Goal: Task Accomplishment & Management: Manage account settings

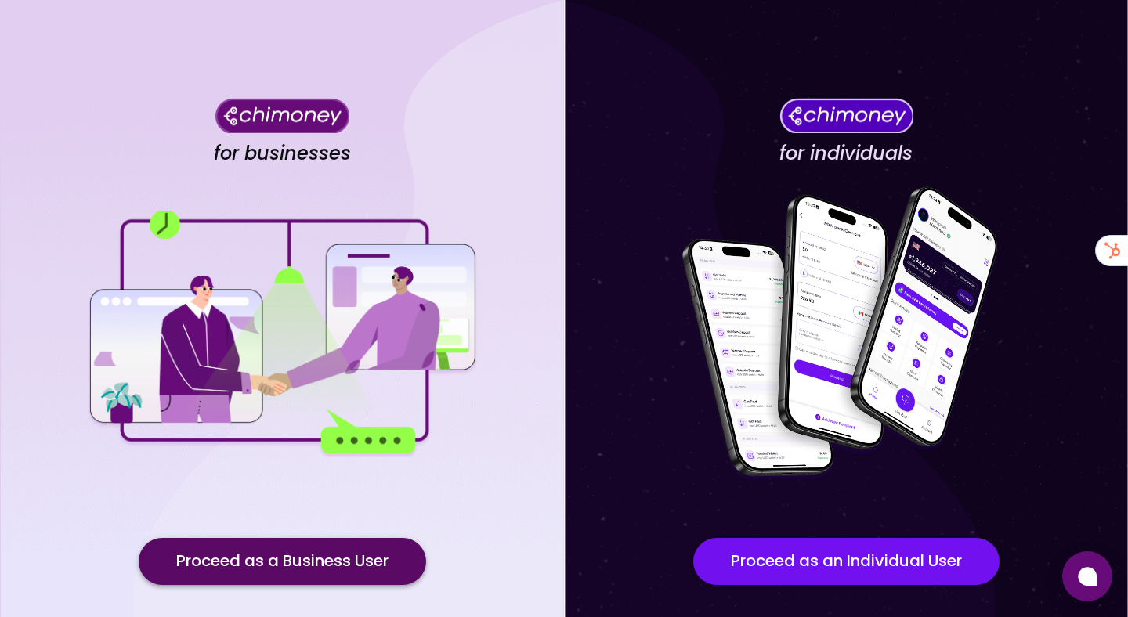
click at [336, 558] on button "Proceed as a Business User" at bounding box center [282, 561] width 287 height 47
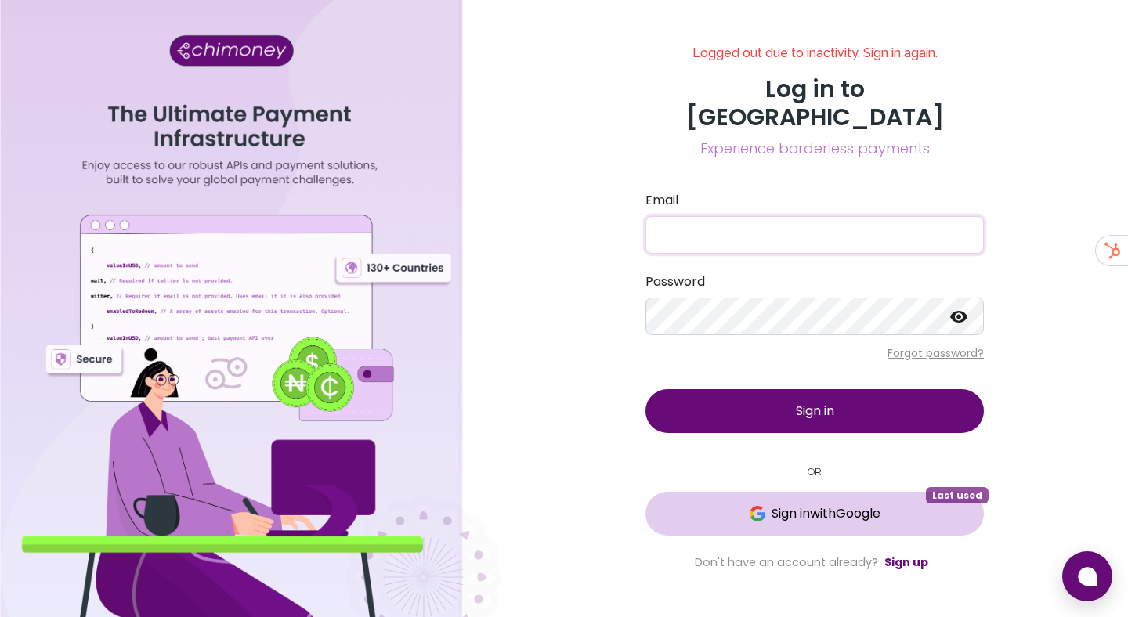
click at [768, 509] on button "Sign in with Google Last used" at bounding box center [814, 514] width 338 height 44
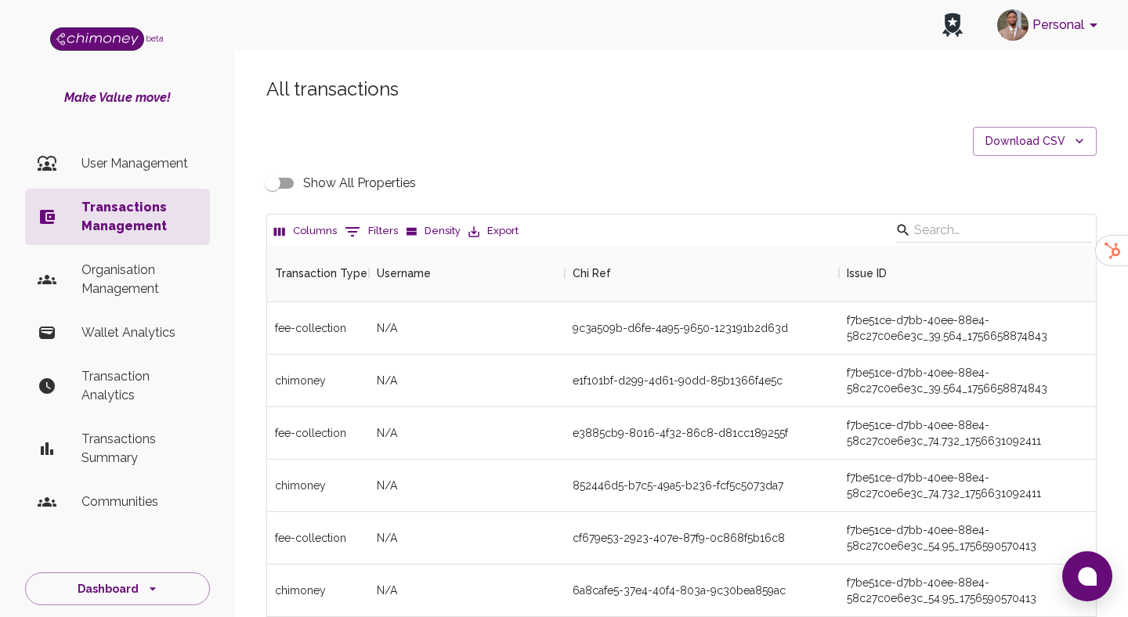
scroll to position [581, 829]
click at [372, 234] on button "0 Filters" at bounding box center [371, 231] width 61 height 25
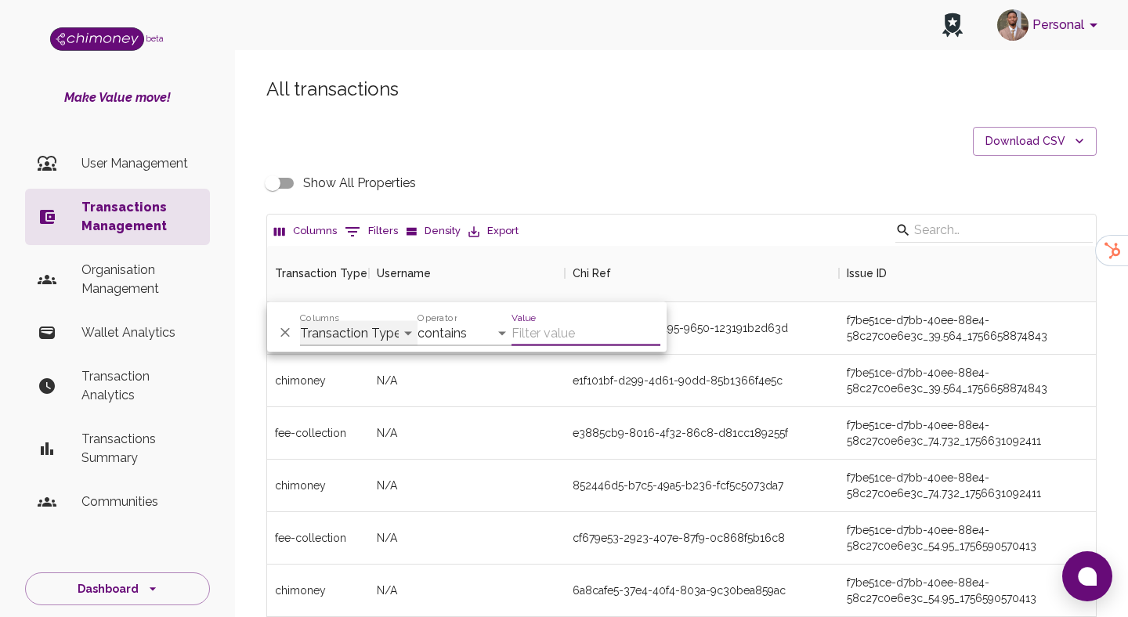
click at [357, 324] on select "Transaction Type Username Chi Ref Issue ID Value Amount Currency Fee ($) FX Rat…" at bounding box center [358, 333] width 117 height 25
select select "email"
click at [300, 321] on select "Transaction Type Username Chi Ref Issue ID Value Amount Currency Fee ($) FX Rat…" at bounding box center [358, 333] width 117 height 25
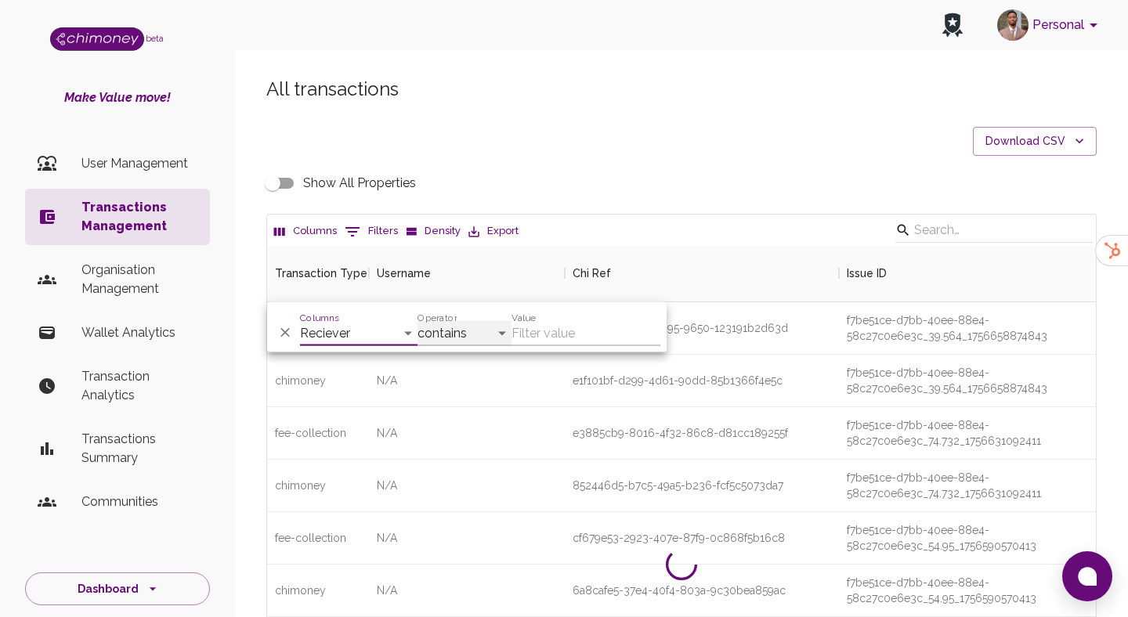
click at [476, 338] on select "contains equals starts with ends with is empty is not empty is any of" at bounding box center [465, 333] width 94 height 25
select select "equals"
click at [418, 321] on select "contains equals starts with ends with is empty is not empty is any of" at bounding box center [465, 333] width 94 height 25
click at [544, 331] on input "Value" at bounding box center [586, 333] width 149 height 25
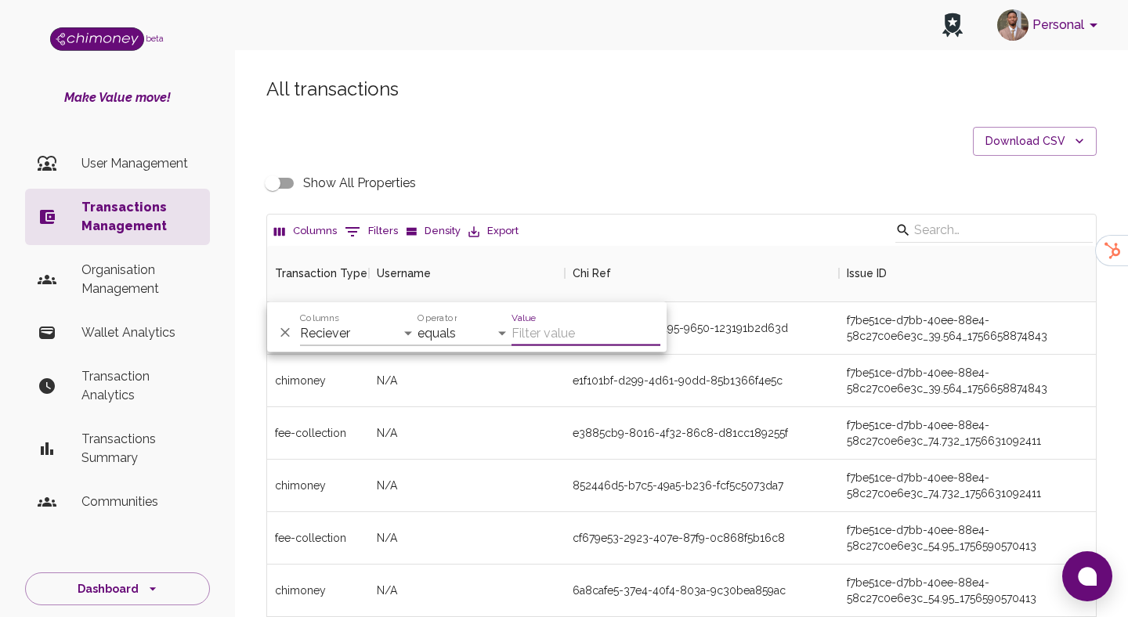
paste input "supriyaghimire2006@gmail.com"
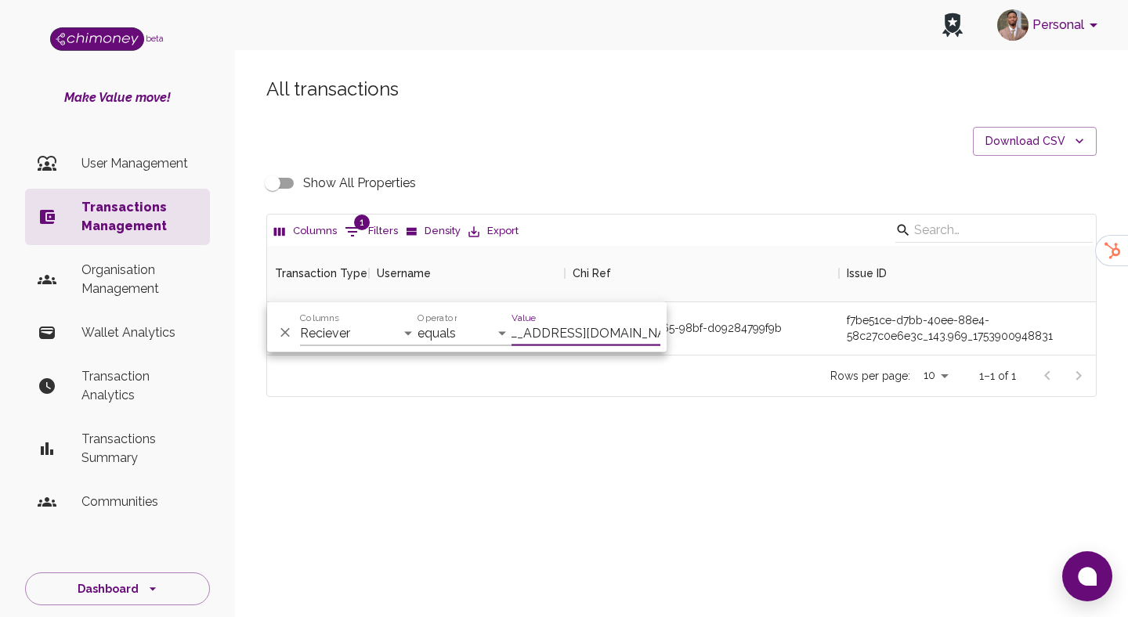
scroll to position [109, 829]
type input "supriyaghimire2006@gmail.com"
click at [785, 211] on div "All transactions Download CSV Show All Properties Columns 1 Filters Density Exp…" at bounding box center [682, 237] width 868 height 320
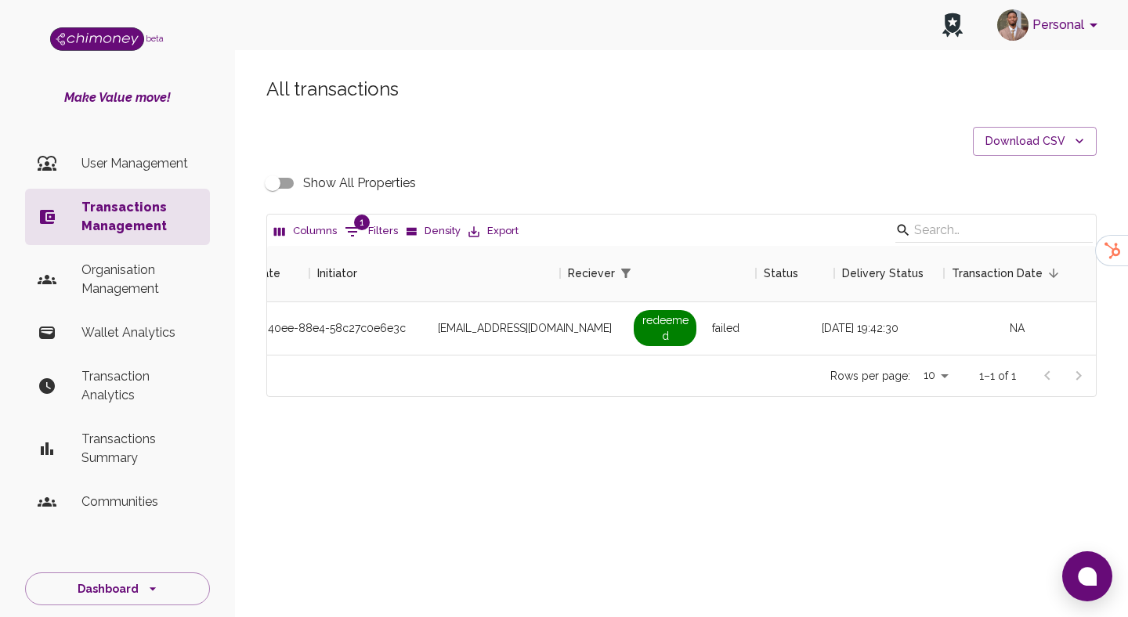
scroll to position [0, 1404]
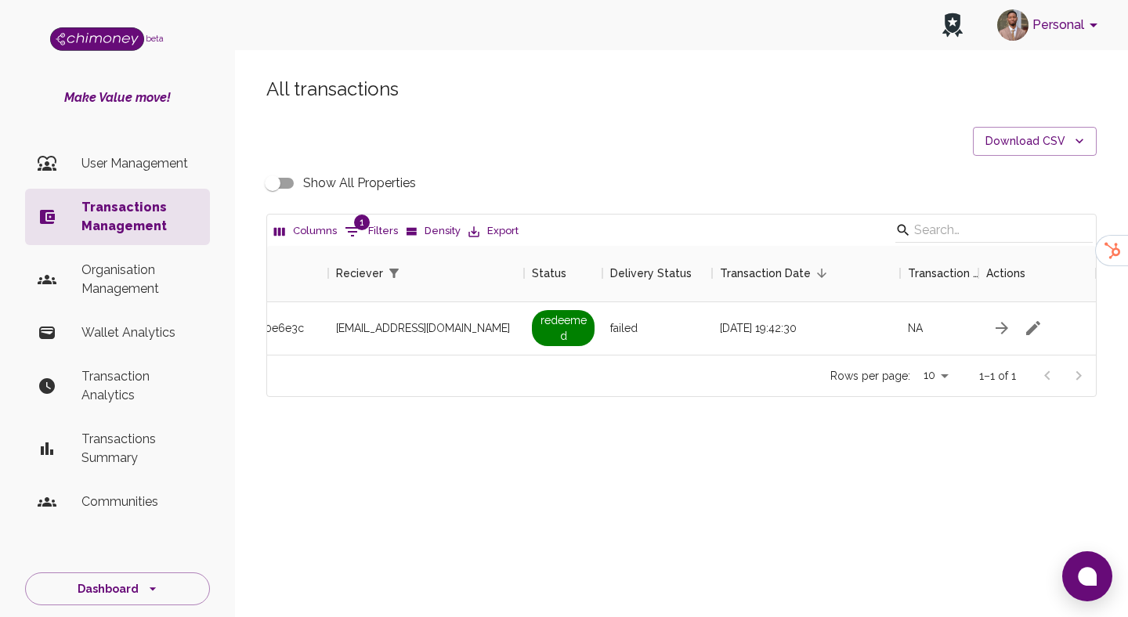
click at [281, 186] on input "Show All Properties" at bounding box center [272, 183] width 89 height 30
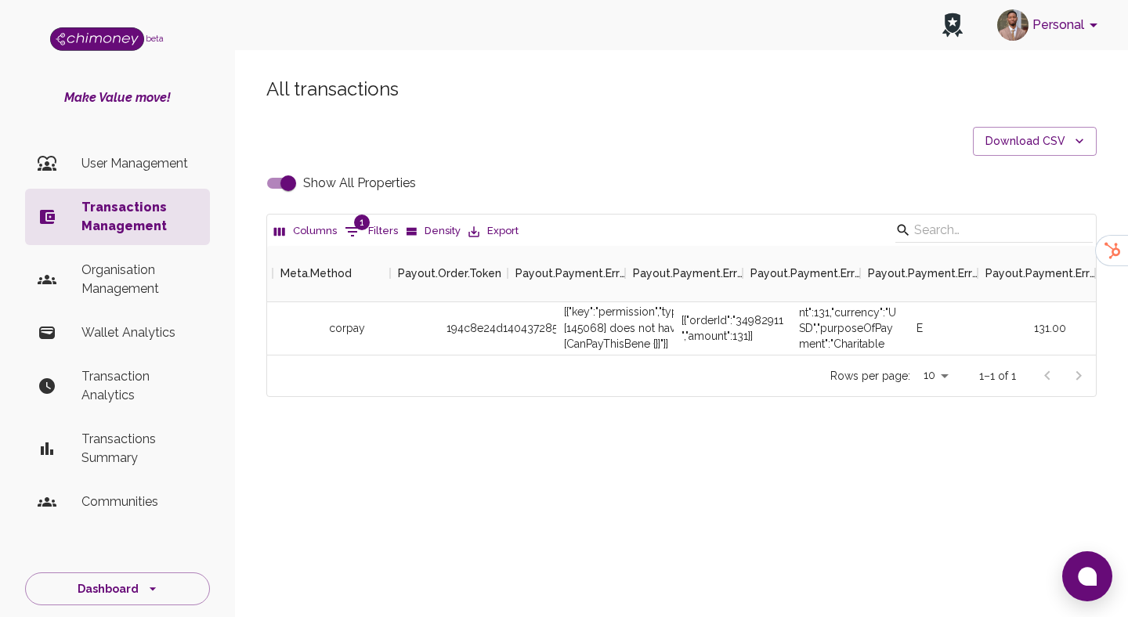
scroll to position [0, 2923]
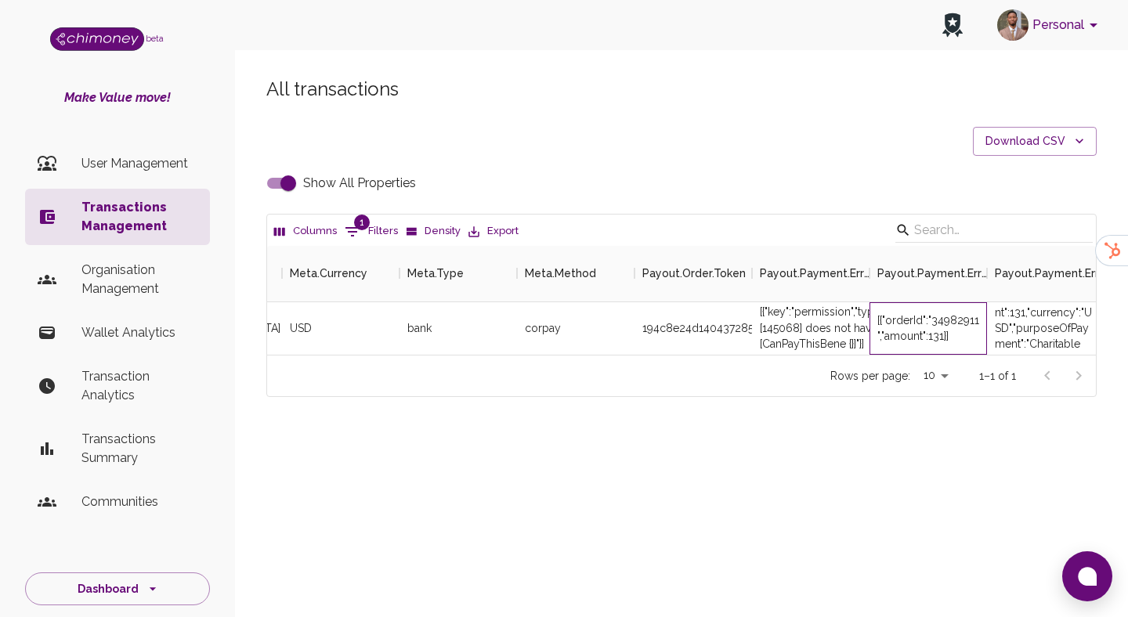
click at [954, 322] on div "[{"orderId":"34982911","amount":131}]" at bounding box center [928, 328] width 102 height 31
copy div "34982911"
click at [287, 186] on input "Show All Properties" at bounding box center [288, 183] width 89 height 30
checkbox input "false"
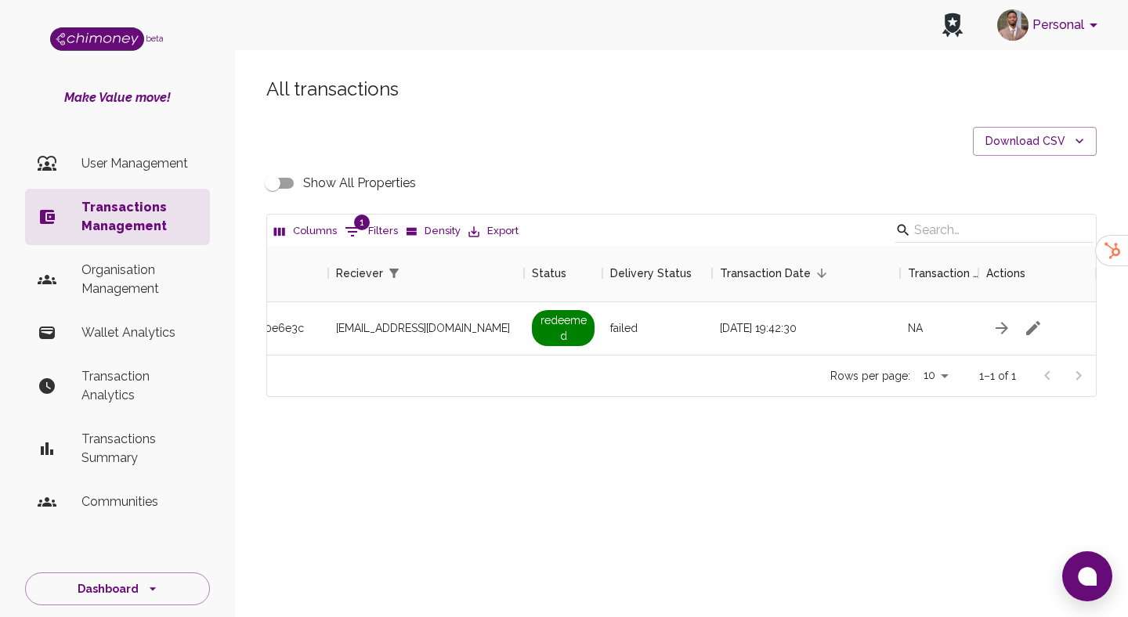
scroll to position [0, 1365]
click at [366, 226] on span "1" at bounding box center [362, 223] width 16 height 16
select select "email"
select select "equals"
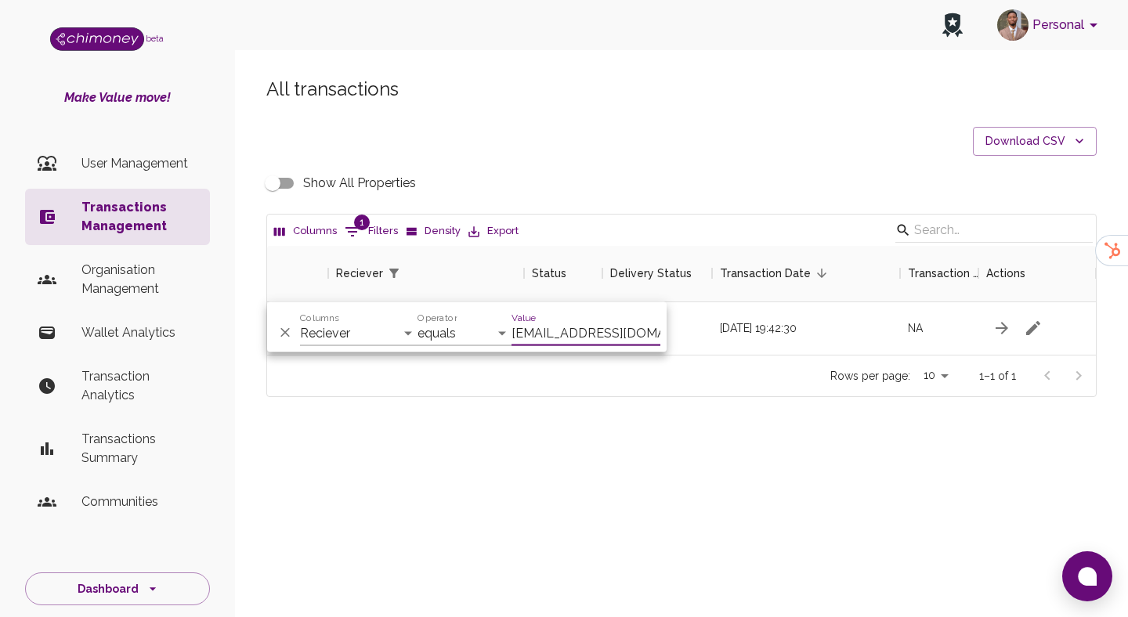
scroll to position [0, 37]
click at [331, 332] on select "Transaction Type Username Chi Ref Issue ID Value Amount Currency Fee ($) FX Rat…" at bounding box center [358, 333] width 117 height 25
select select "payout.order.orderNumber"
click at [300, 321] on select "Transaction Type Username Chi Ref Issue ID Value Amount Currency Fee ($) FX Rat…" at bounding box center [358, 333] width 117 height 25
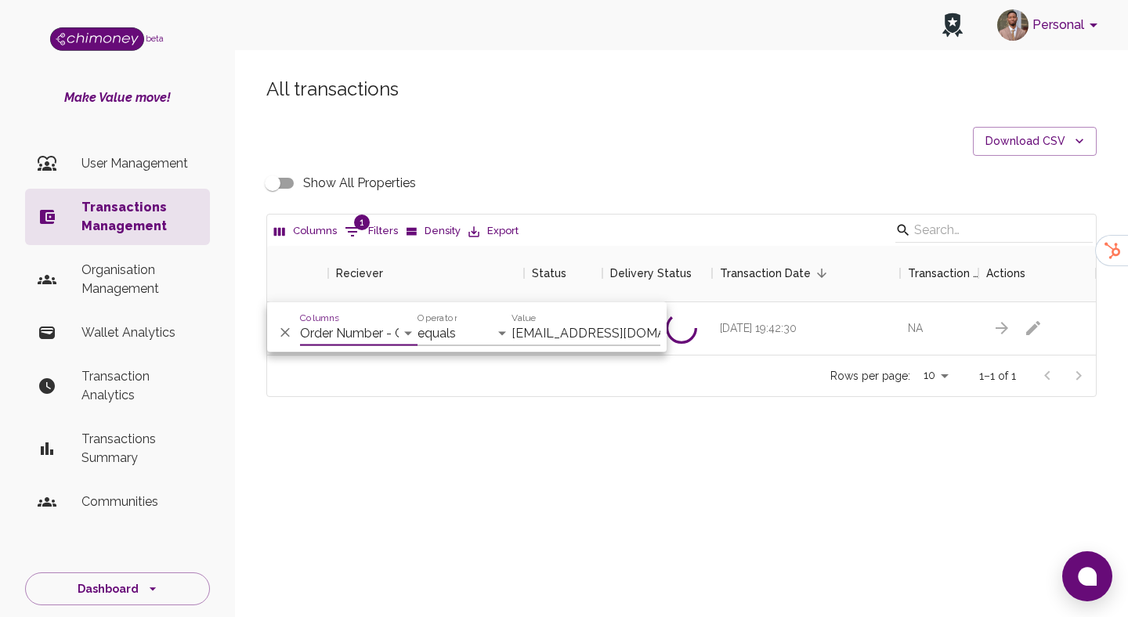
click at [551, 329] on input "supriyaghimire2006@gmail.com" at bounding box center [586, 333] width 149 height 25
paste input "35096017"
type input "35096017"
click at [699, 428] on div "All transactions Download CSV Show All Properties Columns 1 Filters Density Exp…" at bounding box center [681, 263] width 893 height 449
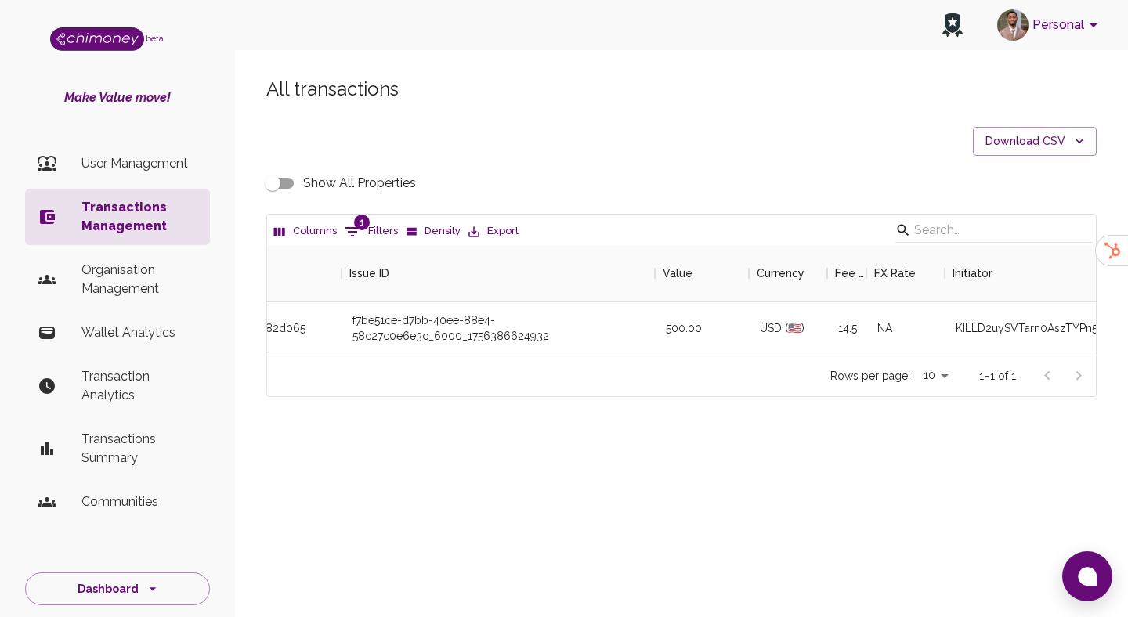
scroll to position [0, 488]
click at [367, 229] on button "1 Filters" at bounding box center [371, 231] width 61 height 25
select select "payout.order.orderNumber"
select select "equals"
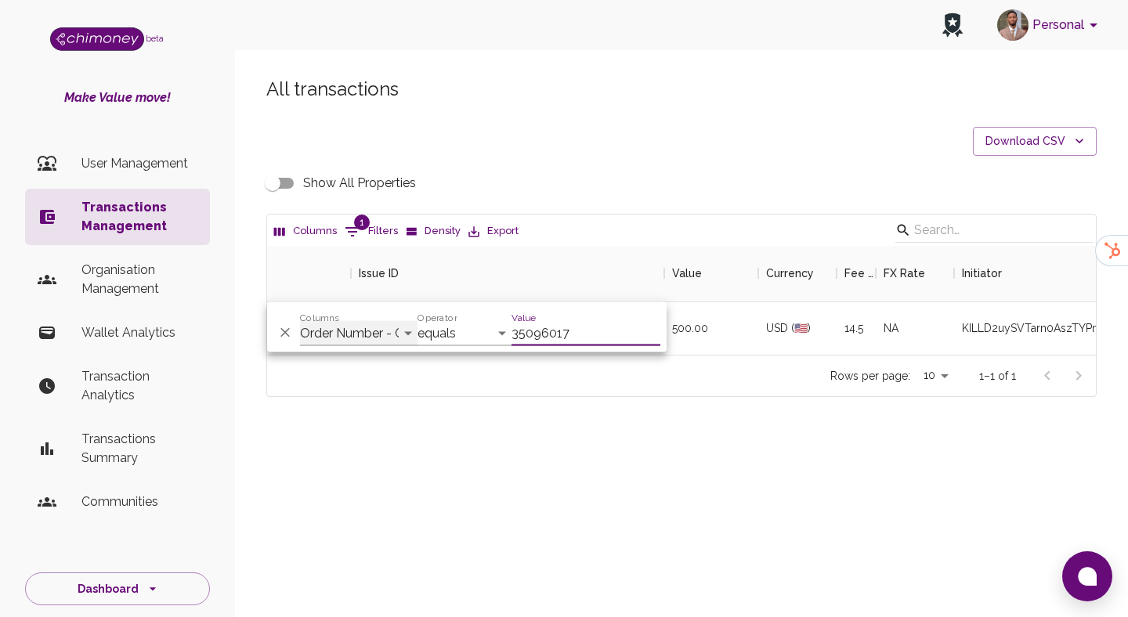
click at [362, 327] on select "Transaction Type Username Chi Ref Issue ID Value Amount Currency Fee ($) FX Rat…" at bounding box center [358, 333] width 117 height 25
select select "email"
click at [300, 321] on select "Transaction Type Username Chi Ref Issue ID Value Amount Currency Fee ($) FX Rat…" at bounding box center [358, 333] width 117 height 25
click at [585, 316] on div "Value 35096017" at bounding box center [586, 328] width 149 height 38
click at [585, 324] on input "35096017" at bounding box center [586, 333] width 149 height 25
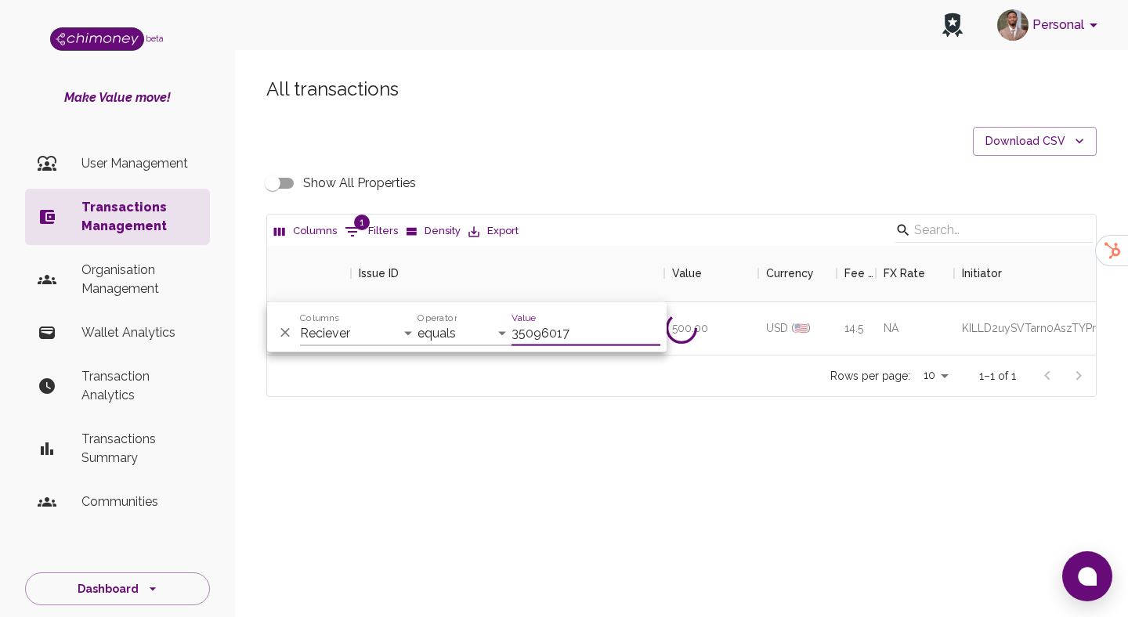
paste input "dennisdaniel394@gmail.com"
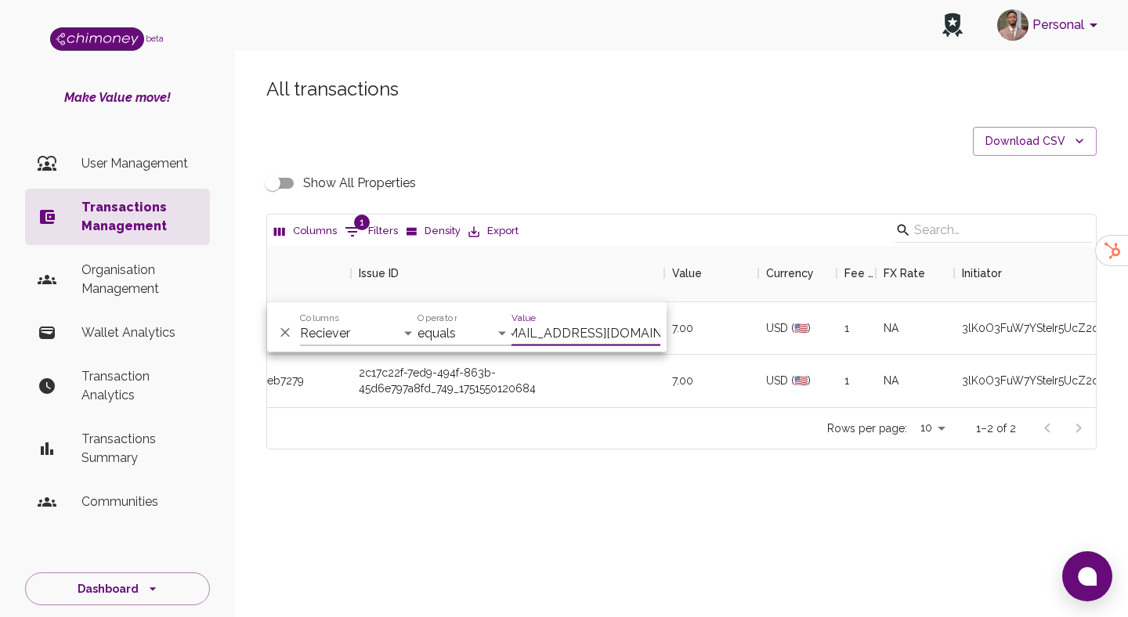
scroll to position [161, 829]
type input "dennisdaniel394@gmail.com"
click at [693, 448] on div "Columns 1 Filters Density Export Transaction Type Username Chi Ref Issue ID Val…" at bounding box center [681, 332] width 830 height 236
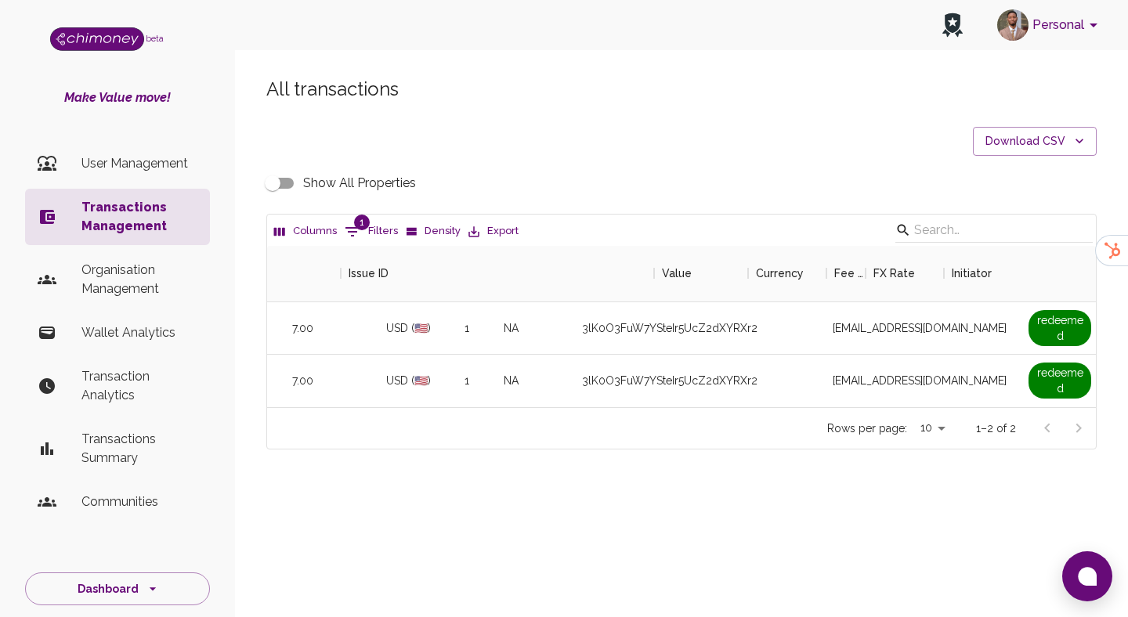
scroll to position [0, 1365]
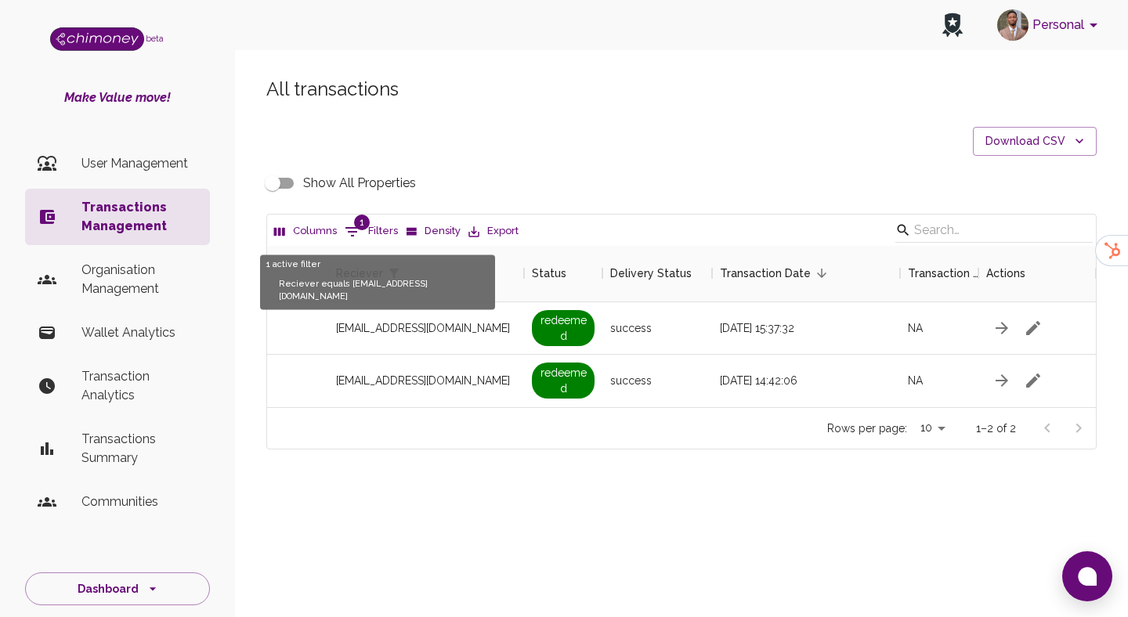
click at [349, 227] on icon "Show filters" at bounding box center [352, 231] width 14 height 9
select select "email"
select select "equals"
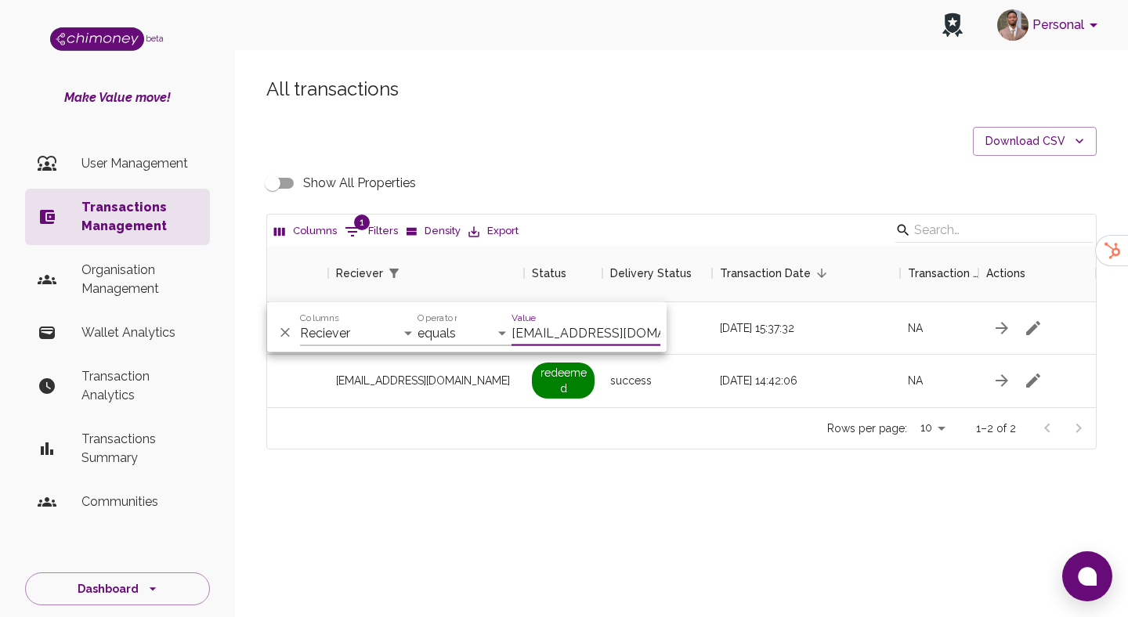
scroll to position [0, 16]
click at [523, 322] on input "dennisdaniel394@gmail.com" at bounding box center [586, 333] width 149 height 25
click at [540, 331] on input "dennisdaniel394@gmail.com" at bounding box center [586, 333] width 149 height 25
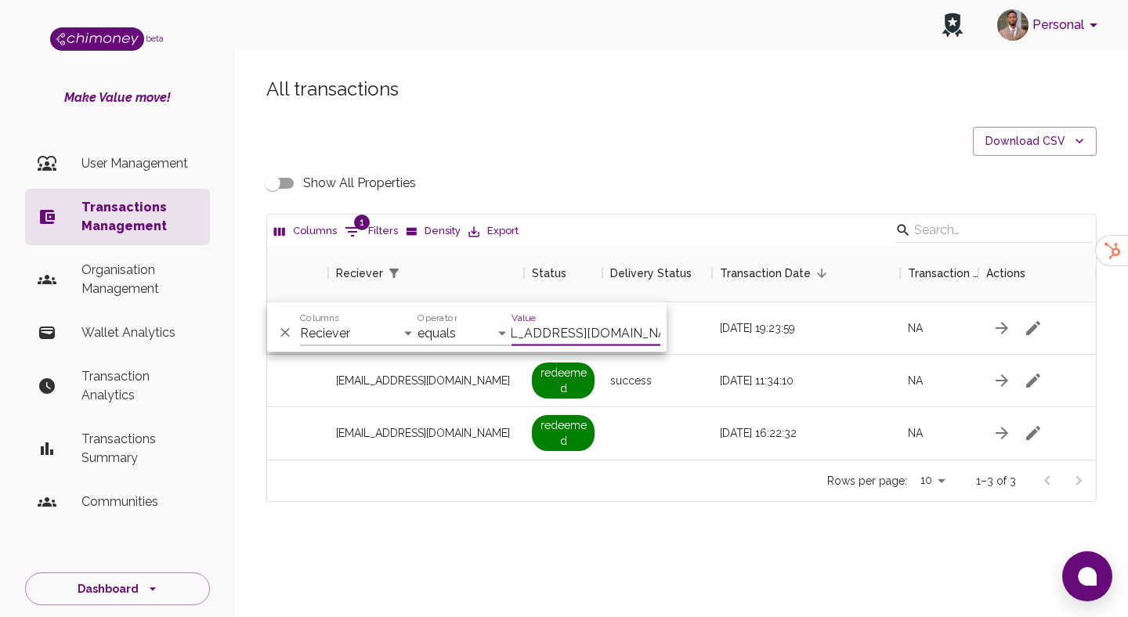
scroll to position [214, 829]
type input "fundiswadlamini210@gmail.com"
click at [533, 432] on span "redeemed" at bounding box center [563, 433] width 63 height 36
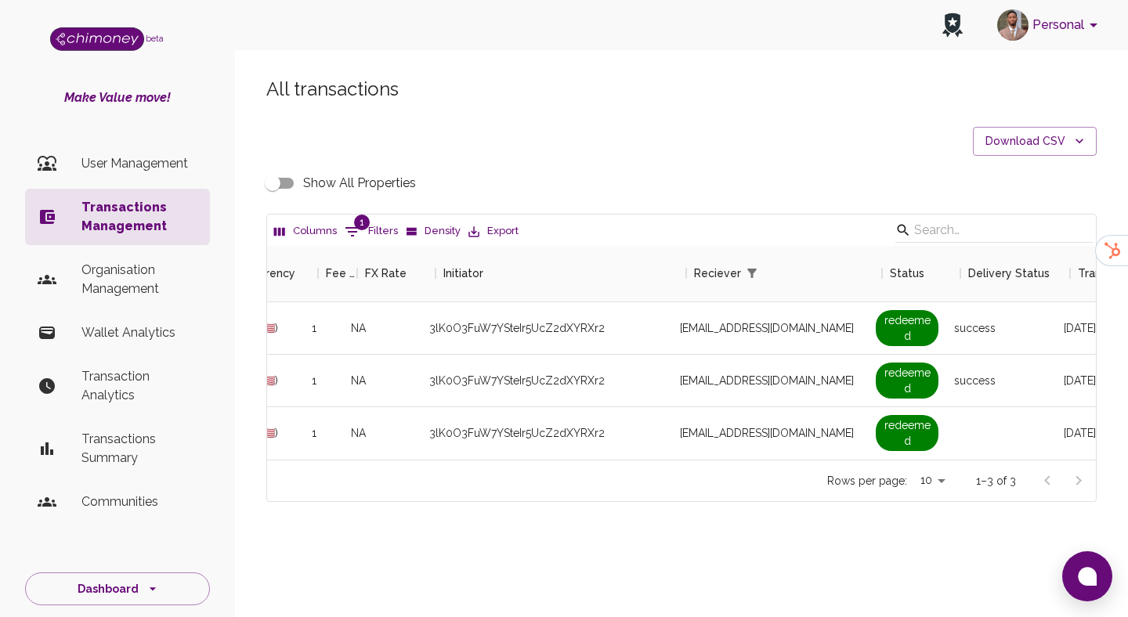
scroll to position [0, 1086]
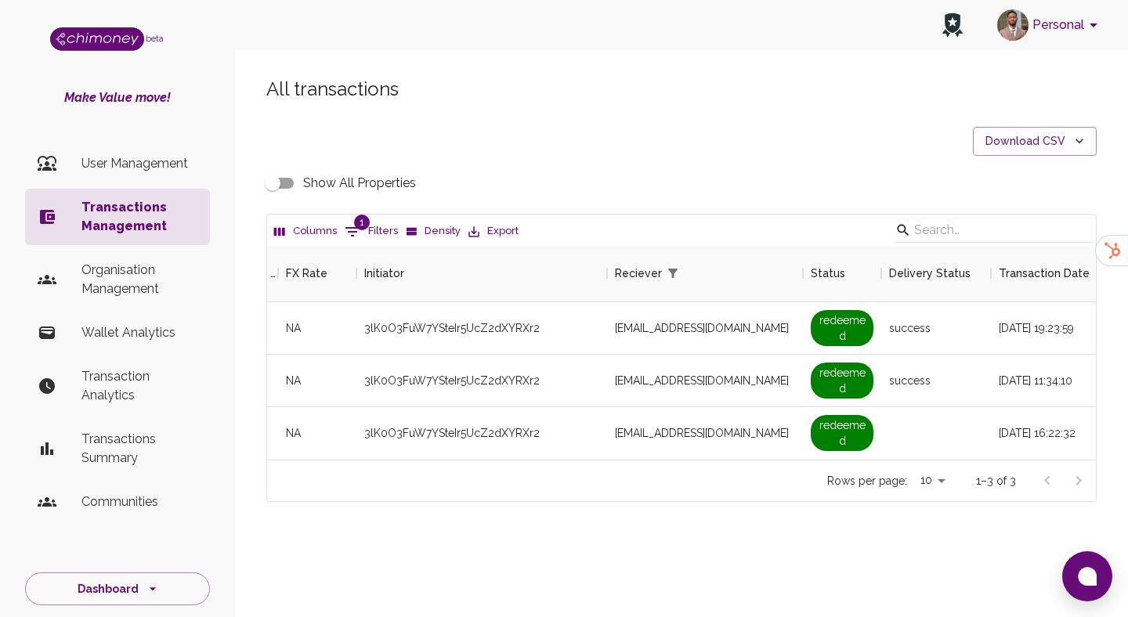
click at [277, 179] on input "Show All Properties" at bounding box center [272, 183] width 89 height 30
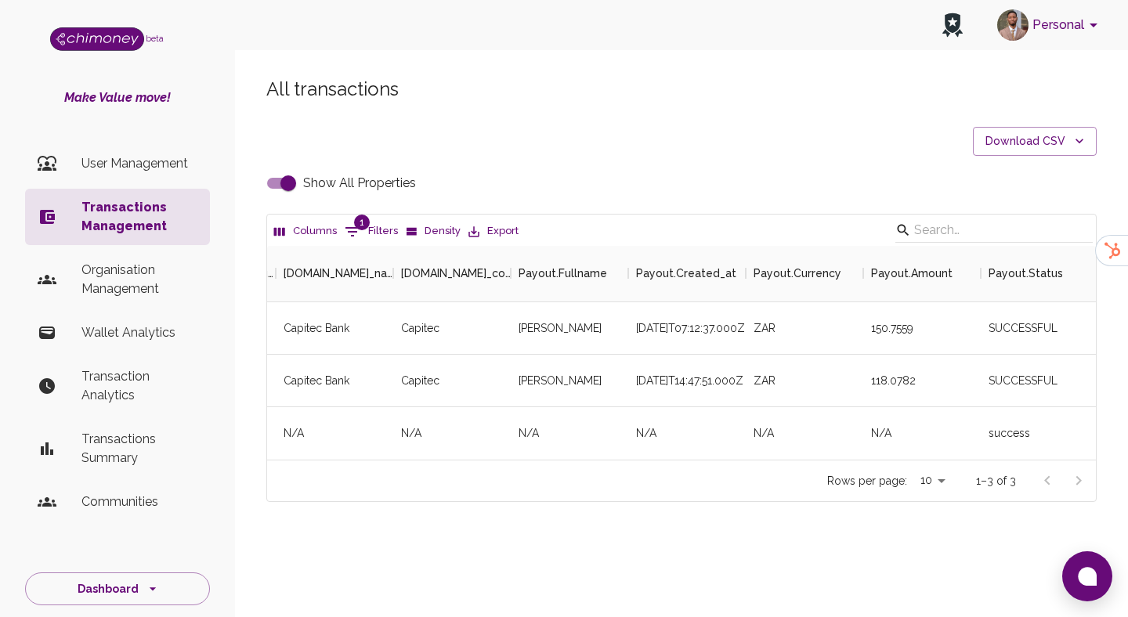
scroll to position [0, 4110]
click at [279, 183] on input "Show All Properties" at bounding box center [288, 183] width 89 height 30
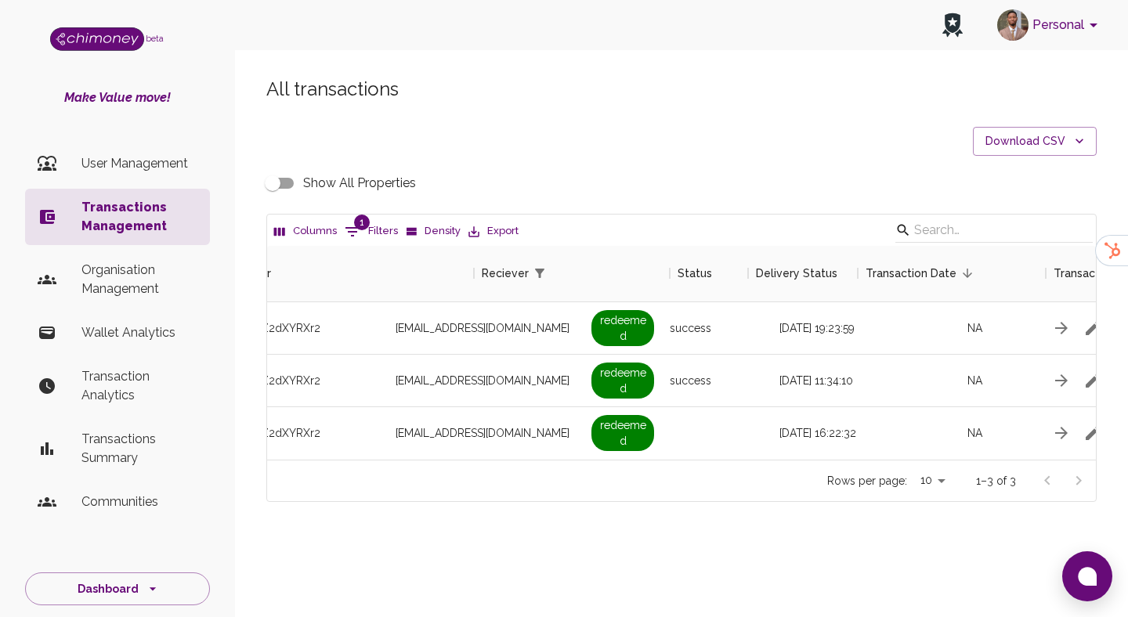
scroll to position [0, 1365]
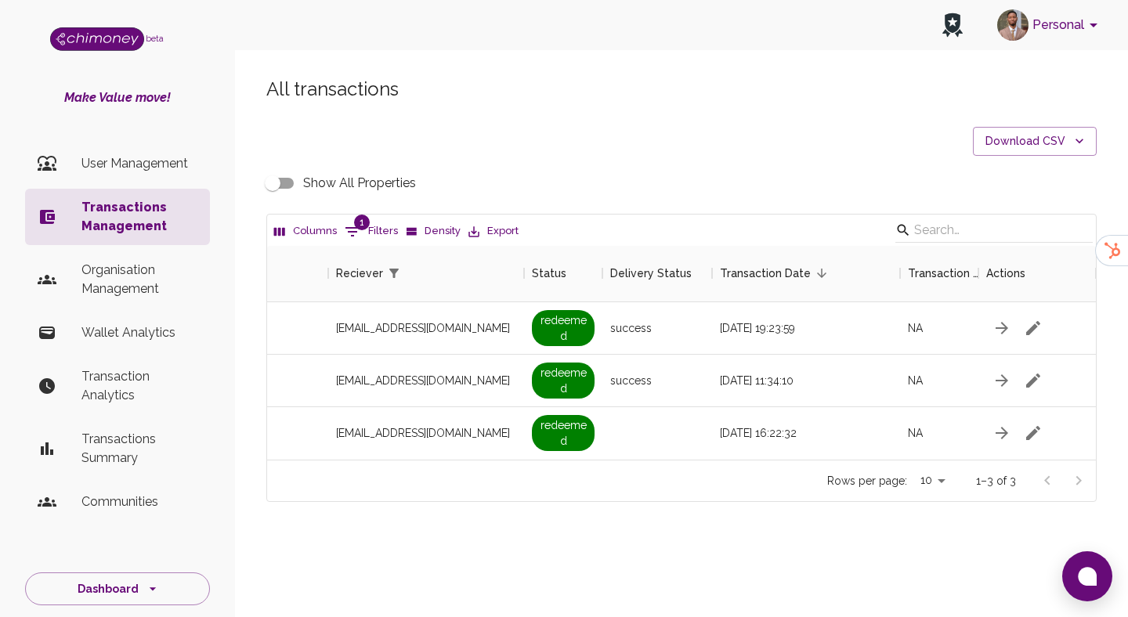
click at [282, 176] on input "Show All Properties" at bounding box center [272, 183] width 89 height 30
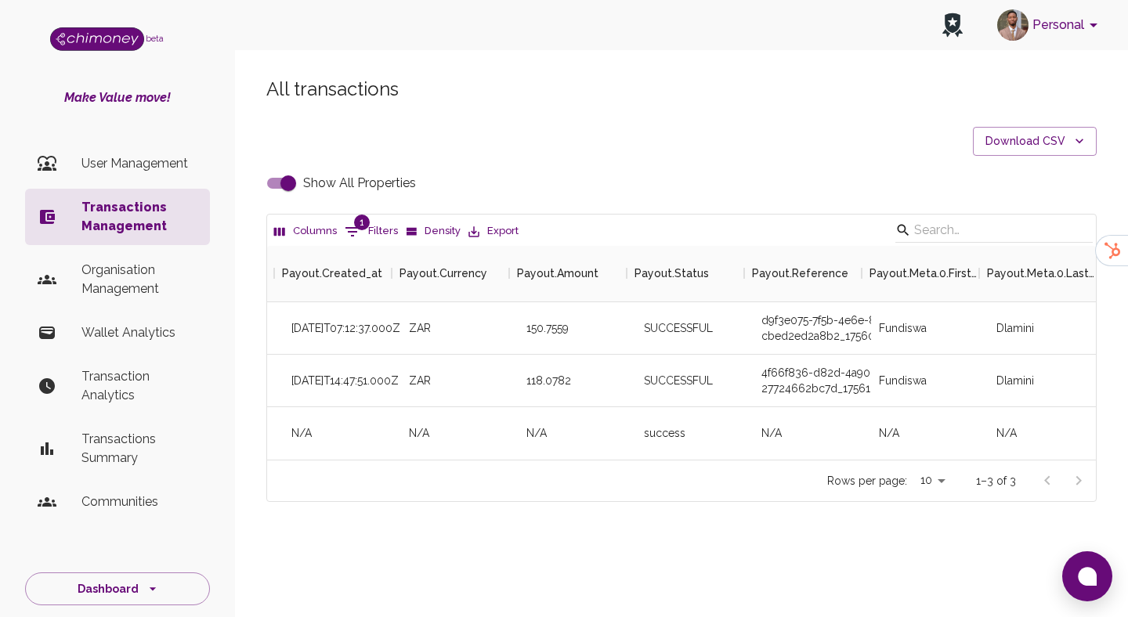
scroll to position [0, 4458]
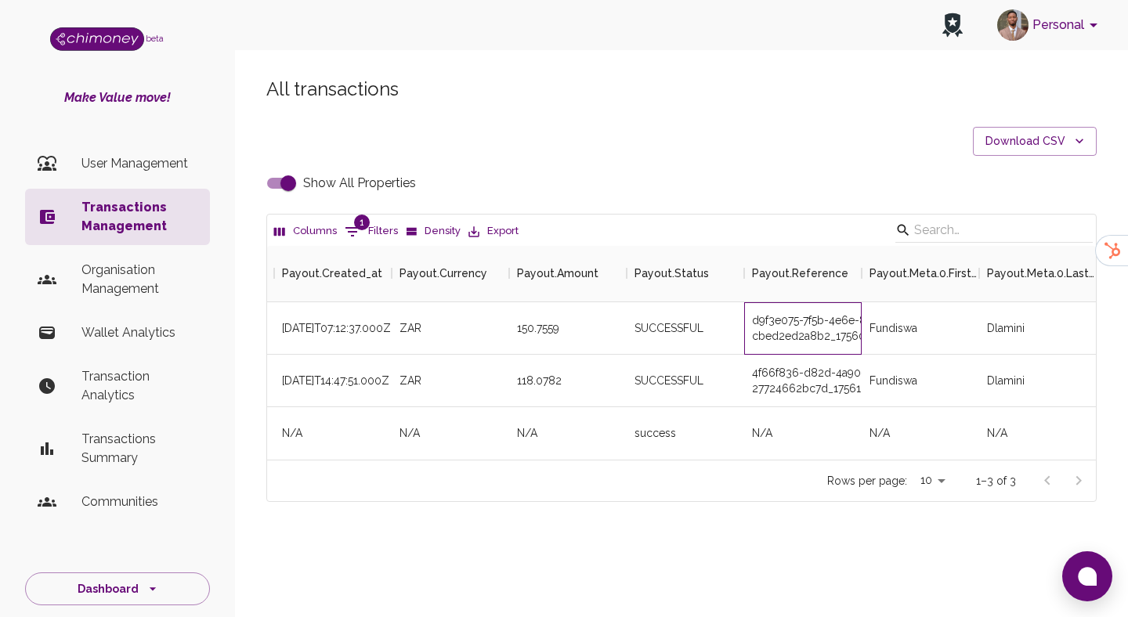
click at [765, 316] on div "d9f3e075-7f5b-4e6e-8425-cbed2ed2a8b2_1756019556199" at bounding box center [802, 328] width 117 height 52
copy div "d9f3e075-7f5b-4e6e-8425-cbed2ed2a8b2_1756019556199"
click at [285, 191] on input "Show All Properties" at bounding box center [288, 183] width 89 height 30
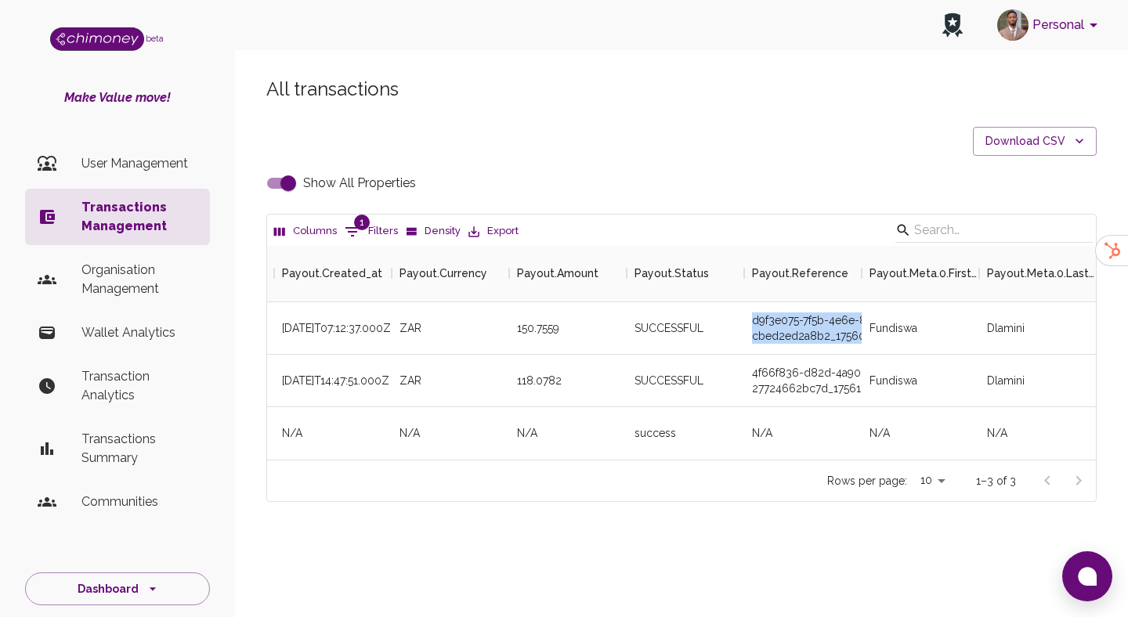
checkbox input "false"
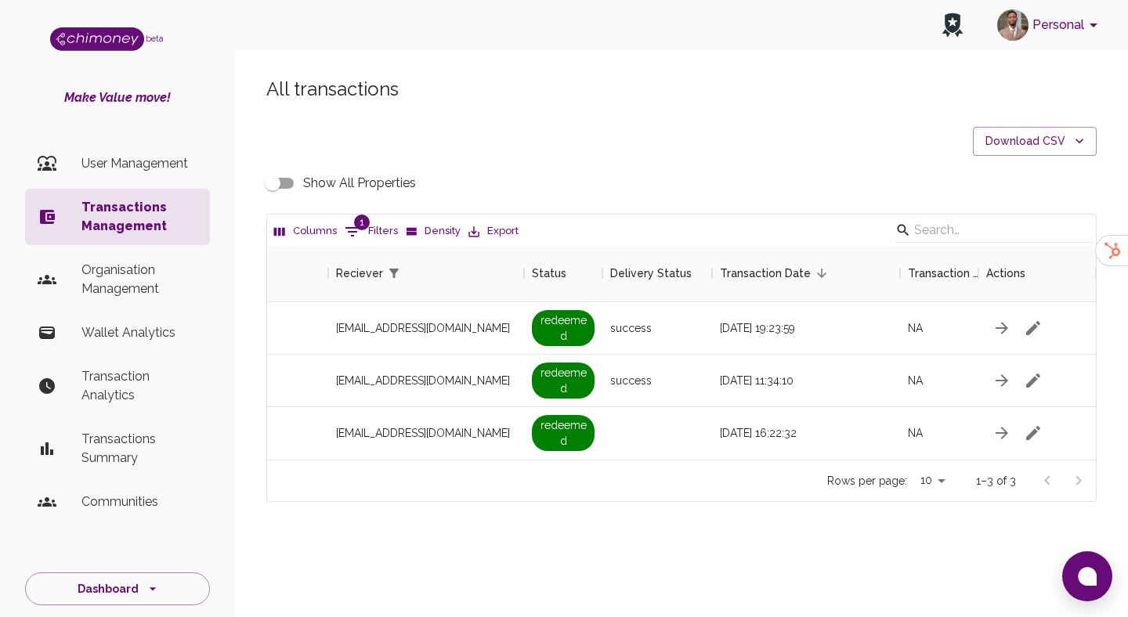
click at [367, 225] on button "1 Filters" at bounding box center [371, 231] width 61 height 25
select select "email"
select select "equals"
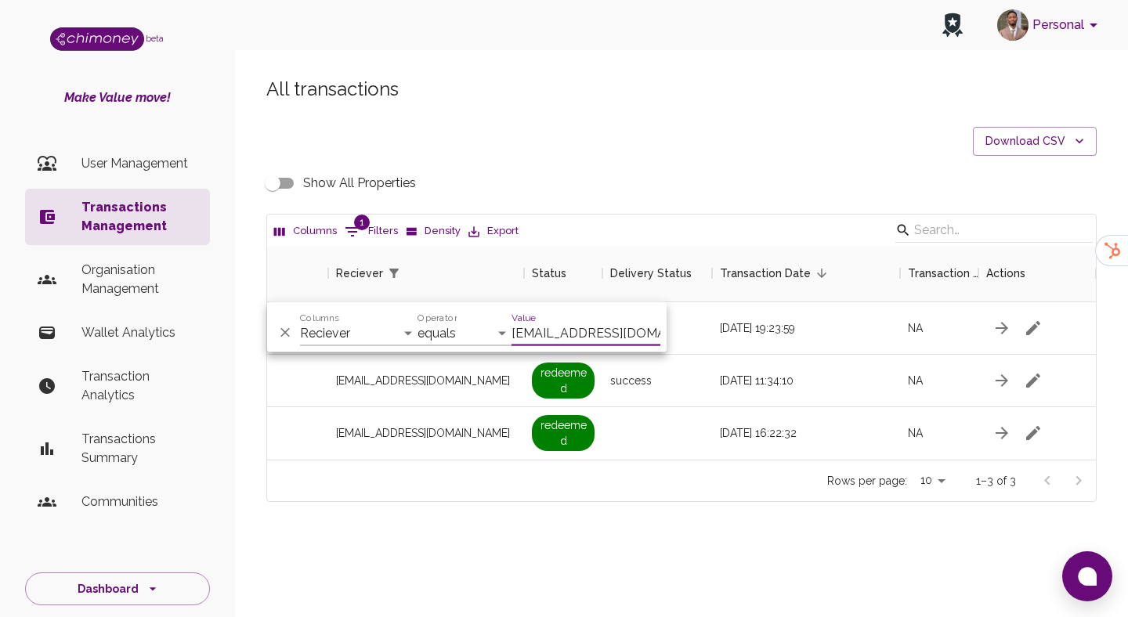
scroll to position [0, 36]
click at [530, 331] on input "fundiswadlamini210@gmail.com" at bounding box center [586, 333] width 149 height 25
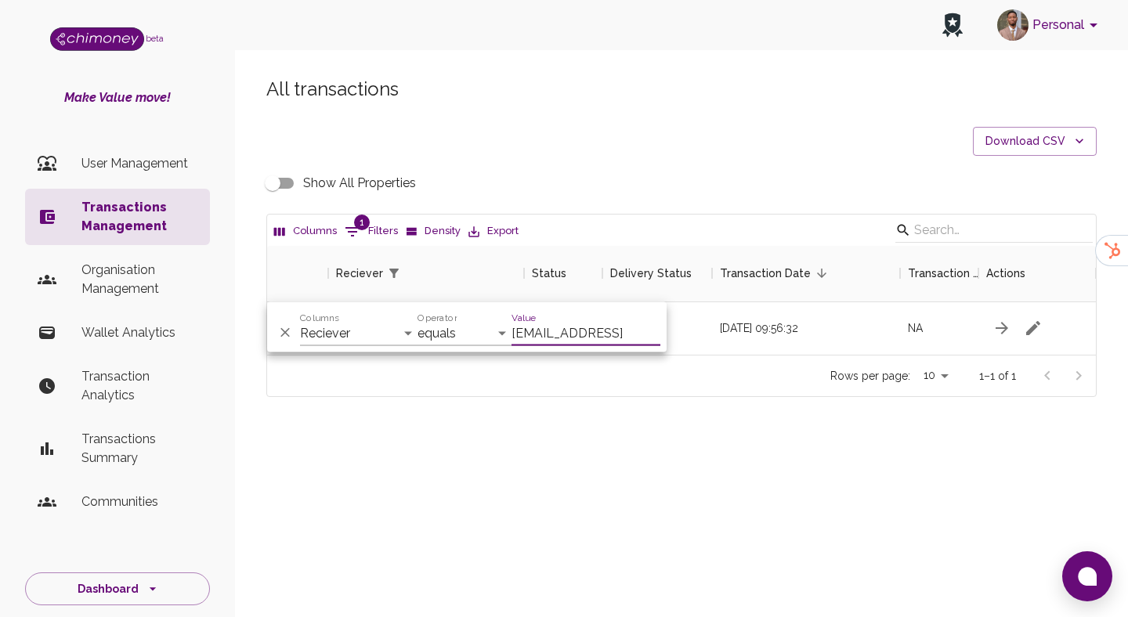
scroll to position [109, 829]
type input "idiegejames400@gmail.comi"
click at [649, 428] on div "All transactions Download CSV Show All Properties Columns 1 Filters Density Exp…" at bounding box center [681, 263] width 893 height 449
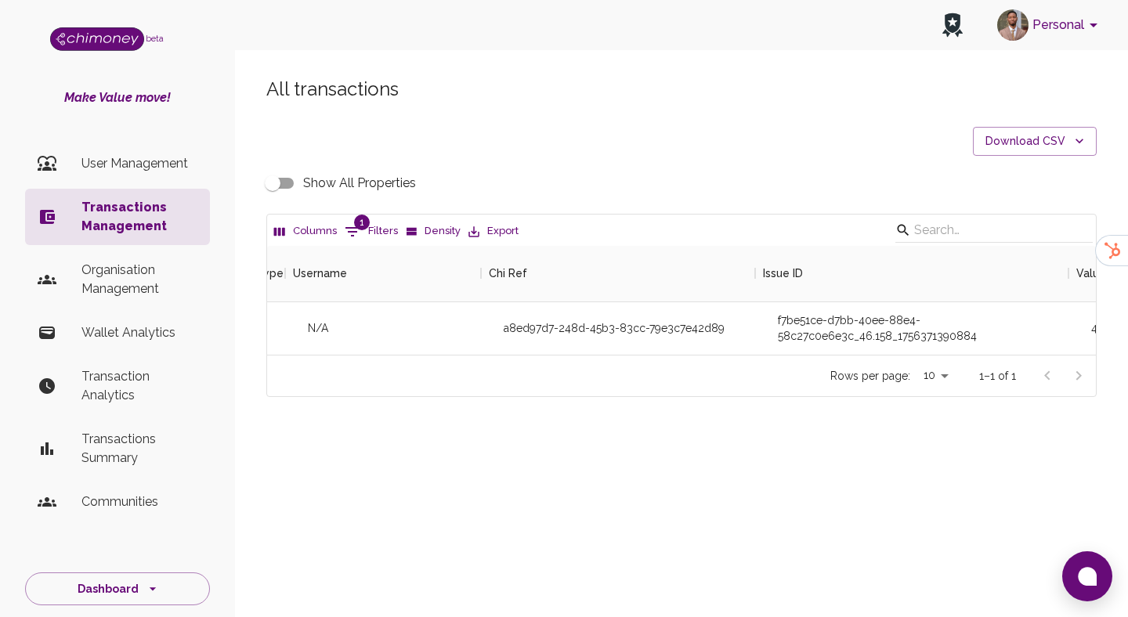
scroll to position [0, 56]
click at [267, 189] on input "Show All Properties" at bounding box center [272, 183] width 89 height 30
checkbox input "true"
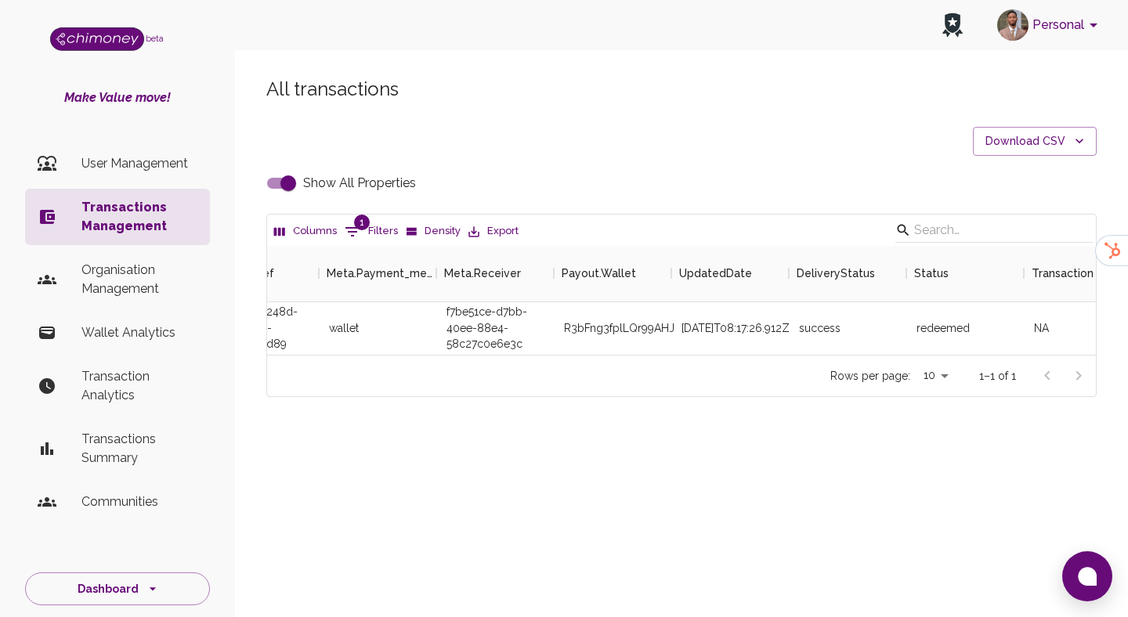
scroll to position [0, 4178]
click at [602, 326] on div "R3bFng3fplLQr99AHJs1" at bounding box center [612, 328] width 117 height 52
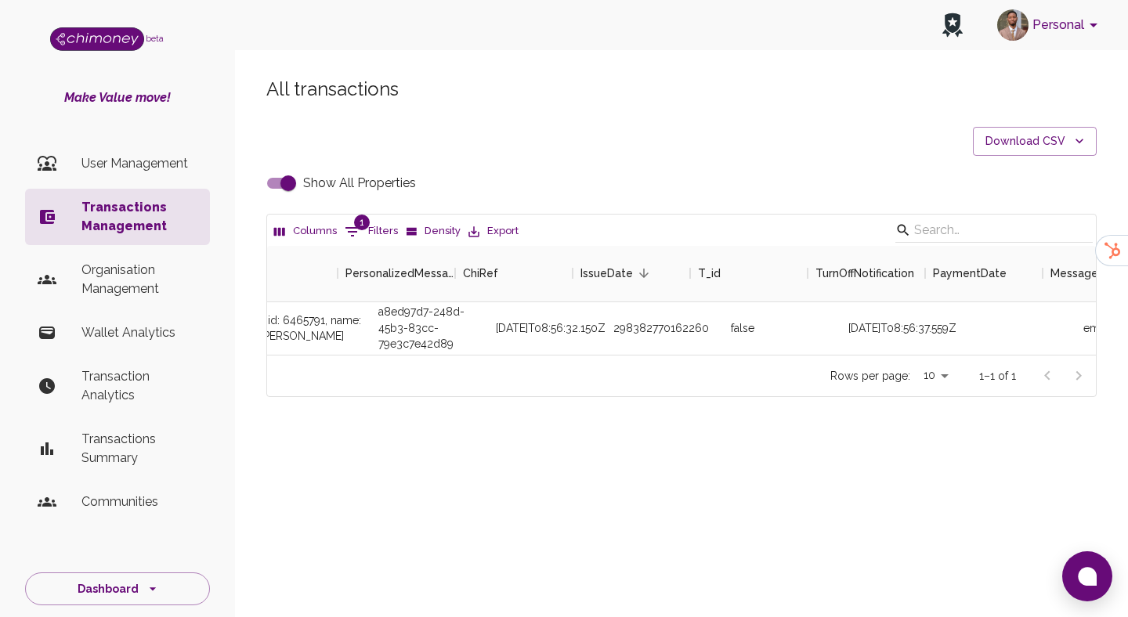
scroll to position [0, 1278]
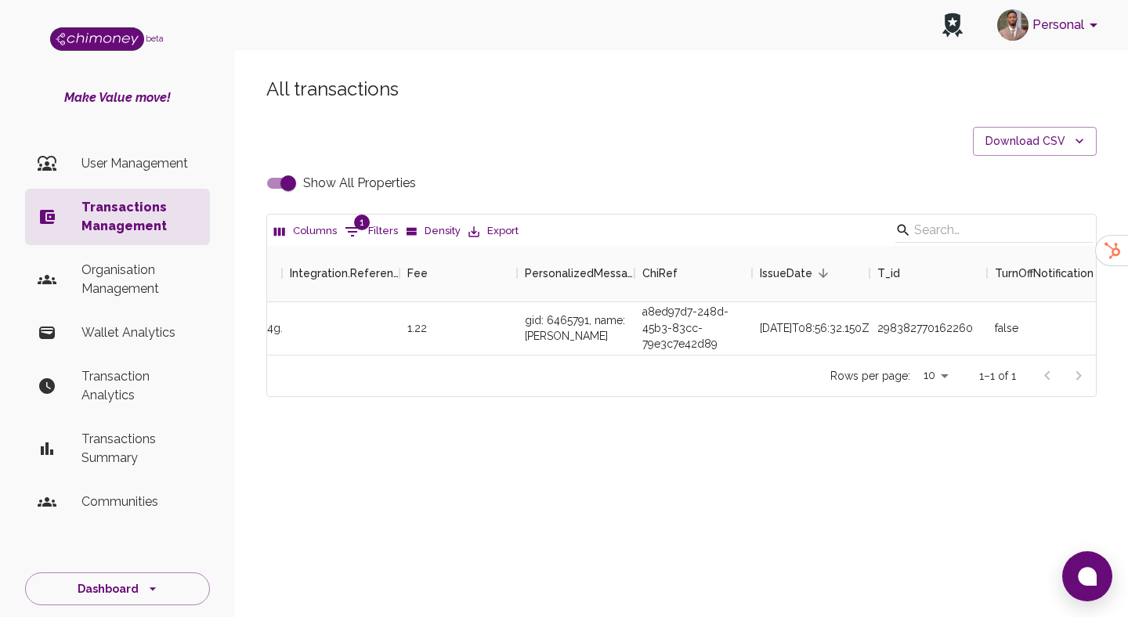
click at [156, 172] on li "User Management" at bounding box center [117, 164] width 185 height 38
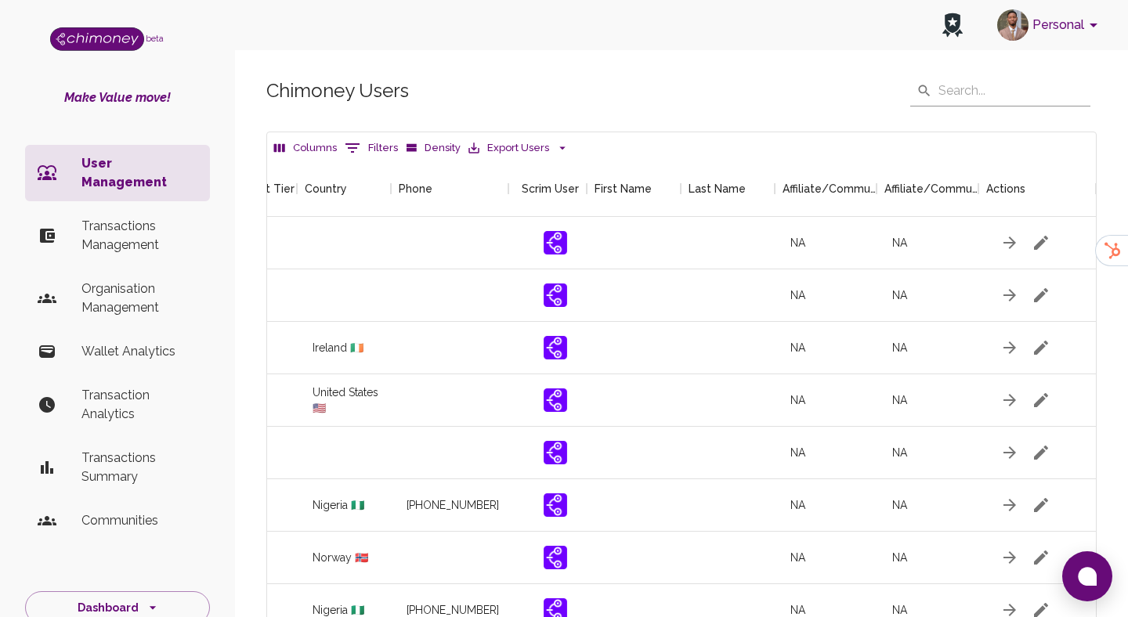
scroll to position [0, 1850]
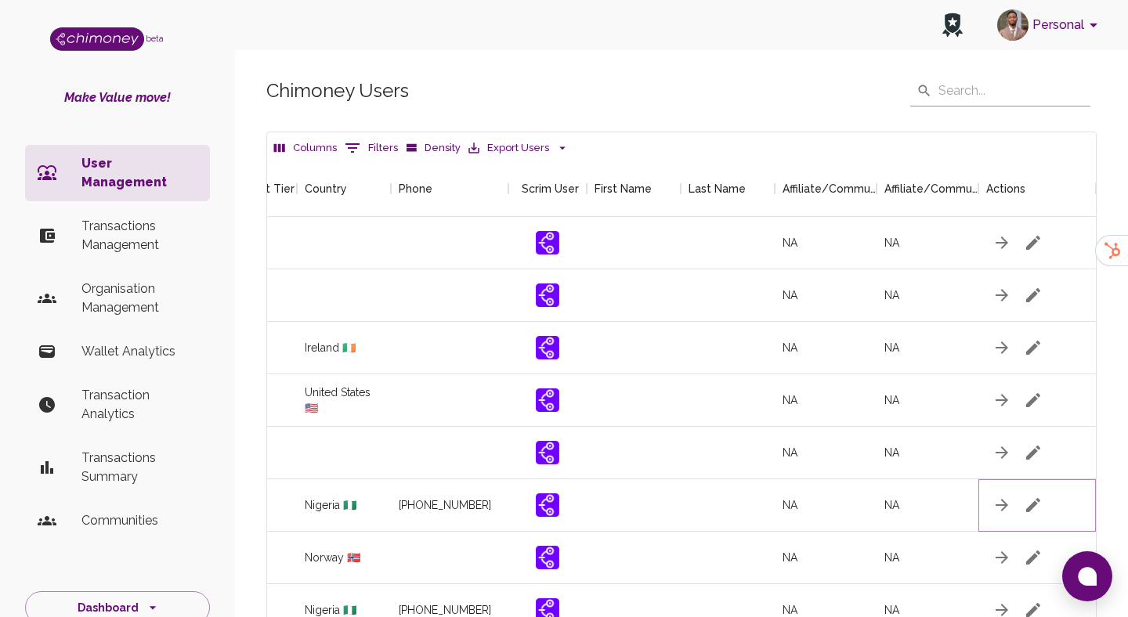
click at [1039, 500] on icon "button" at bounding box center [1033, 505] width 14 height 14
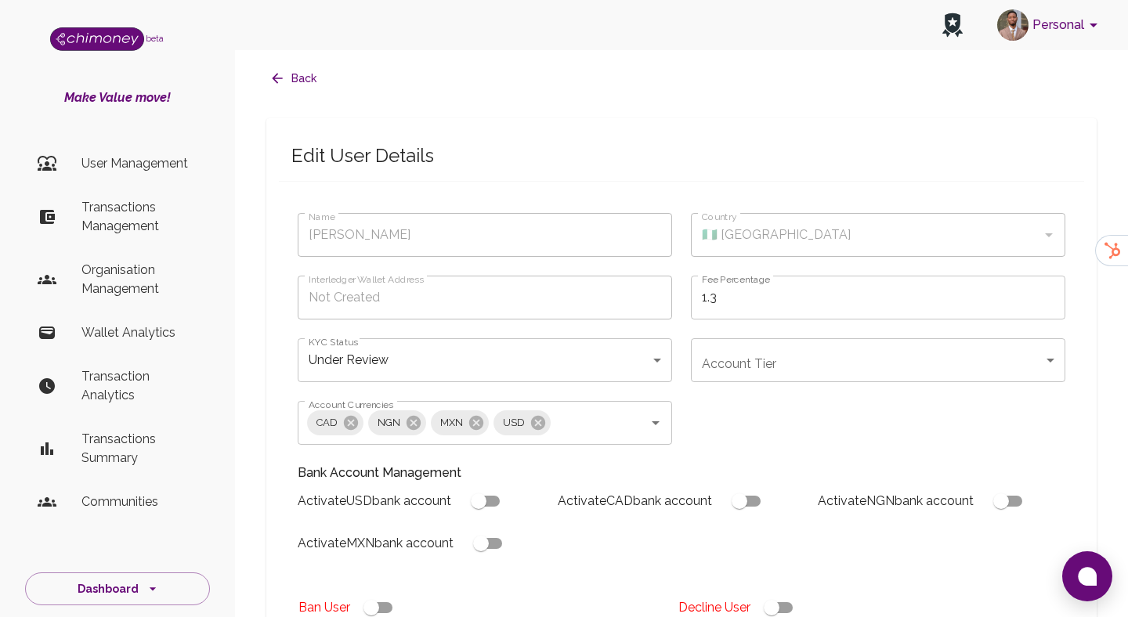
type input "Godiya Akindigh"
type input "🇳🇬 Nigeria"
type input "under_review"
checkbox input "true"
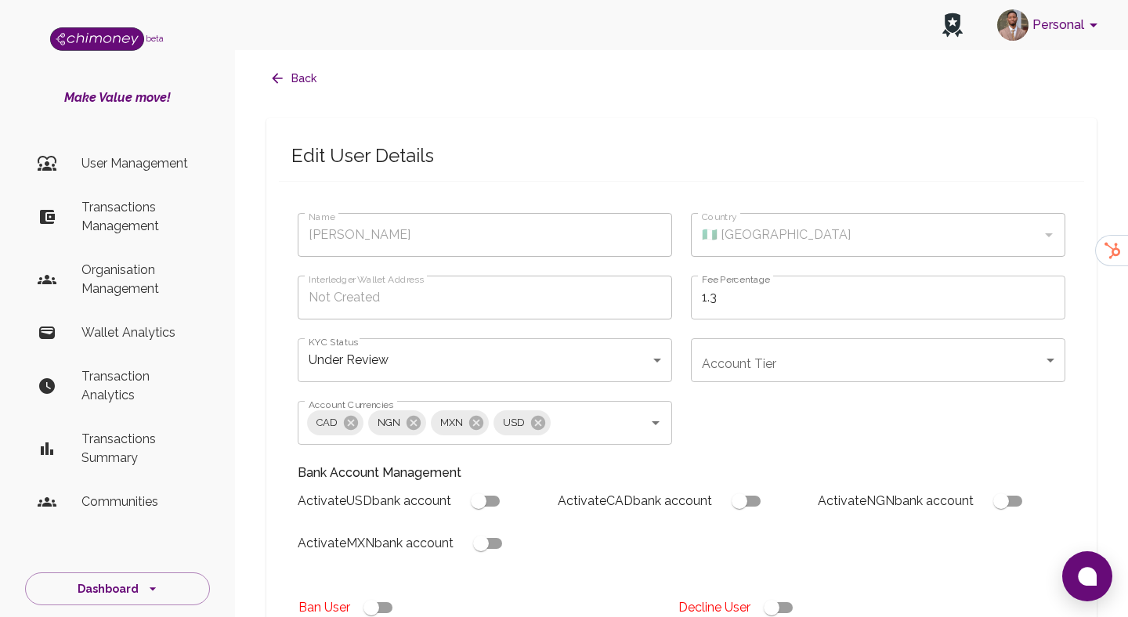
checkbox input "true"
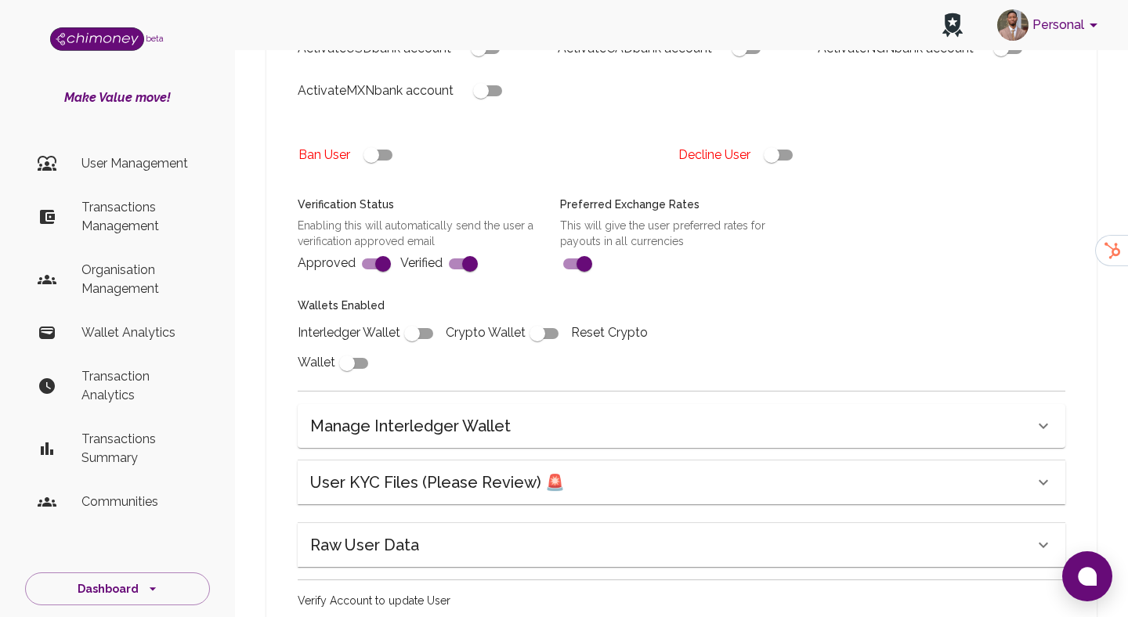
scroll to position [463, 0]
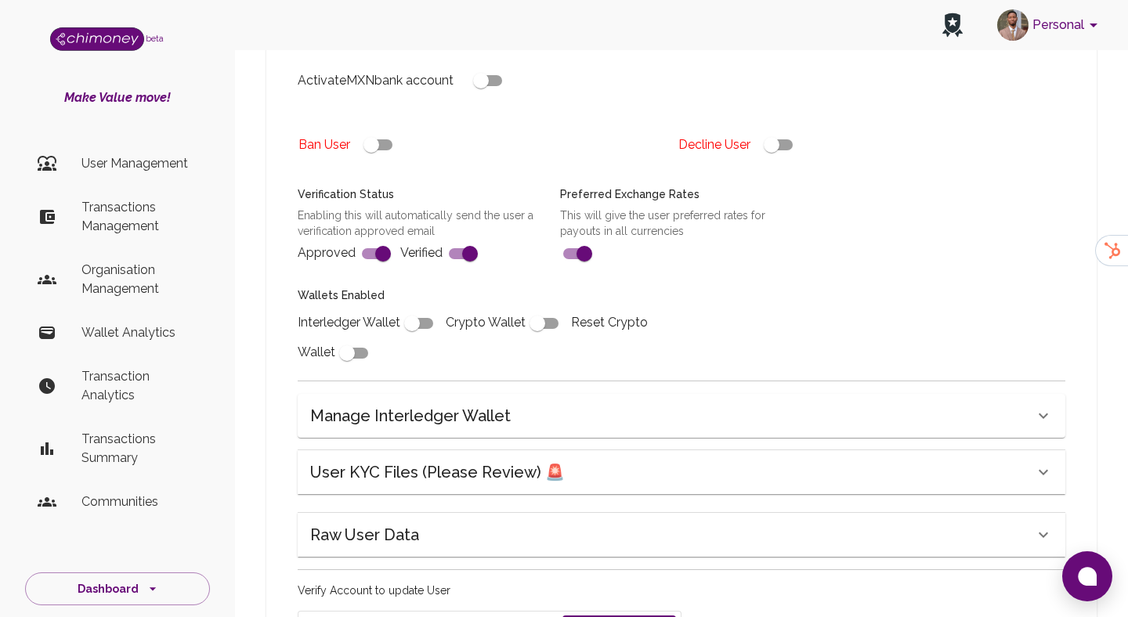
click at [533, 462] on h6 "User KYC Files (Please Review) 🚨" at bounding box center [437, 472] width 255 height 25
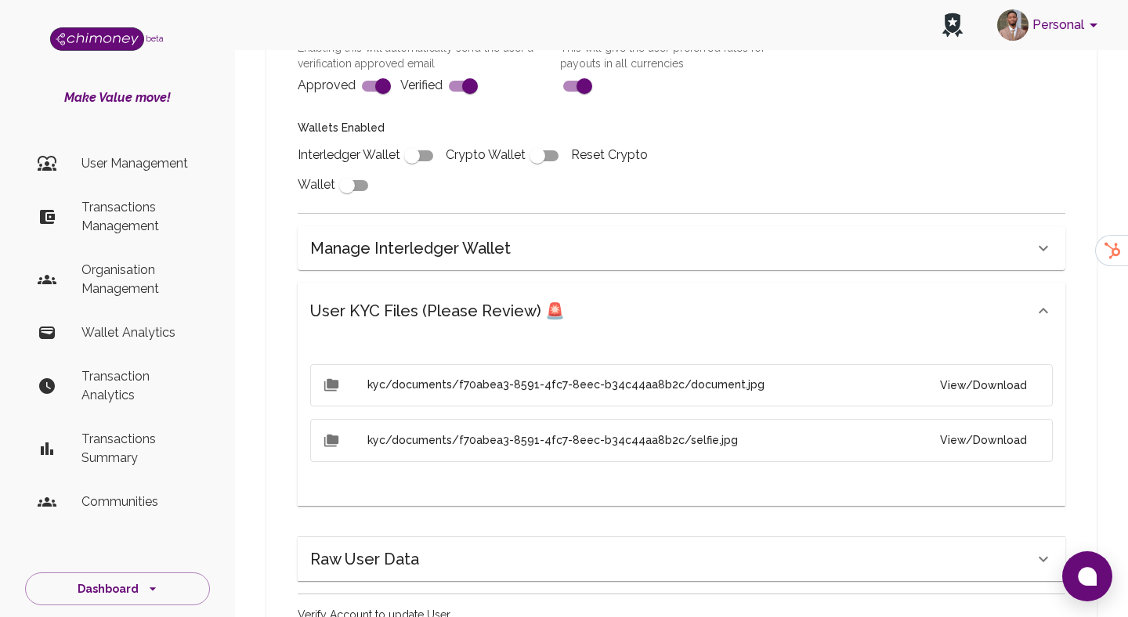
scroll to position [765, 0]
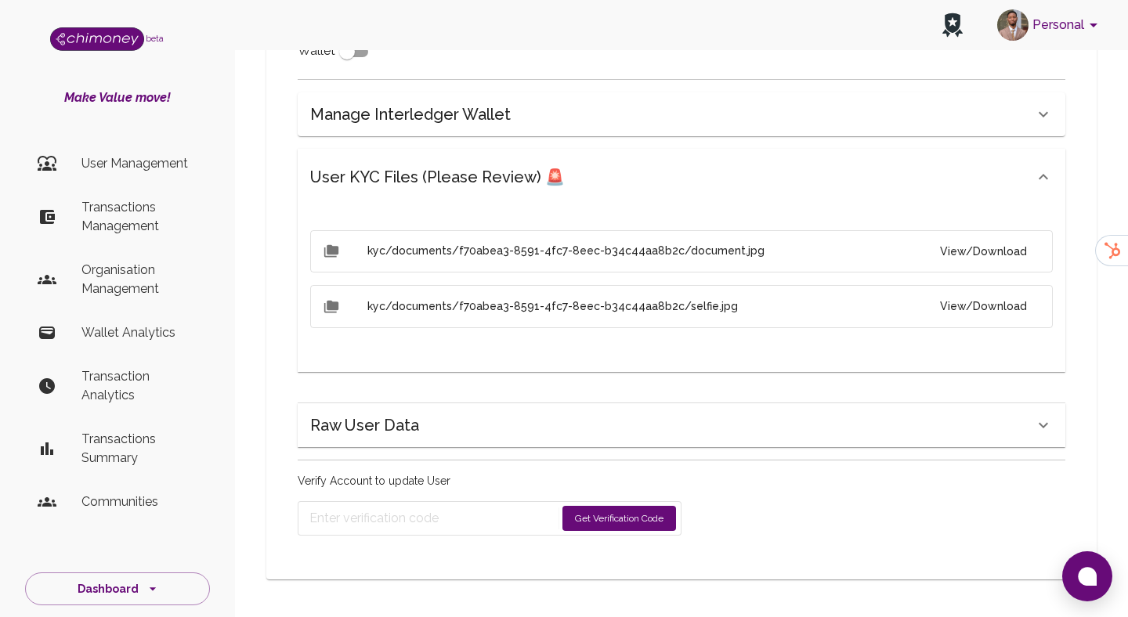
click at [994, 253] on button "View/Download" at bounding box center [983, 251] width 112 height 29
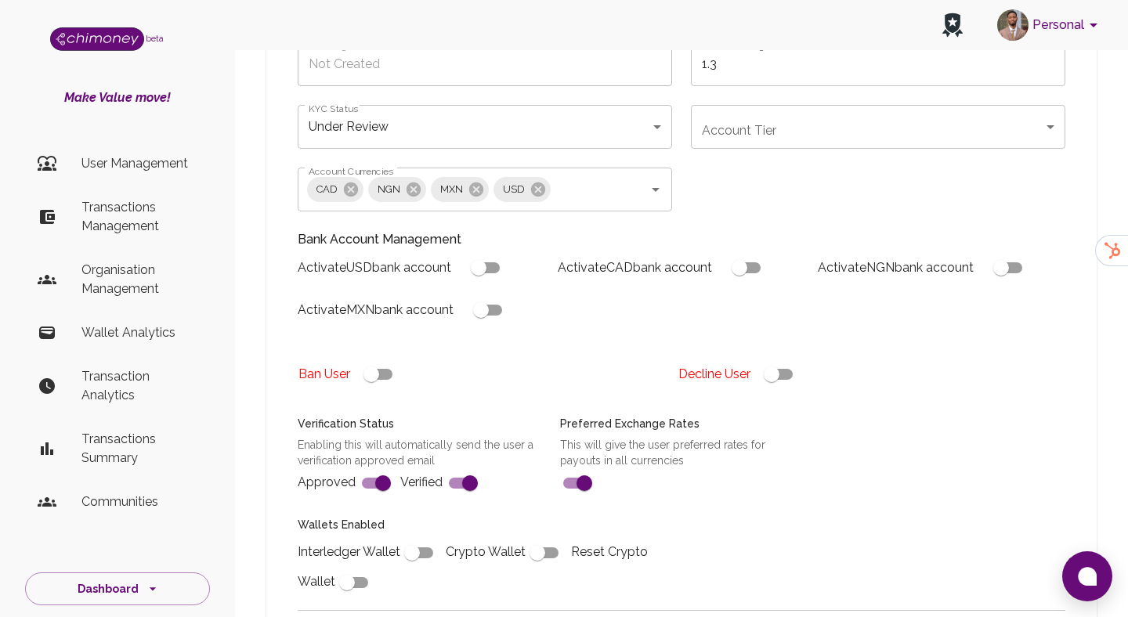
scroll to position [207, 0]
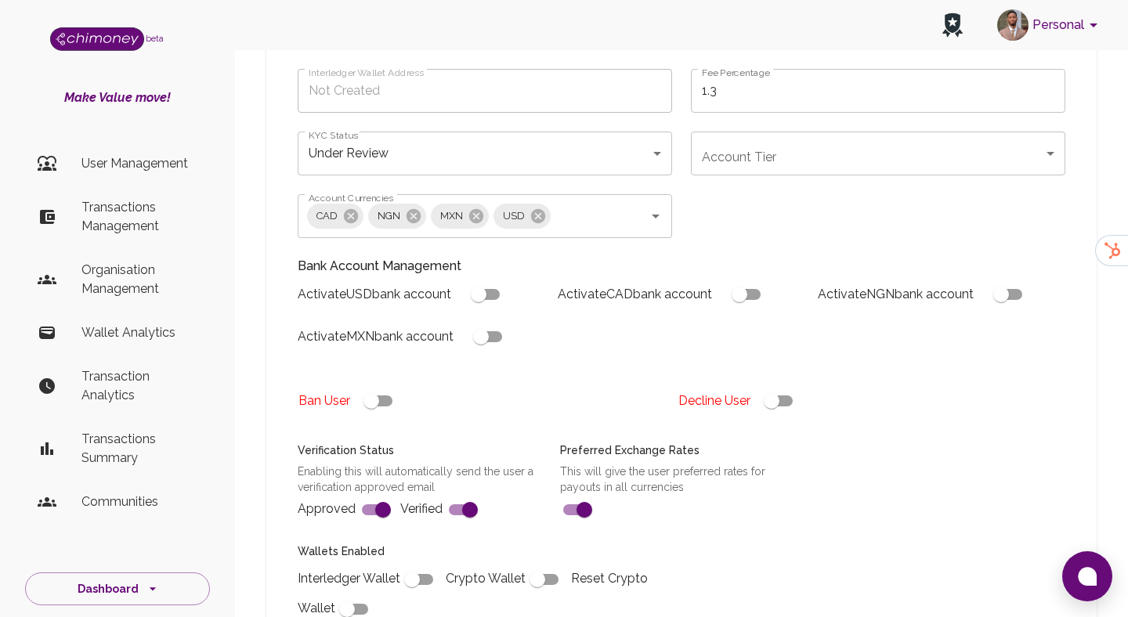
click at [782, 408] on input "checkbox" at bounding box center [771, 401] width 89 height 30
checkbox input "false"
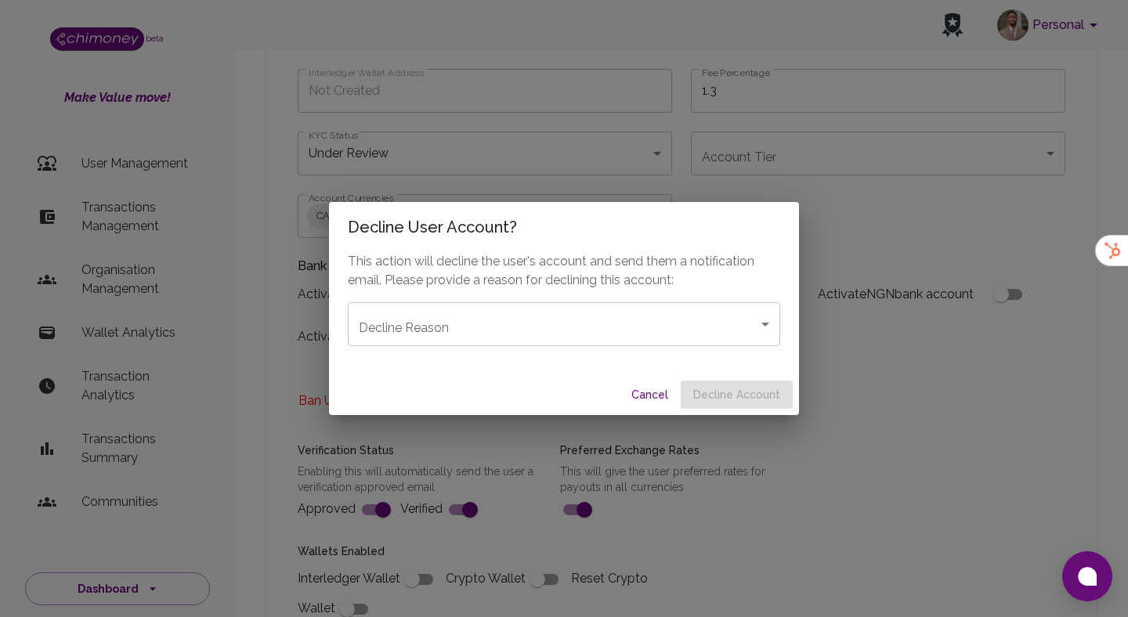
click at [563, 314] on body "Personal beta Make Value move! User Management Transactions Management Organisa…" at bounding box center [564, 627] width 1128 height 1668
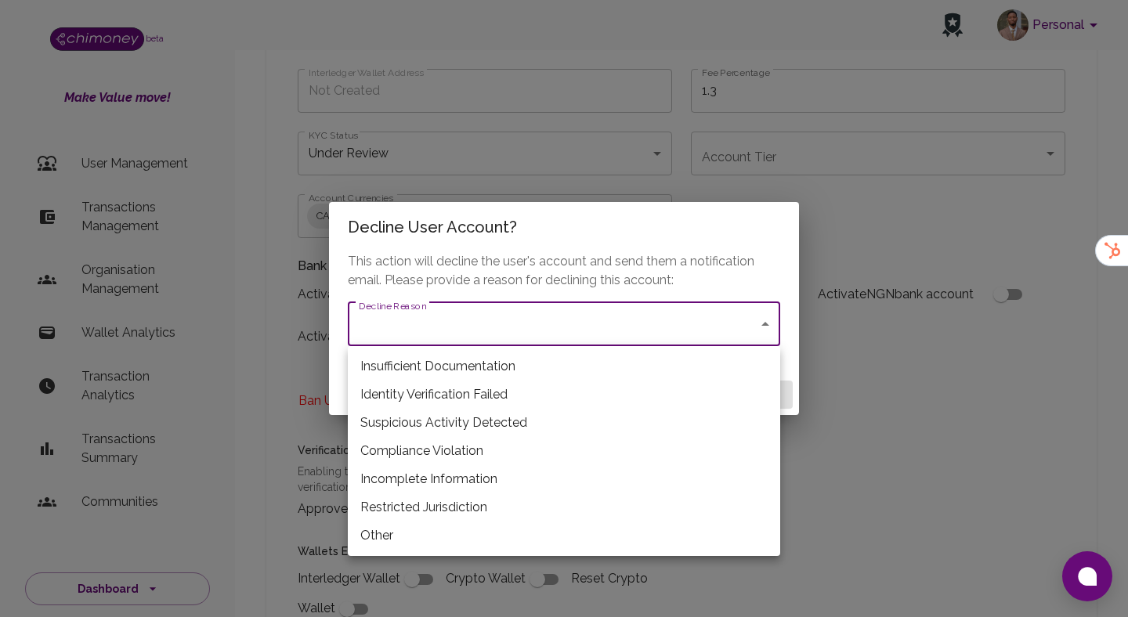
click at [431, 505] on li "Restricted Jurisdiction" at bounding box center [564, 507] width 432 height 28
type input "restricted_jurisdiction"
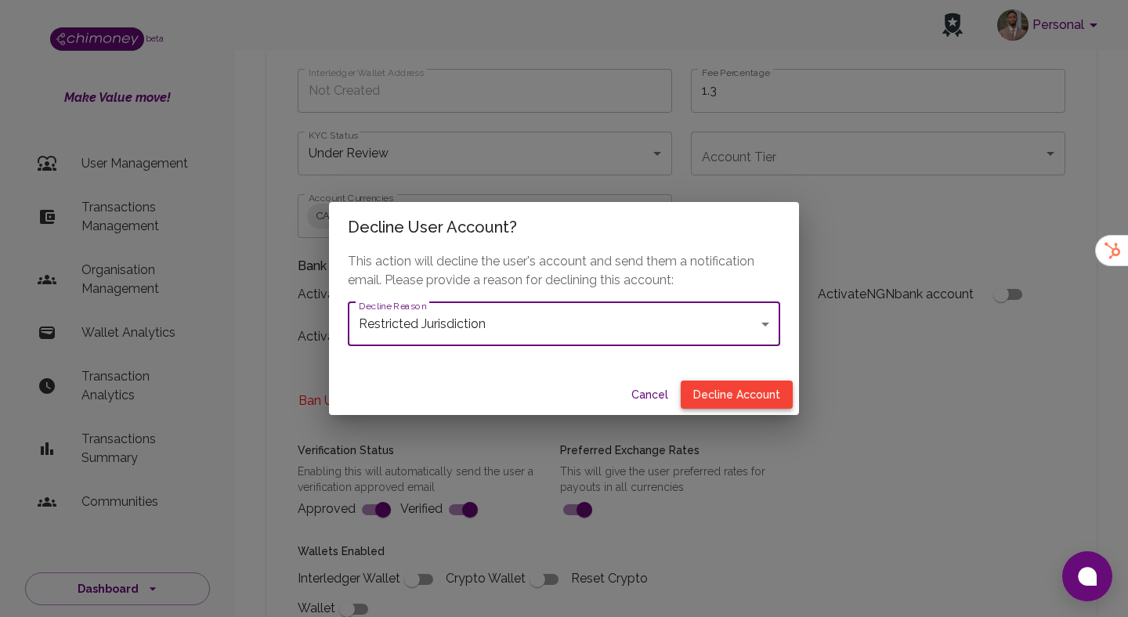
click at [737, 409] on button "Decline Account" at bounding box center [737, 395] width 112 height 29
type input "declined"
checkbox input "true"
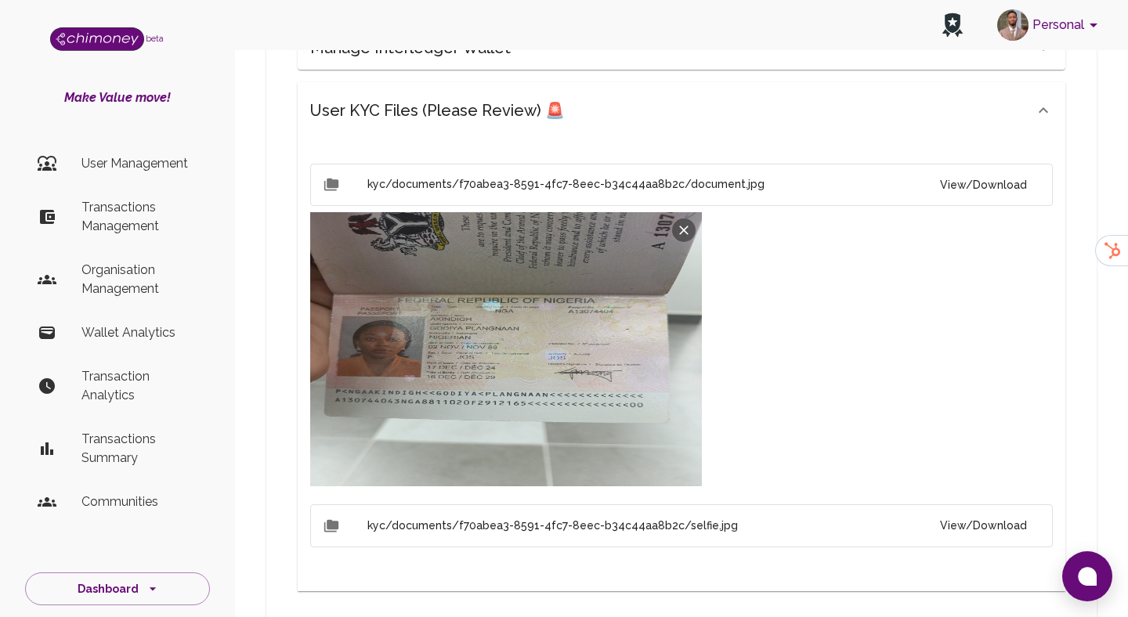
scroll to position [949, 0]
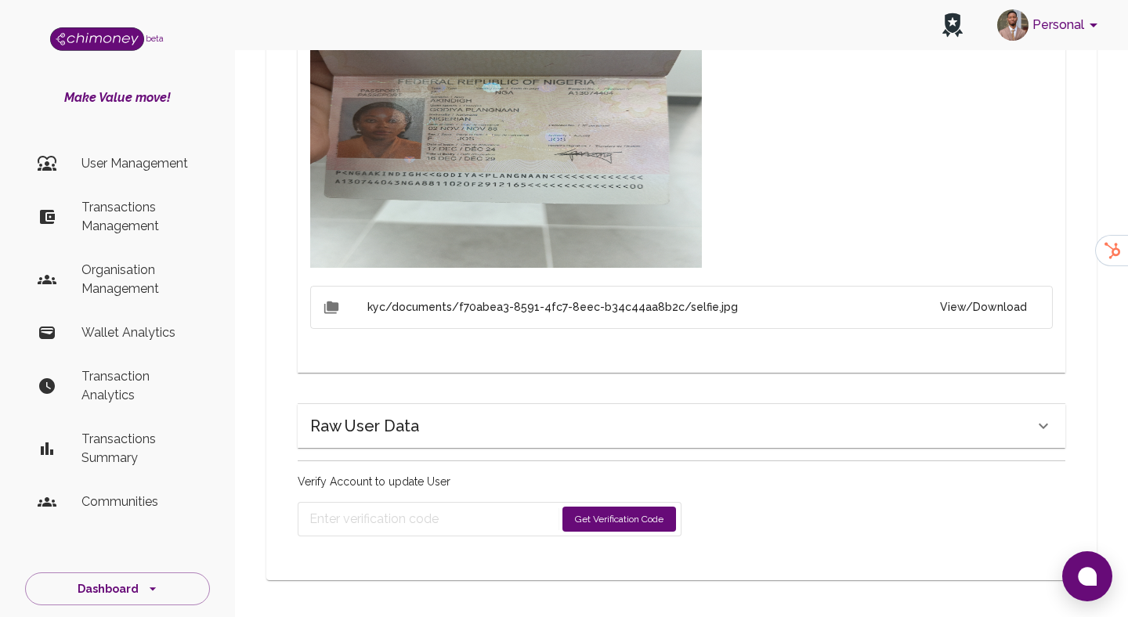
click at [595, 513] on button "Get Verification Code" at bounding box center [619, 519] width 114 height 25
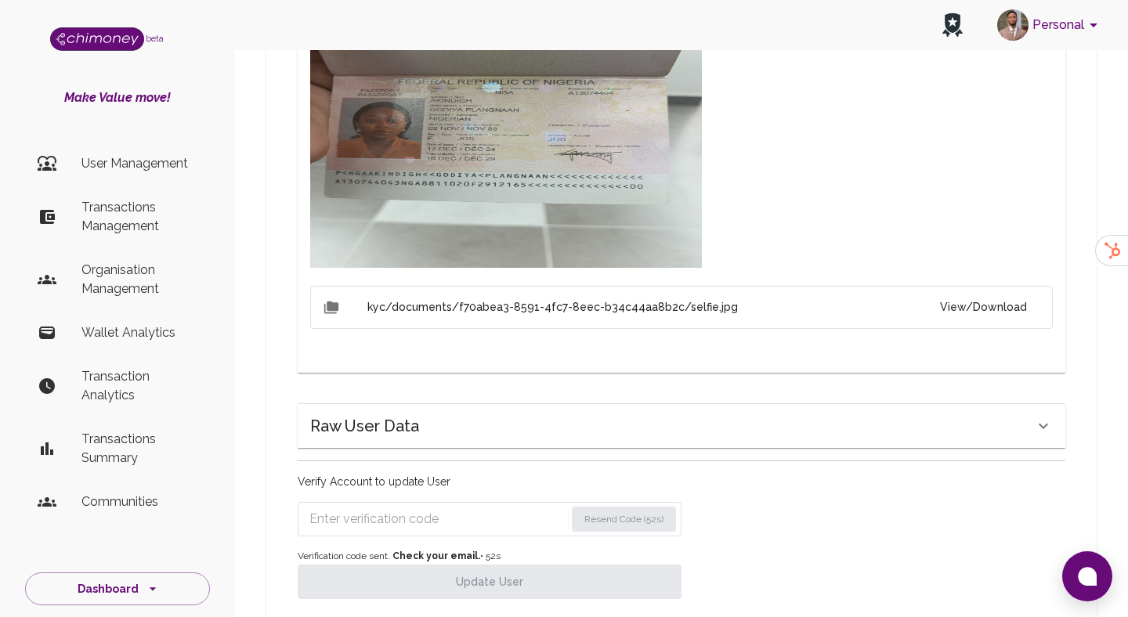
click at [484, 509] on input "Enter verification code" at bounding box center [436, 519] width 255 height 25
paste input "9540"
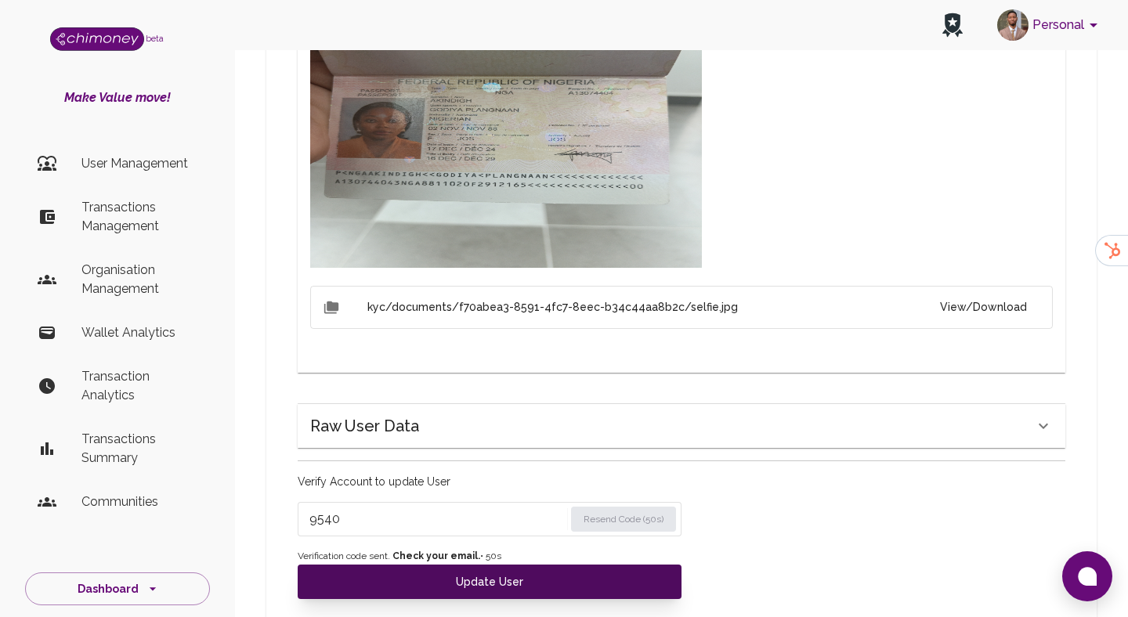
type input "9540"
click at [447, 577] on button "Update User" at bounding box center [490, 582] width 384 height 34
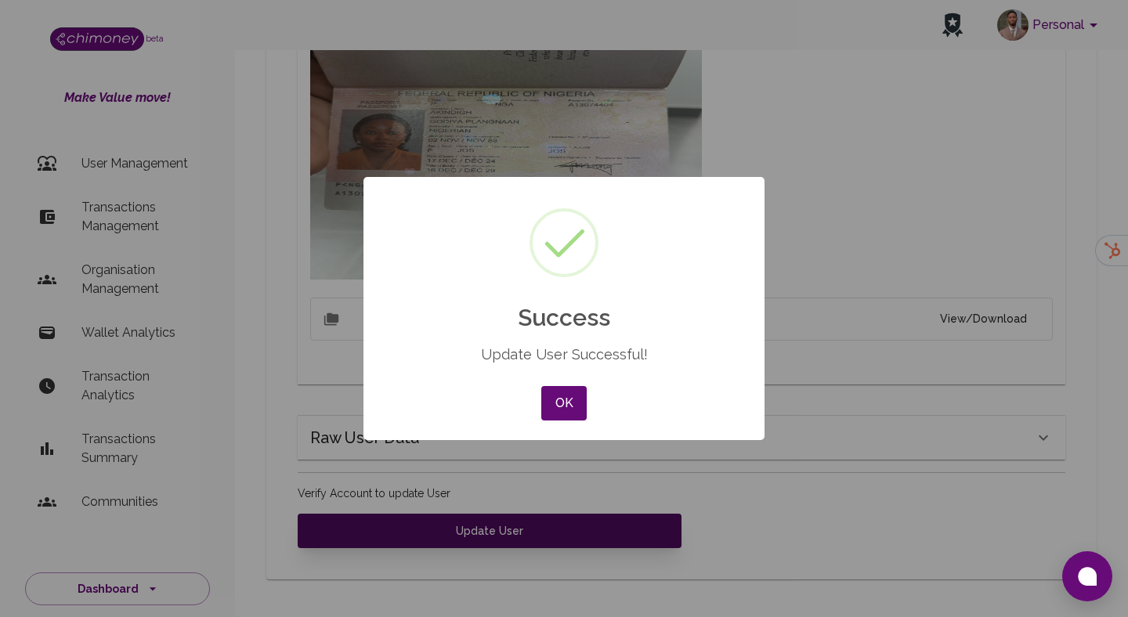
scroll to position [936, 0]
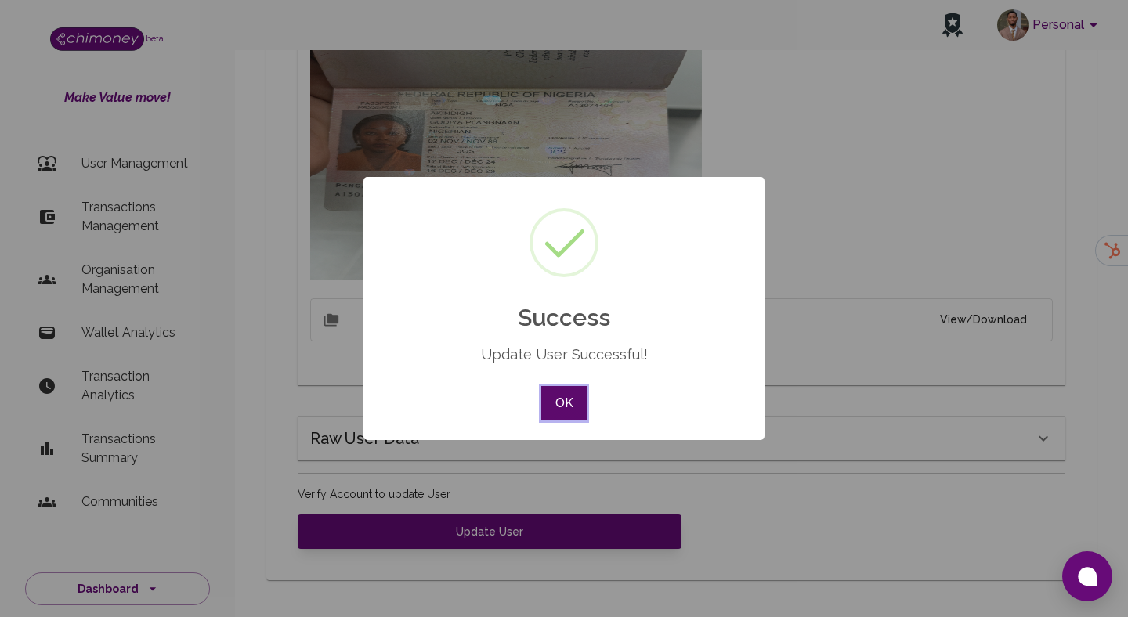
click at [557, 400] on button "OK" at bounding box center [563, 403] width 45 height 34
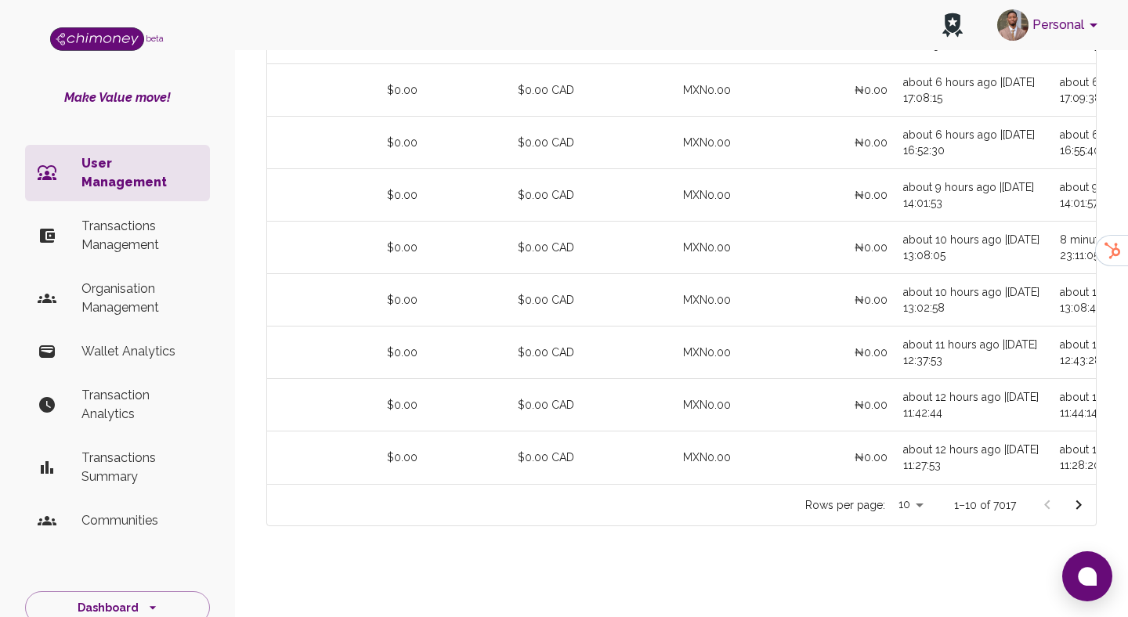
scroll to position [0, 1007]
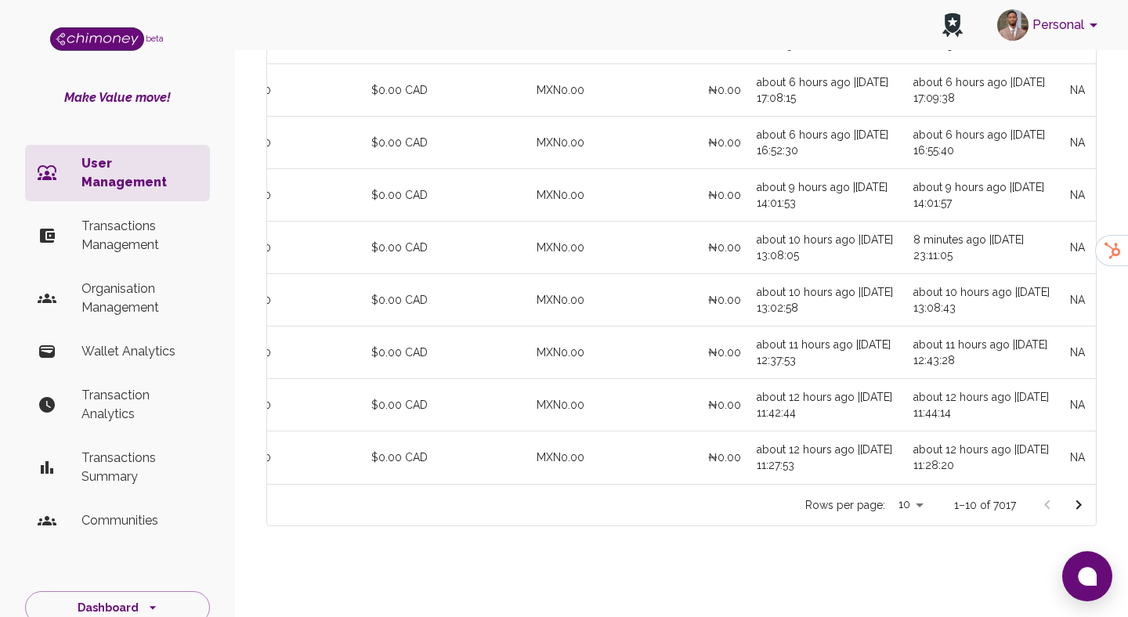
click at [1083, 494] on button "Go to next page" at bounding box center [1078, 505] width 31 height 31
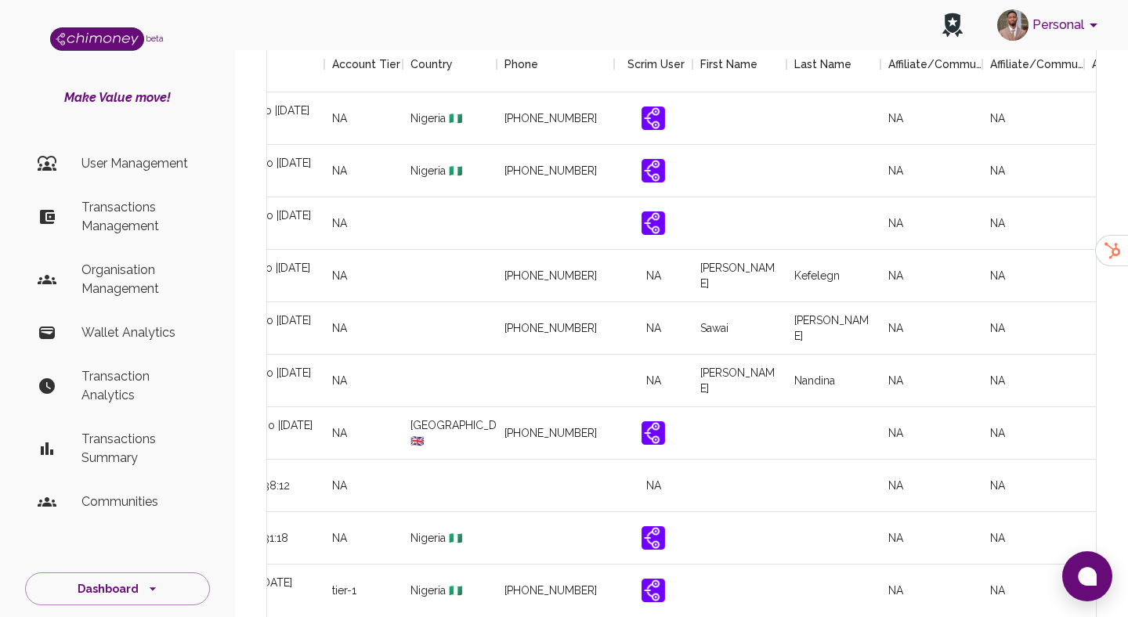
scroll to position [0, 1850]
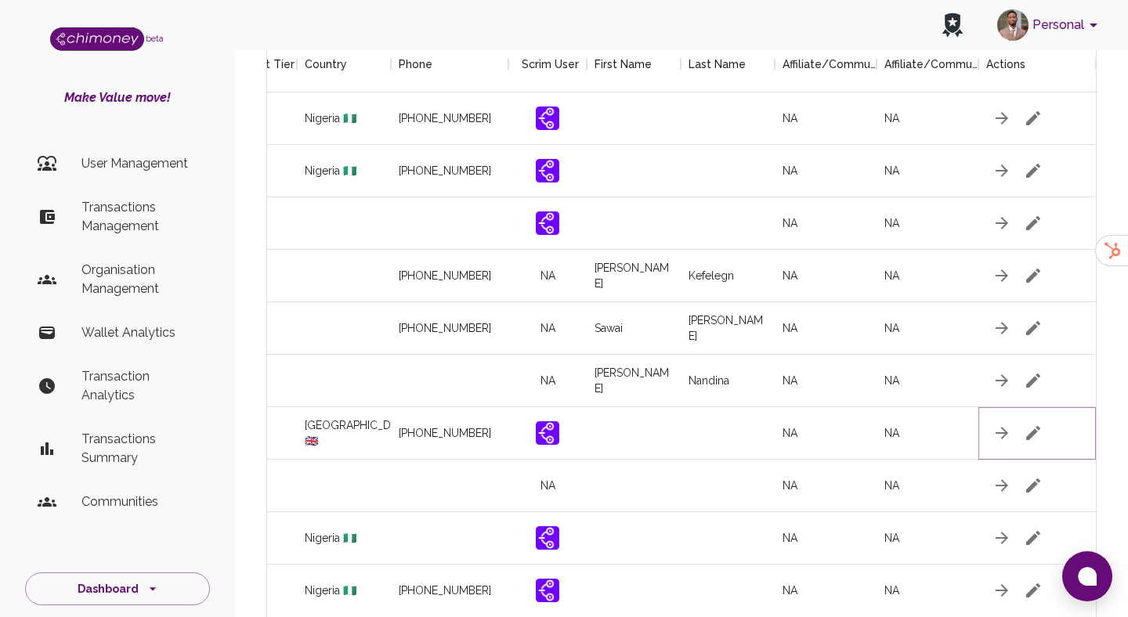
click at [1028, 428] on icon "button" at bounding box center [1033, 433] width 19 height 19
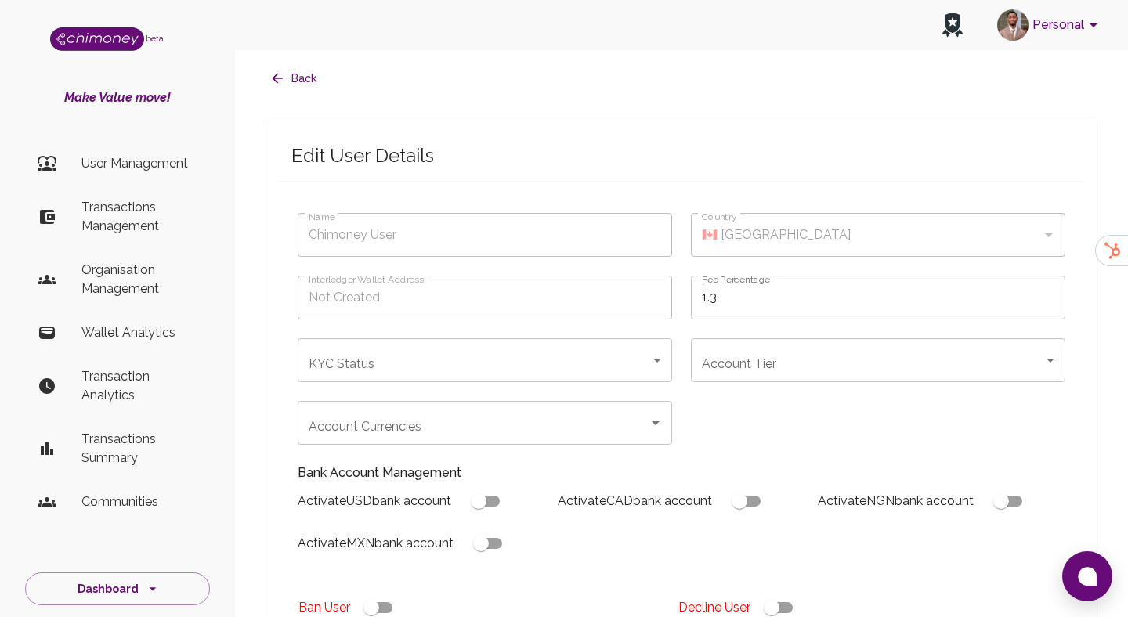
type input "Parnell Connor"
type input "🇬🇧 United Kingdom"
type input "under_review"
checkbox input "true"
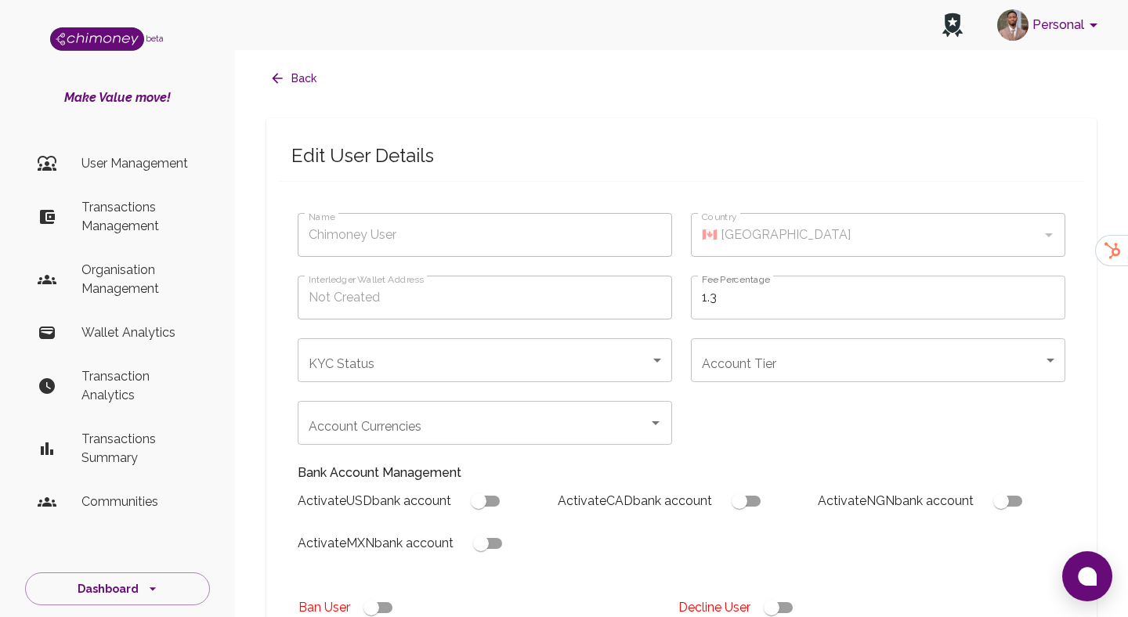
checkbox input "true"
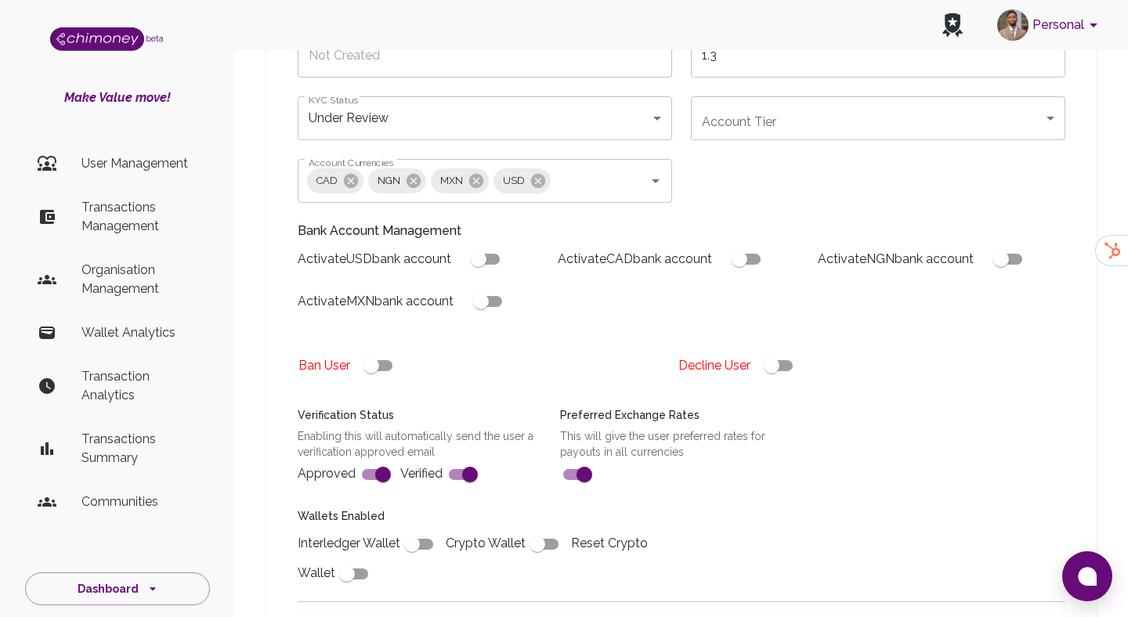
scroll to position [418, 0]
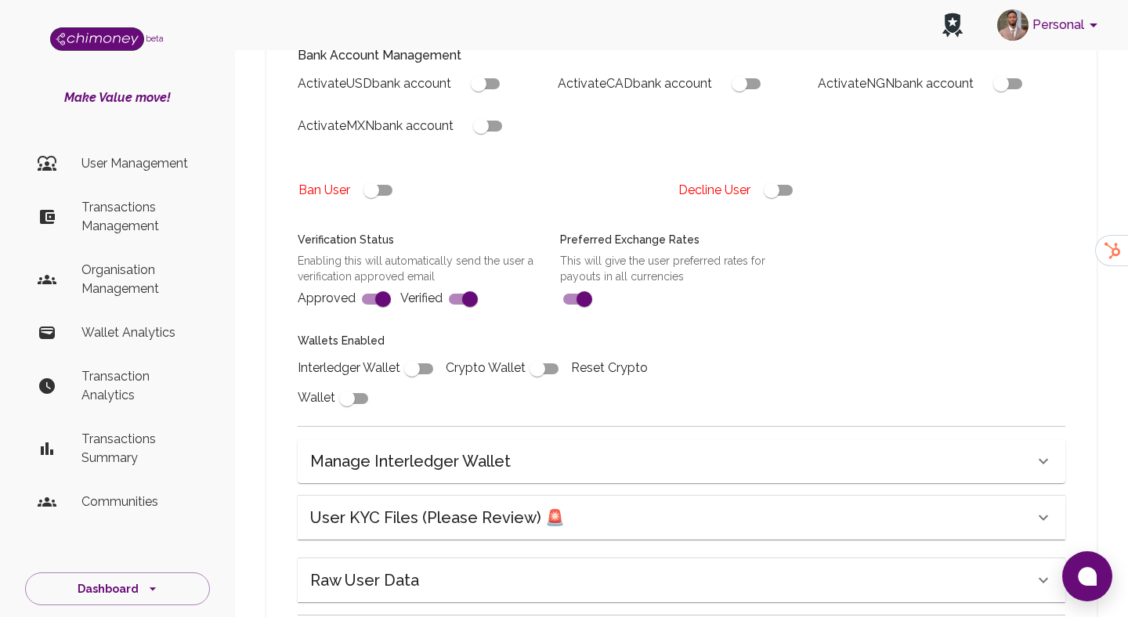
click at [425, 516] on h6 "User KYC Files (Please Review) 🚨" at bounding box center [437, 517] width 255 height 25
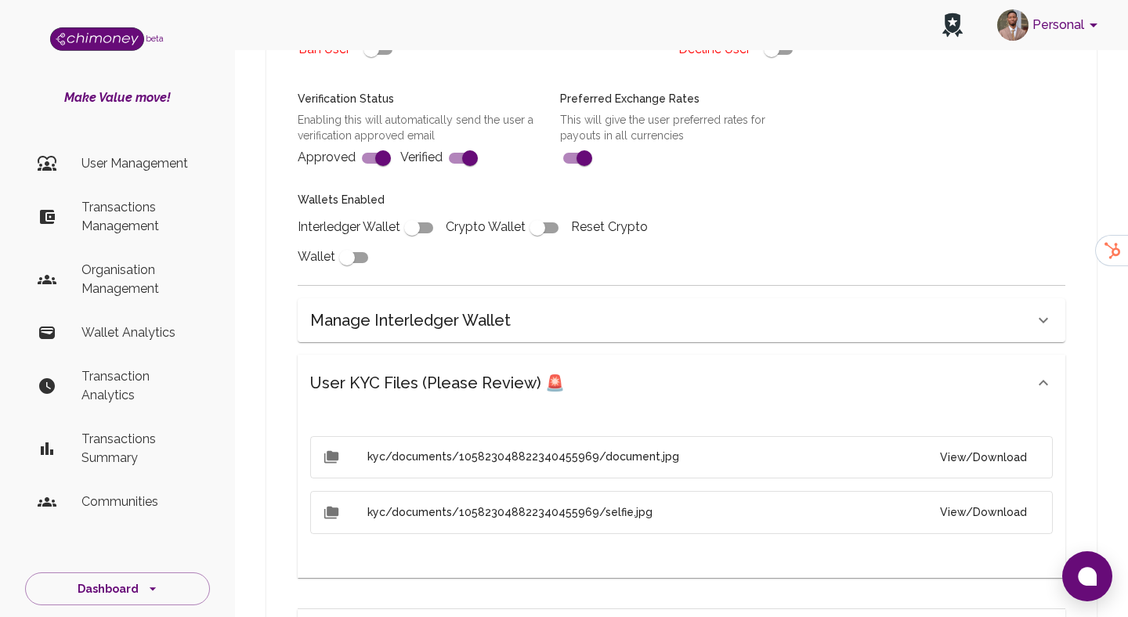
scroll to position [710, 0]
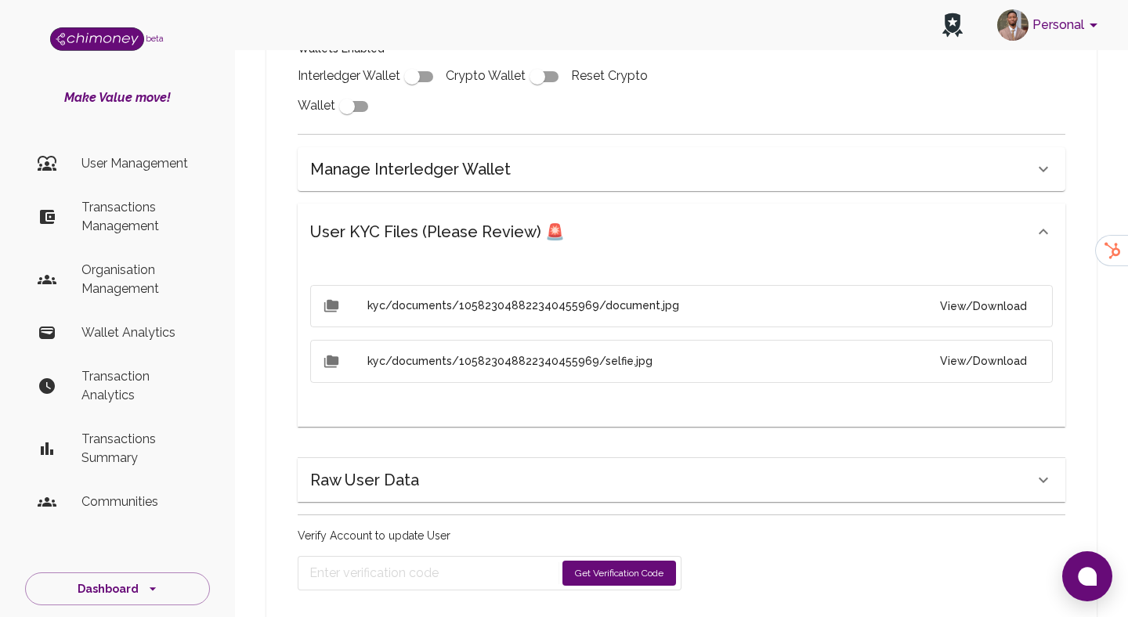
click at [1003, 314] on button "View/Download" at bounding box center [983, 306] width 112 height 29
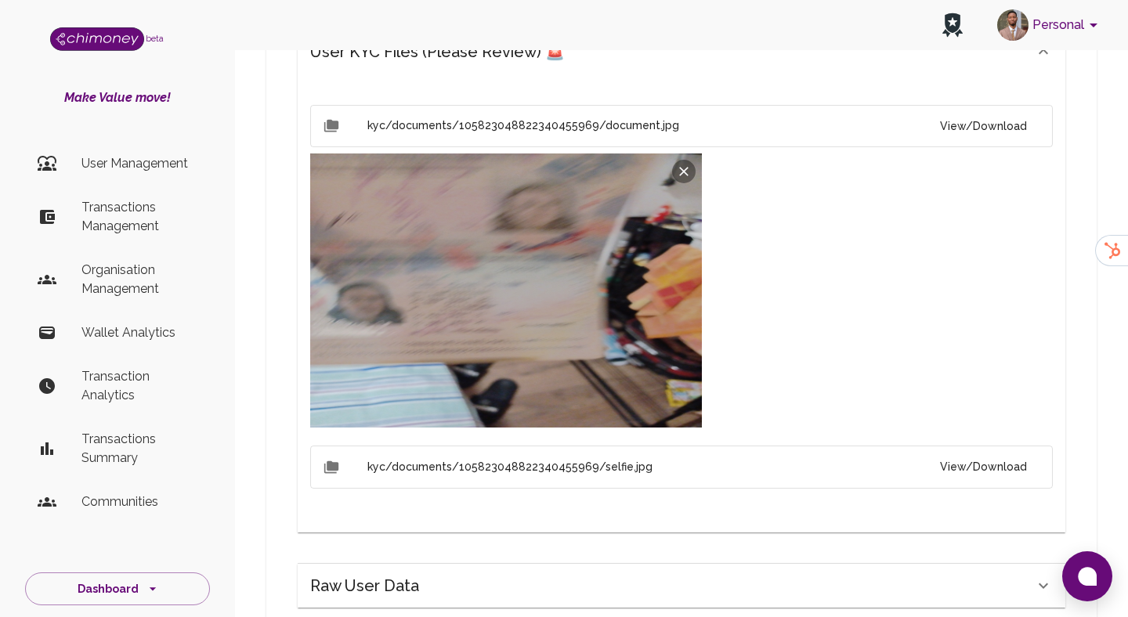
scroll to position [1030, 0]
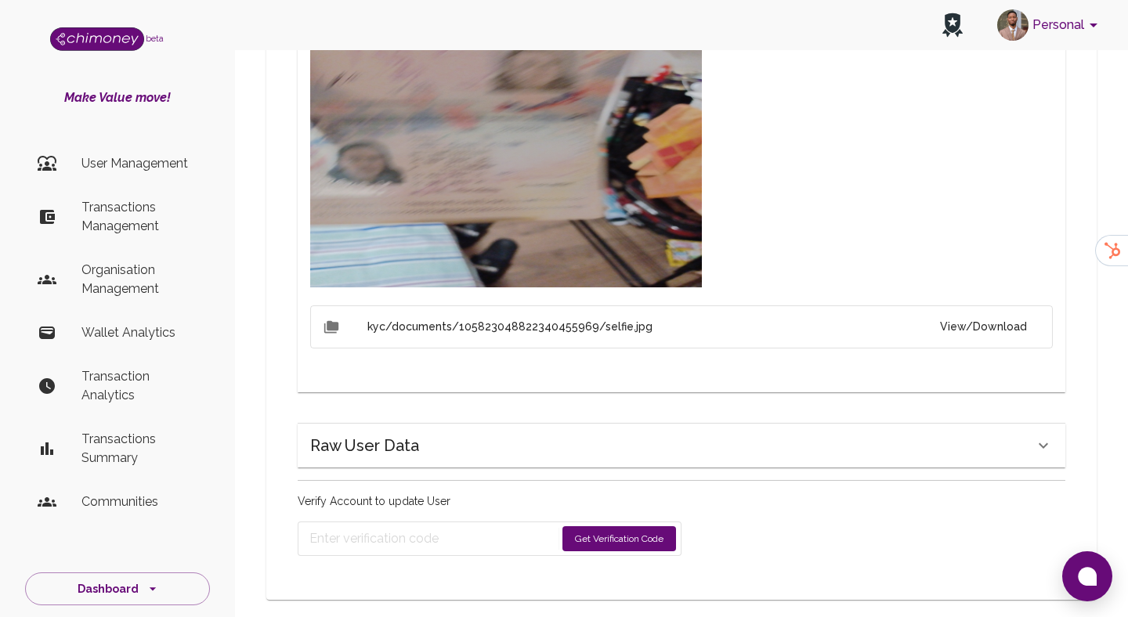
click at [1013, 322] on button "View/Download" at bounding box center [983, 327] width 112 height 29
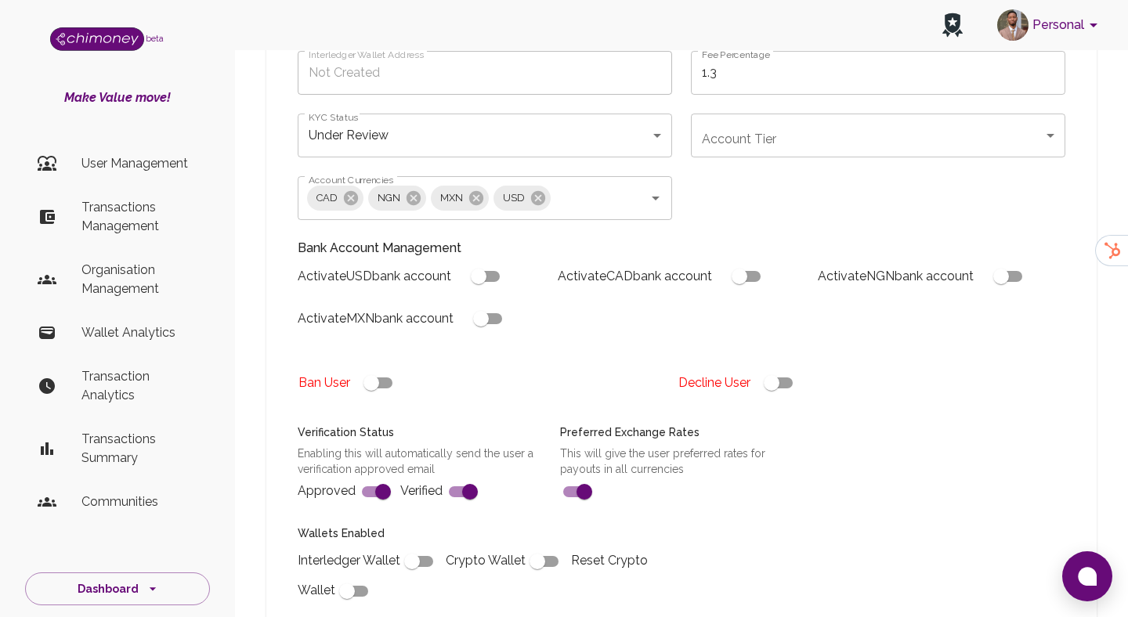
scroll to position [240, 0]
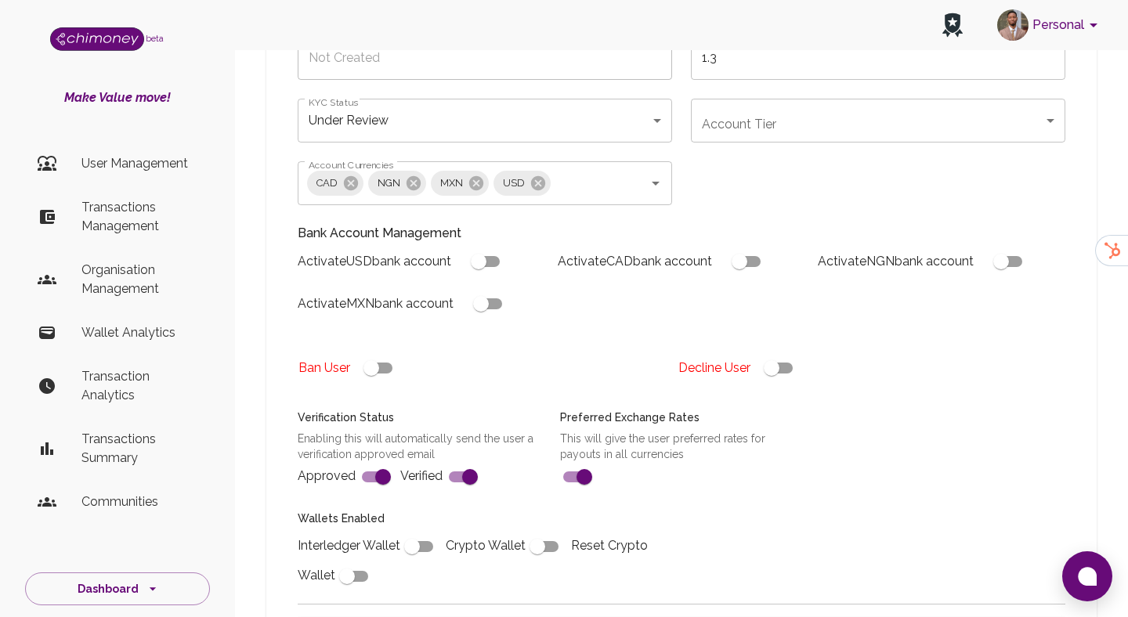
click at [767, 366] on input "checkbox" at bounding box center [771, 368] width 89 height 30
checkbox input "false"
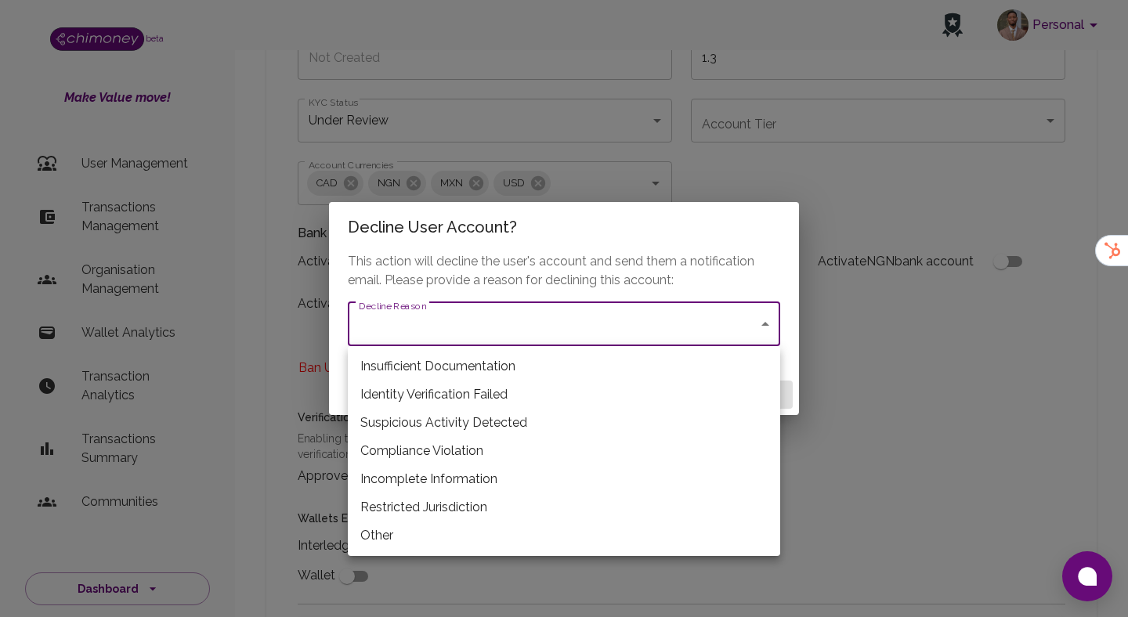
click at [465, 368] on li "Insufficient Documentation" at bounding box center [564, 366] width 432 height 28
type input "insufficient_documentation"
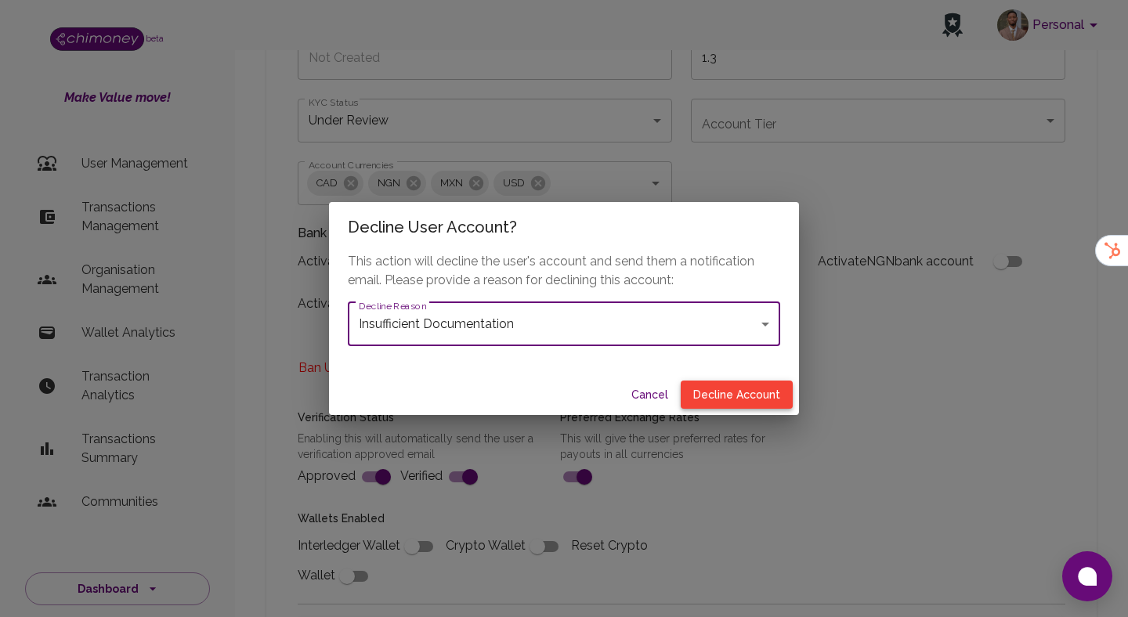
click at [735, 398] on button "Decline Account" at bounding box center [737, 395] width 112 height 29
type input "declined"
checkbox input "true"
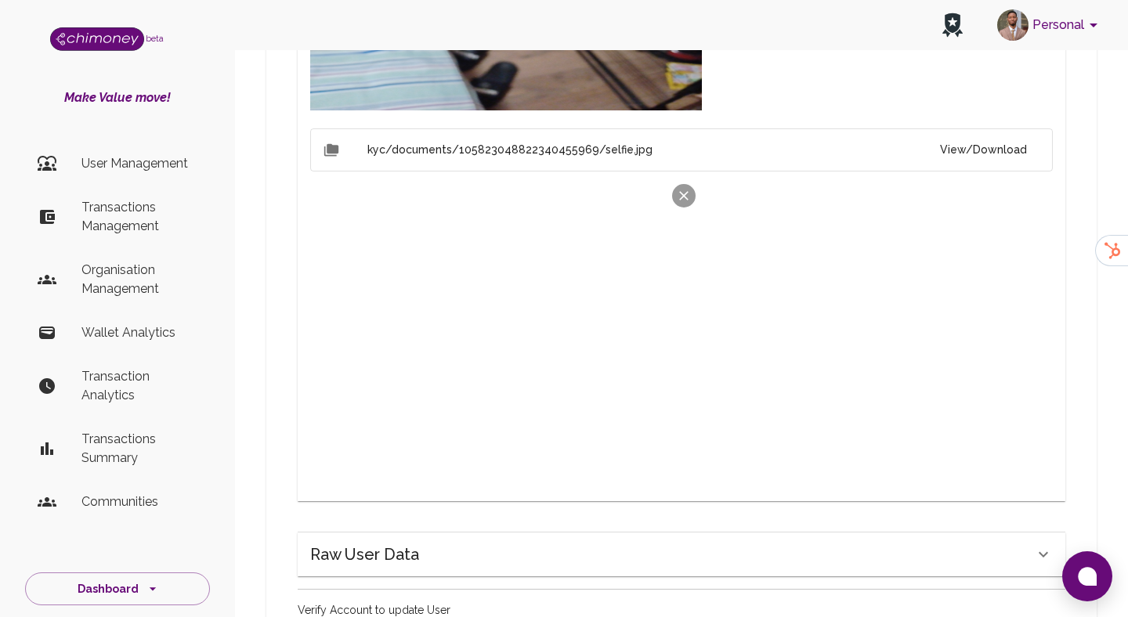
scroll to position [1234, 0]
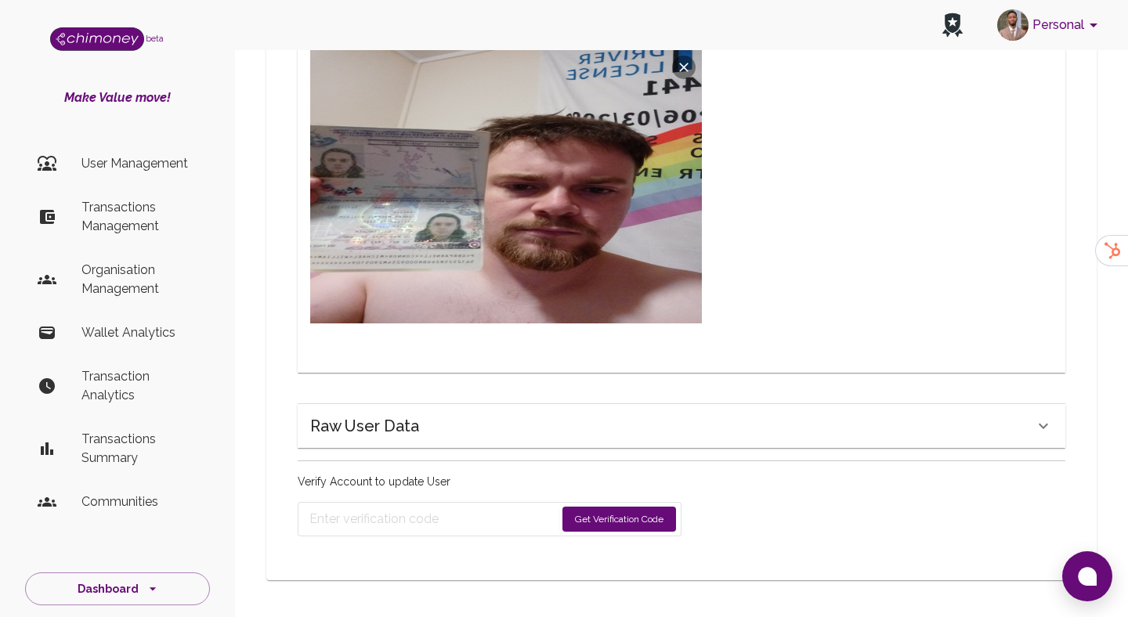
click at [652, 519] on button "Get Verification Code" at bounding box center [619, 519] width 114 height 25
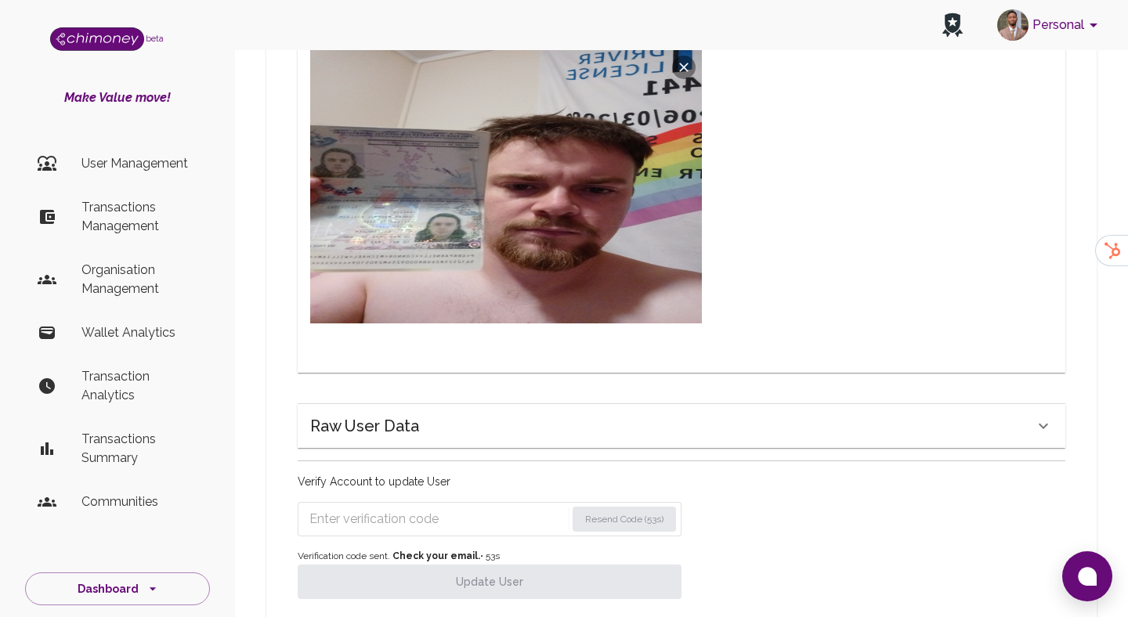
click at [439, 515] on input "Enter verification code" at bounding box center [437, 519] width 256 height 25
paste input "6680"
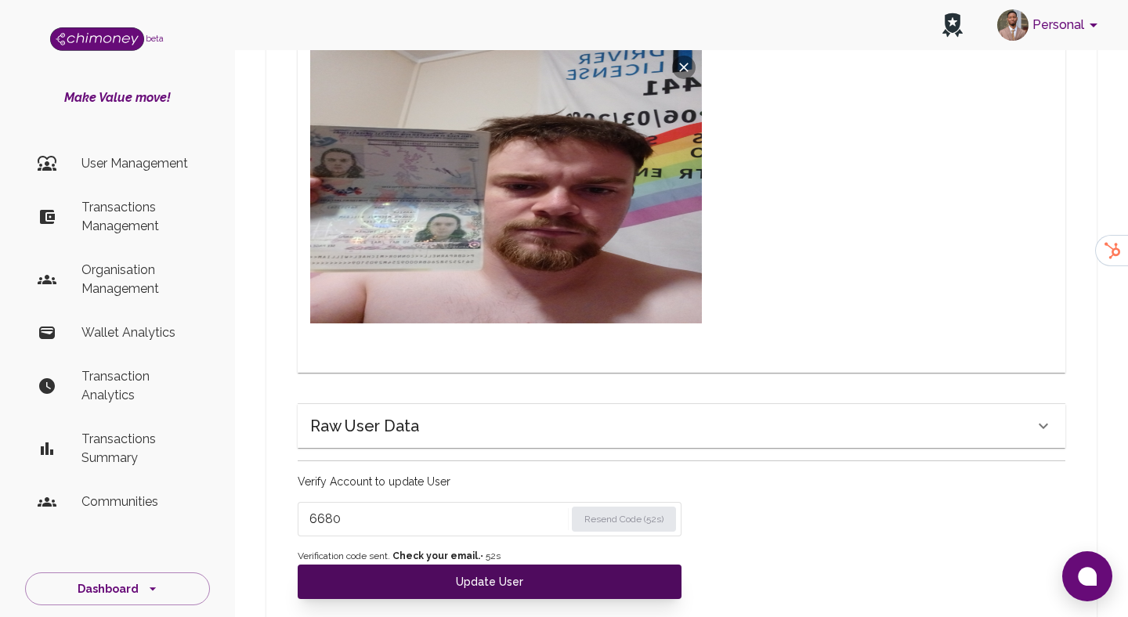
type input "6680"
click at [432, 572] on button "Update User" at bounding box center [490, 582] width 384 height 34
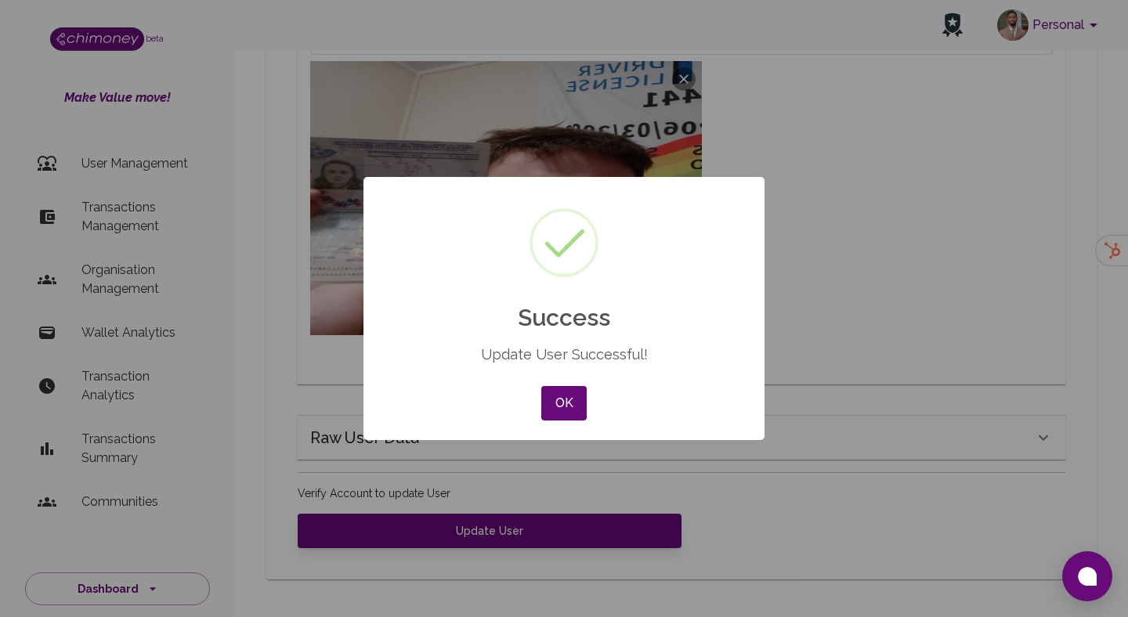
scroll to position [1222, 0]
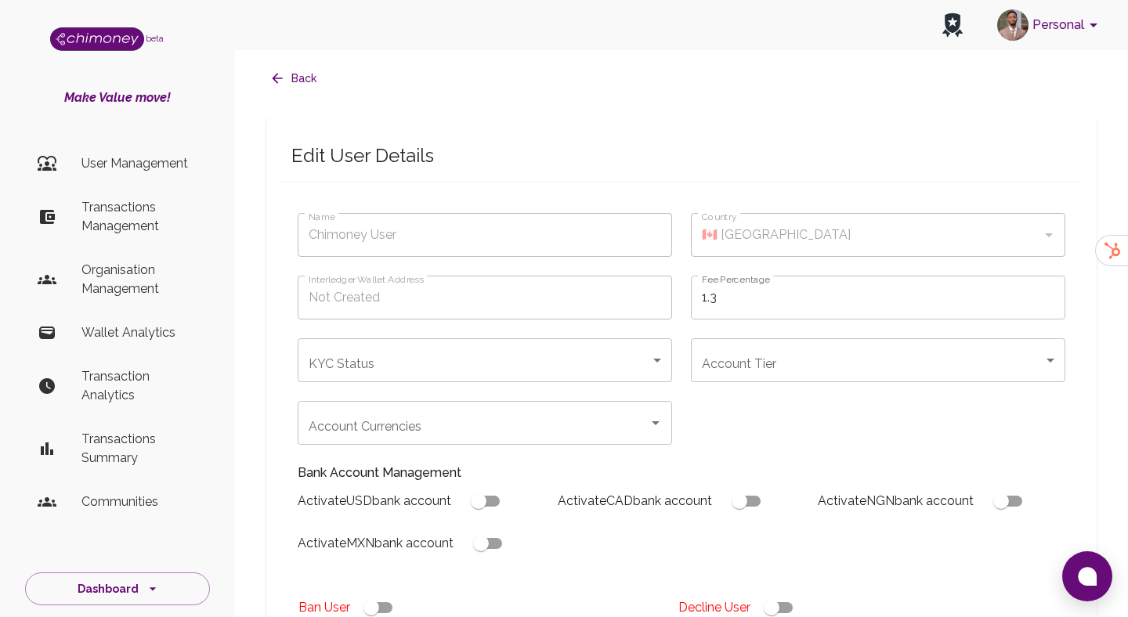
type input "[PERSON_NAME]"
type input "🇸🇪 [GEOGRAPHIC_DATA]"
type input "under_review"
checkbox input "true"
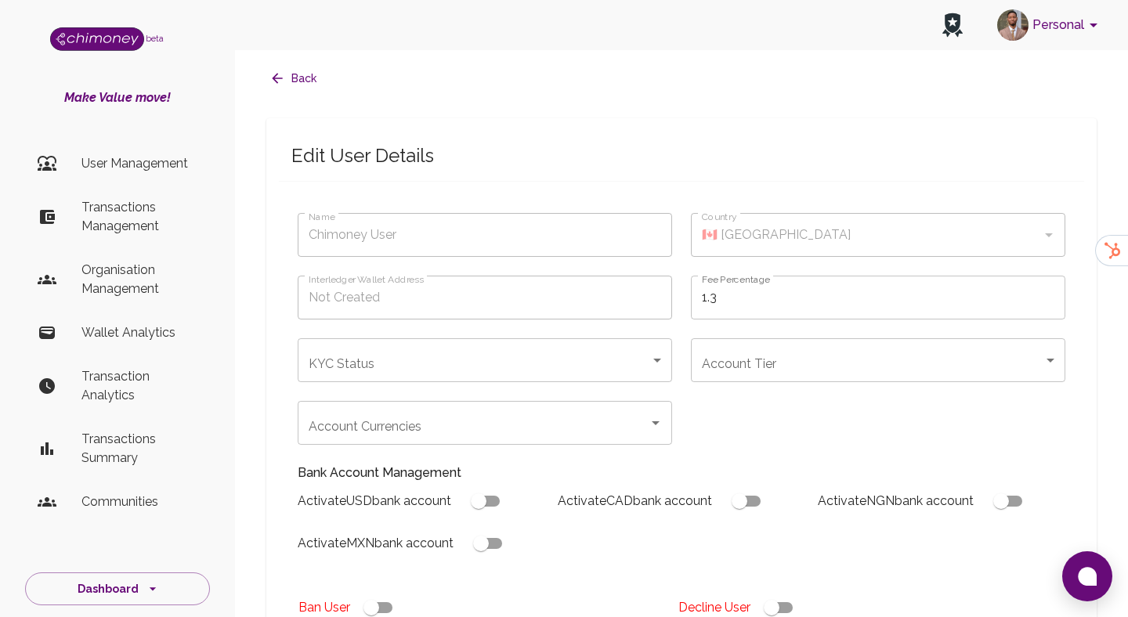
checkbox input "true"
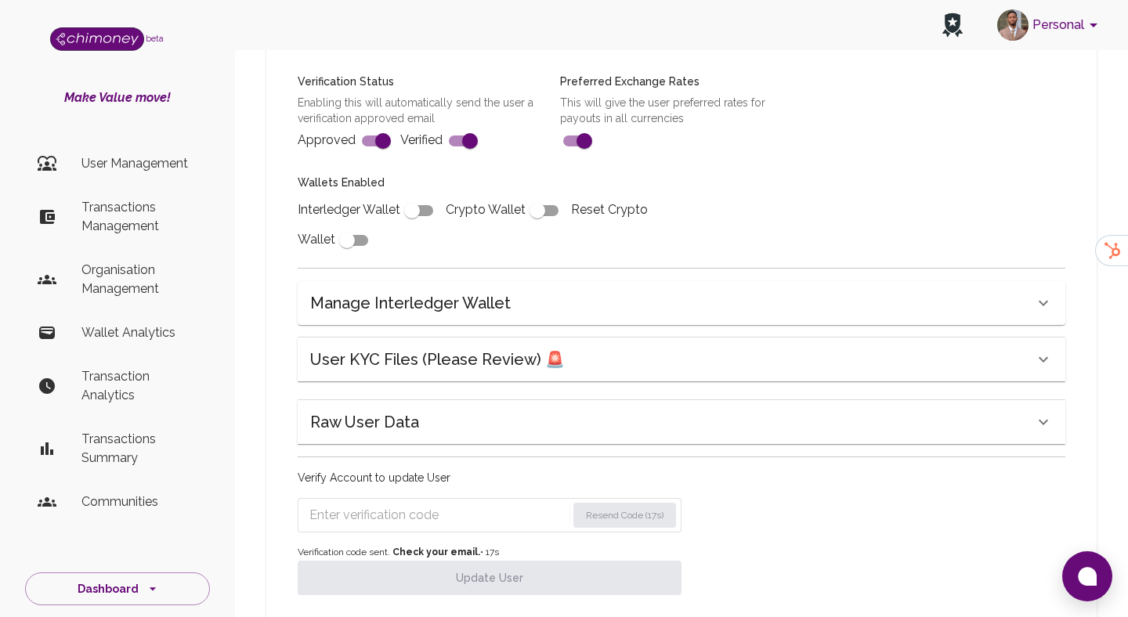
scroll to position [585, 0]
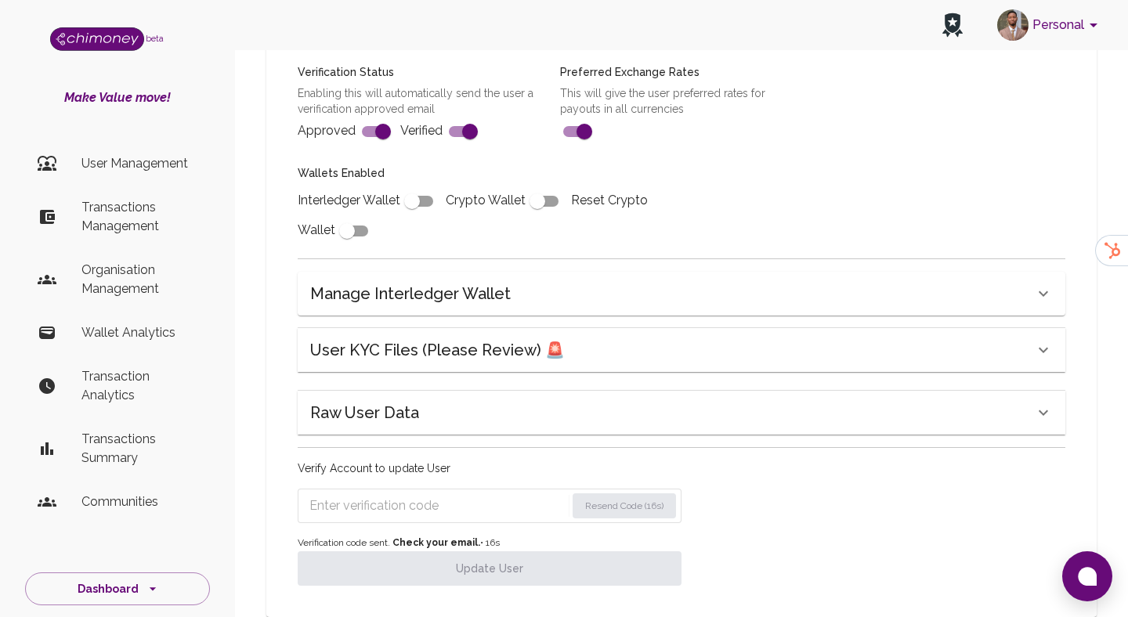
click at [482, 342] on h6 "User KYC Files (Please Review) 🚨" at bounding box center [437, 350] width 255 height 25
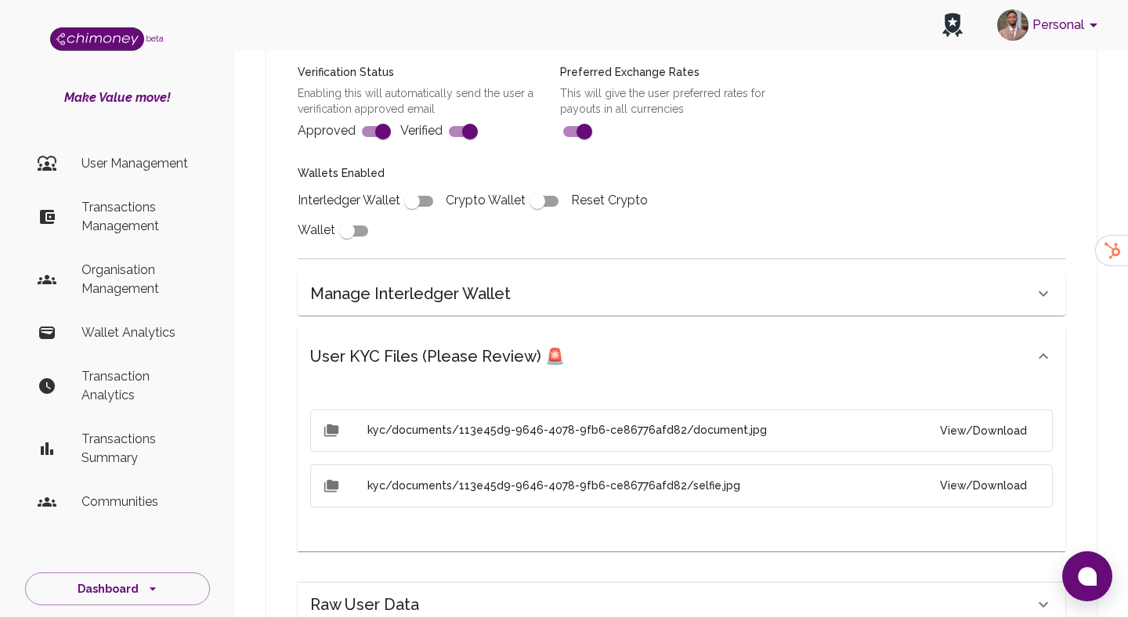
click at [960, 425] on button "View/Download" at bounding box center [983, 431] width 112 height 29
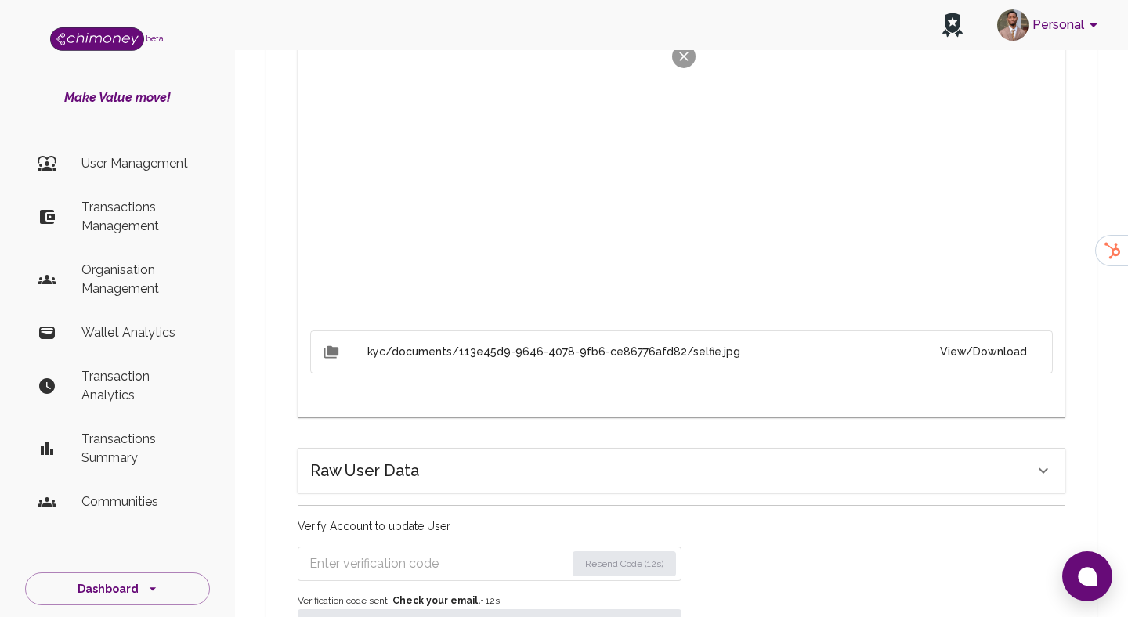
scroll to position [1013, 0]
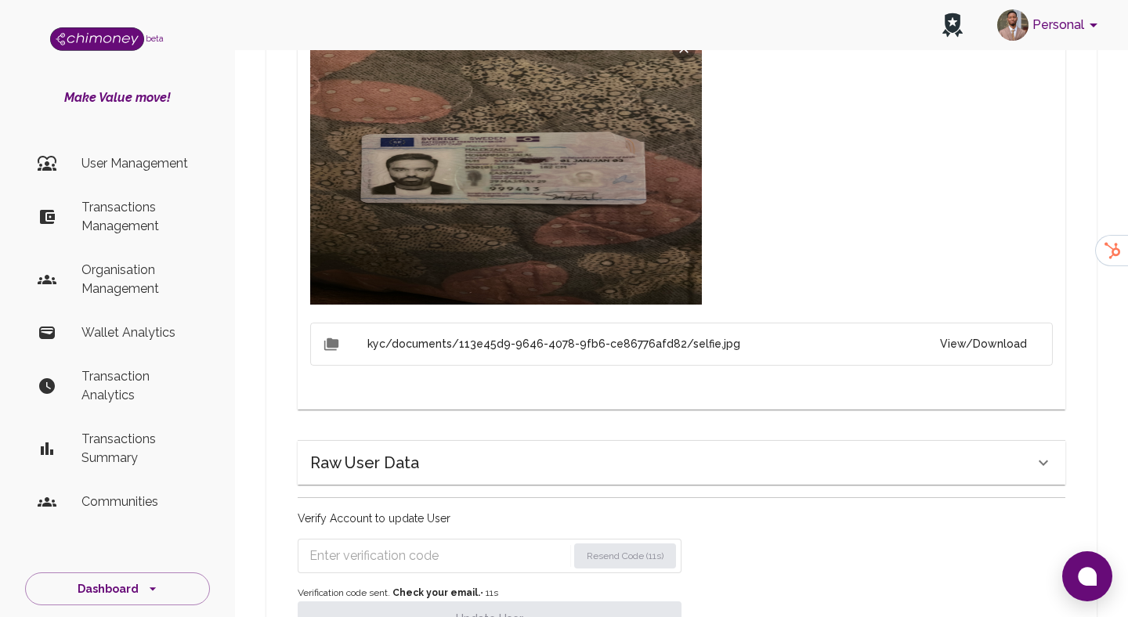
click at [974, 306] on div "kyc/documents/113e45d9-9646-4078-9fb6-ce86776afd82/document.jpg View/Download" at bounding box center [681, 146] width 743 height 329
click at [972, 323] on li "kyc/documents/113e45d9-9646-4078-9fb6-ce86776afd82/selfie.jpg View/Download" at bounding box center [681, 344] width 743 height 43
click at [949, 354] on button "View/Download" at bounding box center [983, 344] width 112 height 29
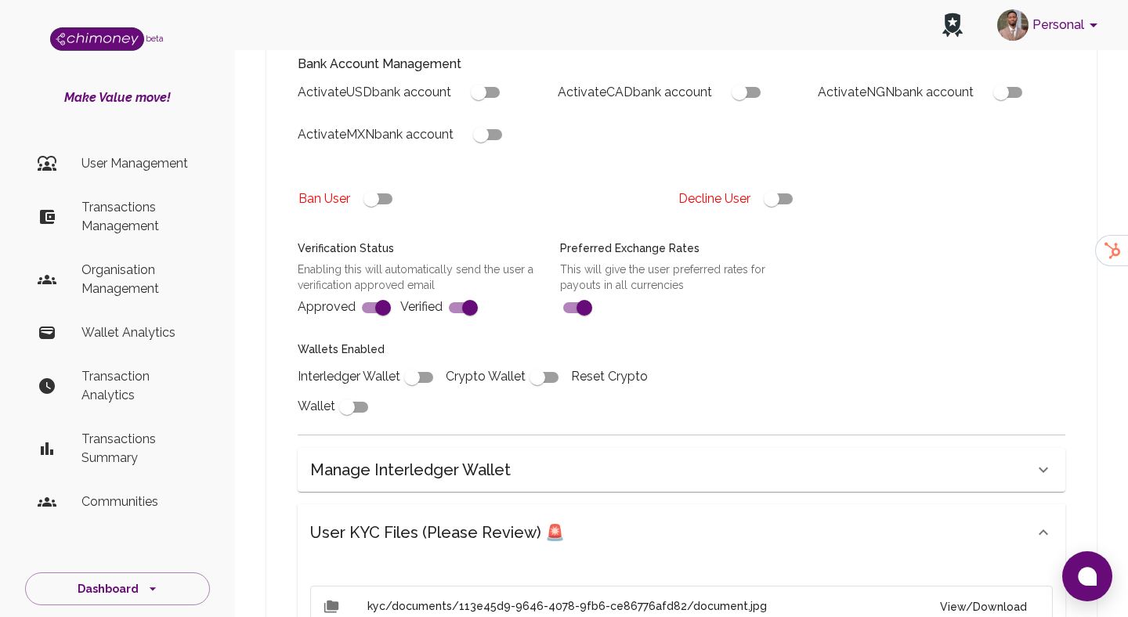
scroll to position [374, 0]
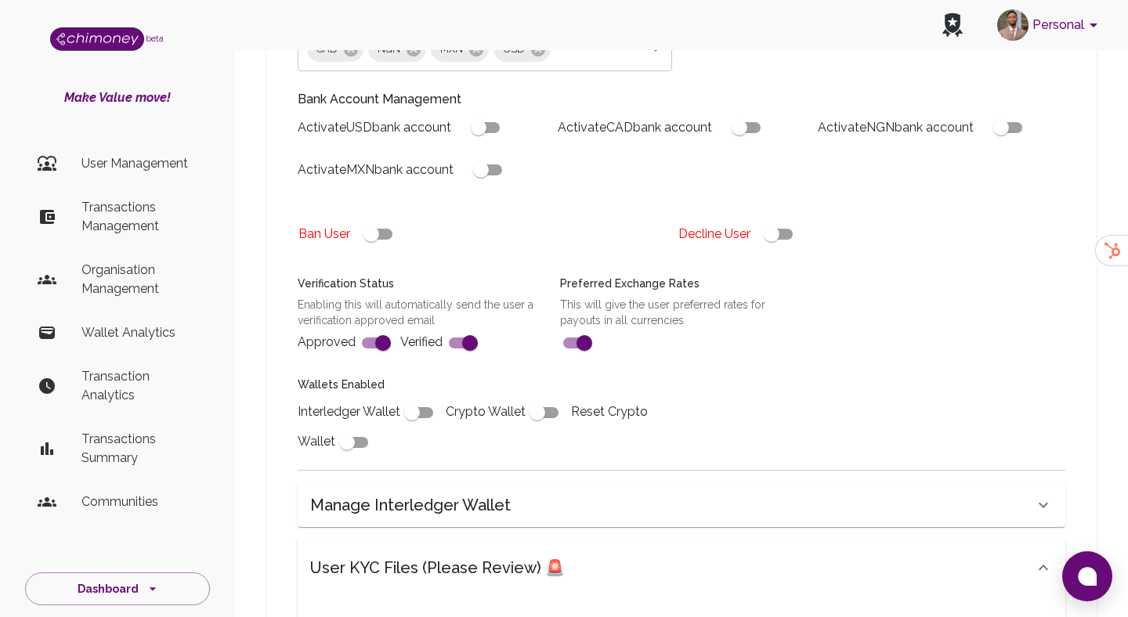
click at [771, 240] on input "checkbox" at bounding box center [771, 234] width 89 height 30
checkbox input "false"
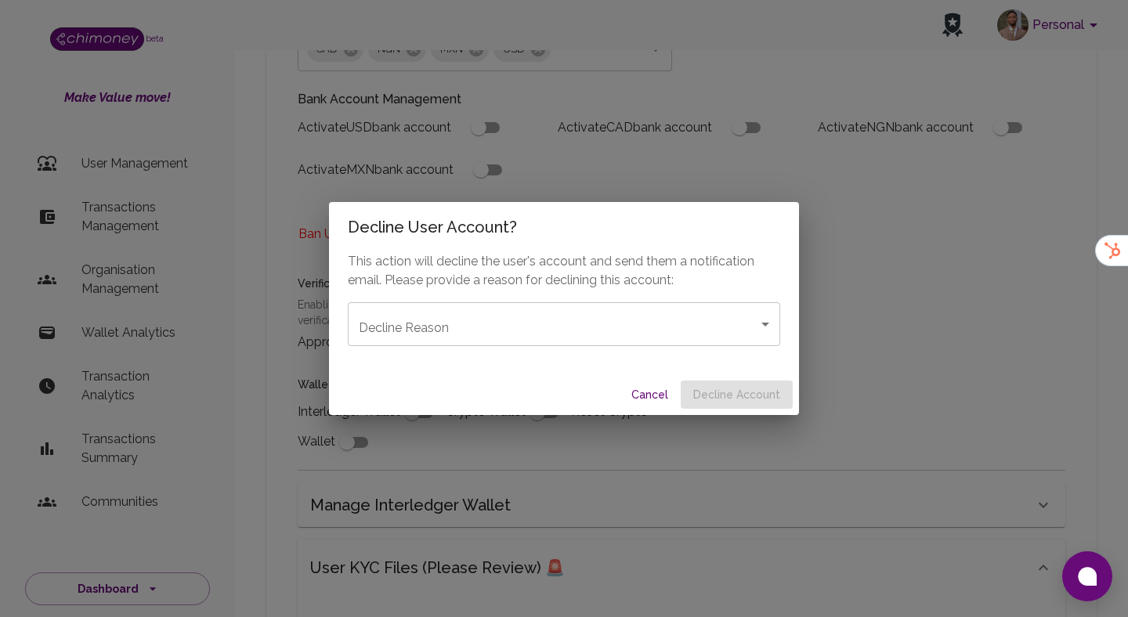
click at [561, 339] on body "Personal beta Make Value move! User Management Transactions Management Organisa…" at bounding box center [564, 628] width 1128 height 2004
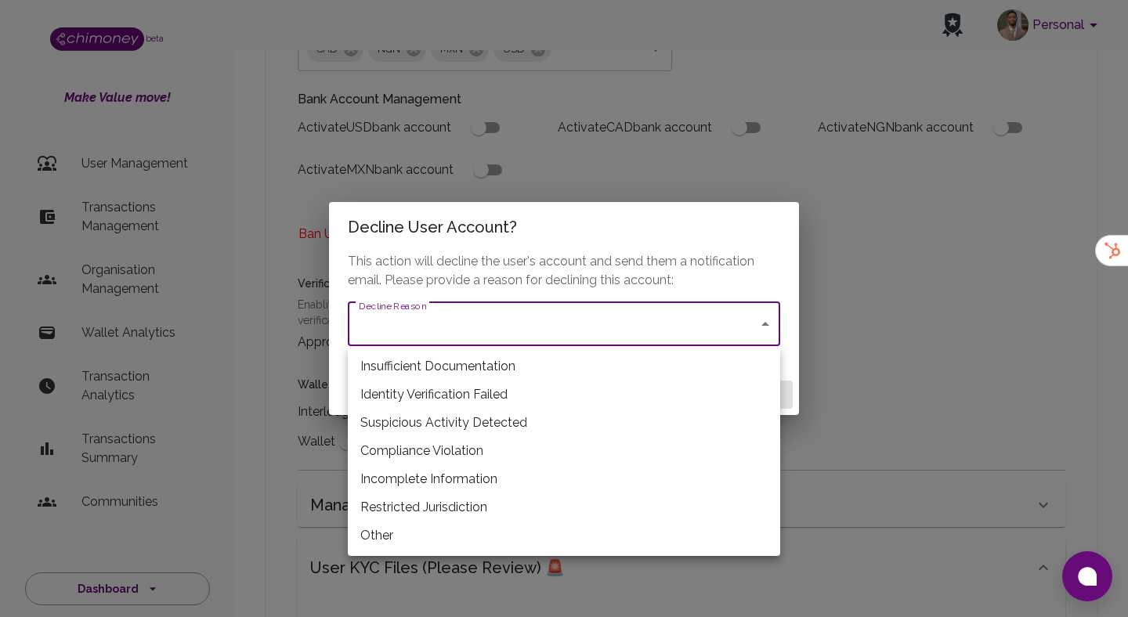
click at [466, 404] on li "Identity Verification Failed" at bounding box center [564, 395] width 432 height 28
type input "identity_verification_failed"
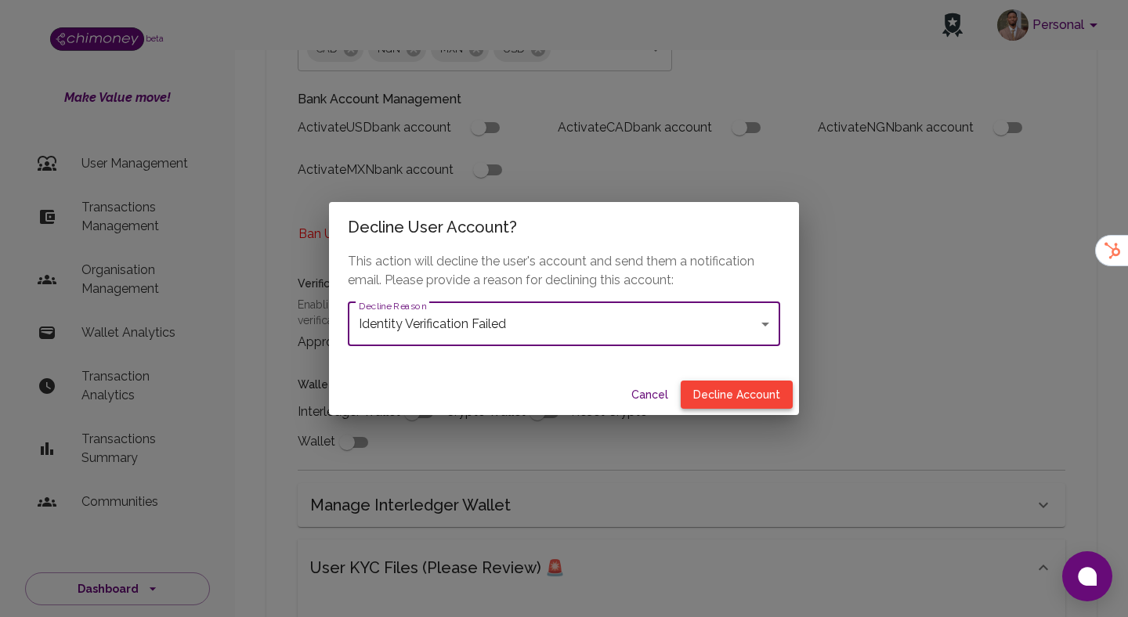
click at [725, 406] on button "Decline Account" at bounding box center [737, 395] width 112 height 29
type input "declined"
checkbox input "true"
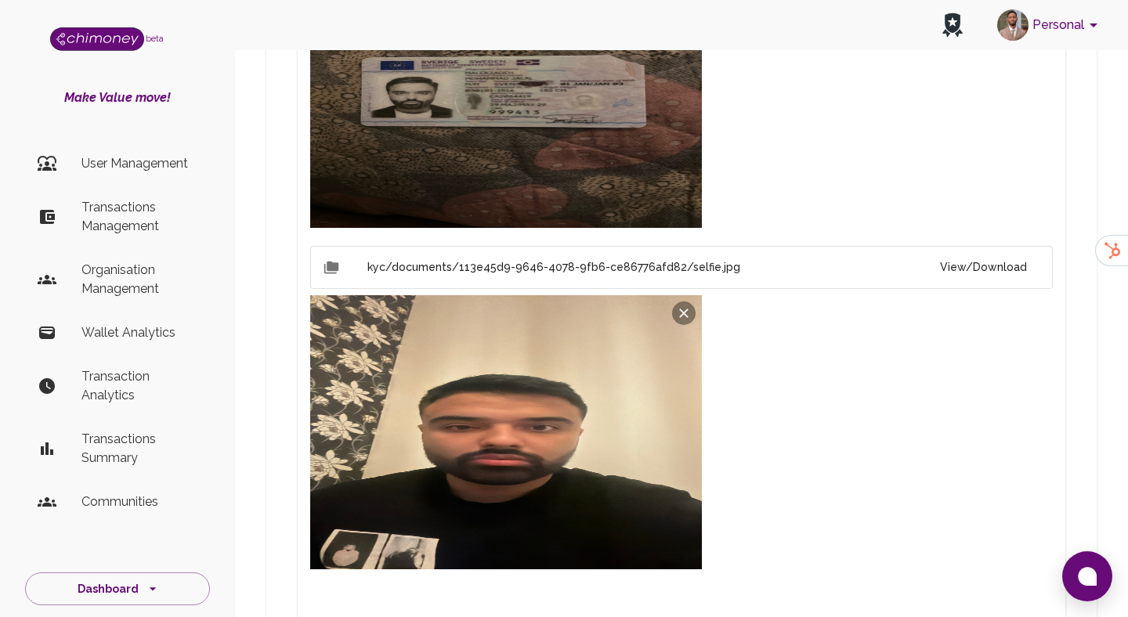
scroll to position [1285, 0]
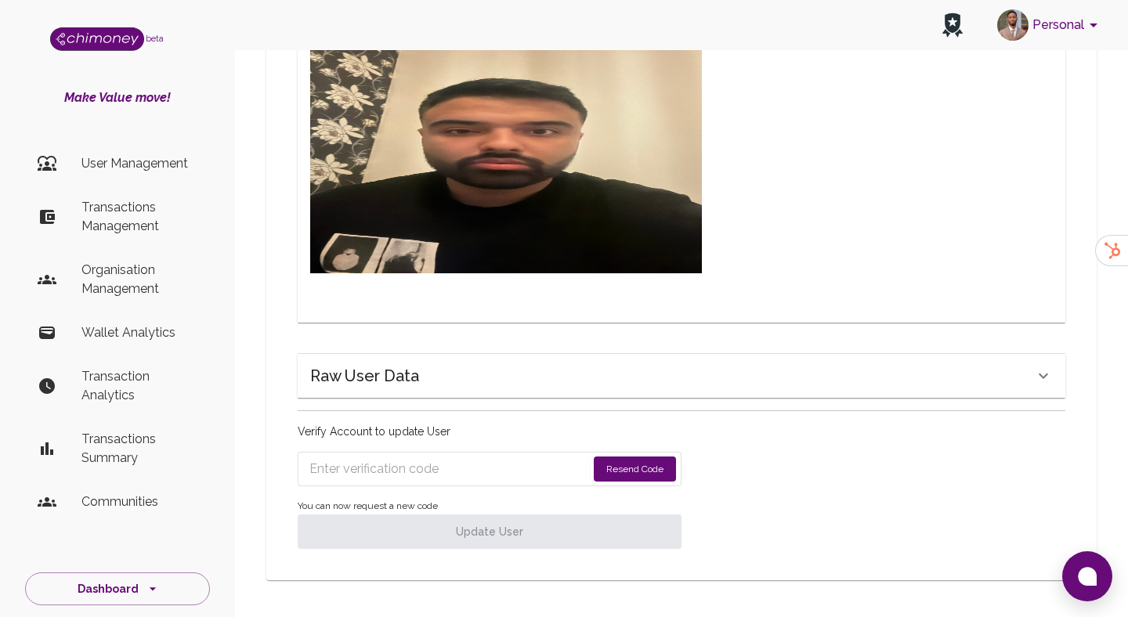
click at [549, 472] on input "Enter verification code" at bounding box center [447, 469] width 277 height 25
paste input "6680"
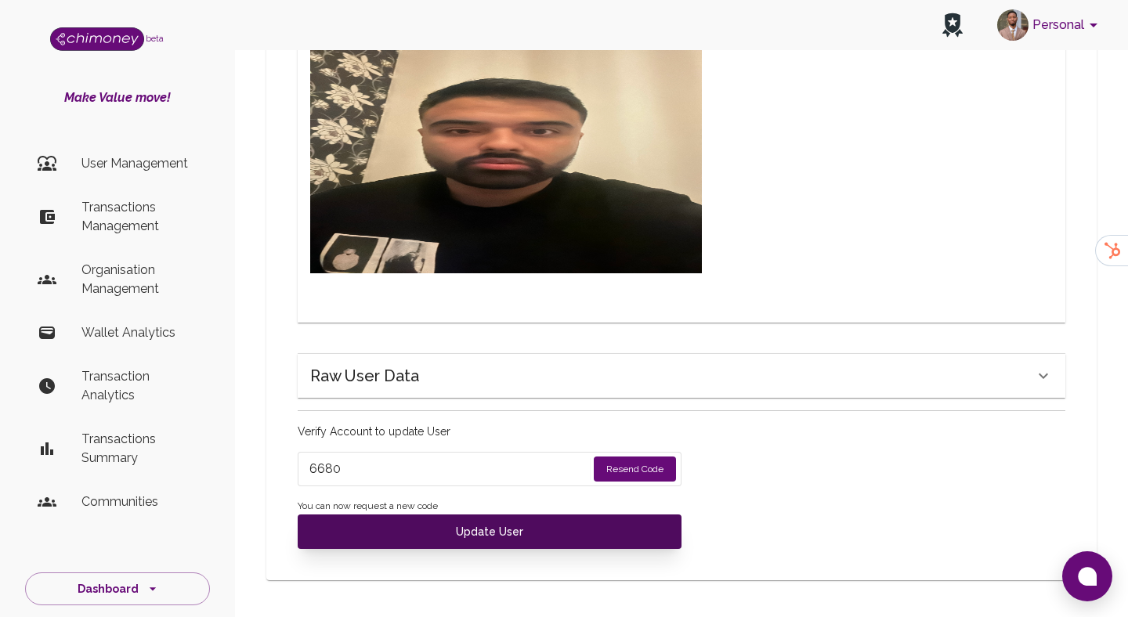
type input "6680"
click at [526, 531] on button "Update User" at bounding box center [490, 532] width 384 height 34
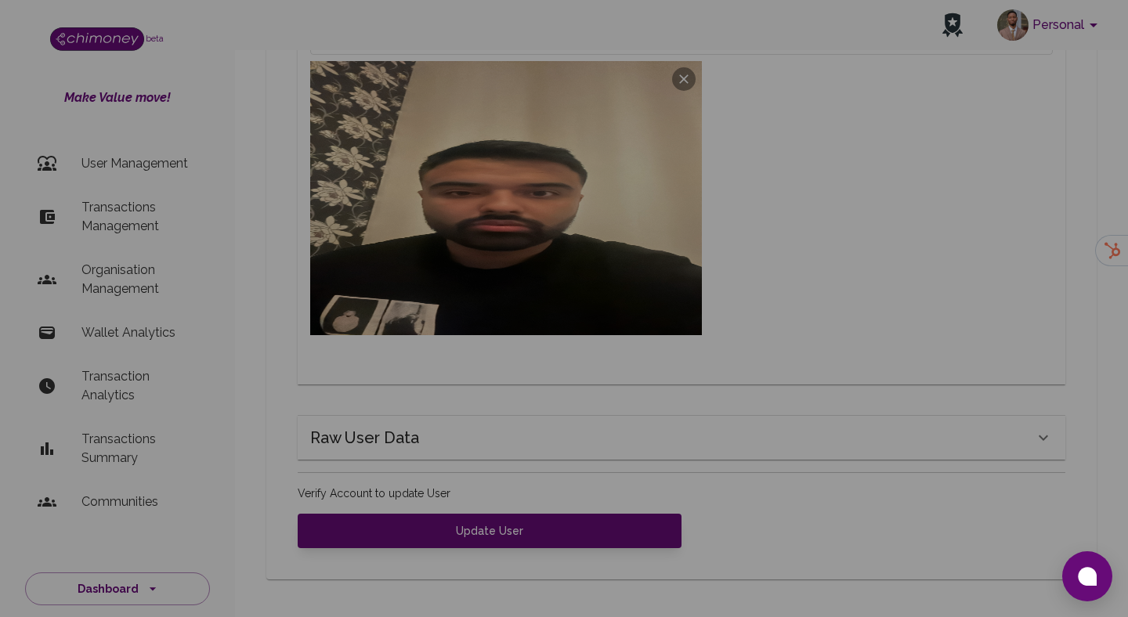
scroll to position [1222, 0]
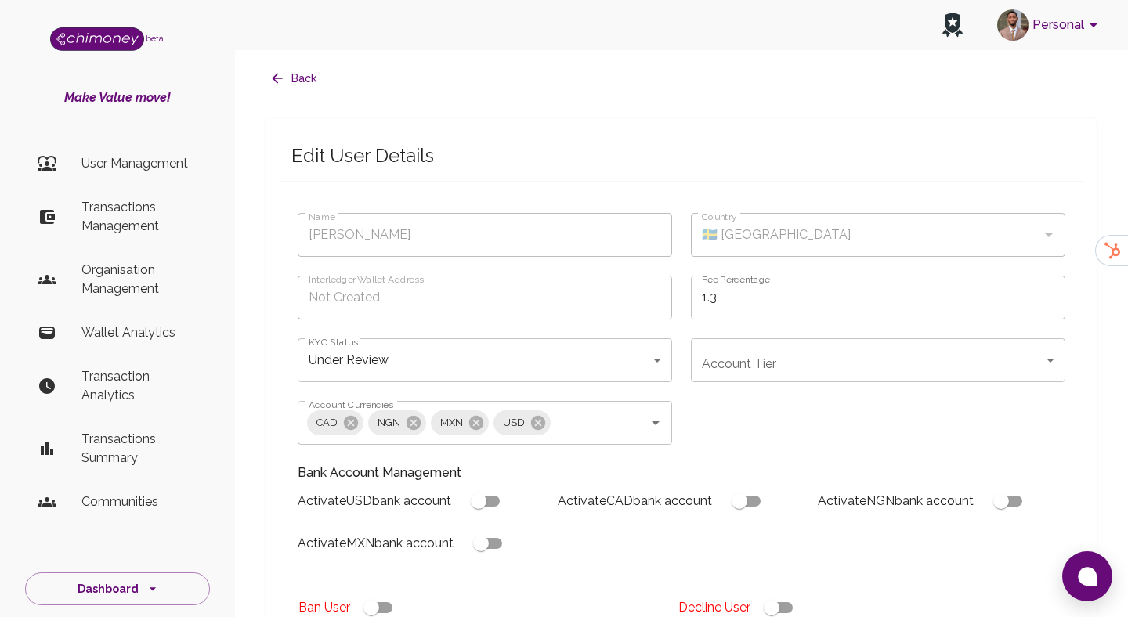
type input "declined"
checkbox input "true"
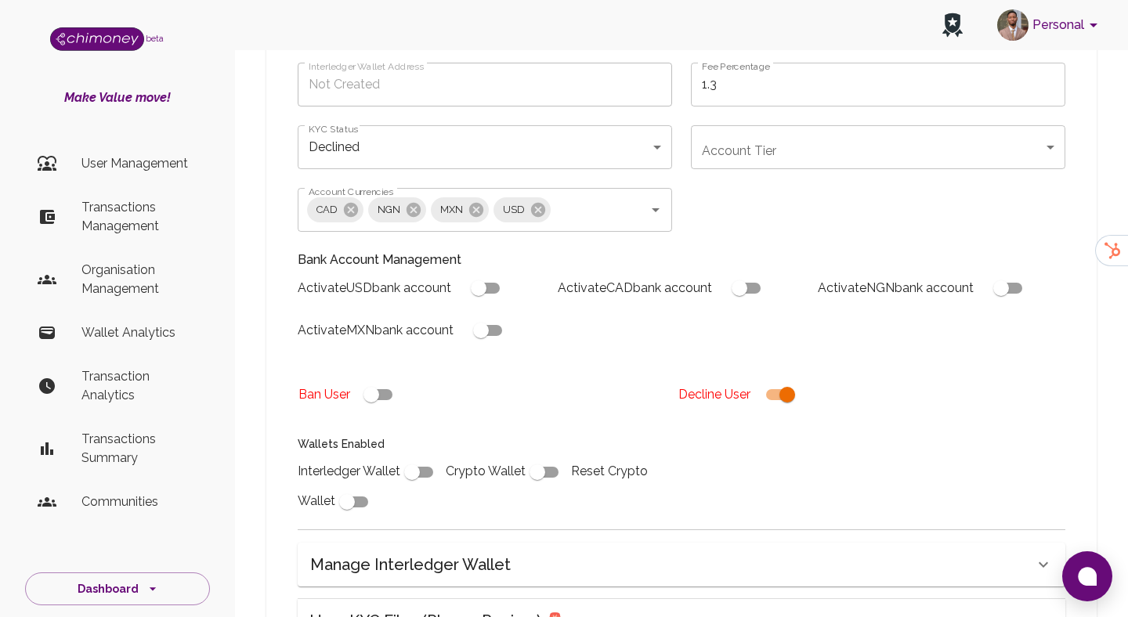
scroll to position [237, 0]
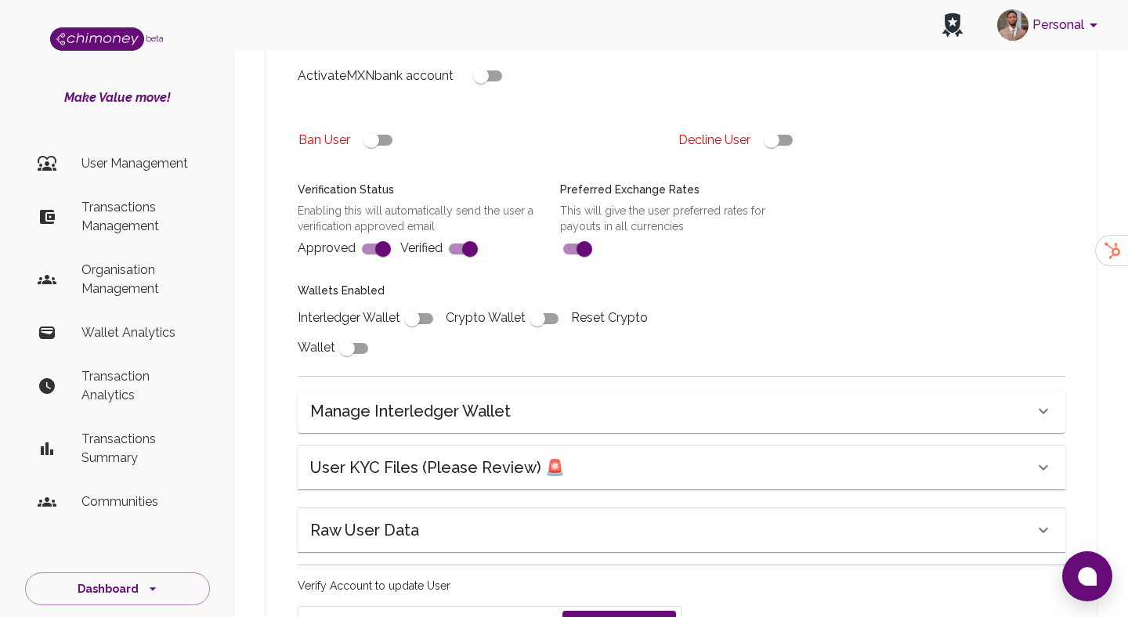
click at [515, 460] on h6 "User KYC Files (Please Review) 🚨" at bounding box center [437, 467] width 255 height 25
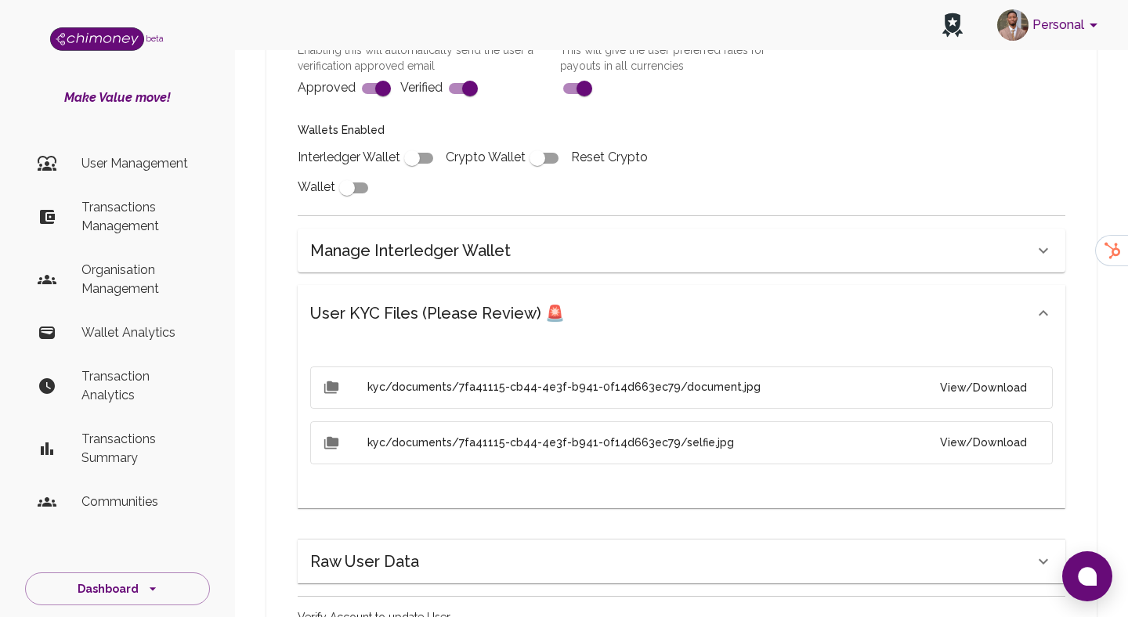
scroll to position [631, 0]
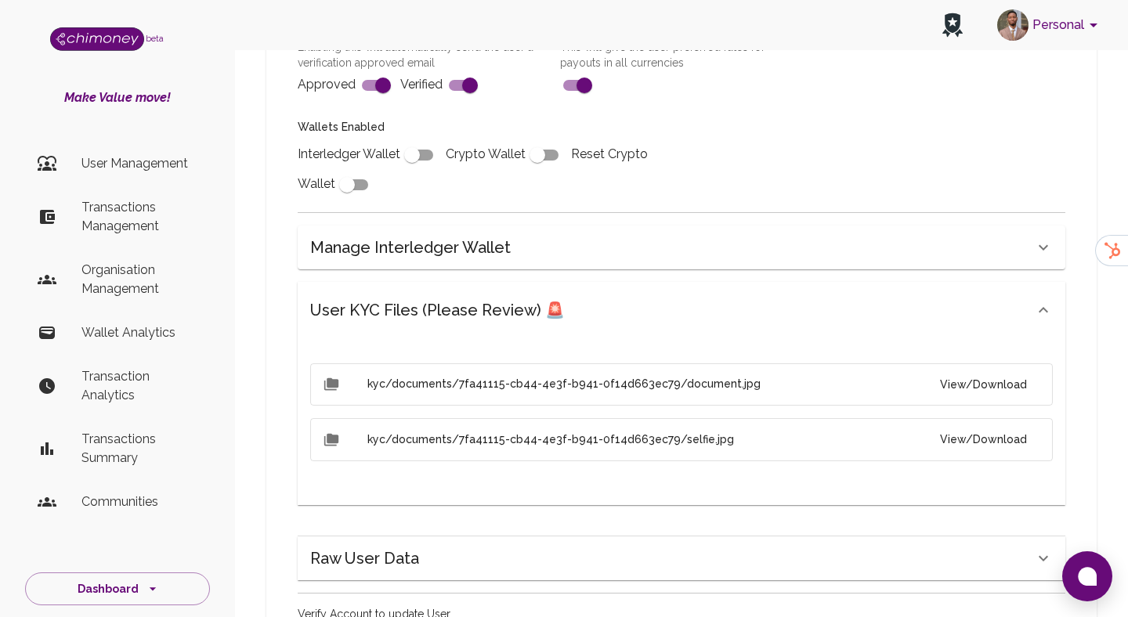
click at [972, 382] on button "View/Download" at bounding box center [983, 385] width 112 height 29
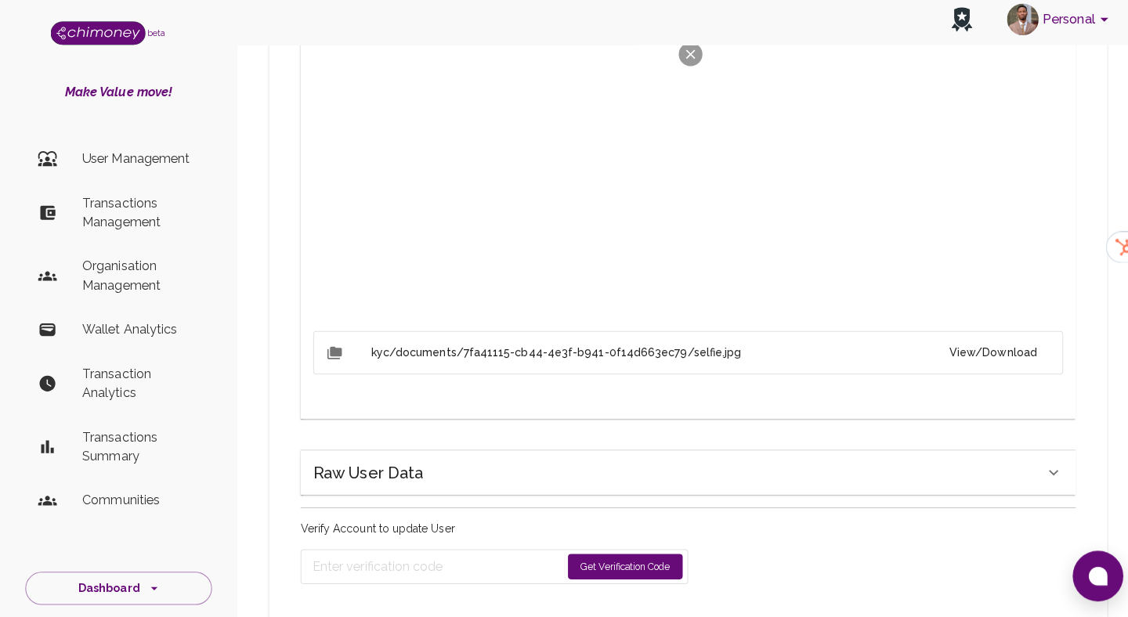
scroll to position [1002, 0]
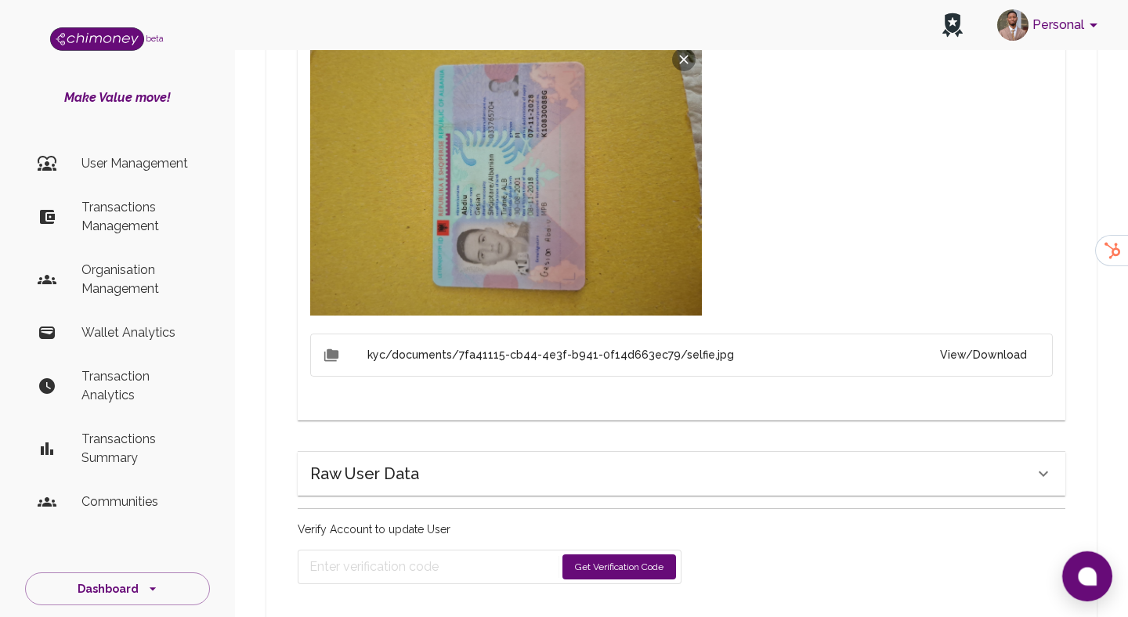
click at [974, 352] on button "View/Download" at bounding box center [983, 355] width 112 height 29
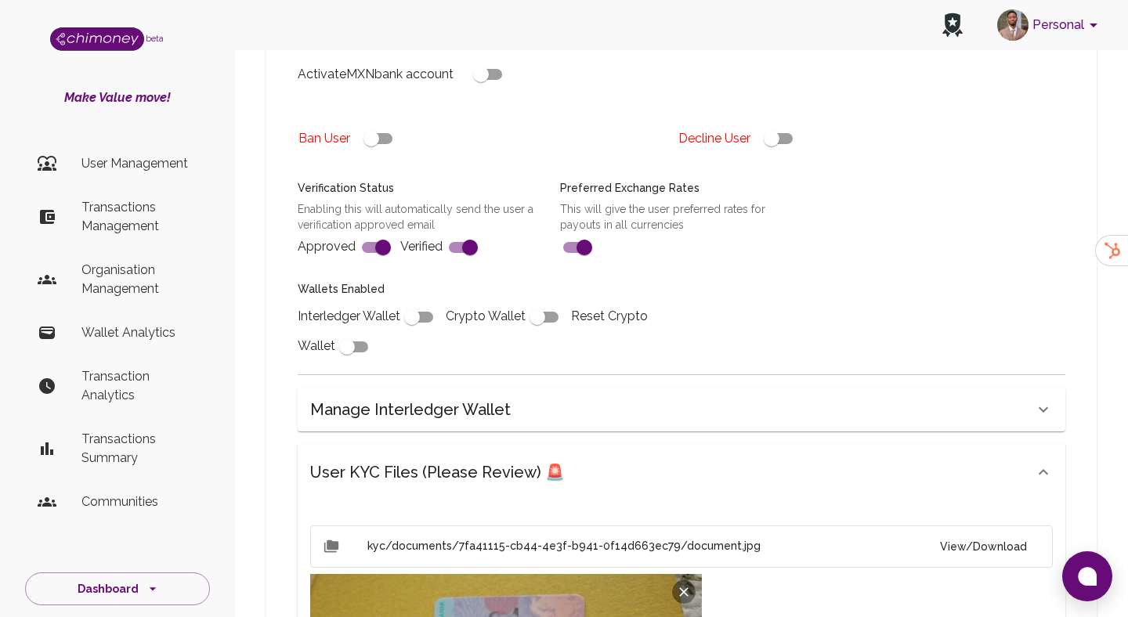
scroll to position [240, 0]
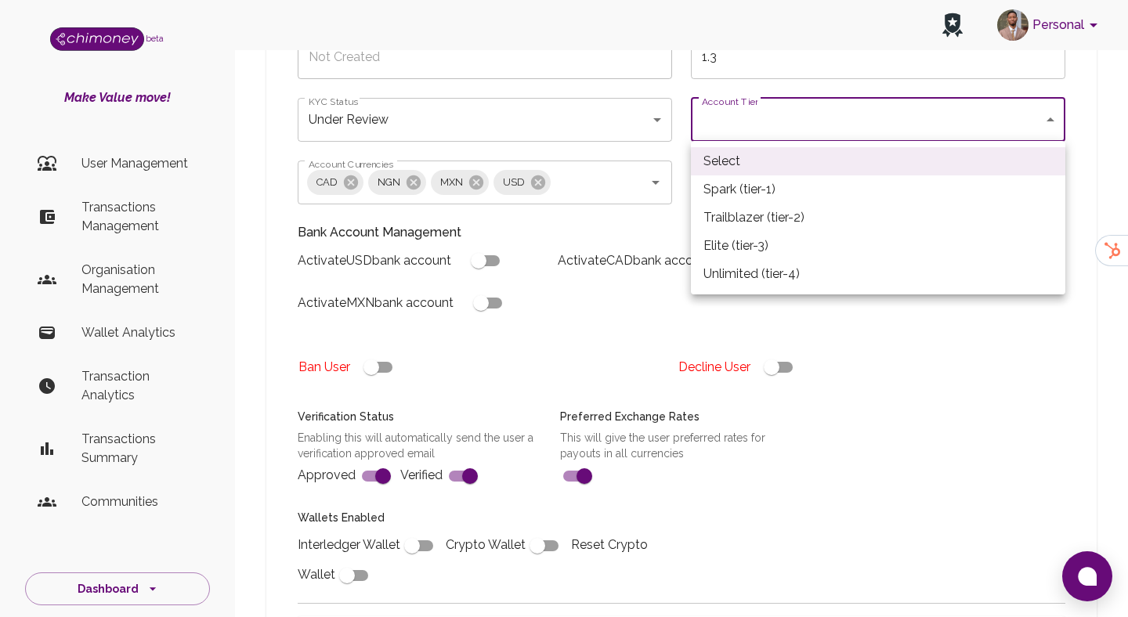
click at [730, 190] on li "Spark (tier-1)" at bounding box center [878, 189] width 374 height 28
type input "tier-1"
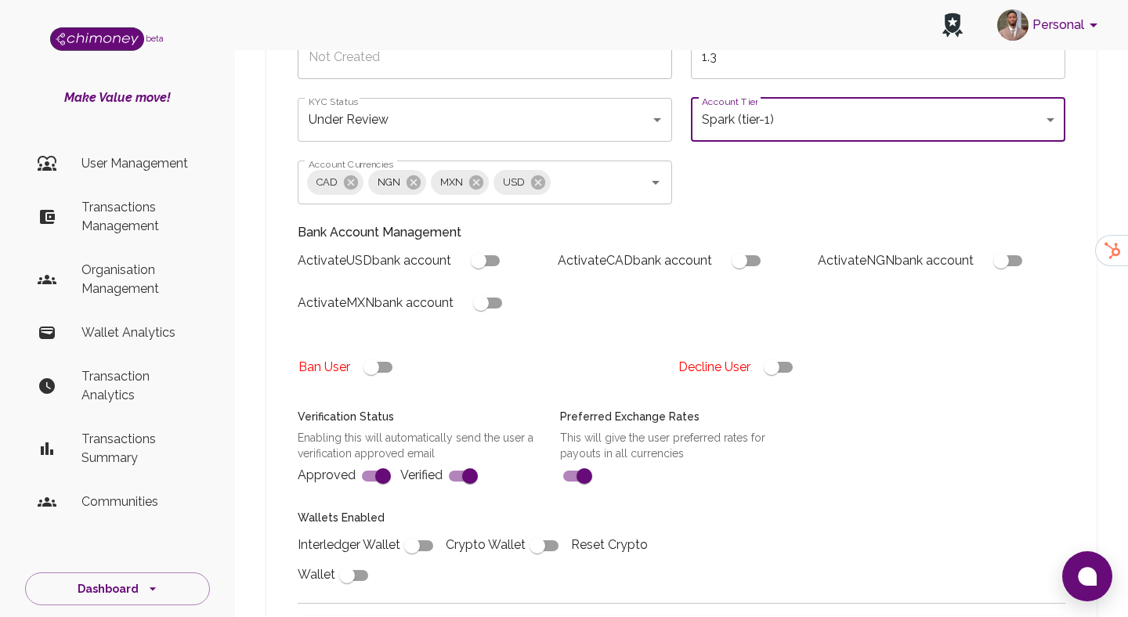
click at [418, 532] on input "checkbox" at bounding box center [411, 546] width 89 height 30
checkbox input "true"
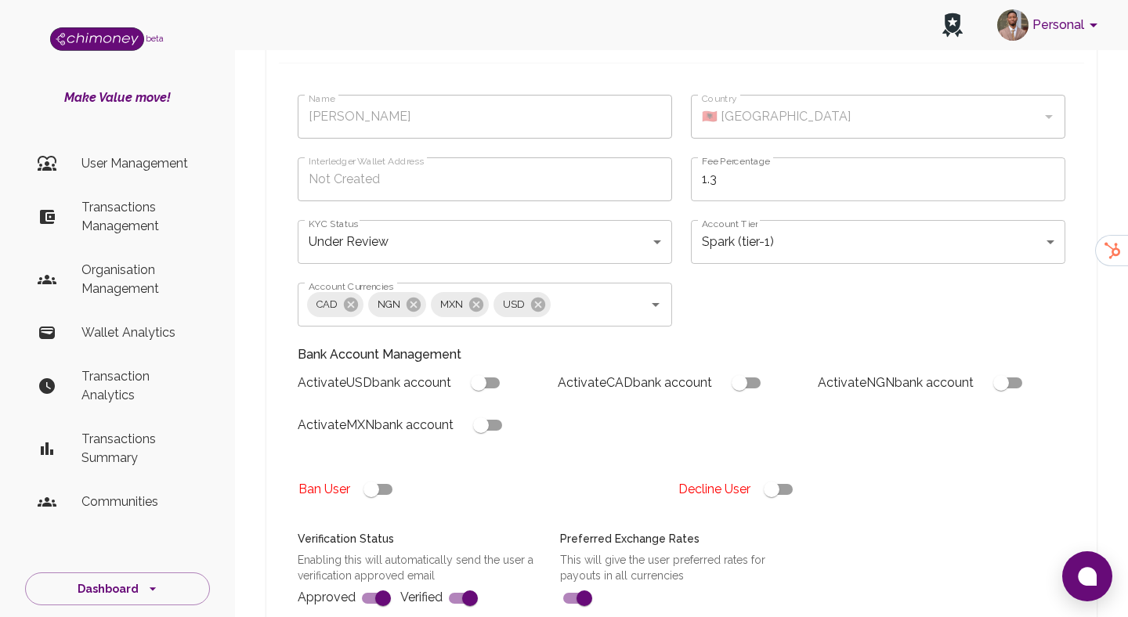
scroll to position [115, 0]
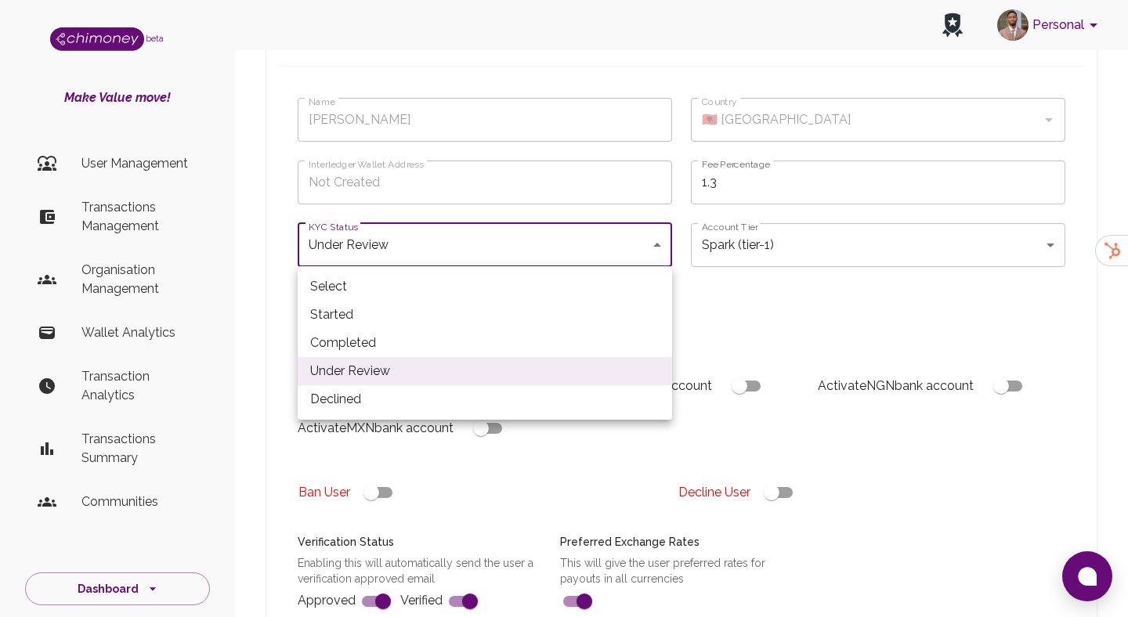
click at [383, 340] on li "Completed" at bounding box center [485, 343] width 374 height 28
type input "completed"
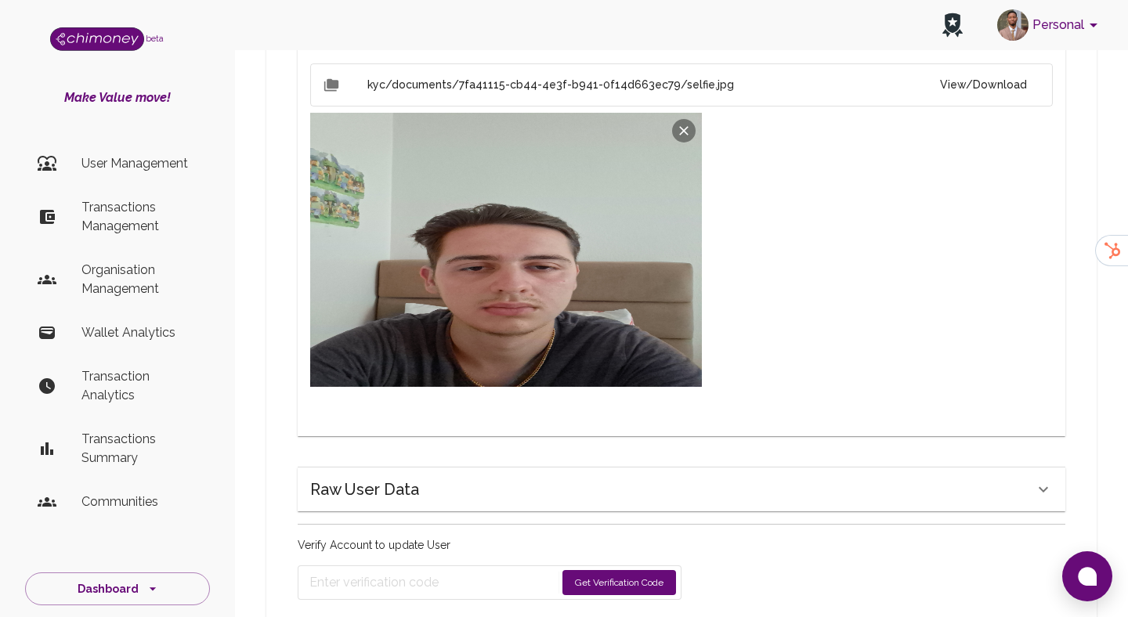
scroll to position [1336, 0]
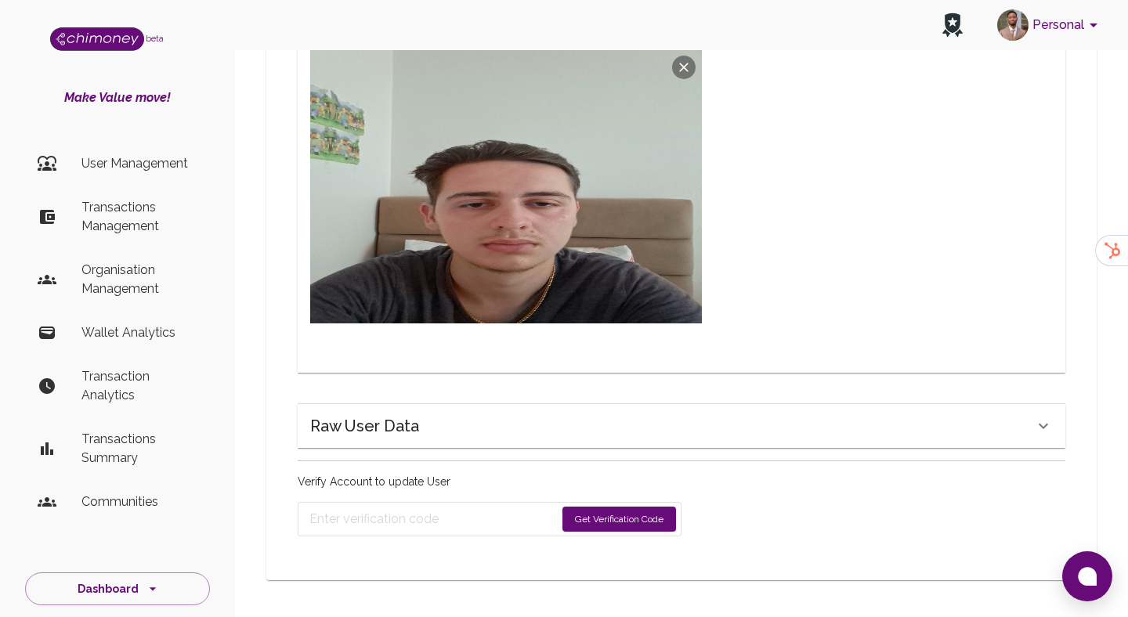
click at [609, 534] on form "Get Verification Code" at bounding box center [490, 519] width 384 height 34
click at [617, 513] on button "Get Verification Code" at bounding box center [619, 519] width 114 height 25
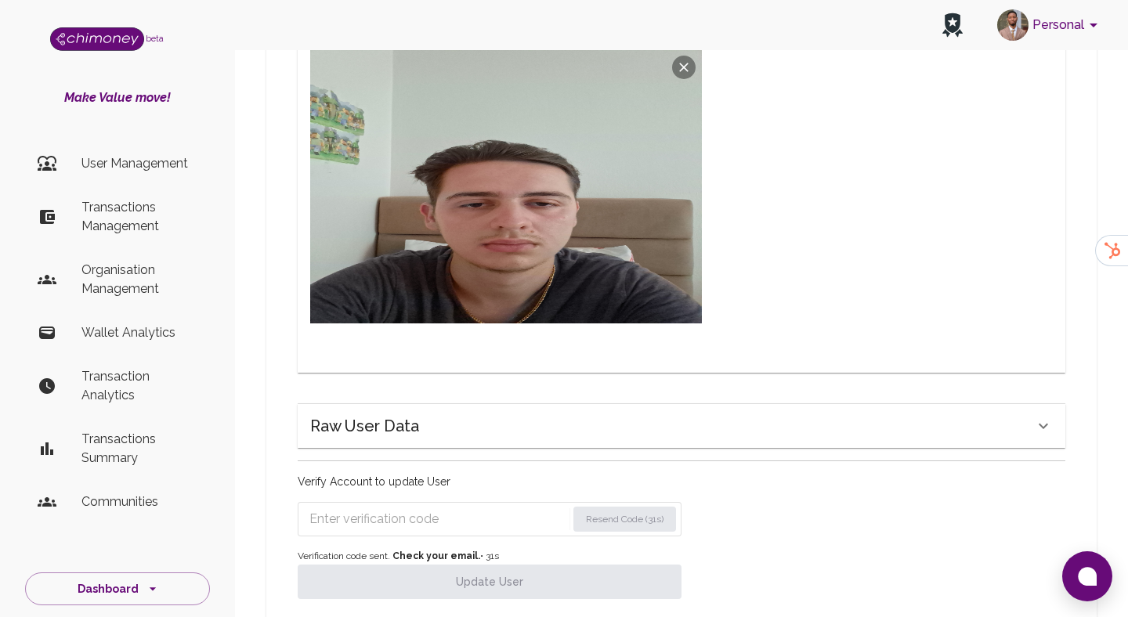
scroll to position [1386, 0]
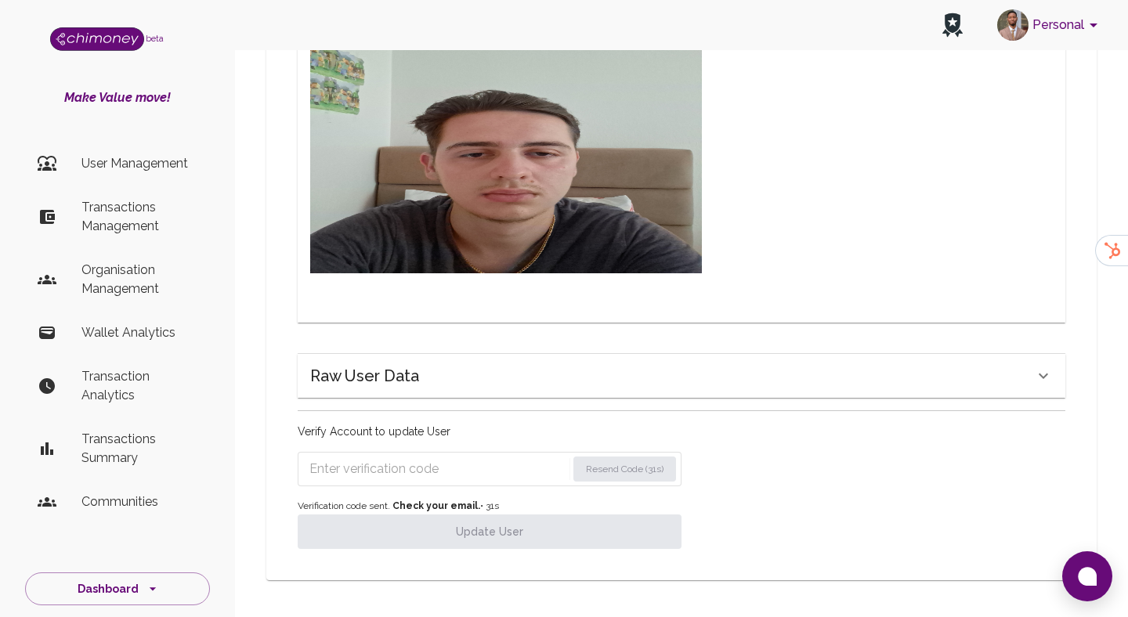
click at [439, 476] on input "Enter verification code" at bounding box center [437, 469] width 257 height 25
paste input "1859"
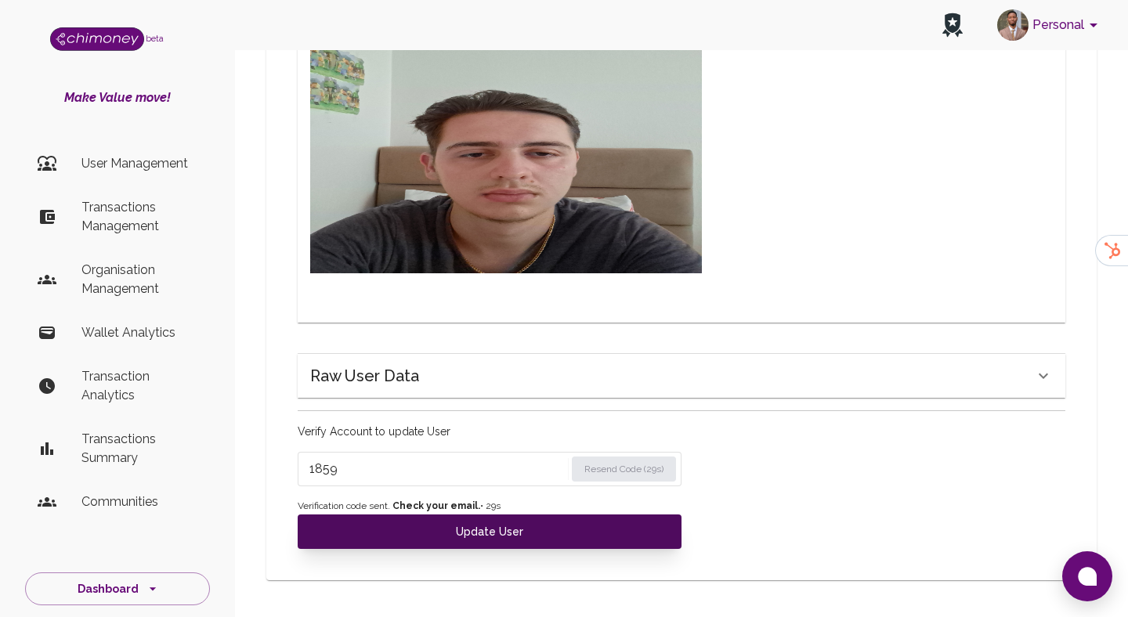
type input "1859"
click at [392, 533] on button "Update User" at bounding box center [490, 532] width 384 height 34
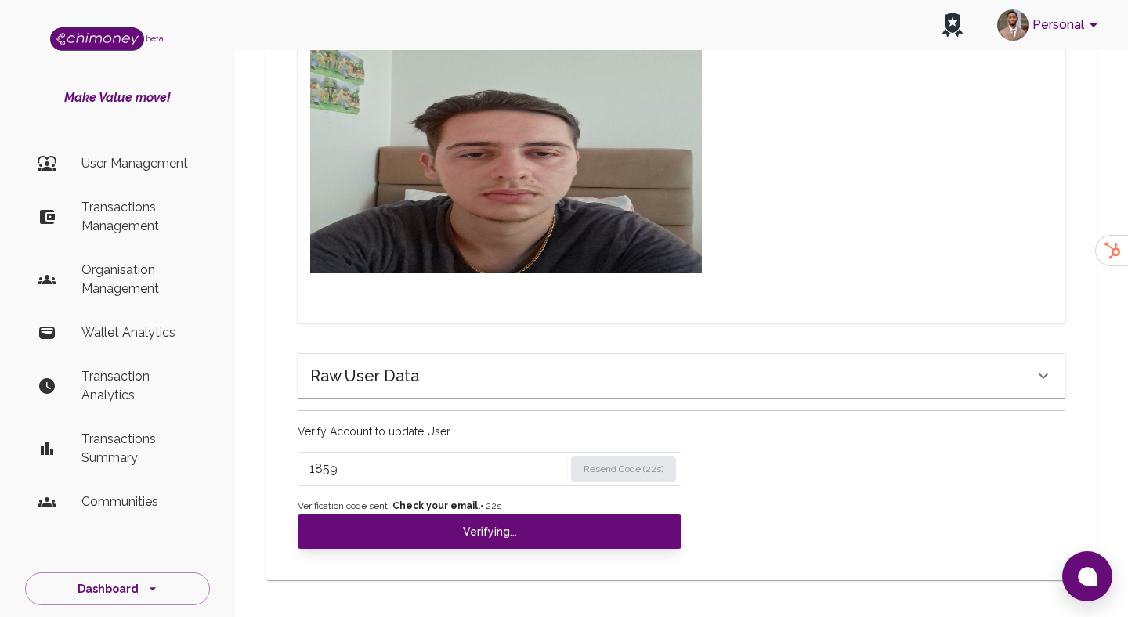
type input "under_review"
checkbox input "false"
type input "completed"
type input "tier-1"
checkbox input "true"
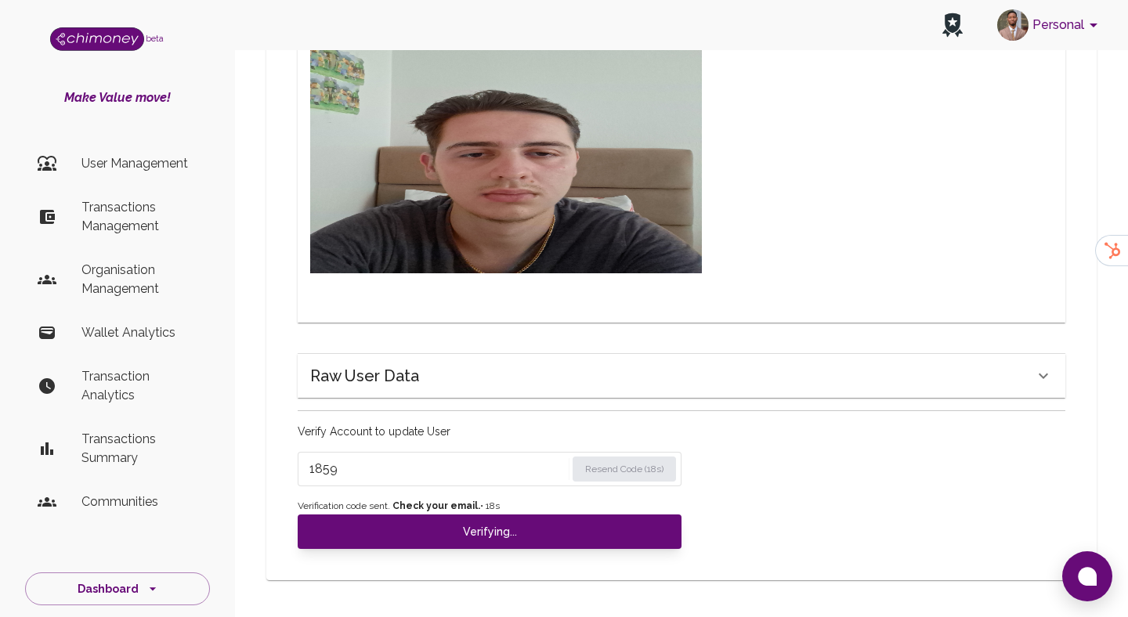
scroll to position [1323, 0]
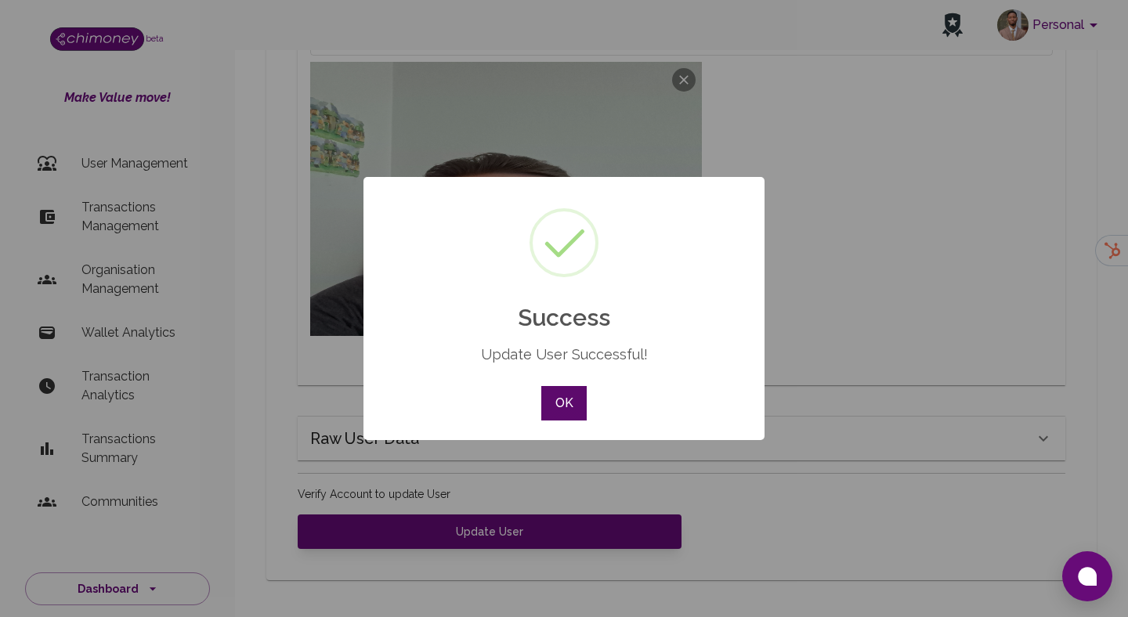
click at [577, 401] on button "OK" at bounding box center [563, 403] width 45 height 34
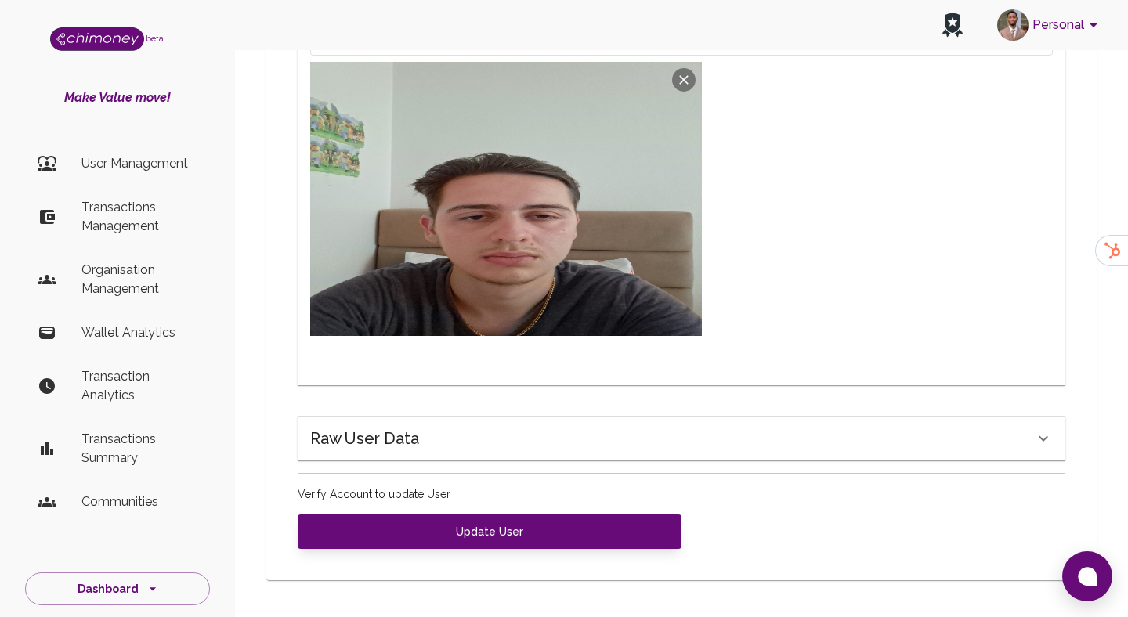
click at [136, 214] on p "Transactions Management" at bounding box center [139, 217] width 116 height 38
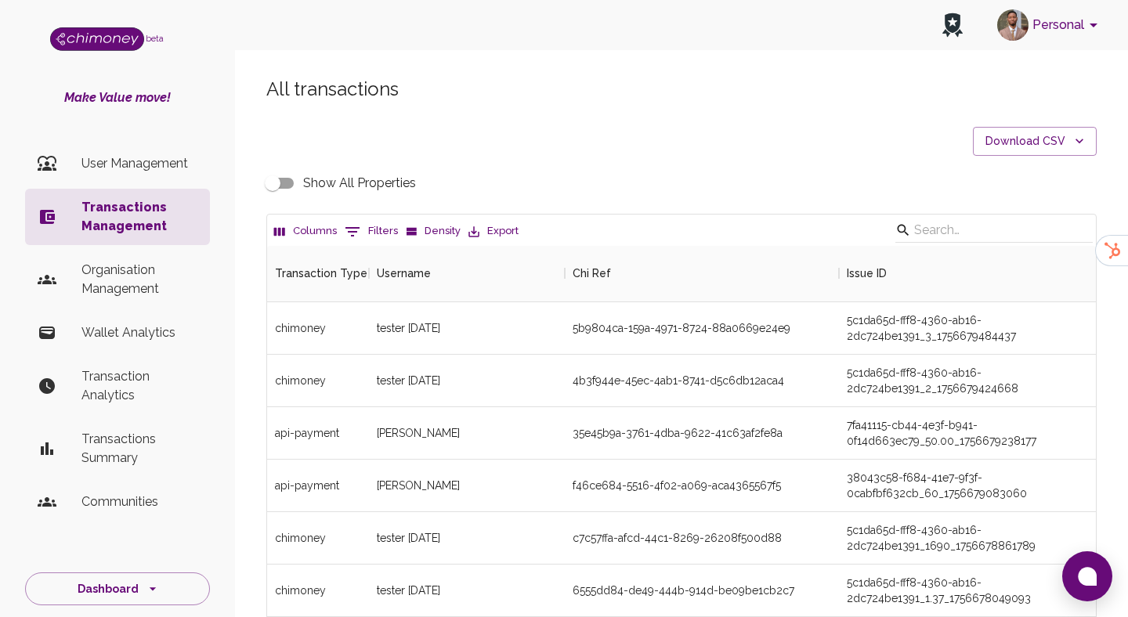
scroll to position [581, 829]
click at [341, 233] on button "0 Filters" at bounding box center [371, 231] width 61 height 25
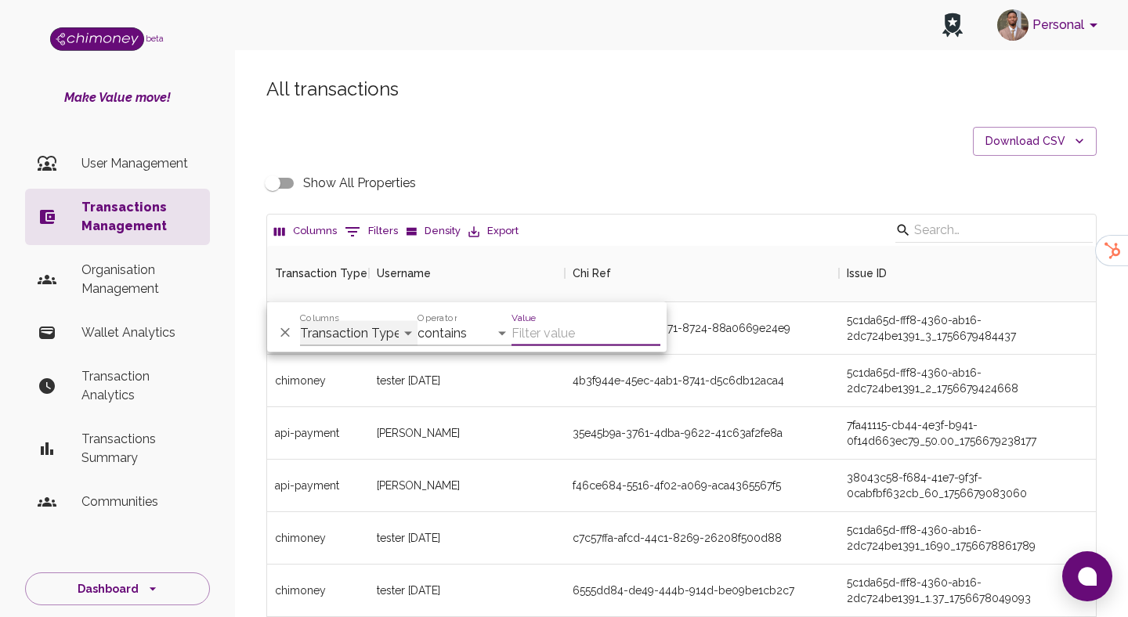
click at [364, 336] on select "Transaction Type Username Chi Ref Issue ID Value Amount Currency Fee ($) FX Rat…" at bounding box center [358, 333] width 117 height 25
select select "email"
click at [300, 321] on select "Transaction Type Username Chi Ref Issue ID Value Amount Currency Fee ($) FX Rat…" at bounding box center [358, 333] width 117 height 25
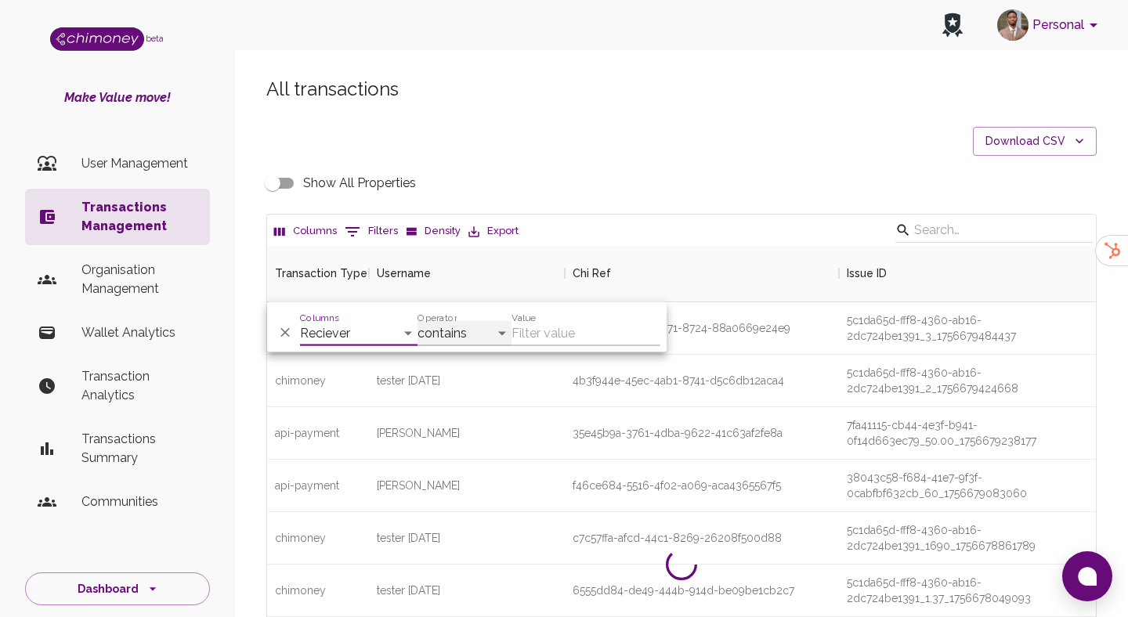
click at [443, 340] on select "contains equals starts with ends with is empty is not empty is any of" at bounding box center [465, 333] width 94 height 25
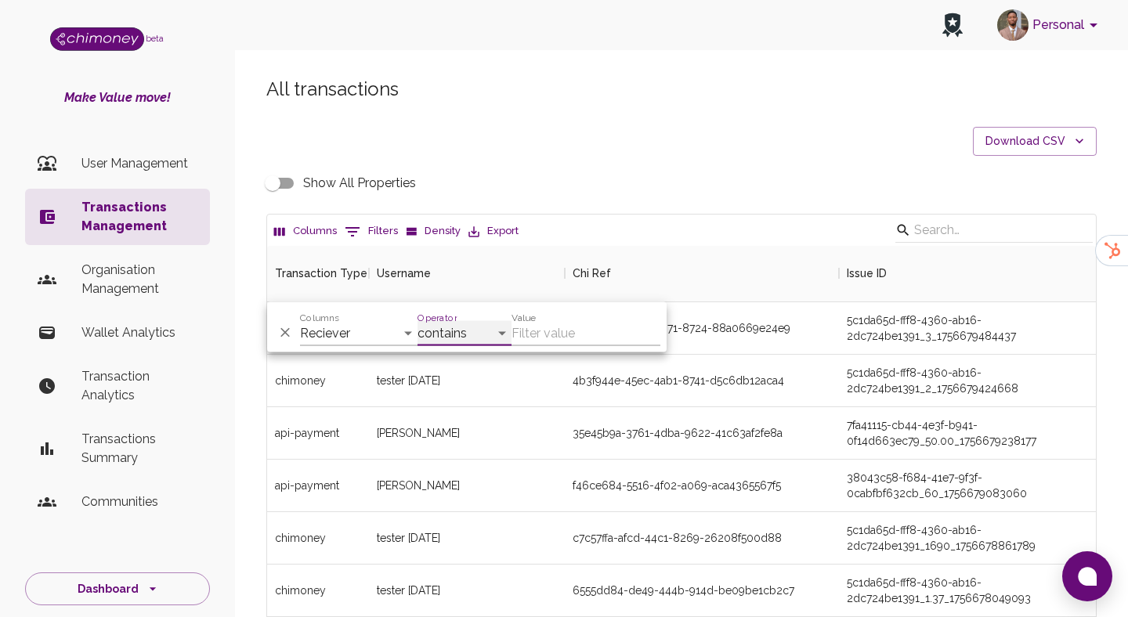
select select "equals"
click at [418, 321] on select "contains equals starts with ends with is empty is not empty is any of" at bounding box center [465, 333] width 94 height 25
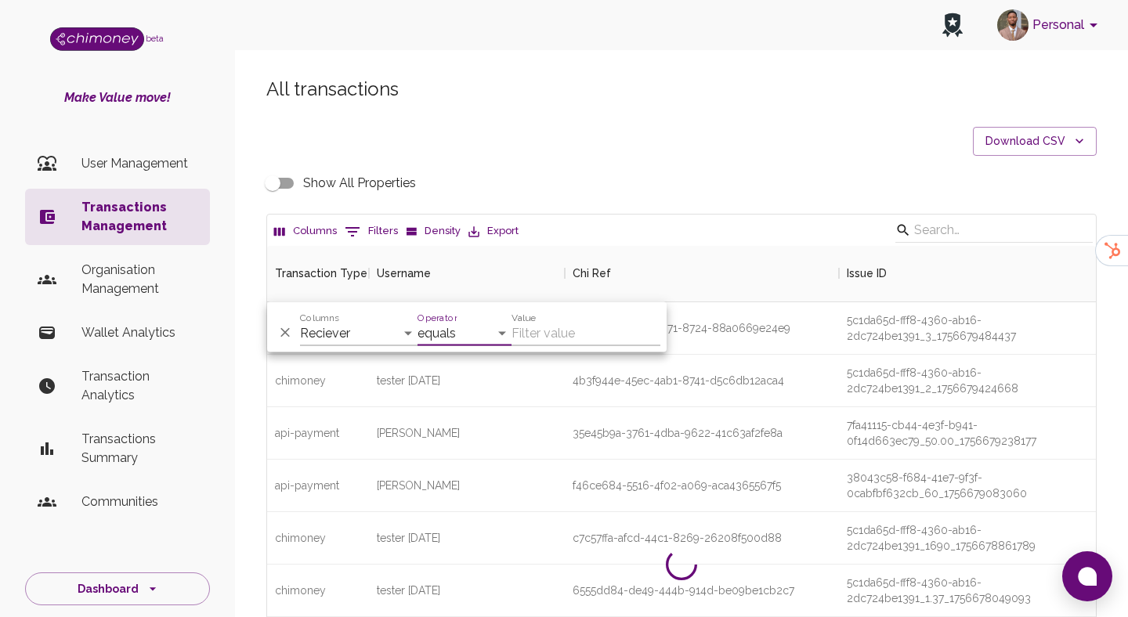
click at [551, 334] on input "Value" at bounding box center [586, 333] width 149 height 25
paste input "nathanieljoseph2024@gmail.com"
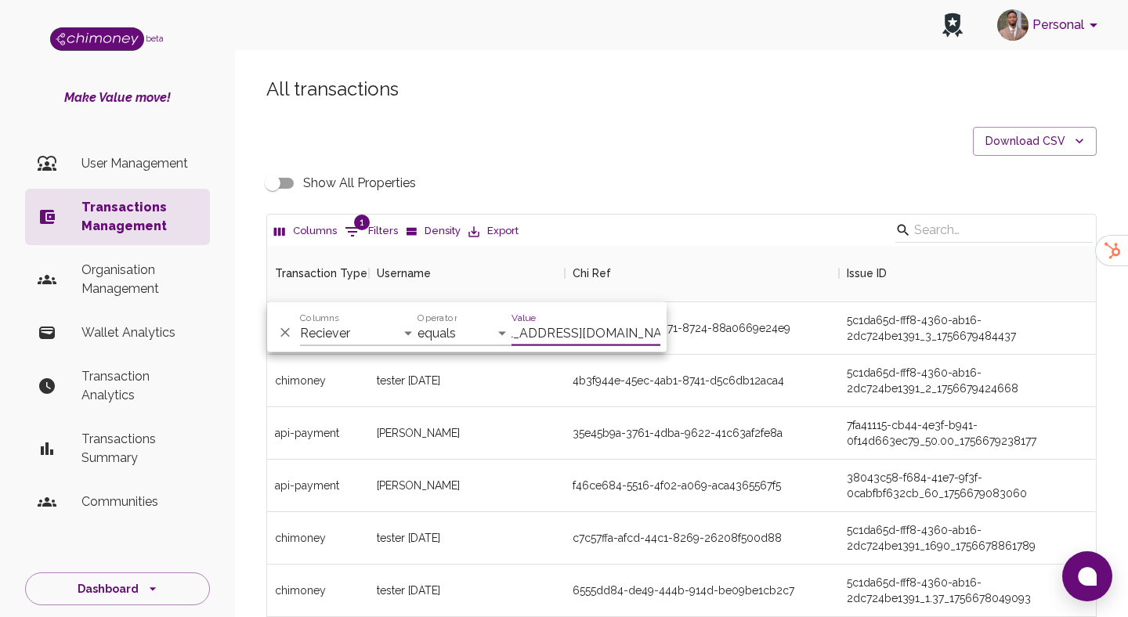
scroll to position [109, 829]
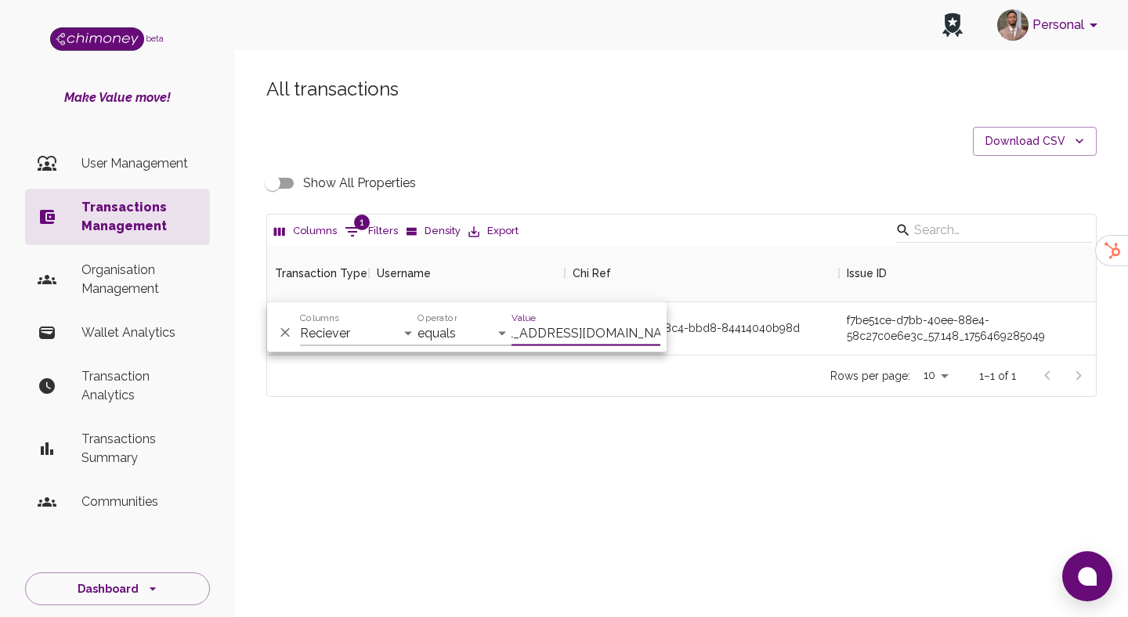
type input "nathanieljoseph2024@gmail.com"
click at [725, 429] on div "All transactions Download CSV Show All Properties Columns 1 Filters Density Exp…" at bounding box center [681, 263] width 893 height 449
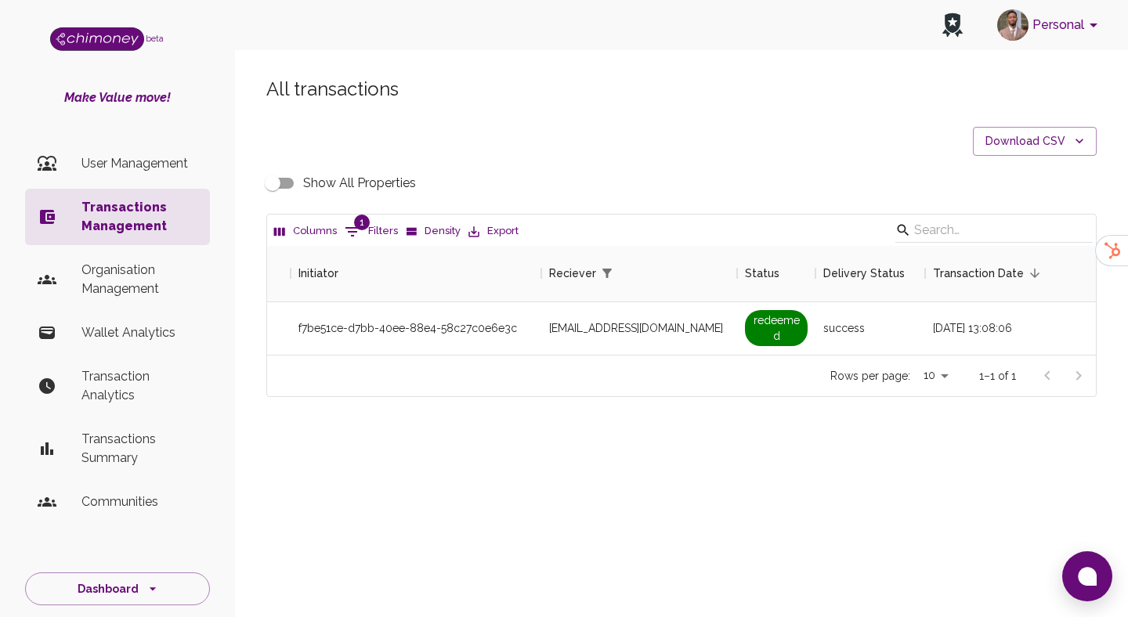
scroll to position [0, 1221]
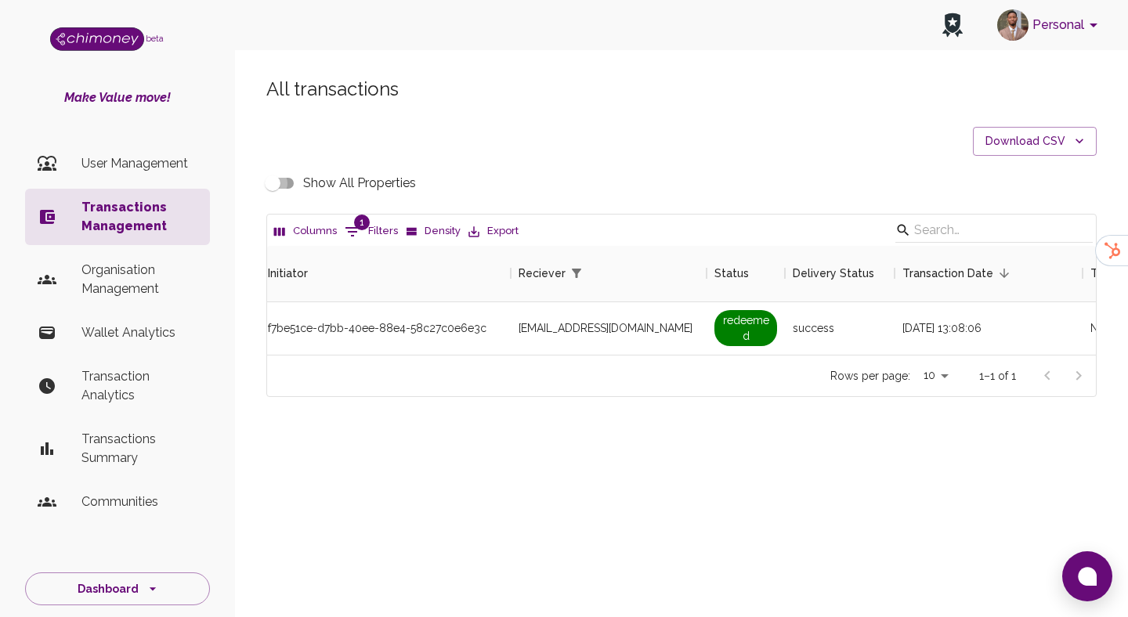
click at [280, 185] on input "Show All Properties" at bounding box center [272, 183] width 89 height 30
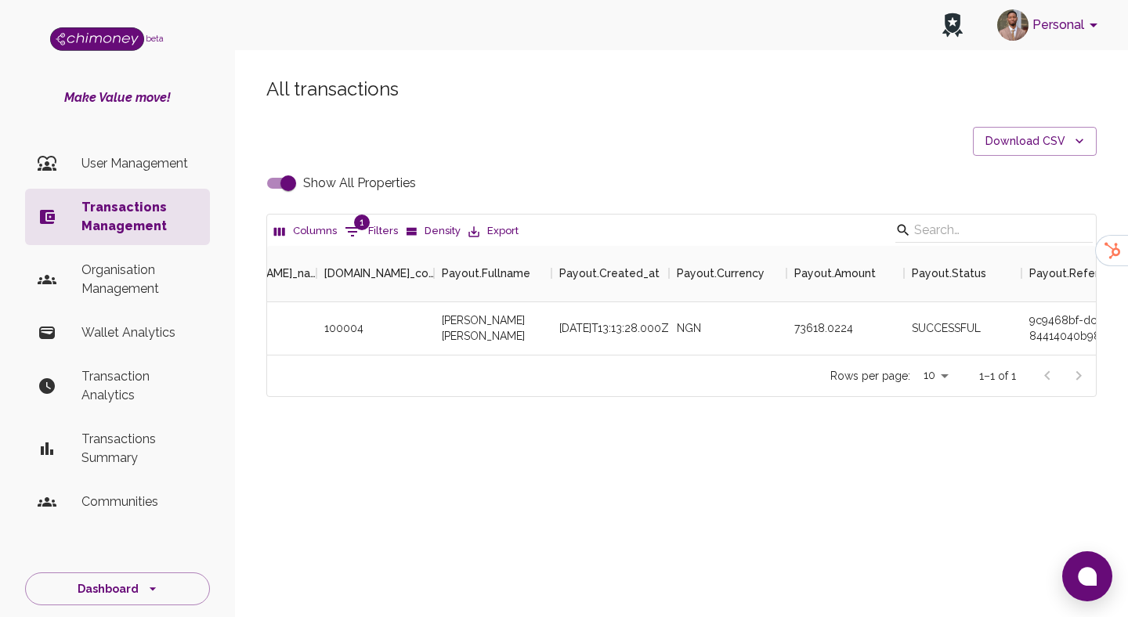
scroll to position [0, 3479]
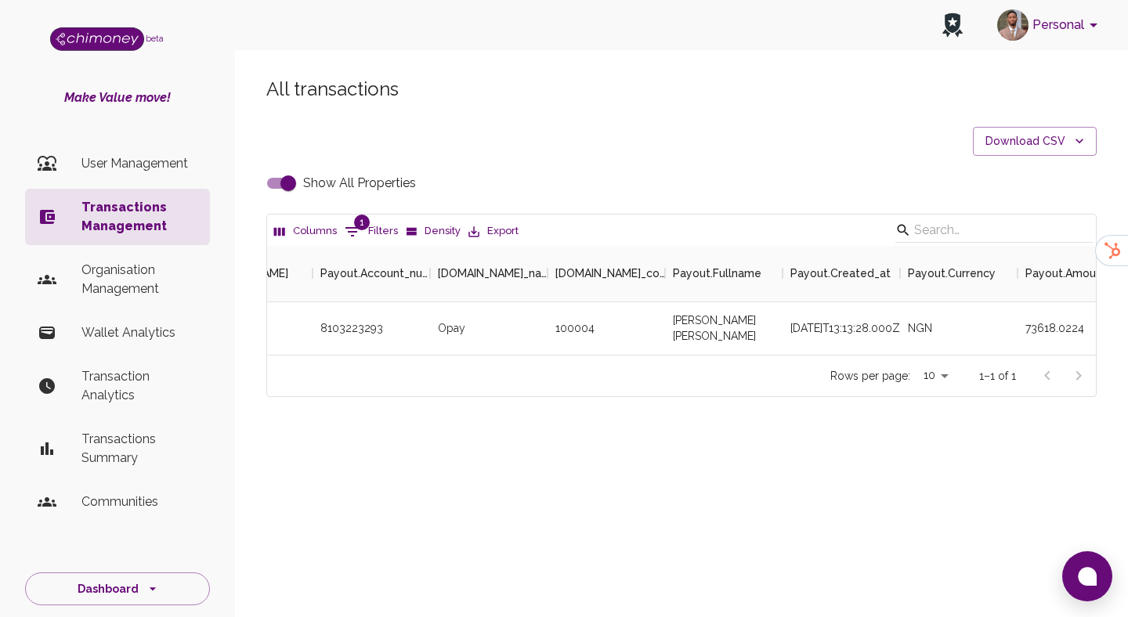
click at [287, 164] on div "All transactions Download CSV Show All Properties Columns 1 Filters Density Exp…" at bounding box center [682, 237] width 868 height 320
click at [287, 183] on input "Show All Properties" at bounding box center [288, 183] width 89 height 30
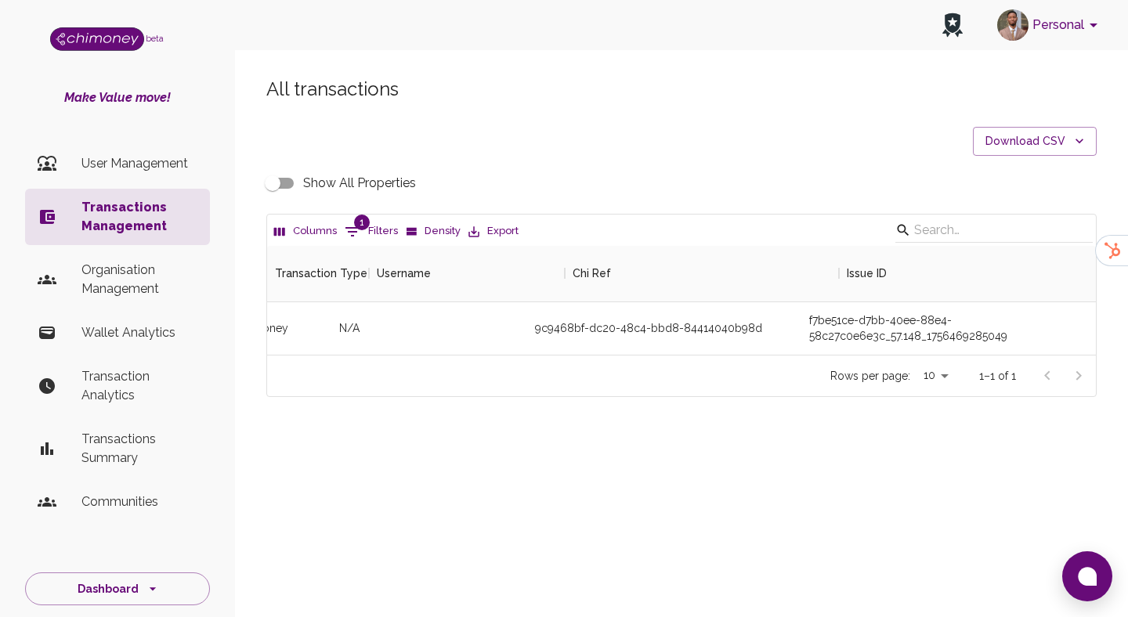
scroll to position [0, 0]
click at [282, 181] on input "Show All Properties" at bounding box center [272, 183] width 89 height 30
checkbox input "true"
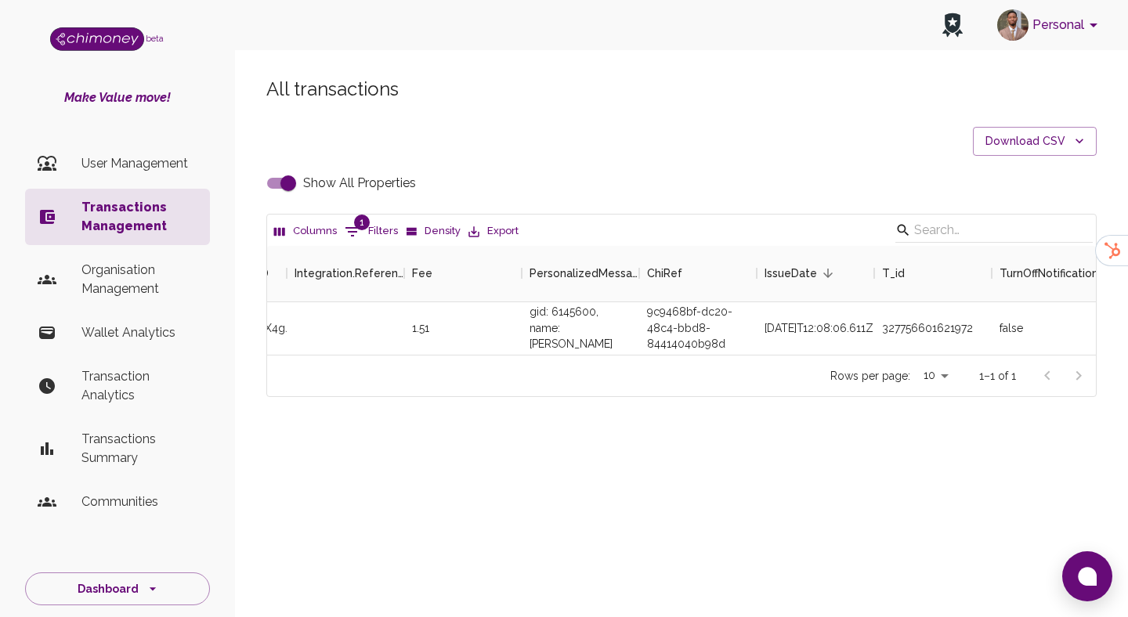
scroll to position [0, 1274]
click at [120, 166] on p "User Management" at bounding box center [139, 163] width 116 height 19
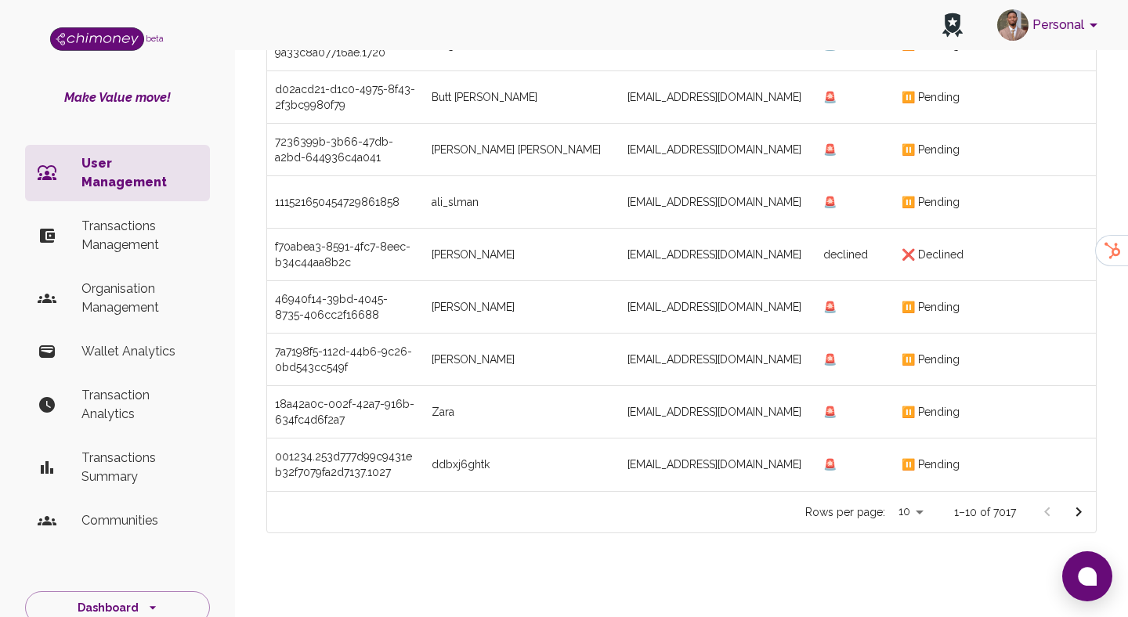
scroll to position [259, 0]
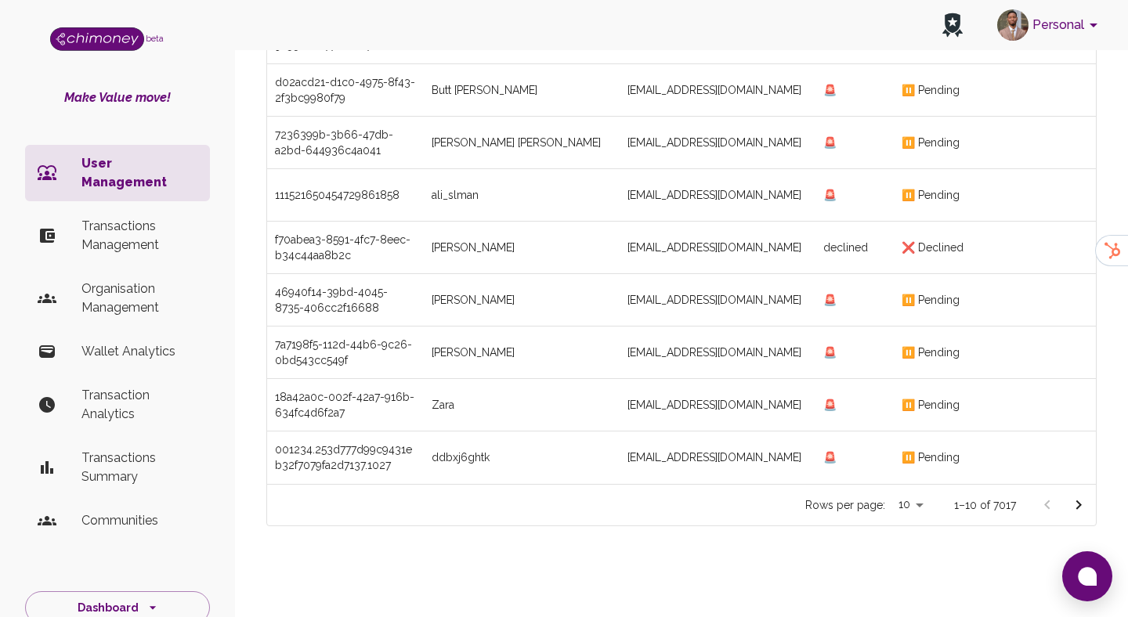
click at [1085, 503] on icon "Go to next page" at bounding box center [1078, 505] width 19 height 19
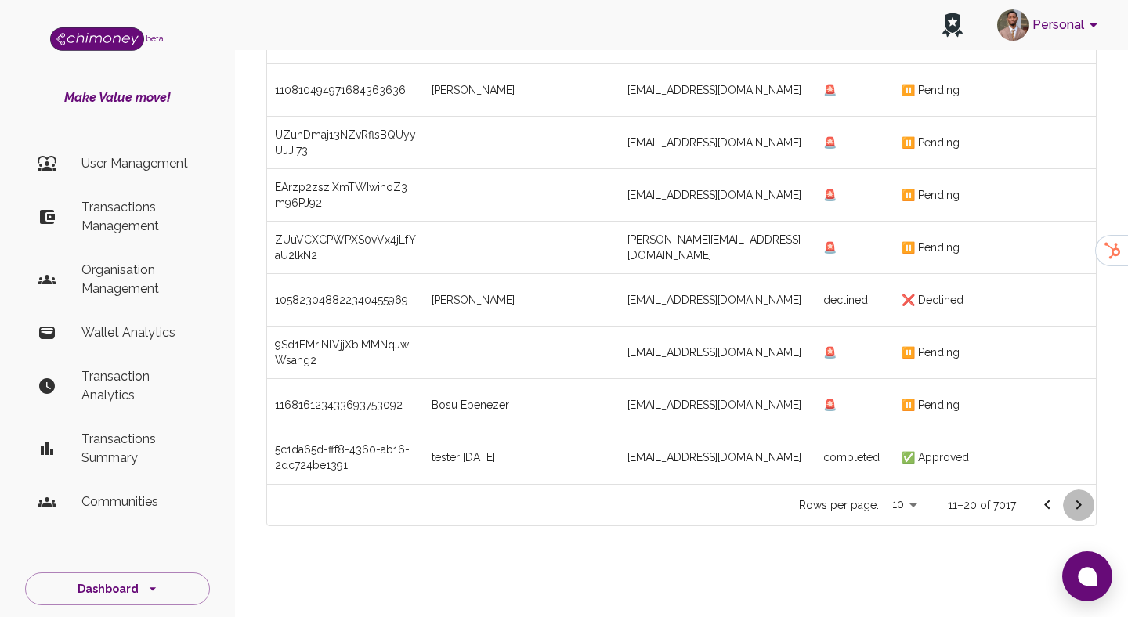
click at [1085, 503] on icon "Go to next page" at bounding box center [1078, 505] width 19 height 19
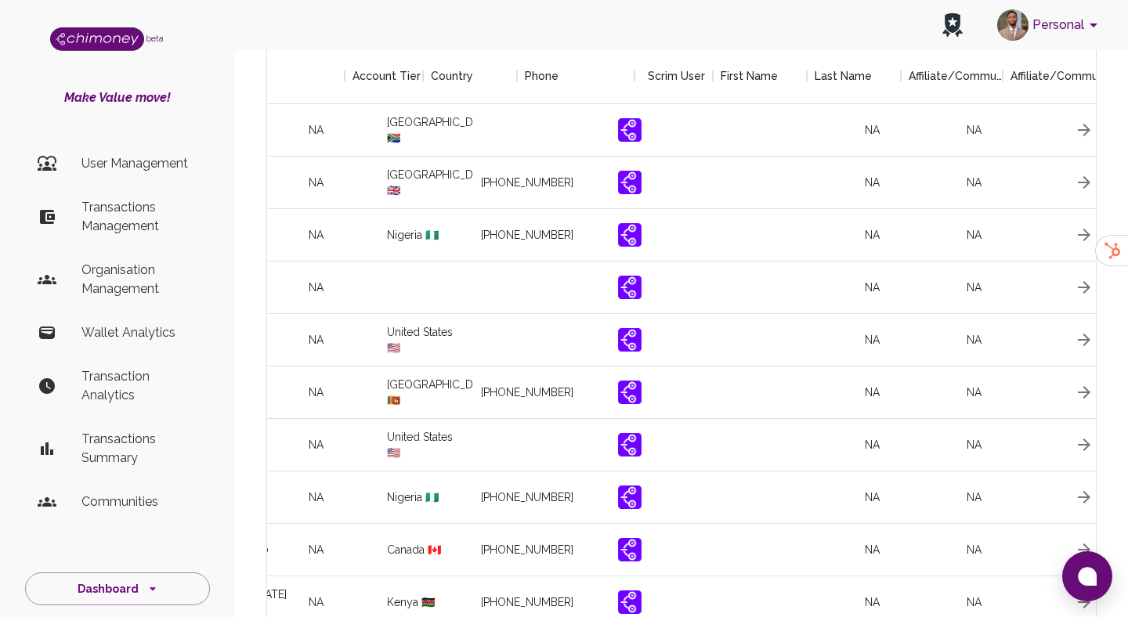
scroll to position [0, 1791]
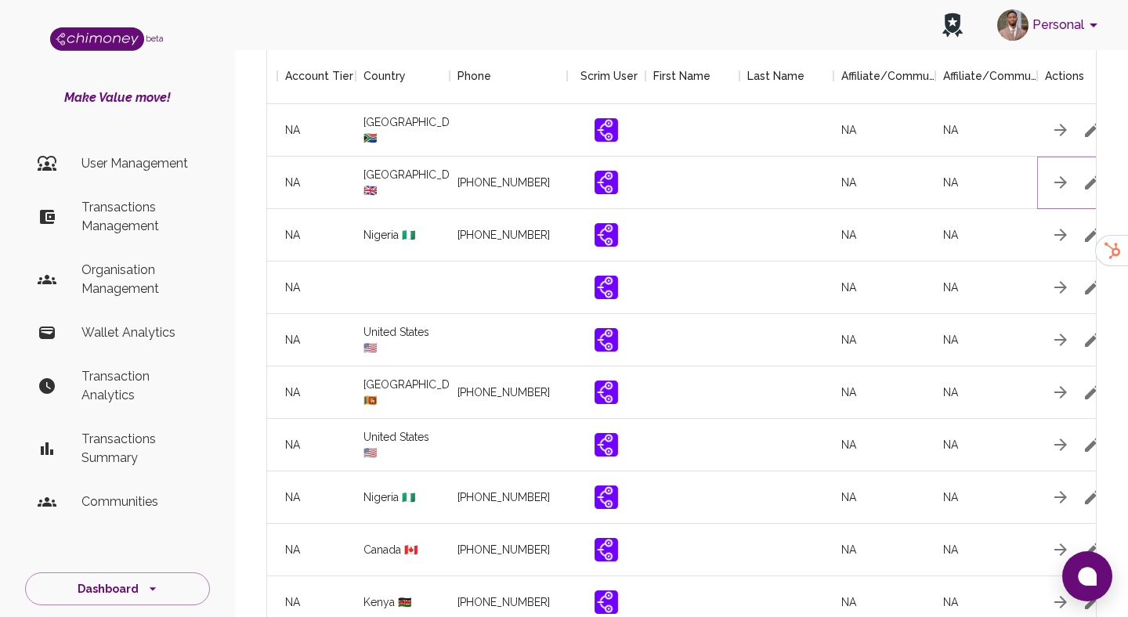
click at [1090, 180] on icon "button" at bounding box center [1092, 182] width 19 height 19
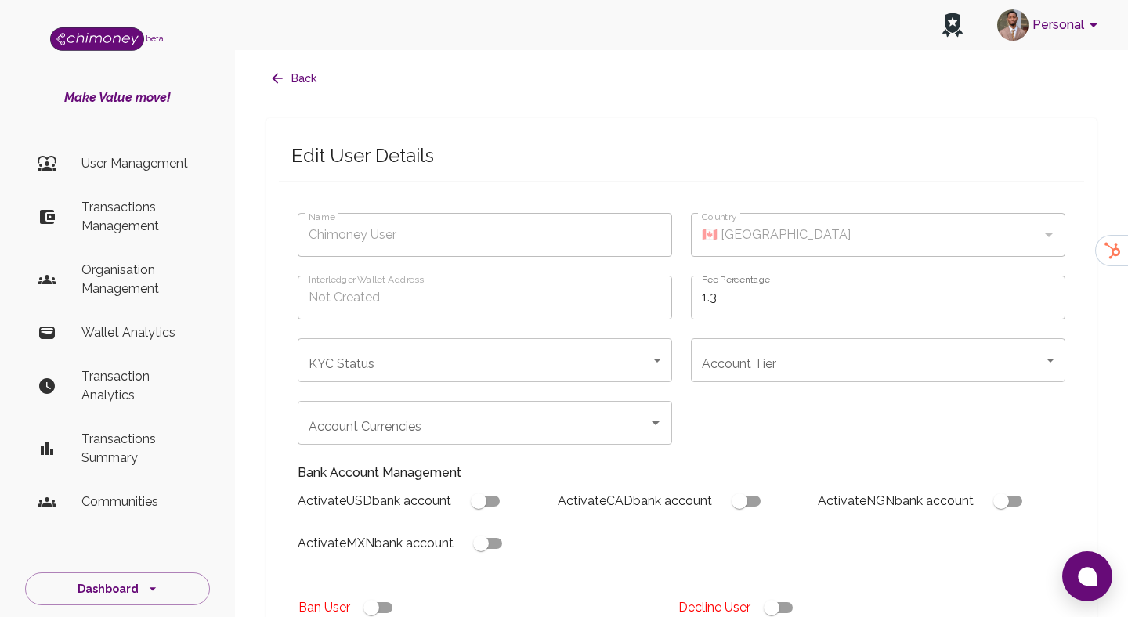
type input "Bawan Jamal"
type input "🇬🇧 United Kingdom"
type input "under_review"
checkbox input "true"
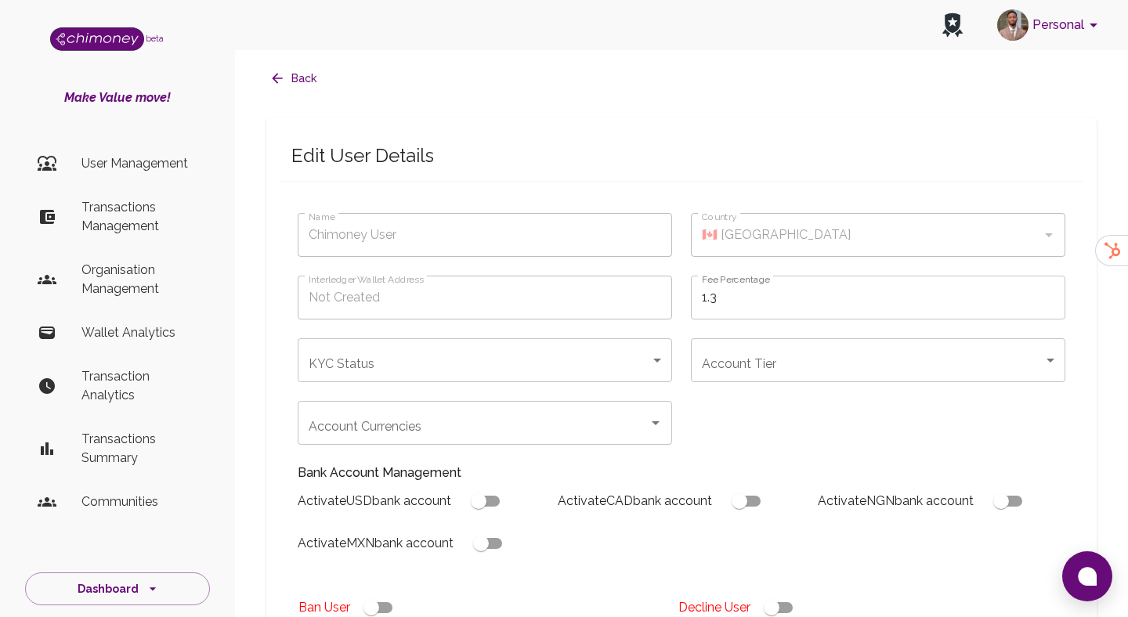
checkbox input "true"
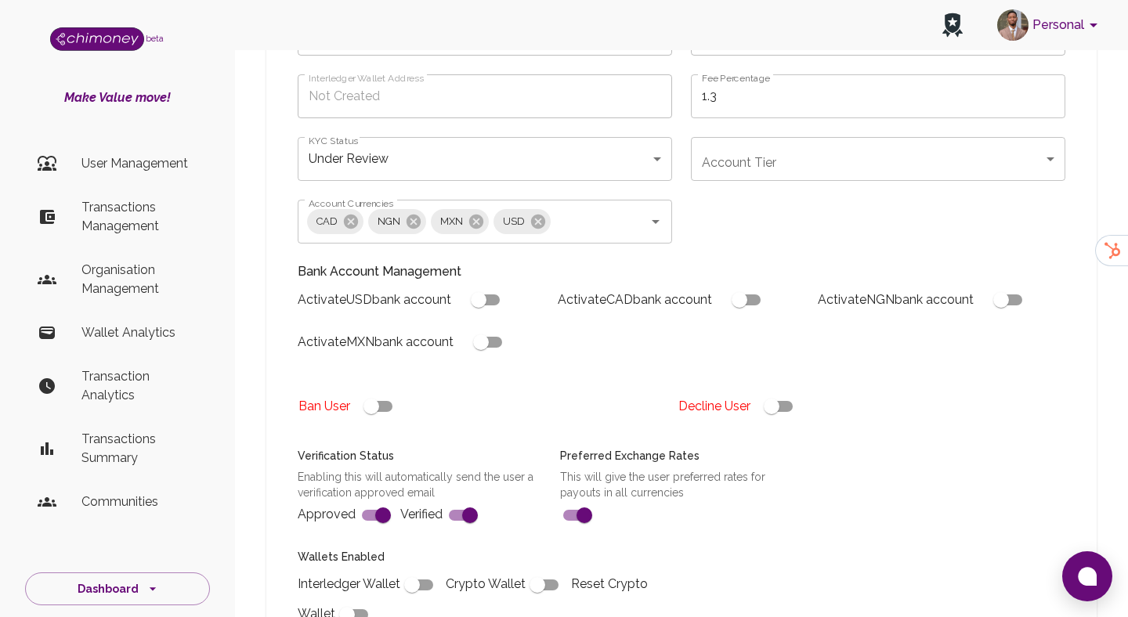
scroll to position [445, 0]
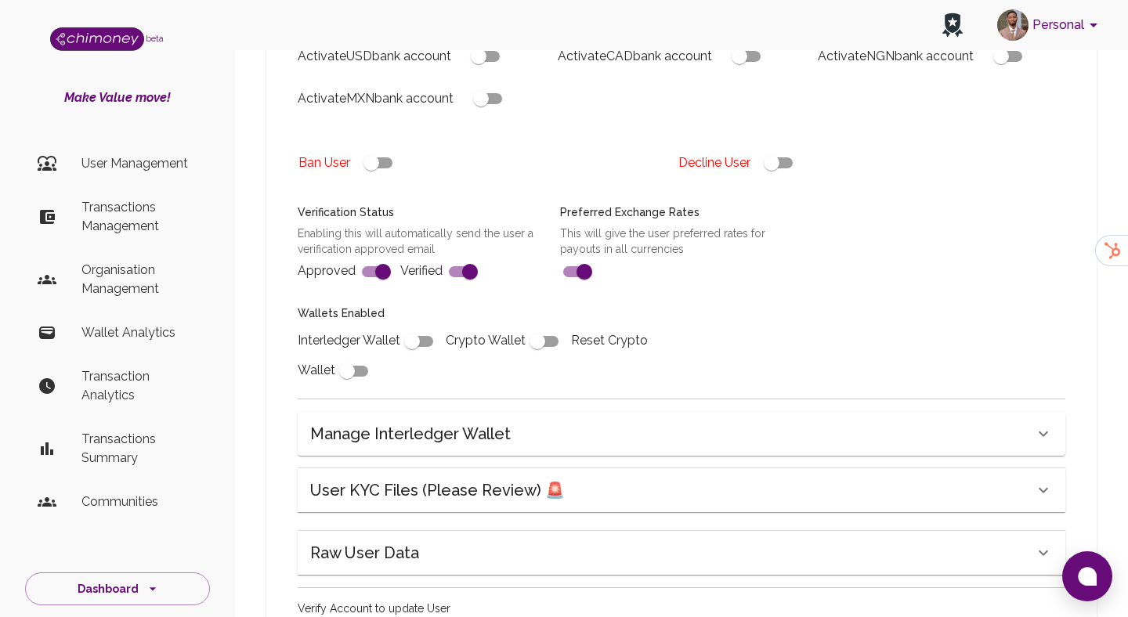
click at [466, 491] on h6 "User KYC Files (Please Review) 🚨" at bounding box center [437, 490] width 255 height 25
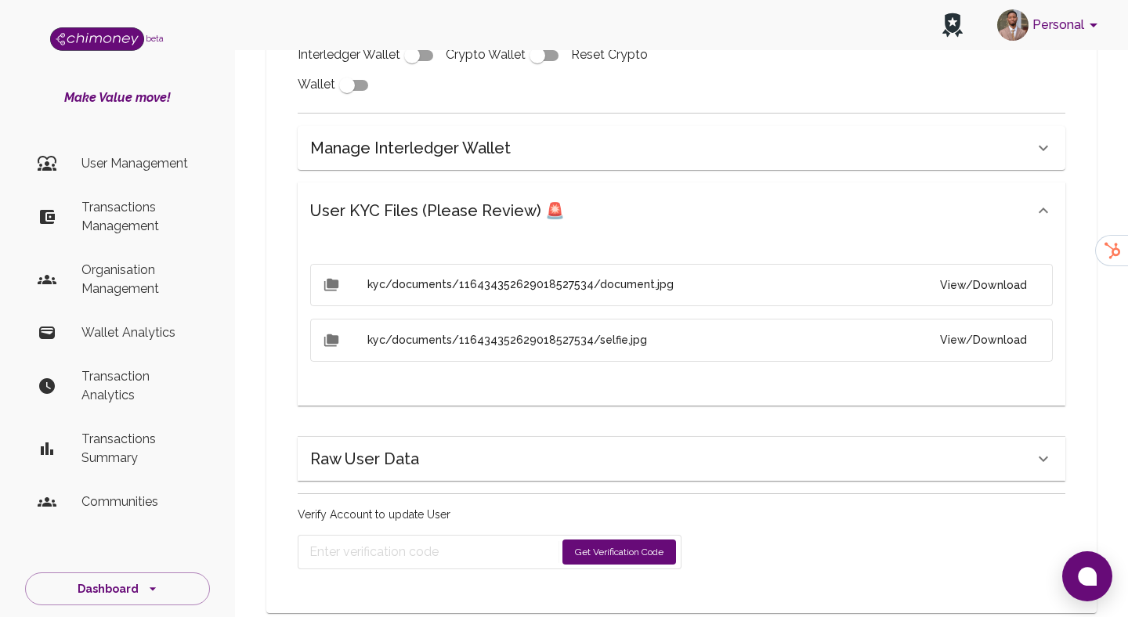
scroll to position [746, 0]
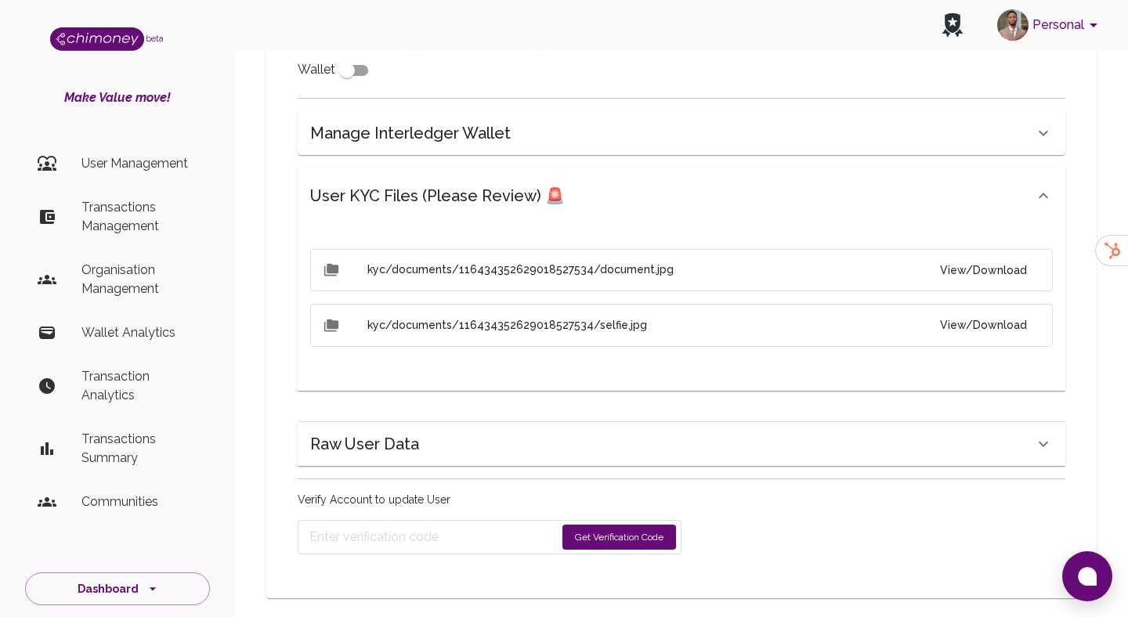
click at [1017, 267] on button "View/Download" at bounding box center [983, 270] width 112 height 29
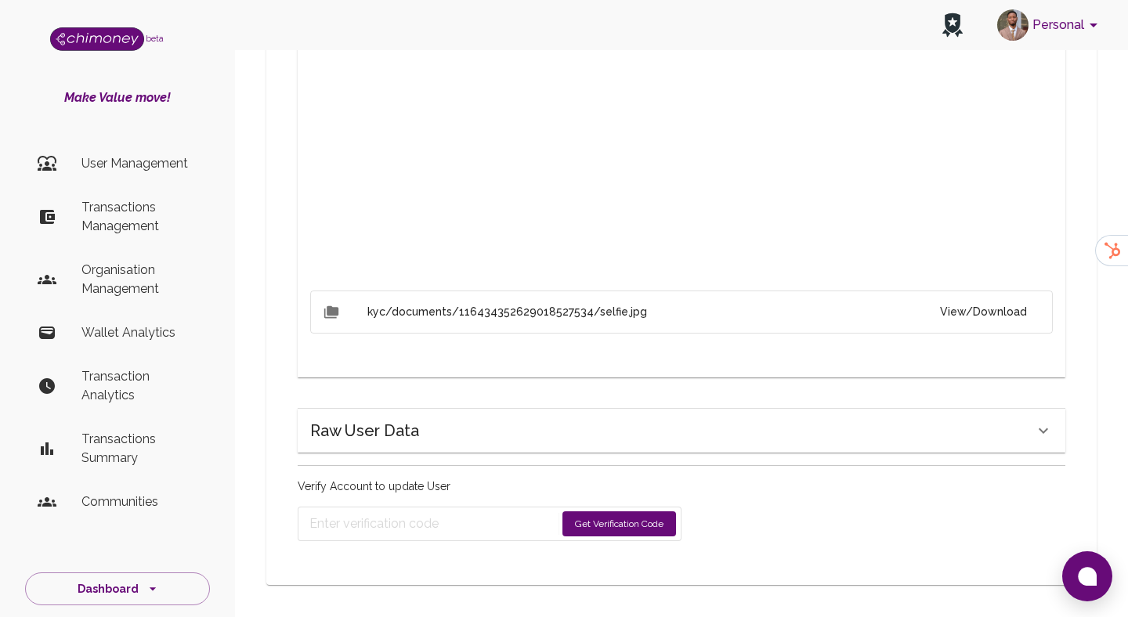
scroll to position [1048, 0]
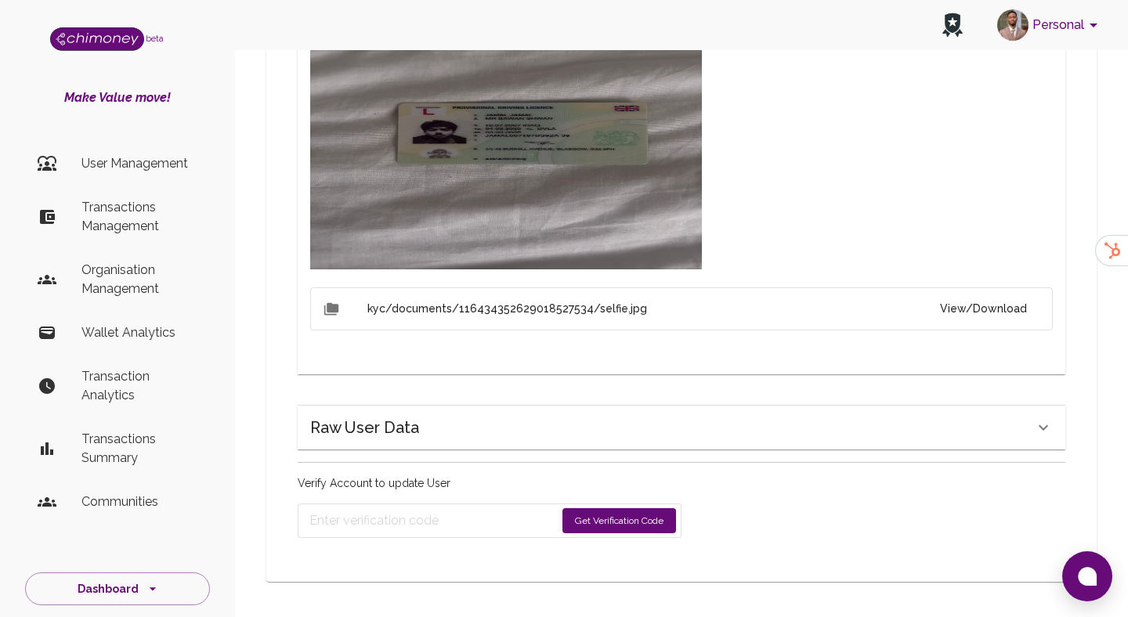
click at [995, 302] on button "View/Download" at bounding box center [983, 309] width 112 height 29
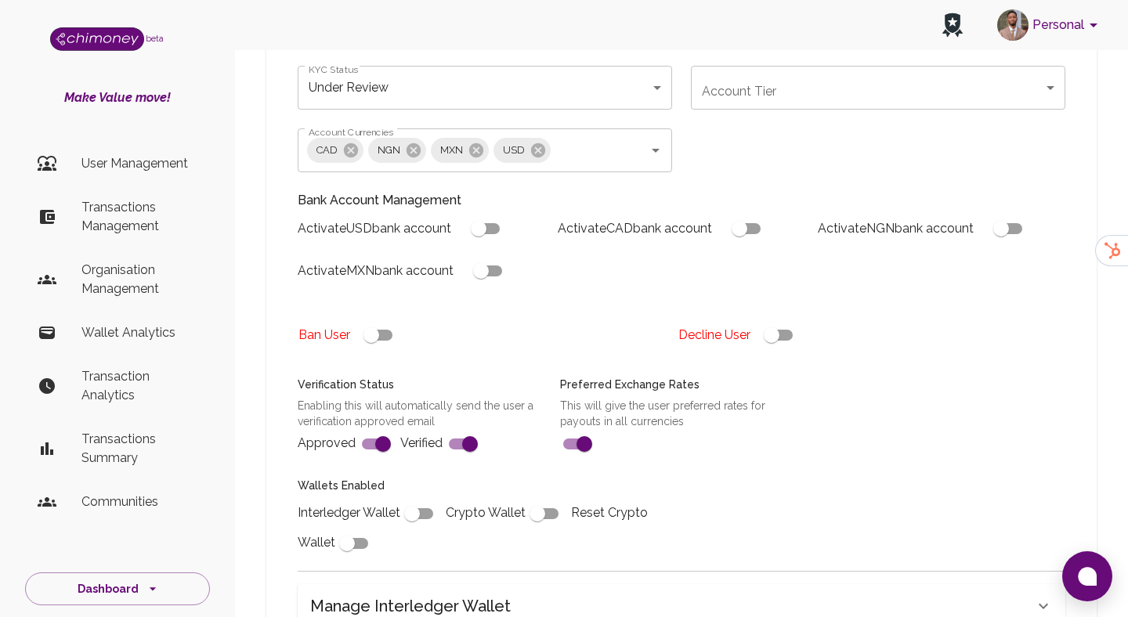
scroll to position [265, 0]
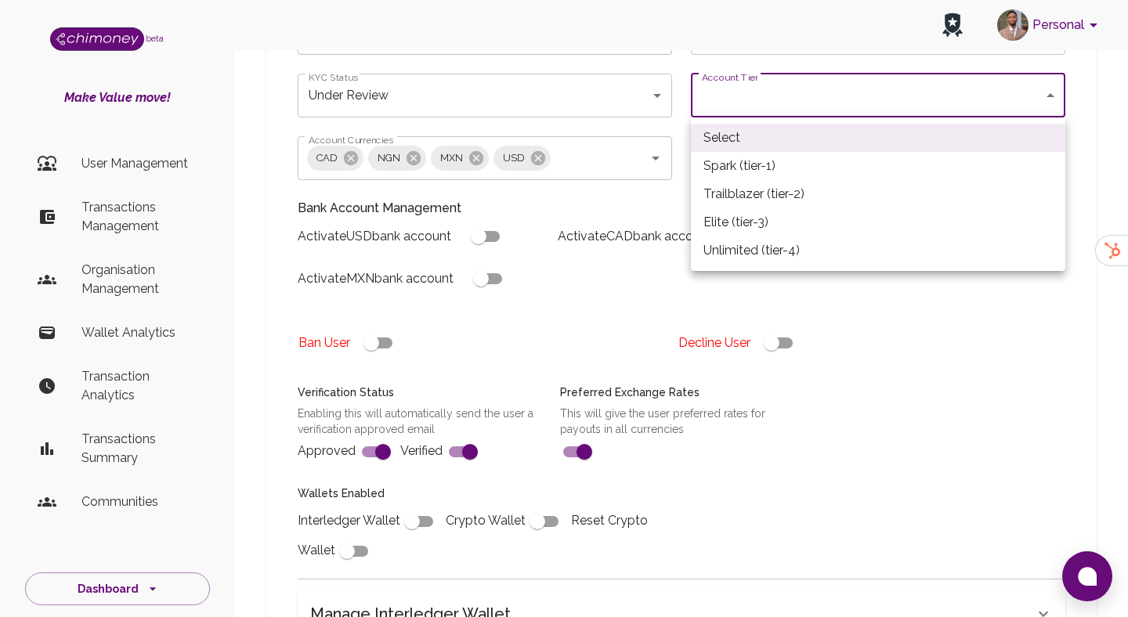
click at [762, 159] on li "Spark (tier-1)" at bounding box center [878, 166] width 374 height 28
type input "tier-1"
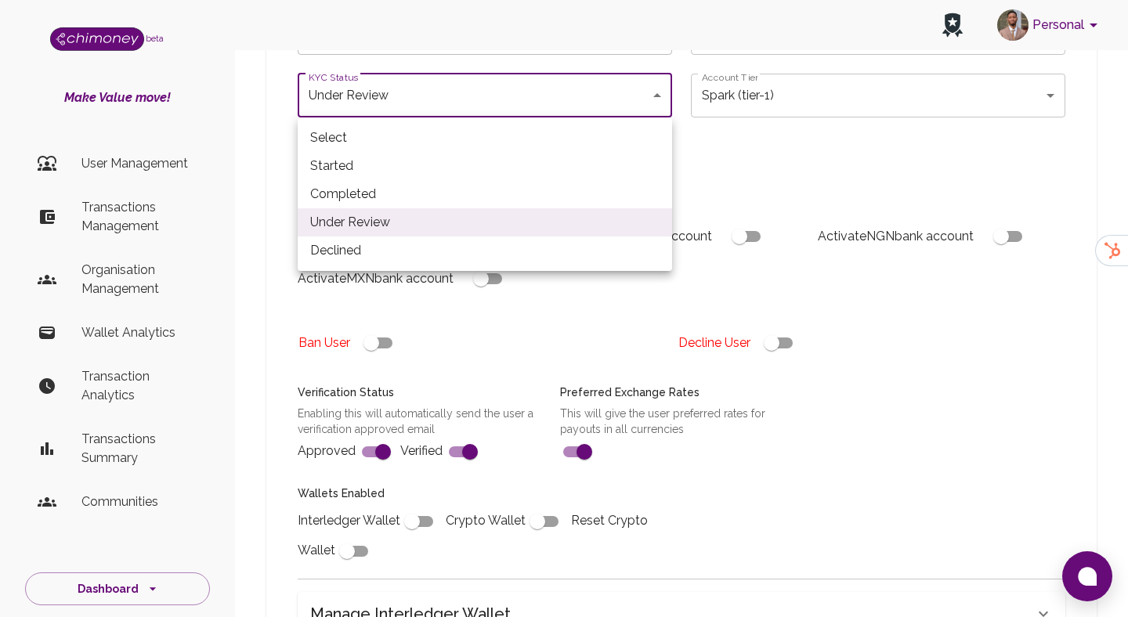
click at [446, 183] on li "Completed" at bounding box center [485, 194] width 374 height 28
type input "completed"
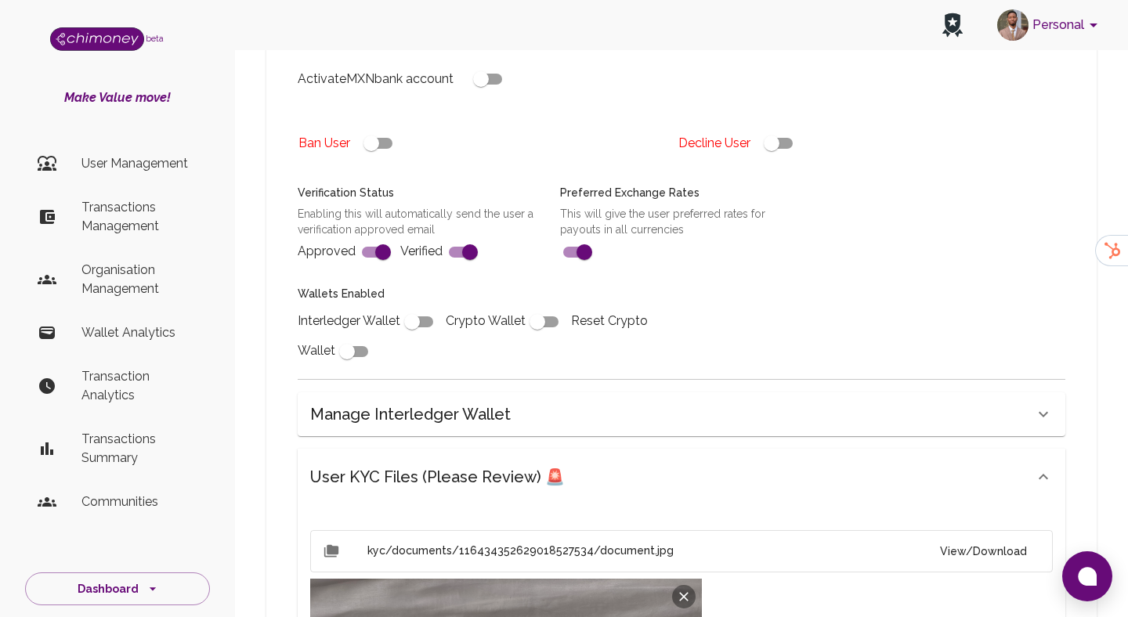
scroll to position [508, 0]
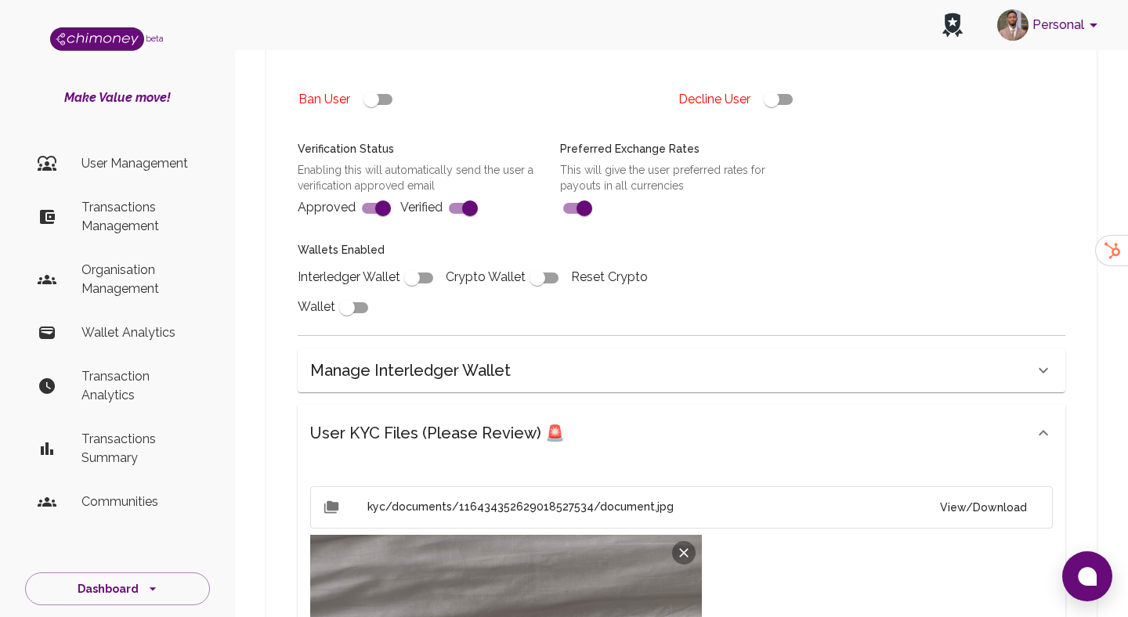
click at [406, 287] on input "checkbox" at bounding box center [411, 278] width 89 height 30
checkbox input "true"
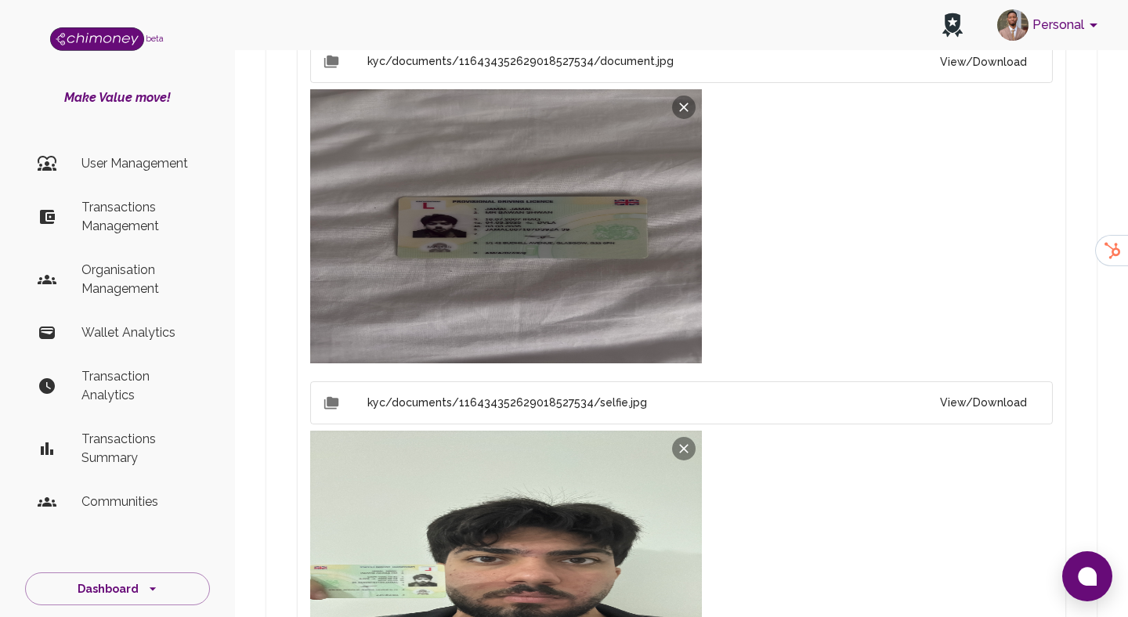
scroll to position [1336, 0]
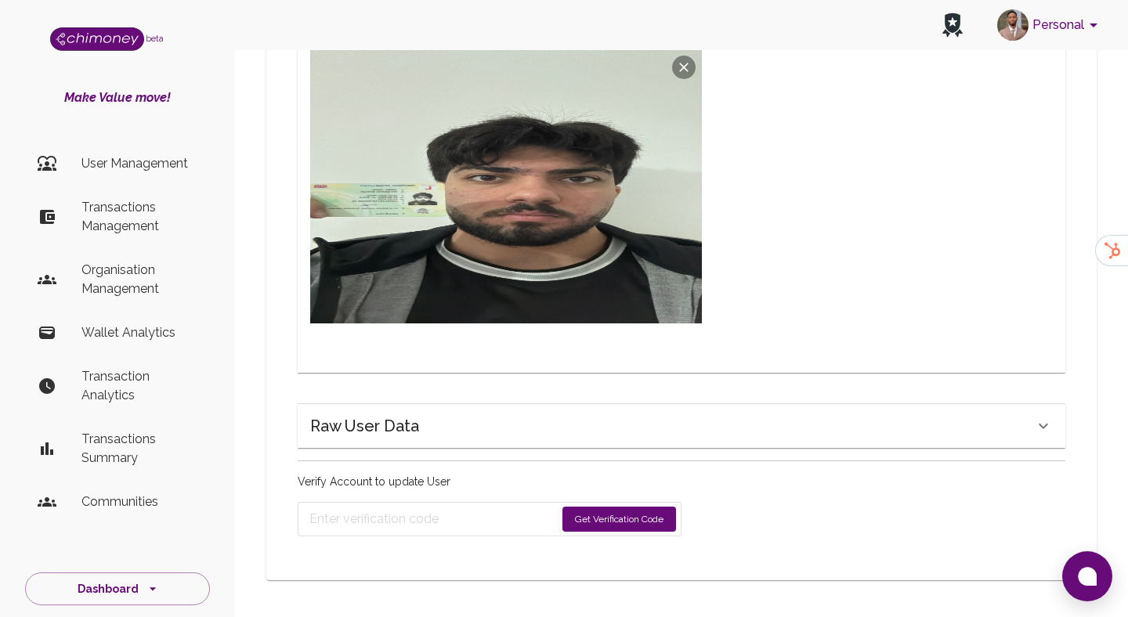
click at [598, 518] on button "Get Verification Code" at bounding box center [619, 519] width 114 height 25
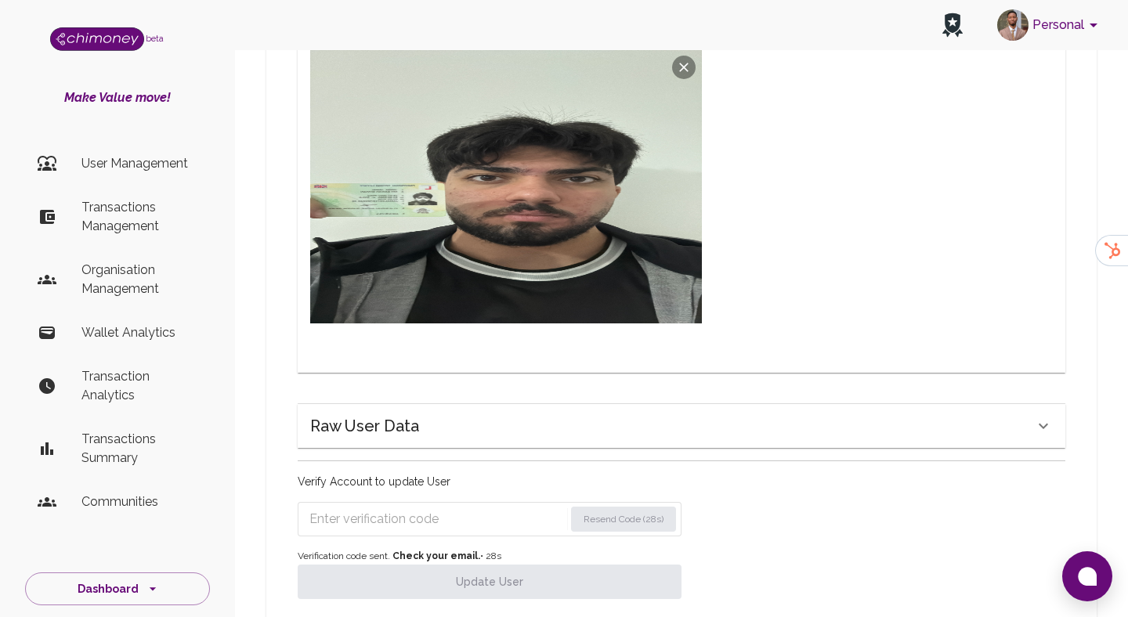
click at [439, 515] on input "Enter verification code" at bounding box center [436, 519] width 255 height 25
paste input "8480"
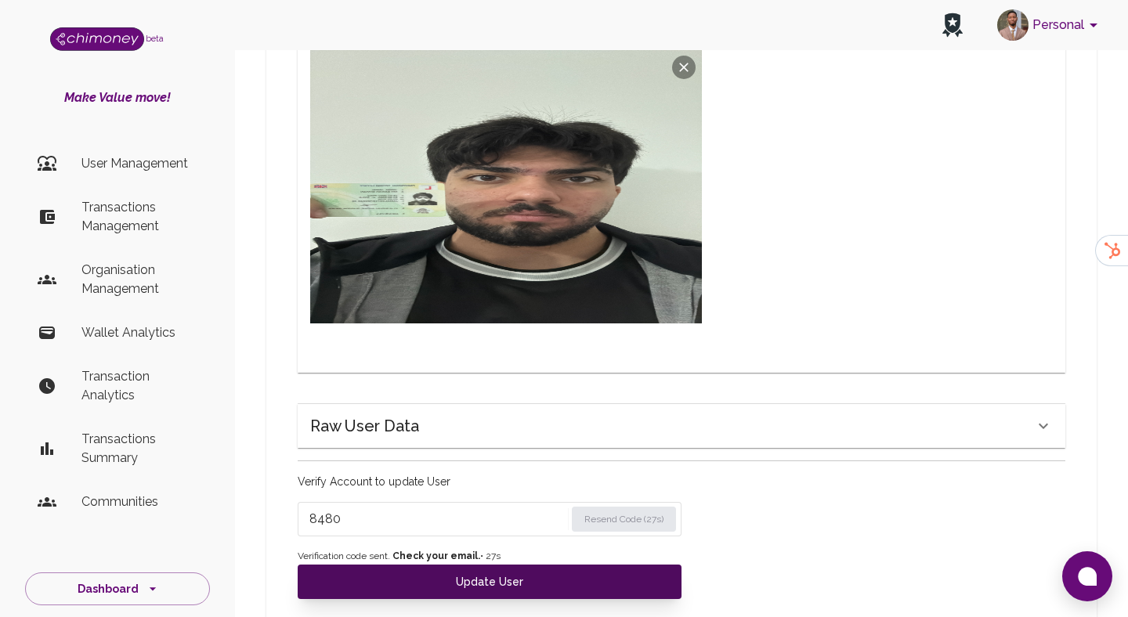
type input "8480"
click at [423, 569] on button "Update User" at bounding box center [490, 582] width 384 height 34
type input "under_review"
checkbox input "false"
type input "completed"
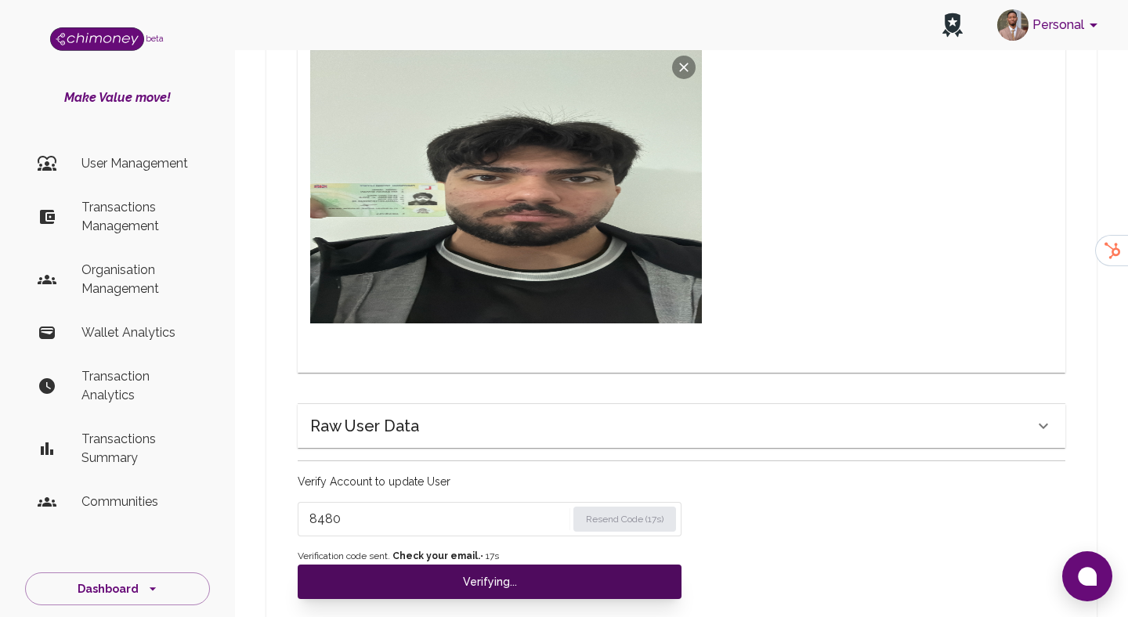
type input "tier-1"
checkbox input "true"
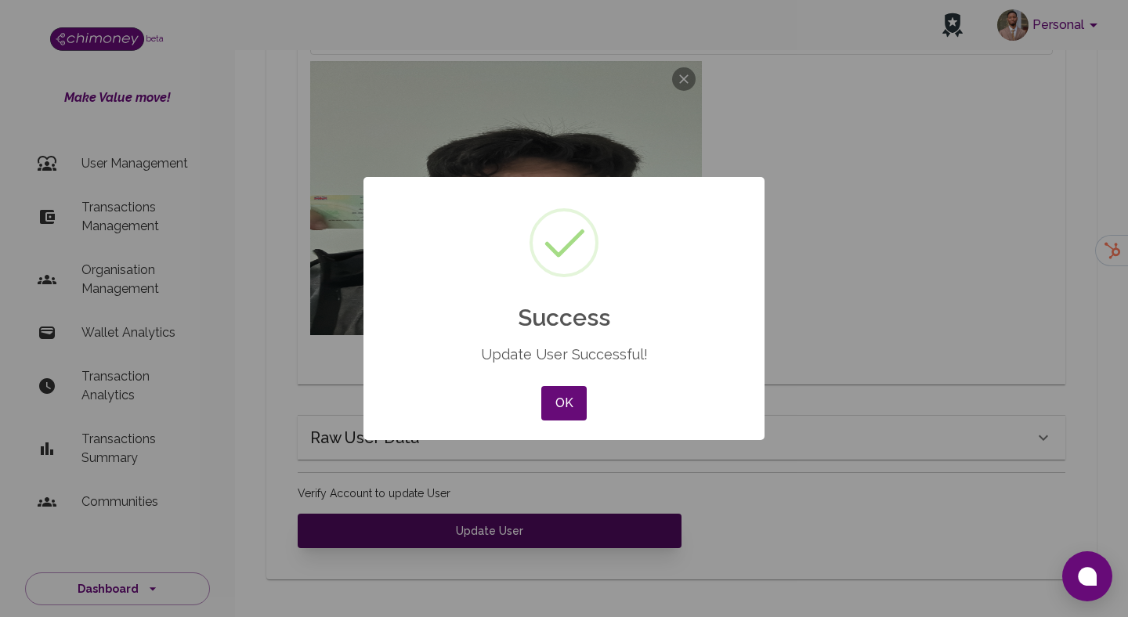
scroll to position [1323, 0]
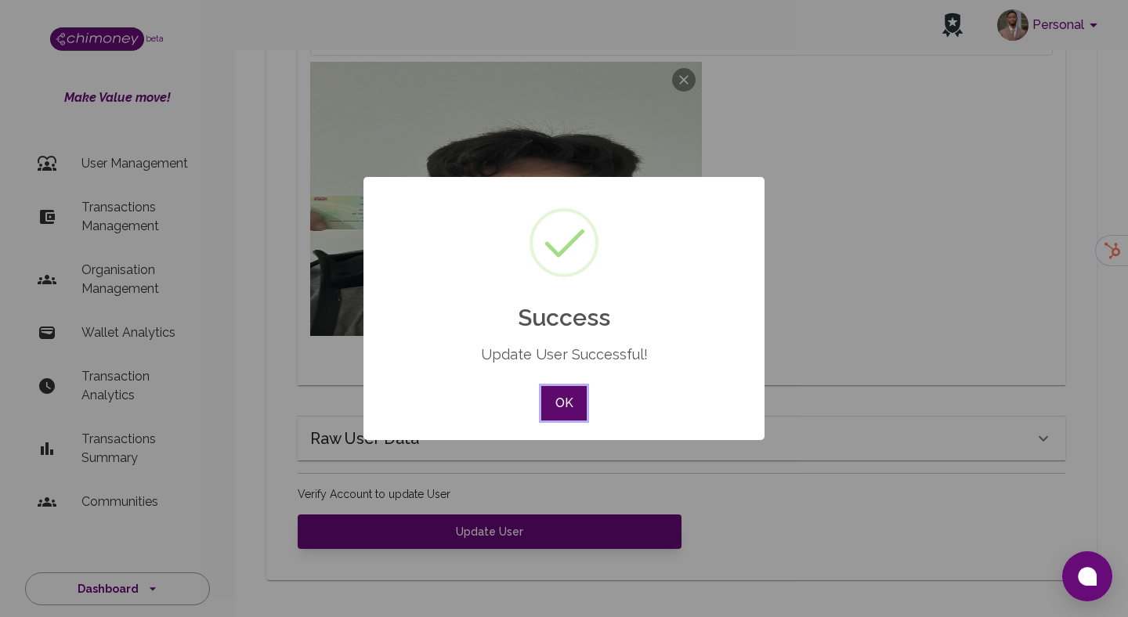
click at [553, 410] on button "OK" at bounding box center [563, 403] width 45 height 34
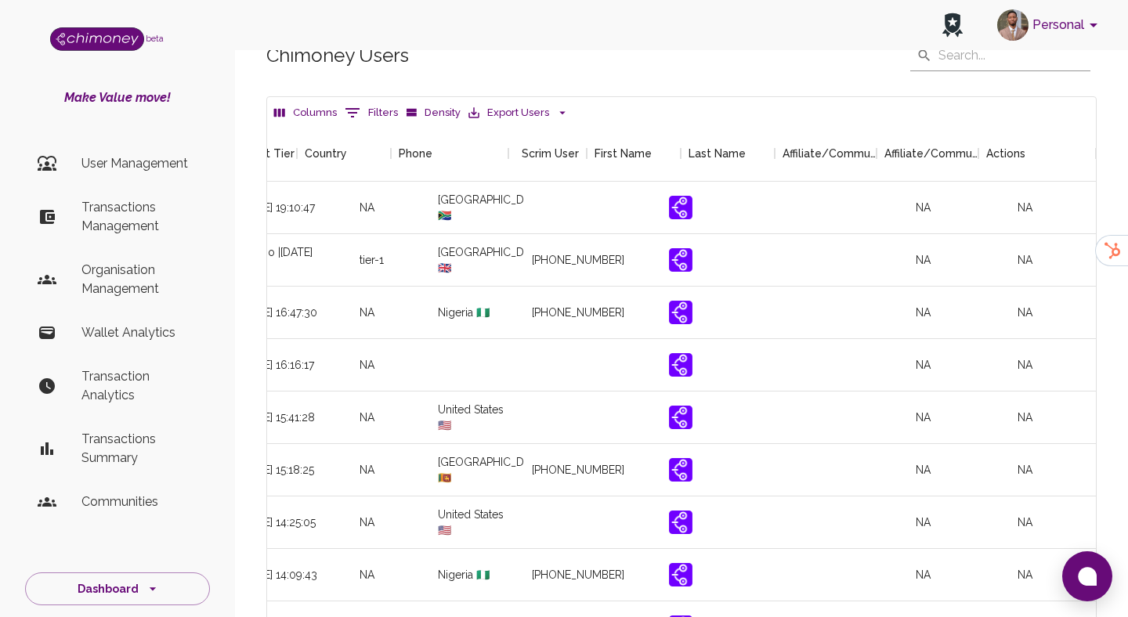
scroll to position [0, 1850]
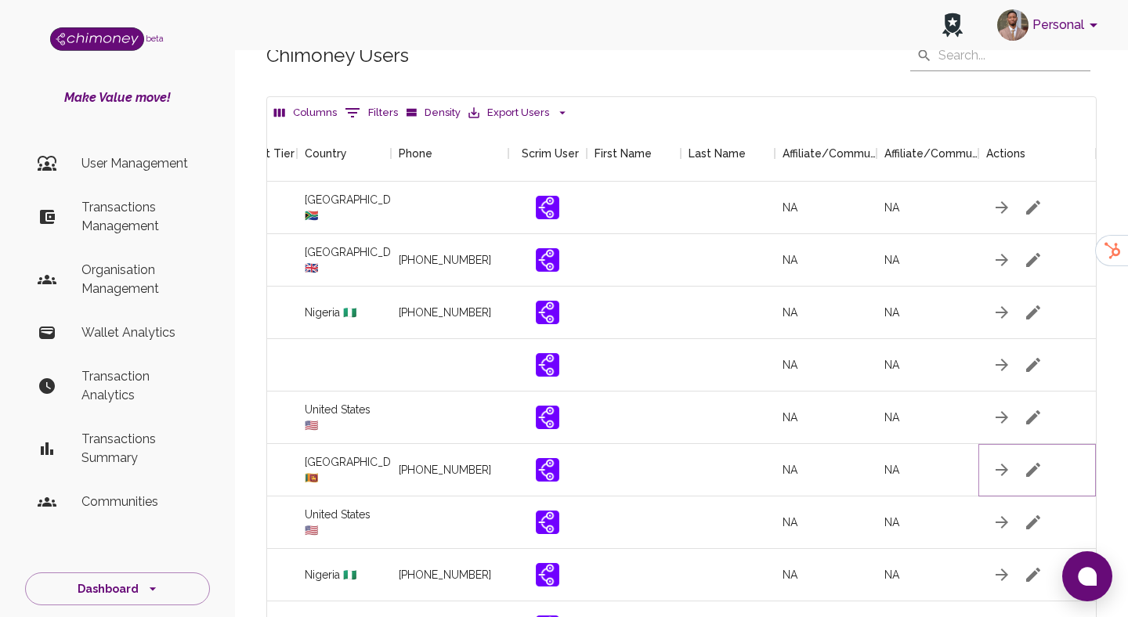
click at [1029, 466] on icon "button" at bounding box center [1033, 470] width 19 height 19
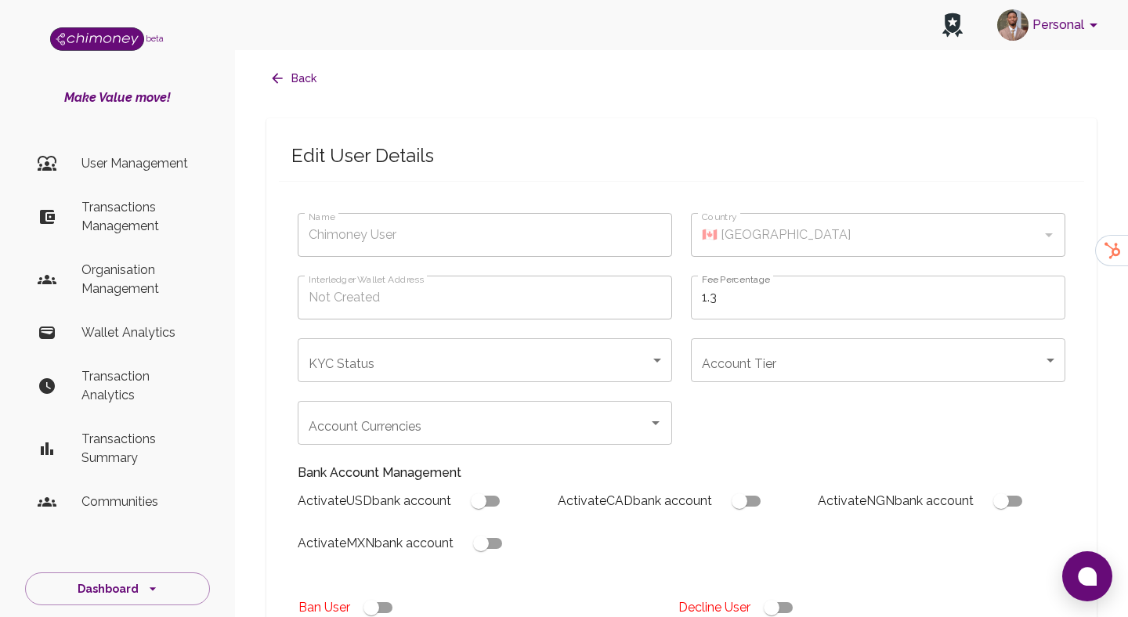
type input "madushika Dasenthu"
type input "🇱🇰 Sri Lanka"
type input "under_review"
checkbox input "true"
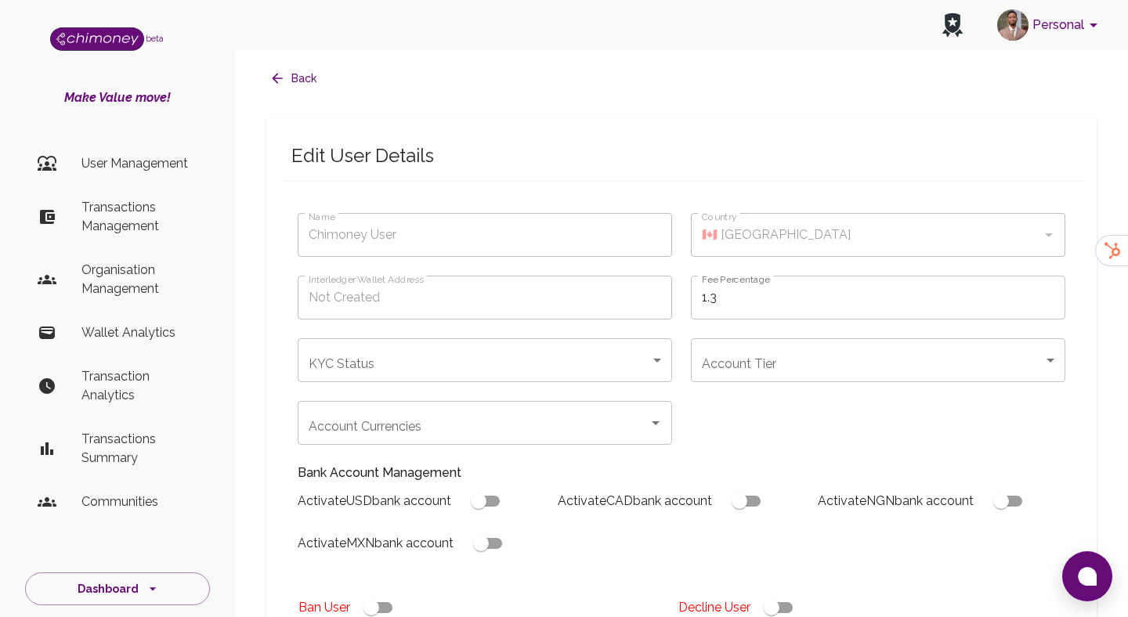
checkbox input "true"
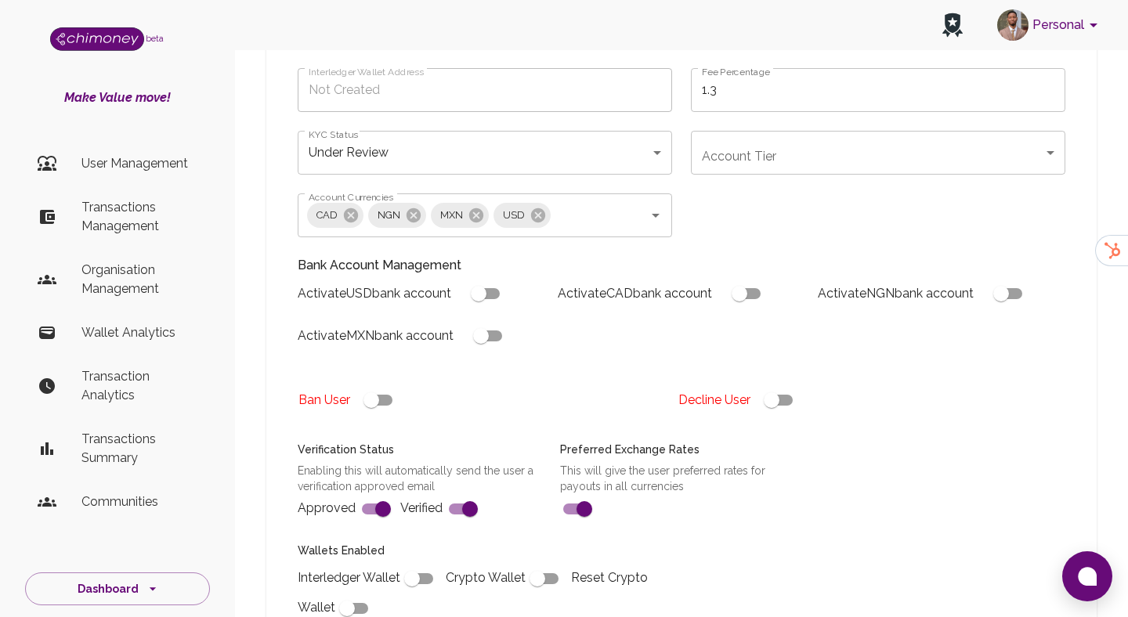
scroll to position [519, 0]
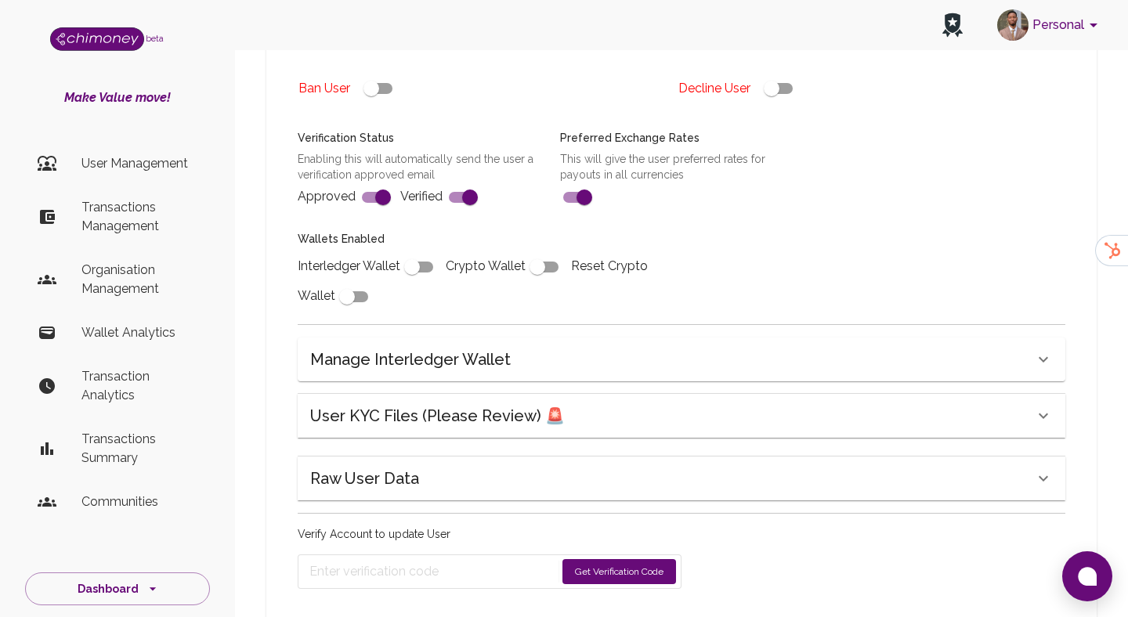
click at [484, 442] on div "Name madushika Dasenthu Name Country 🇱🇰 Sri Lanka Country Interledger Wallet Ad…" at bounding box center [681, 147] width 805 height 920
click at [500, 419] on h6 "User KYC Files (Please Review) 🚨" at bounding box center [437, 415] width 255 height 25
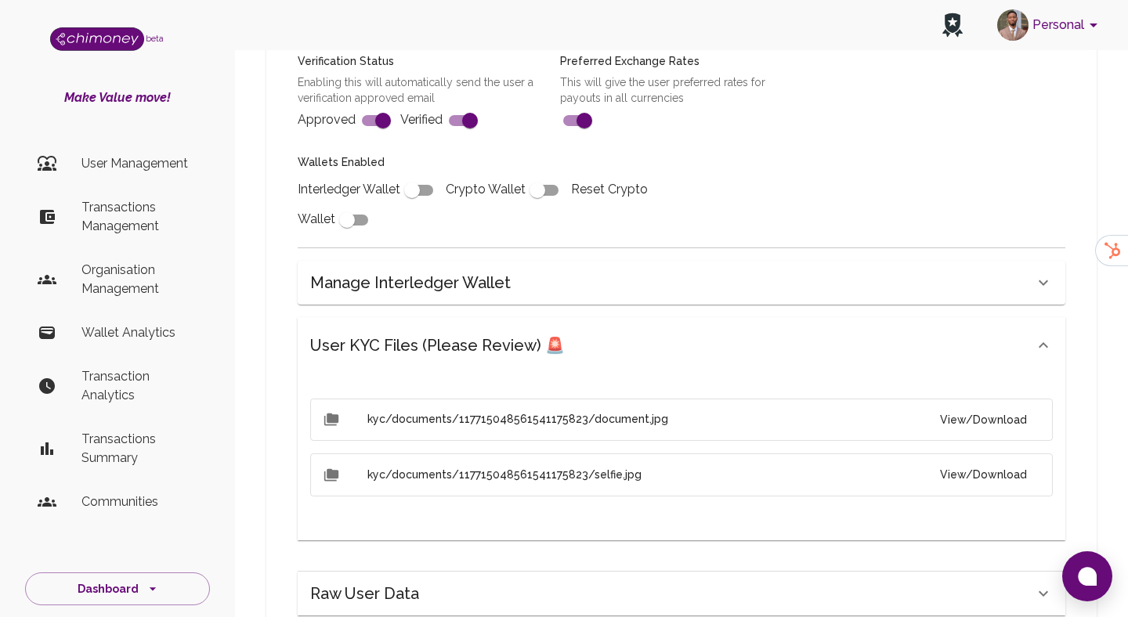
scroll to position [620, 0]
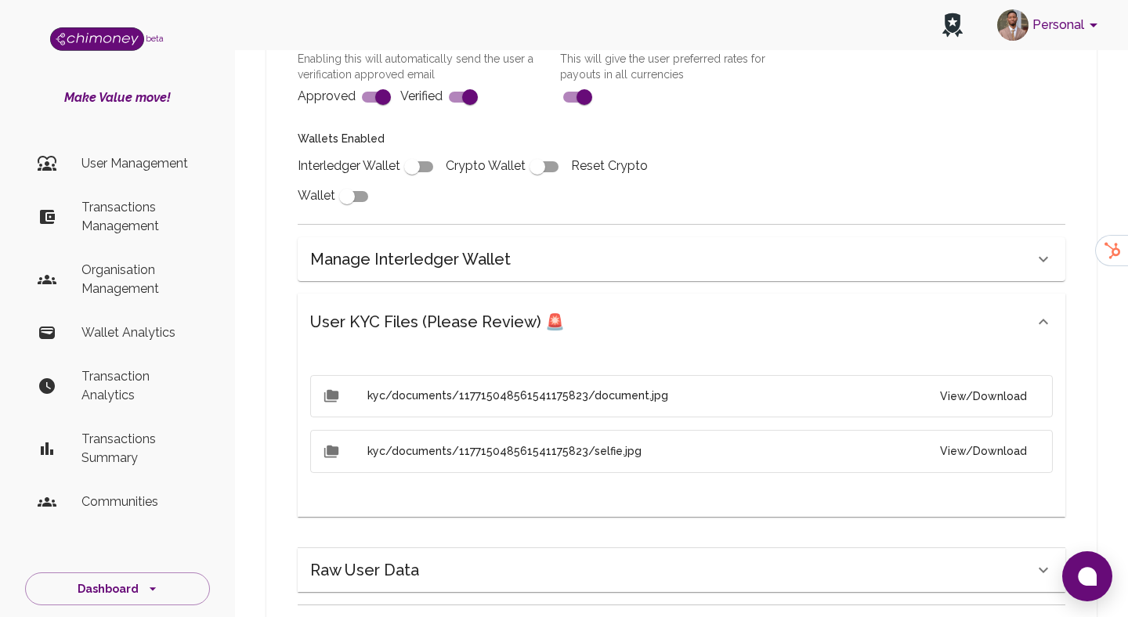
click at [956, 392] on button "View/Download" at bounding box center [983, 396] width 112 height 29
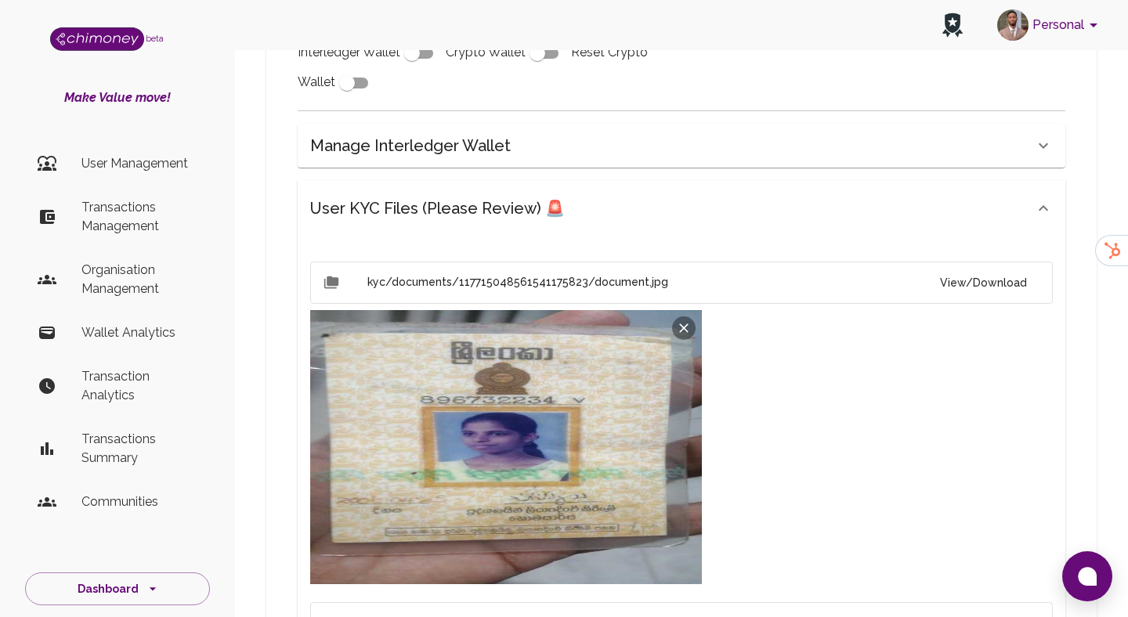
scroll to position [789, 0]
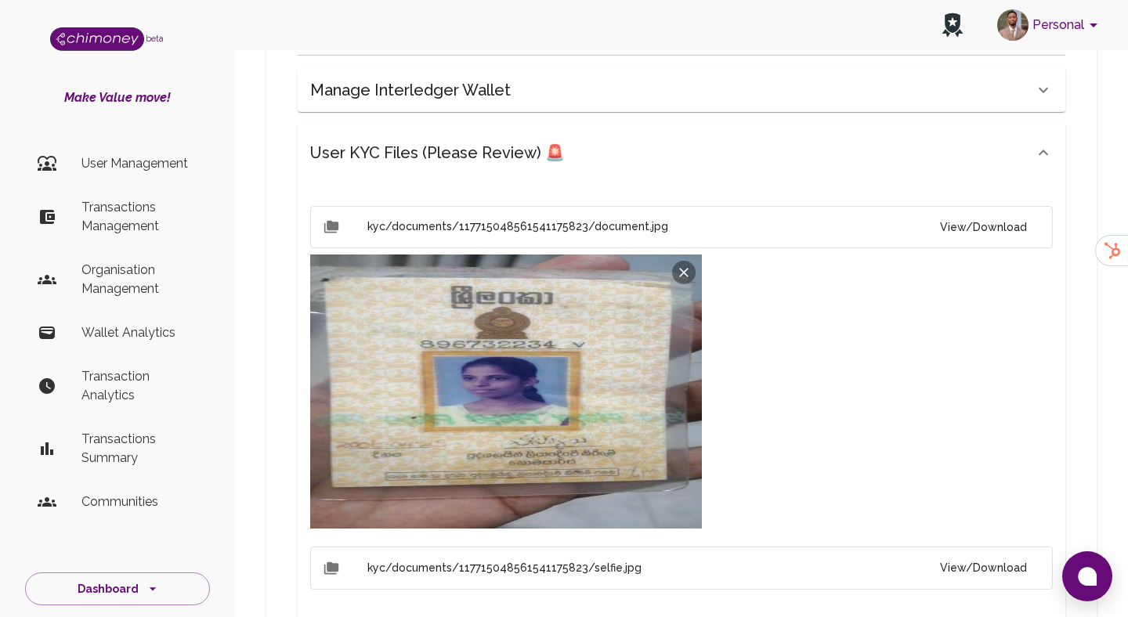
click at [995, 563] on button "View/Download" at bounding box center [983, 568] width 112 height 29
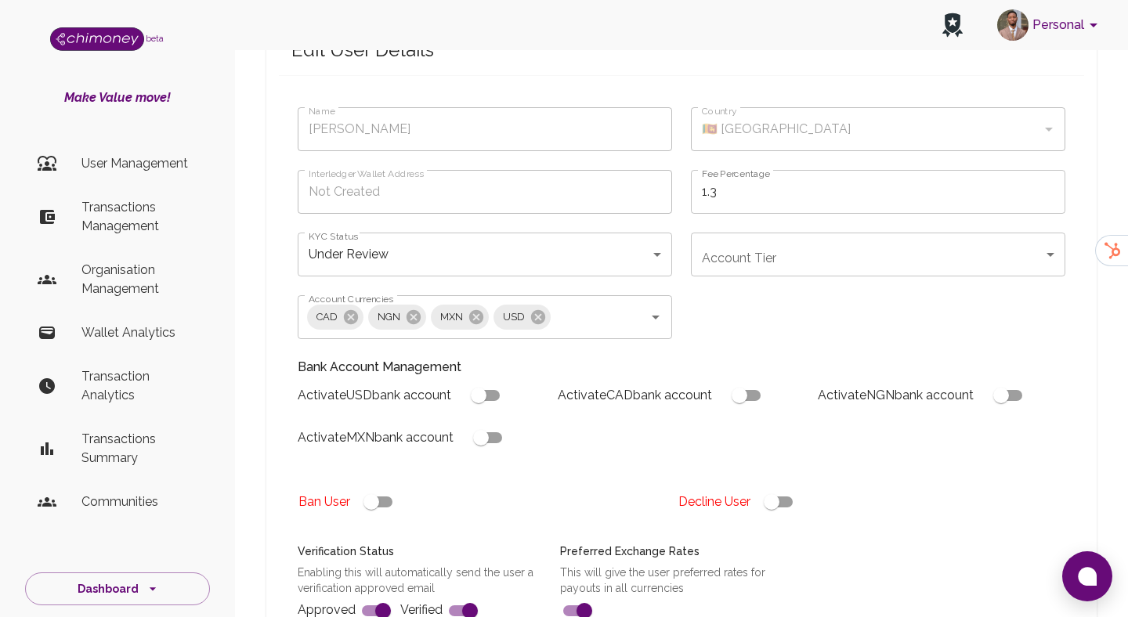
scroll to position [96, 0]
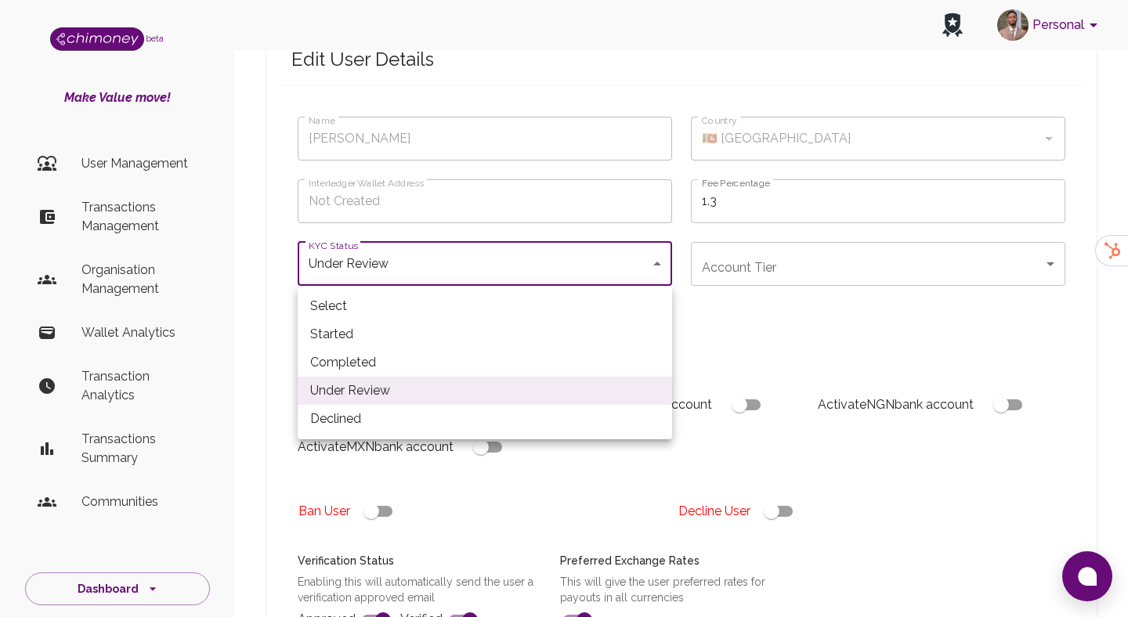
click at [776, 342] on div at bounding box center [564, 308] width 1128 height 617
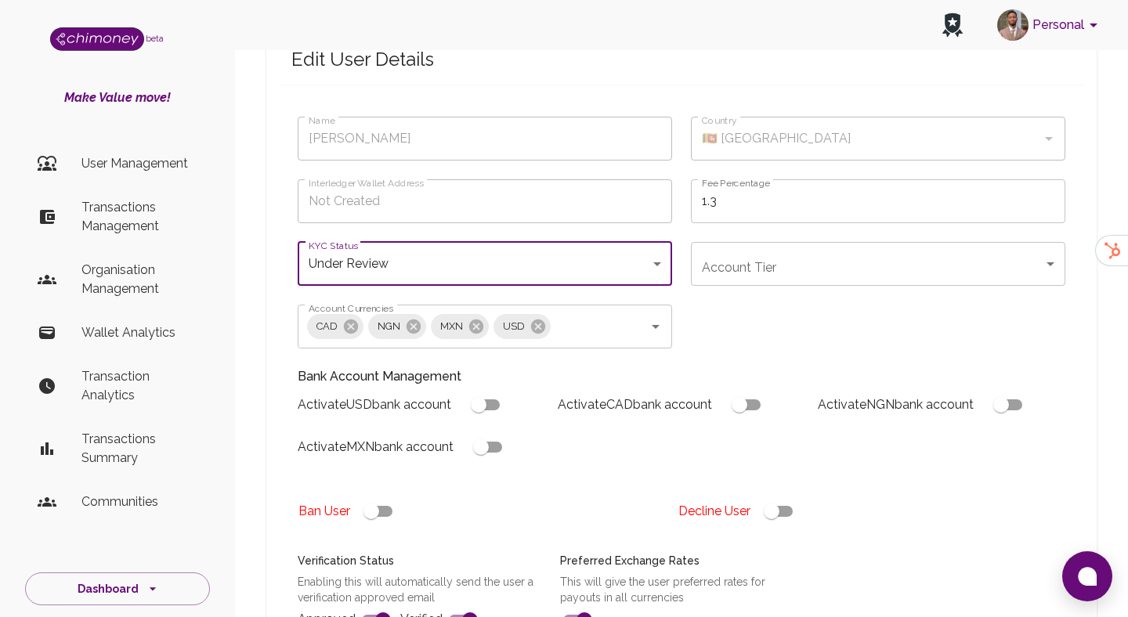
click at [799, 513] on input "checkbox" at bounding box center [771, 512] width 89 height 30
checkbox input "false"
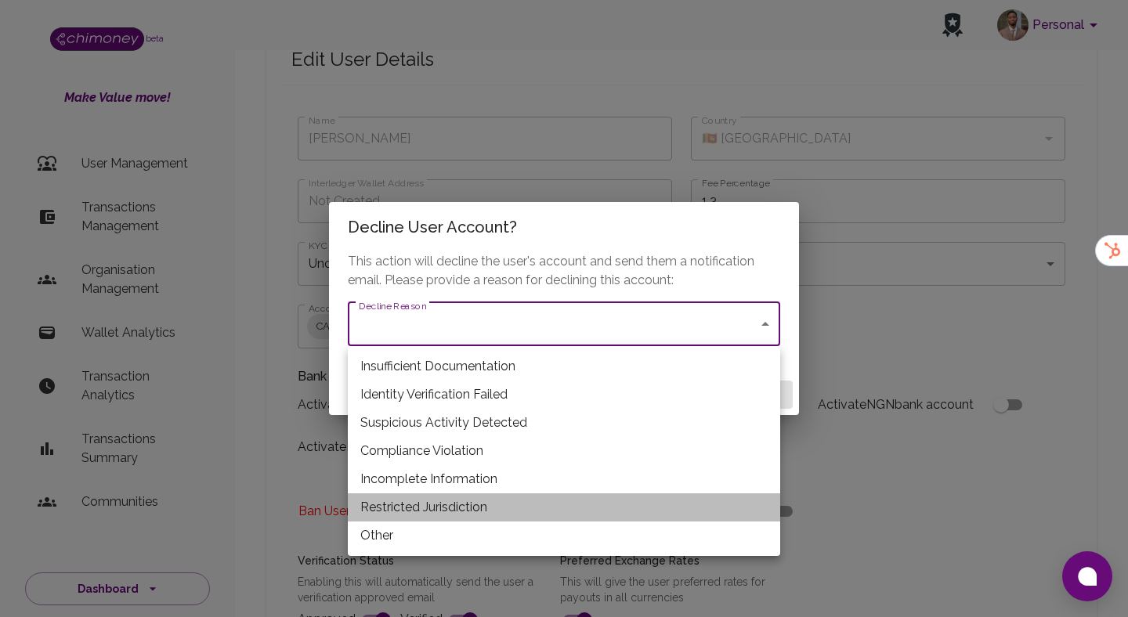
click at [415, 506] on li "Restricted Jurisdiction" at bounding box center [564, 507] width 432 height 28
type input "restricted_jurisdiction"
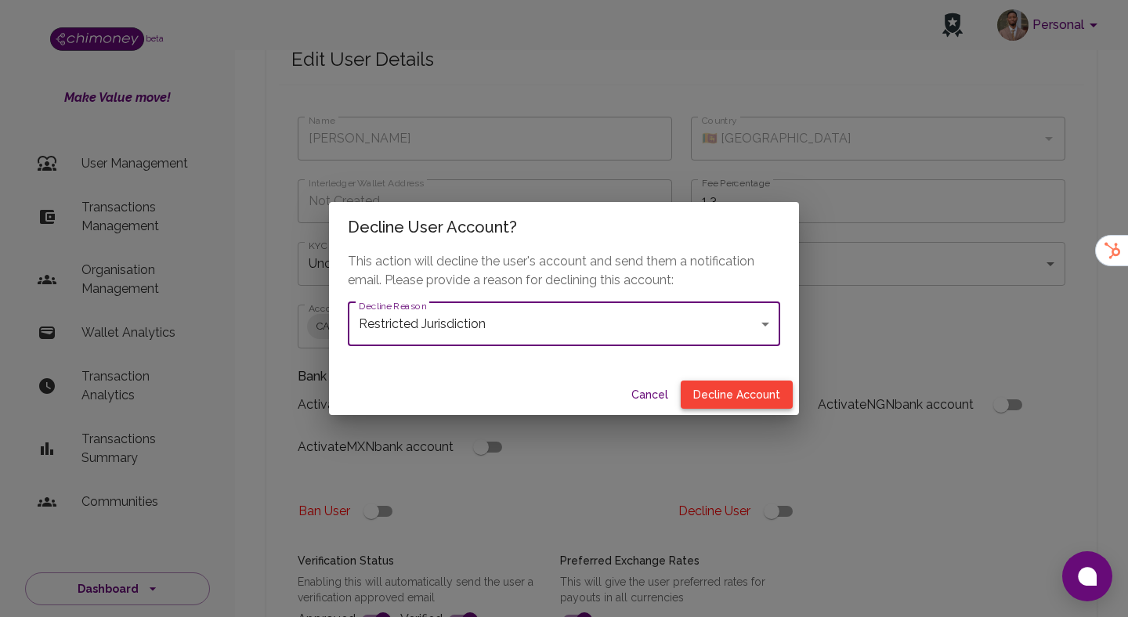
click at [725, 384] on button "Decline Account" at bounding box center [737, 395] width 112 height 29
type input "declined"
checkbox input "true"
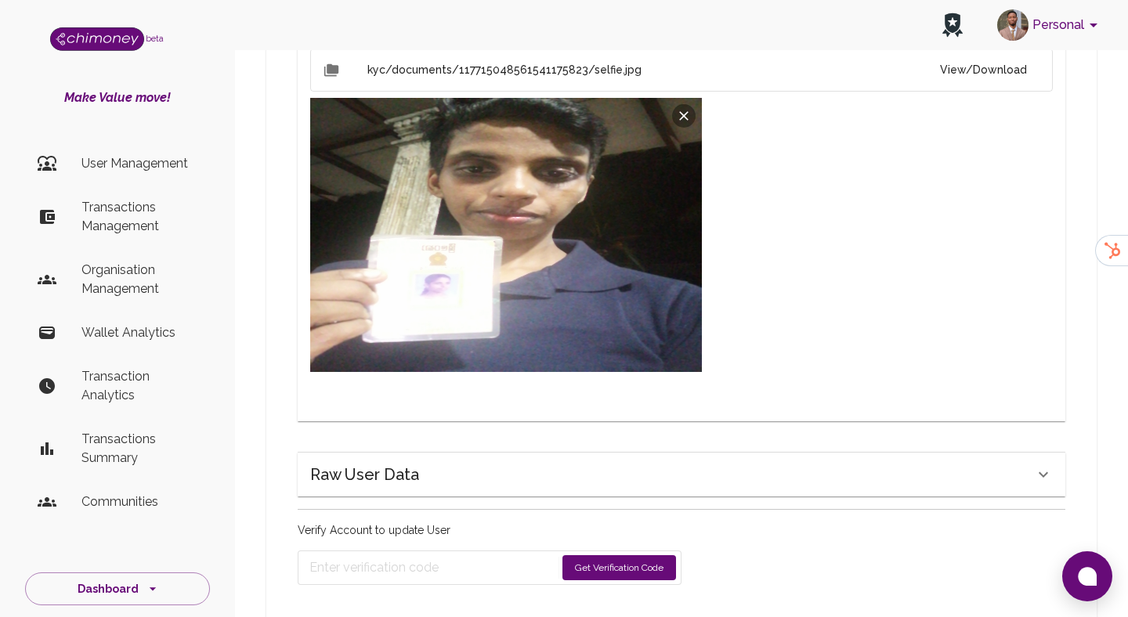
scroll to position [1234, 0]
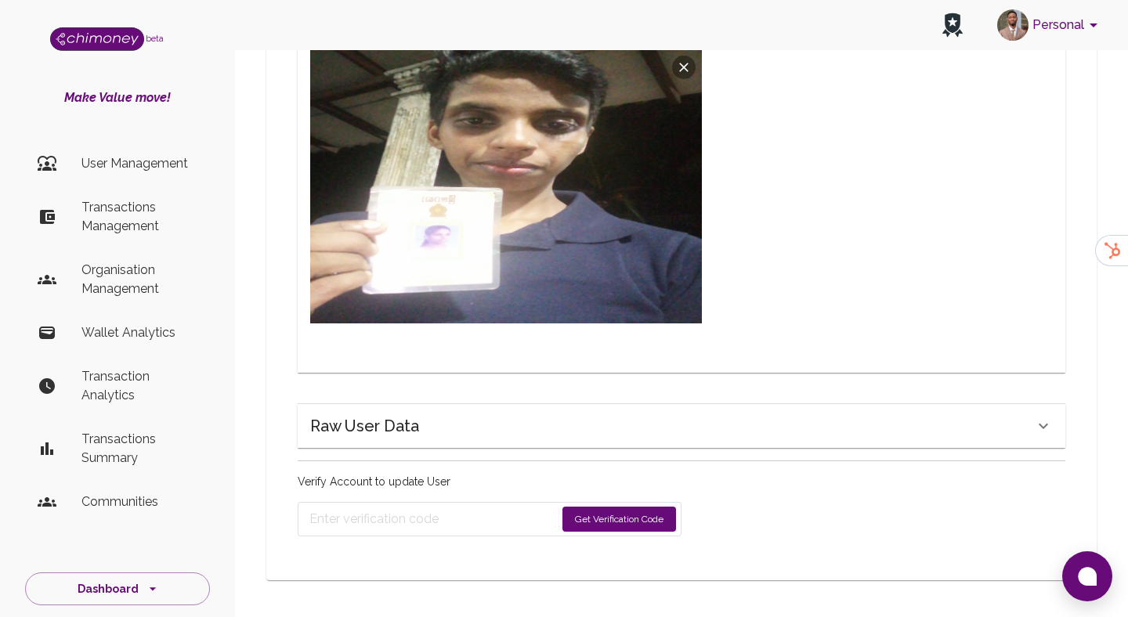
click at [627, 484] on p "Verify Account to update User" at bounding box center [490, 482] width 384 height 16
click at [622, 521] on button "Get Verification Code" at bounding box center [619, 519] width 114 height 25
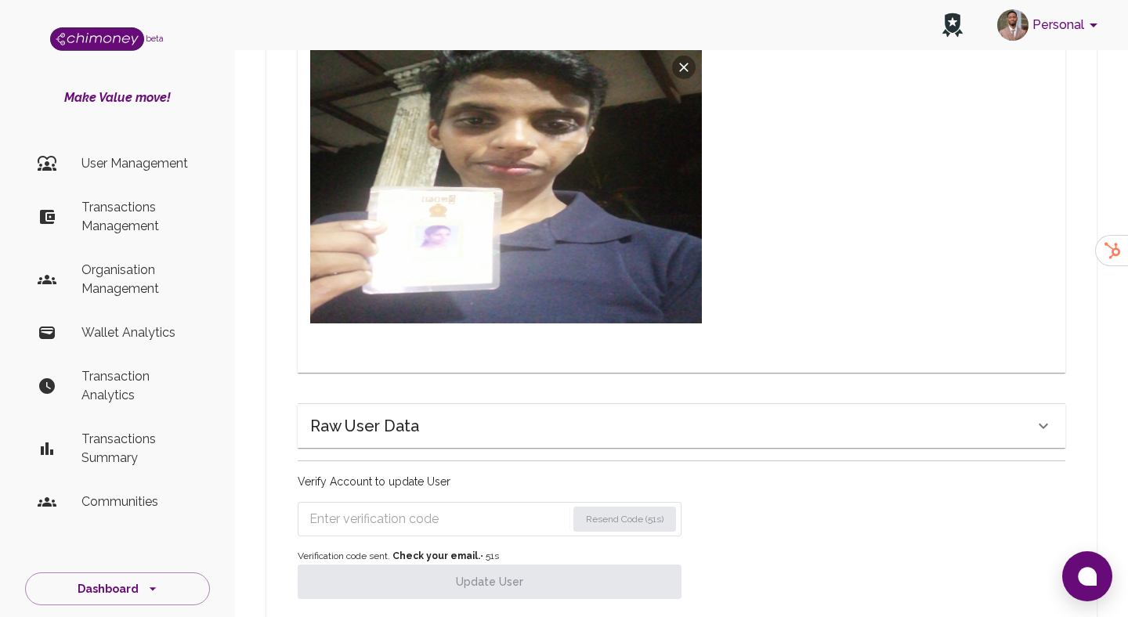
click at [470, 521] on input "Enter verification code" at bounding box center [437, 519] width 257 height 25
paste input "7309"
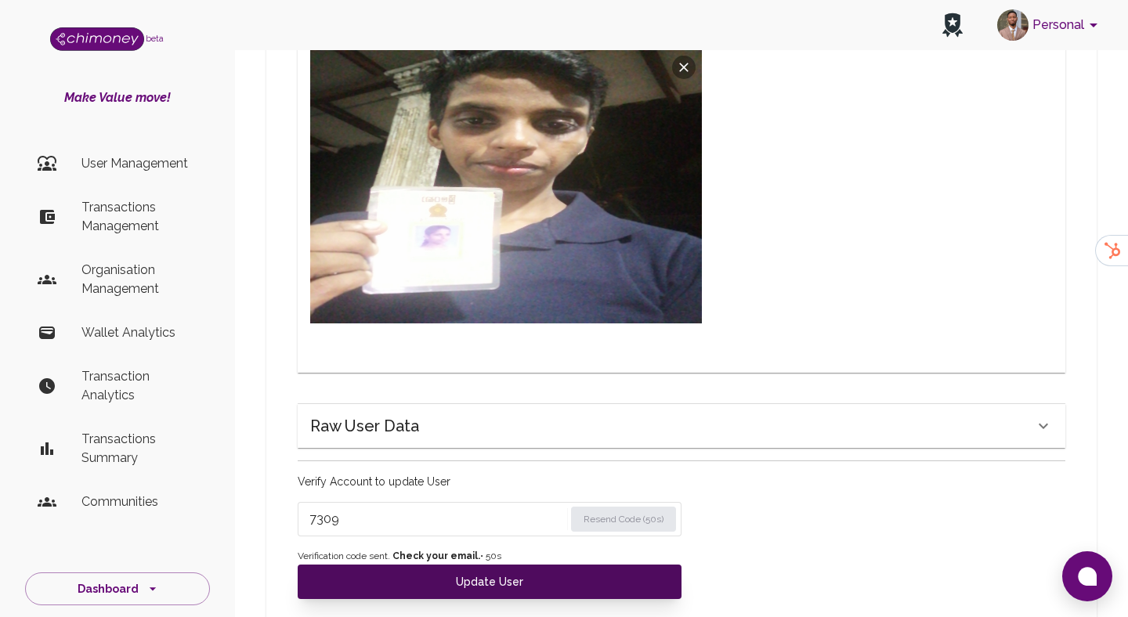
type input "7309"
click at [472, 577] on button "Update User" at bounding box center [490, 582] width 384 height 34
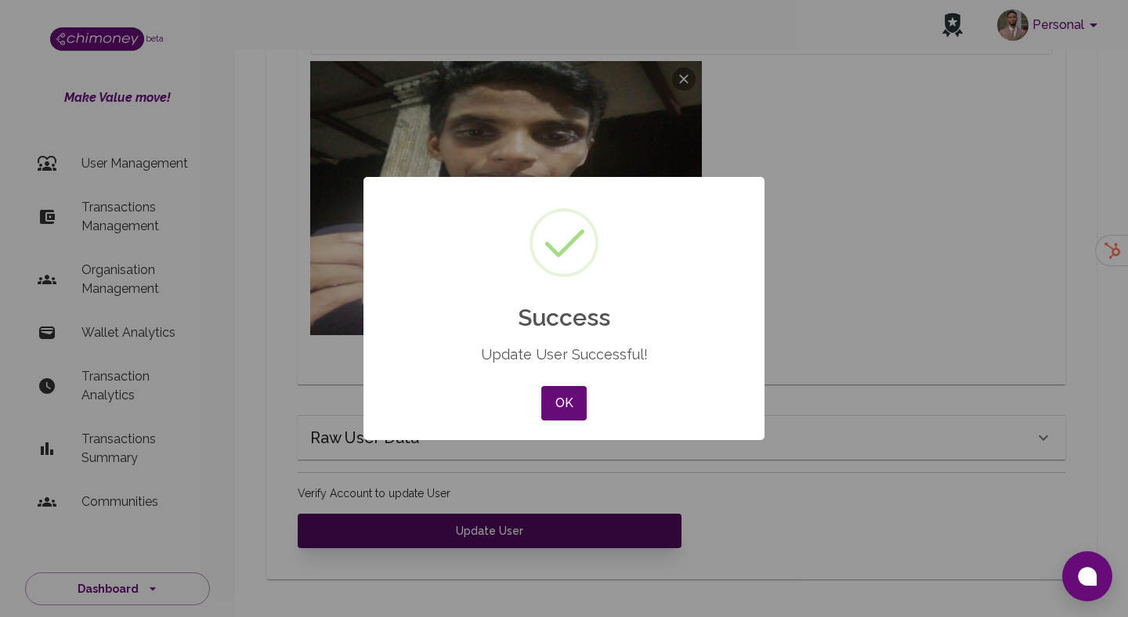
scroll to position [1222, 0]
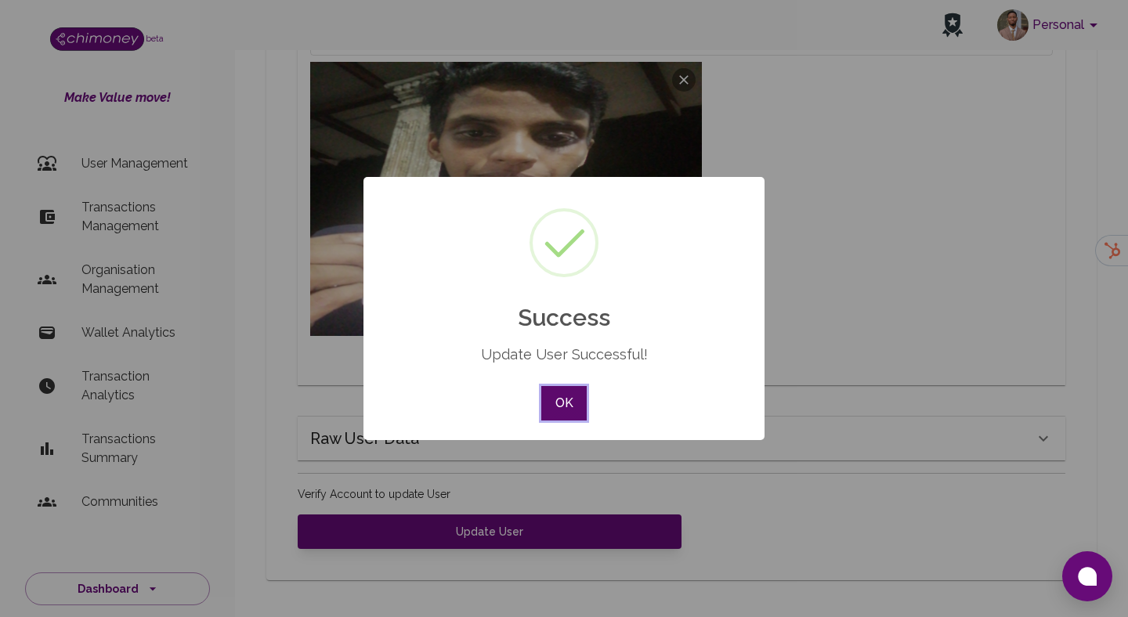
click at [580, 403] on button "OK" at bounding box center [563, 403] width 45 height 34
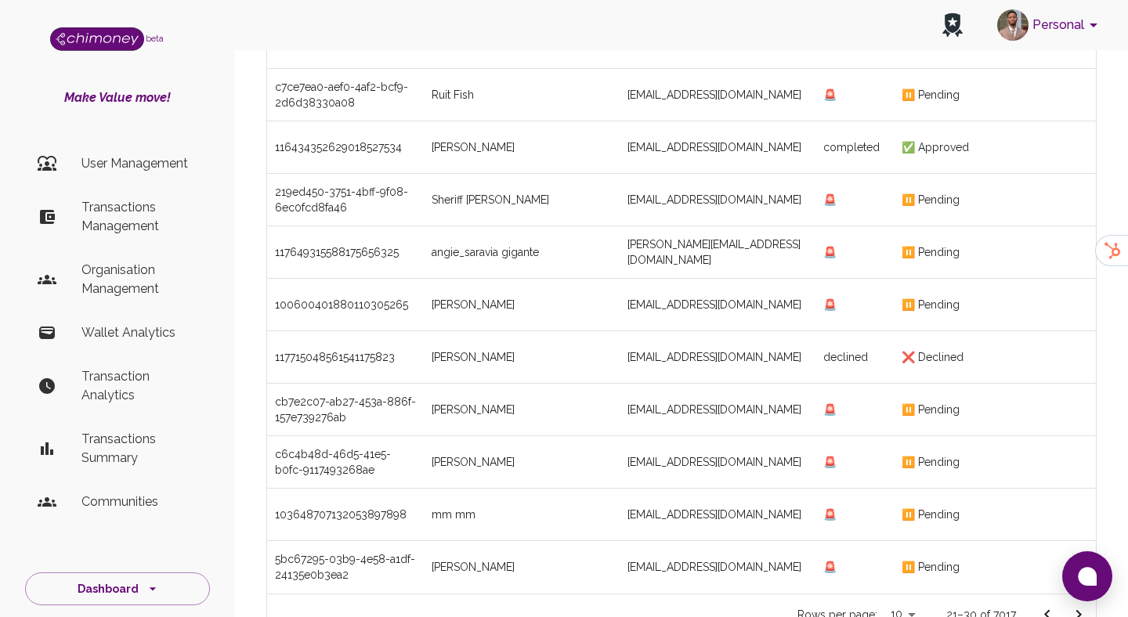
scroll to position [259, 0]
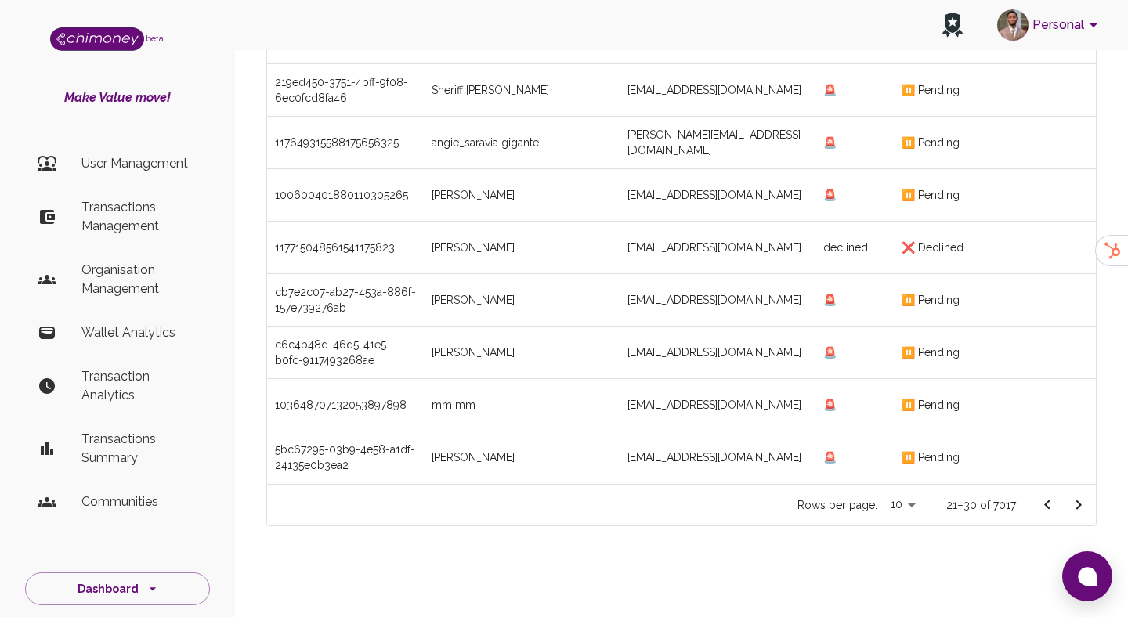
click at [1086, 505] on icon "Go to next page" at bounding box center [1078, 505] width 19 height 19
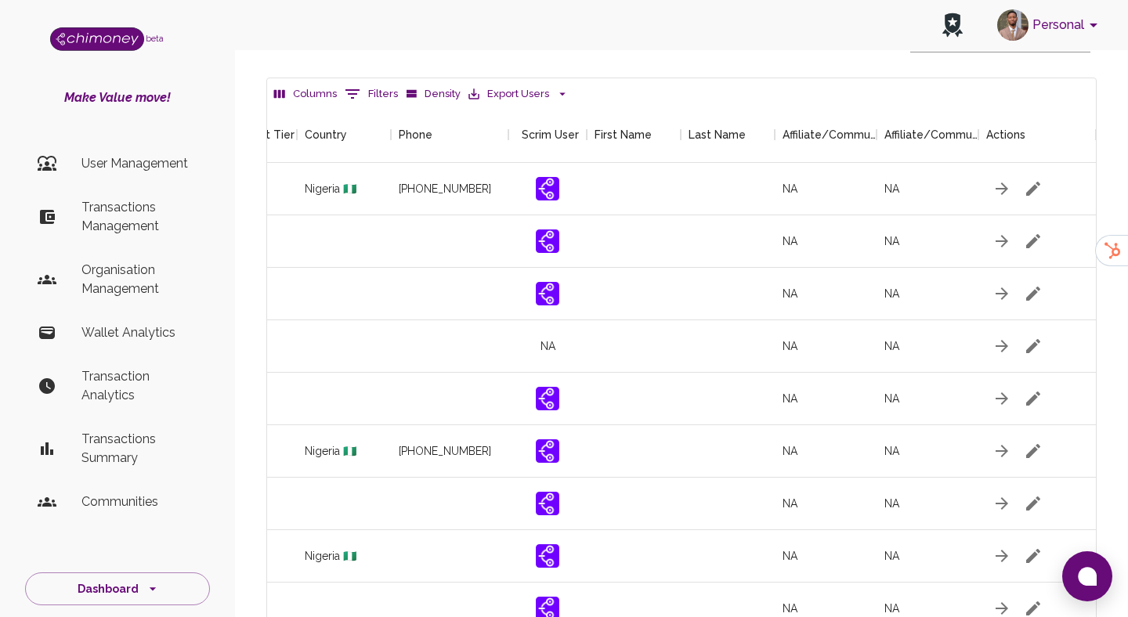
scroll to position [259, 0]
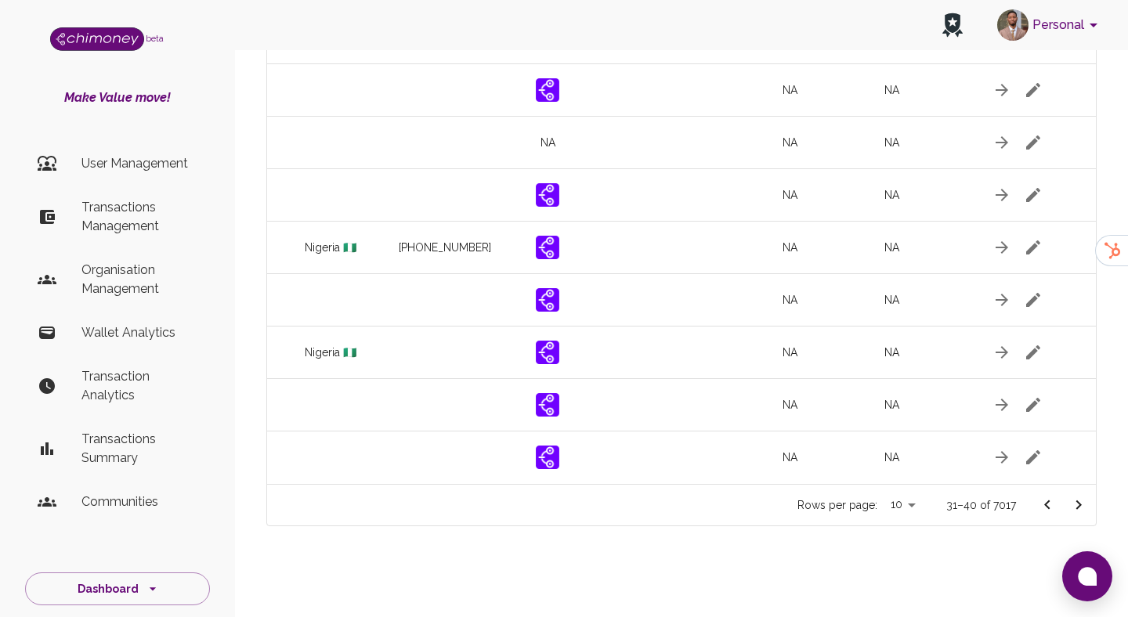
click at [1079, 494] on button "Go to next page" at bounding box center [1078, 505] width 31 height 31
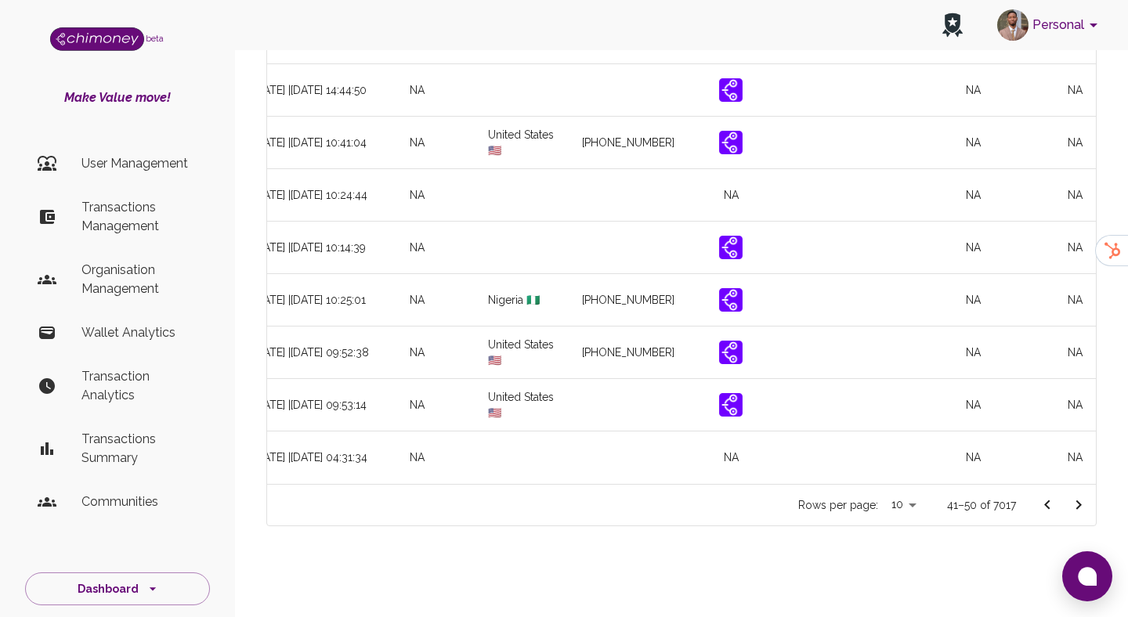
scroll to position [0, 1723]
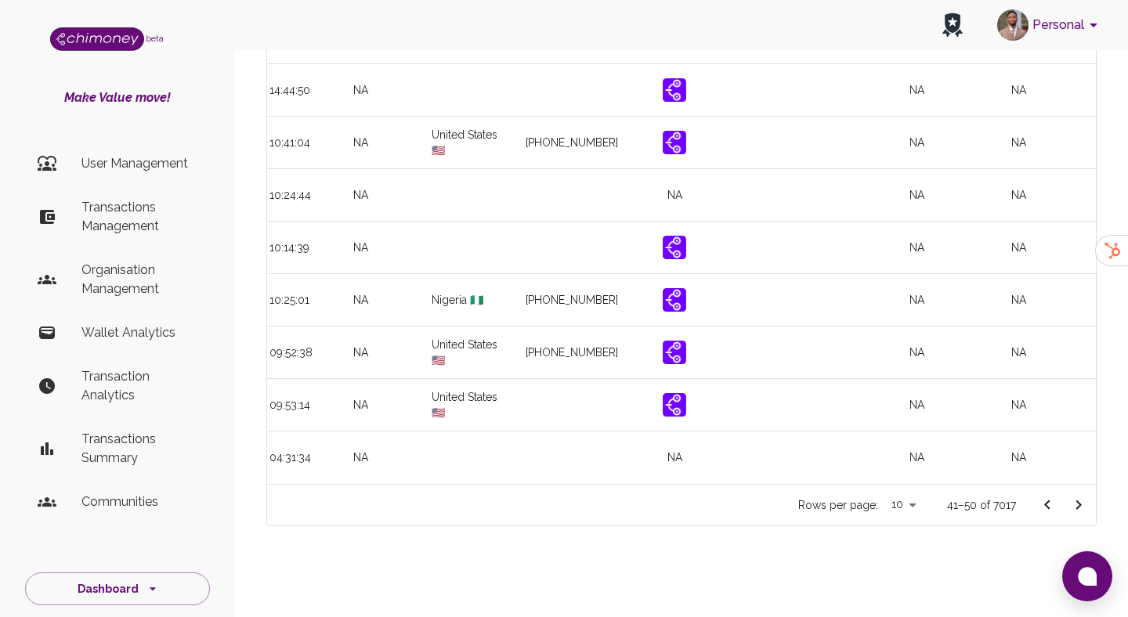
click at [1075, 501] on icon "Go to next page" at bounding box center [1078, 505] width 19 height 19
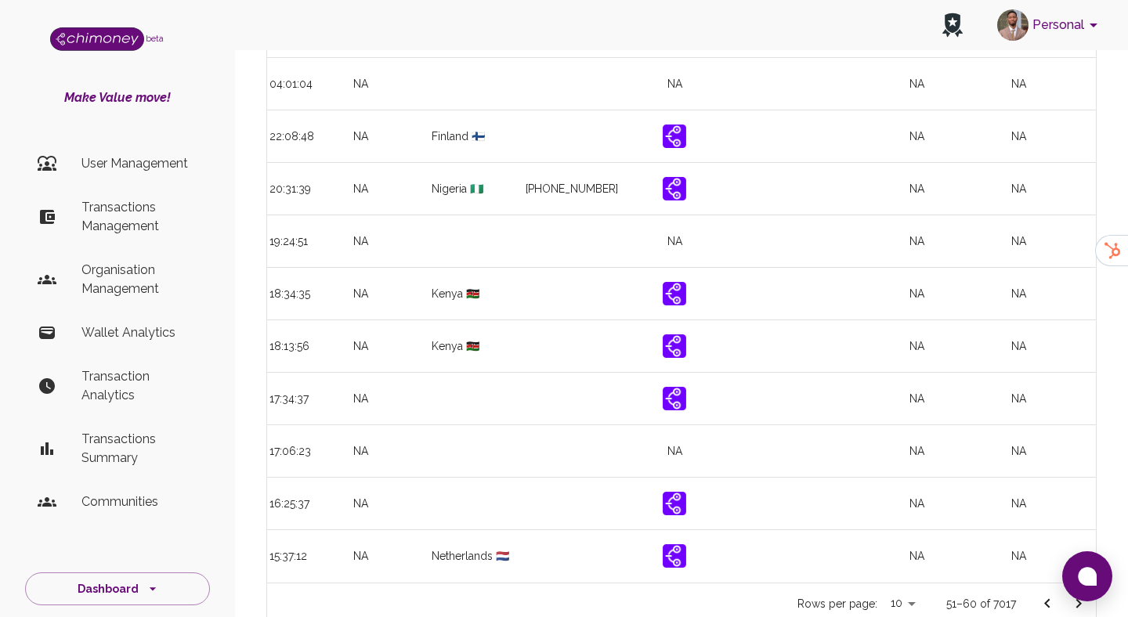
scroll to position [259, 0]
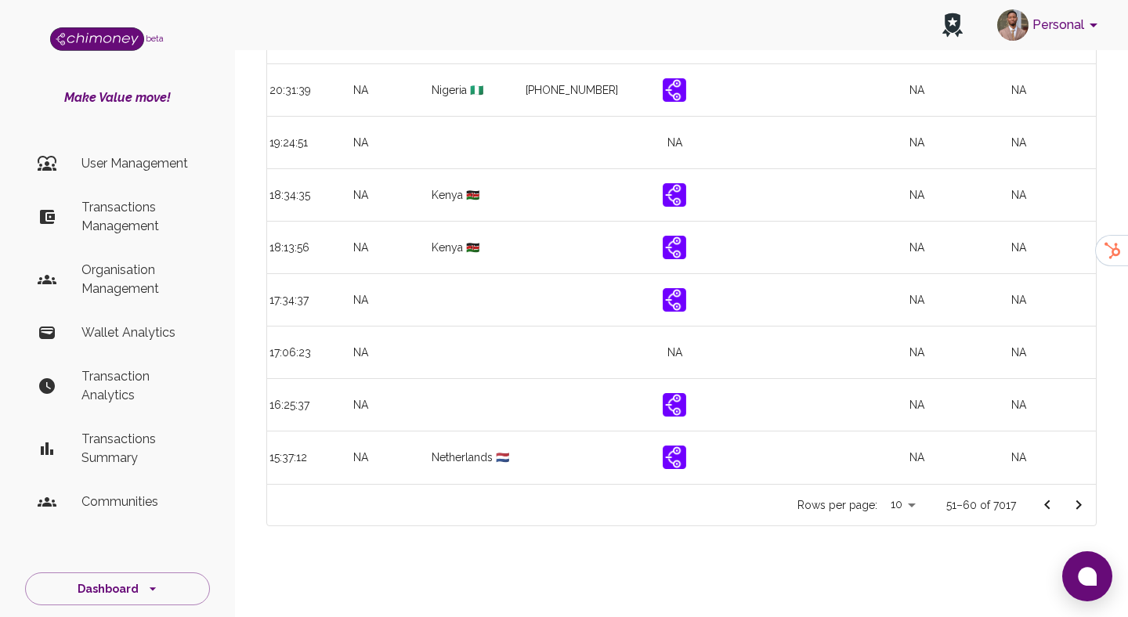
click at [1078, 504] on icon "Go to next page" at bounding box center [1078, 505] width 19 height 19
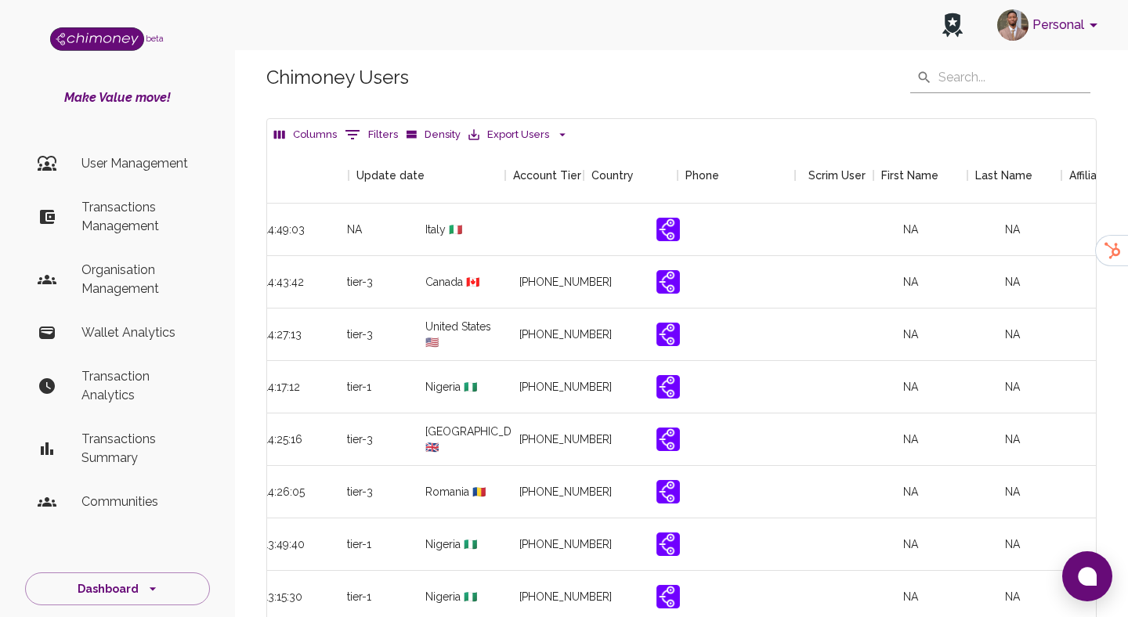
scroll to position [0, 1850]
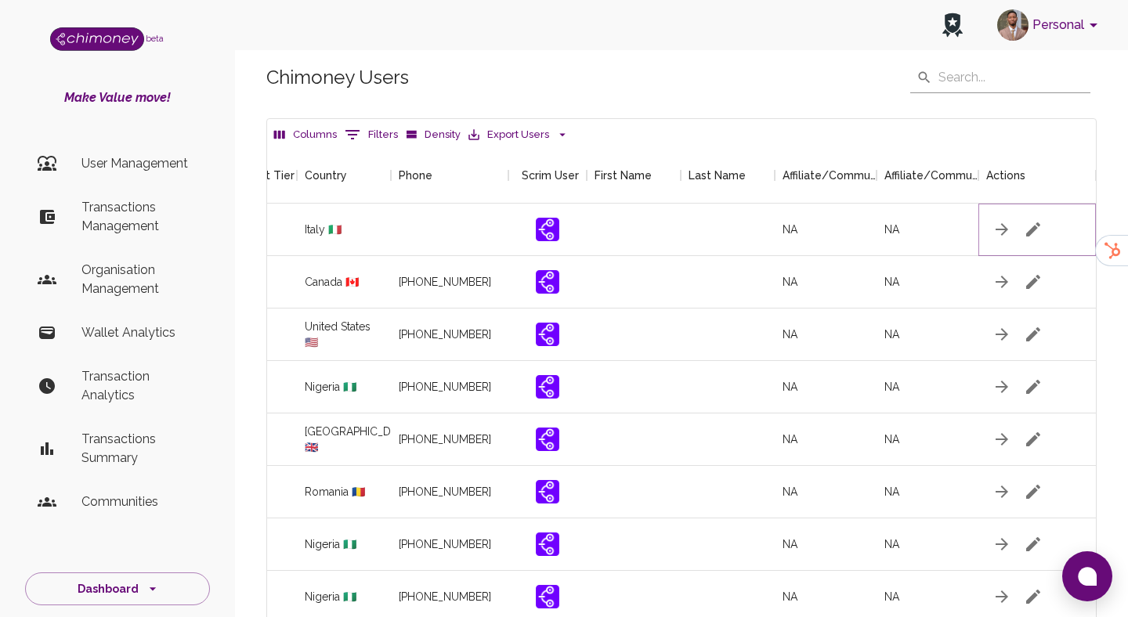
click at [1029, 230] on icon "button" at bounding box center [1033, 229] width 14 height 14
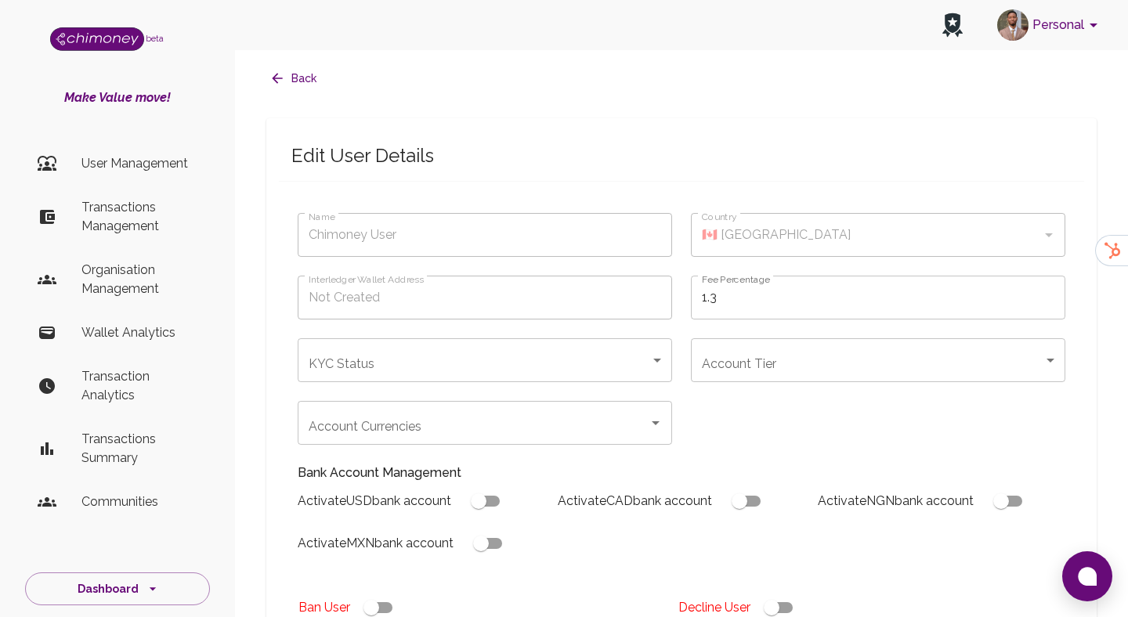
type input "Gabriel Sunday"
checkbox input "true"
type input "🇮🇹 Italy"
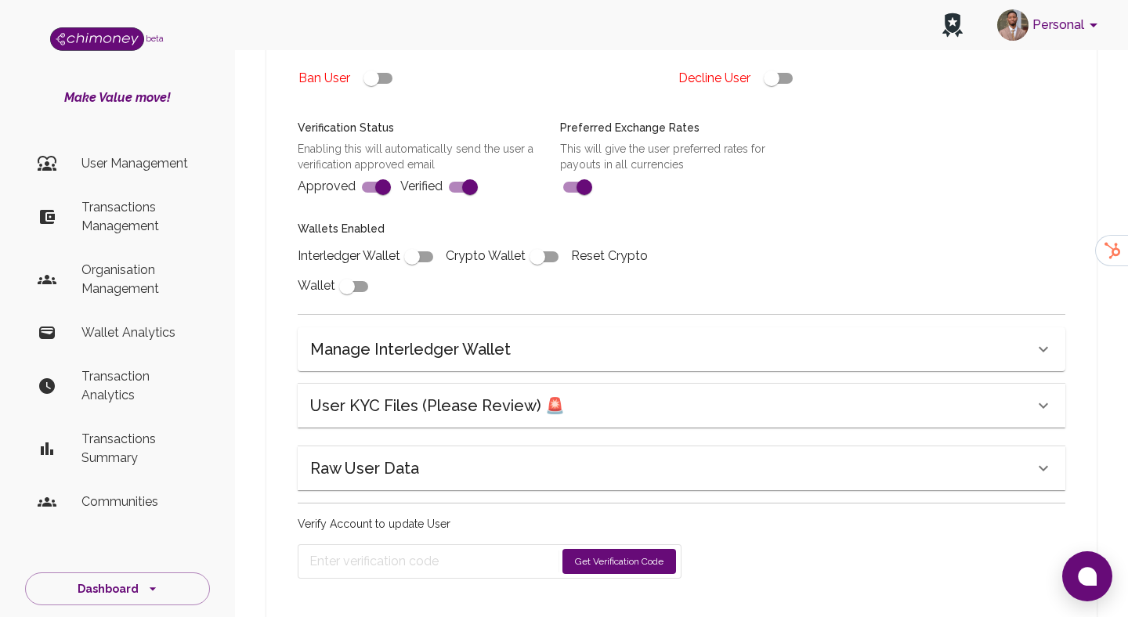
scroll to position [573, 0]
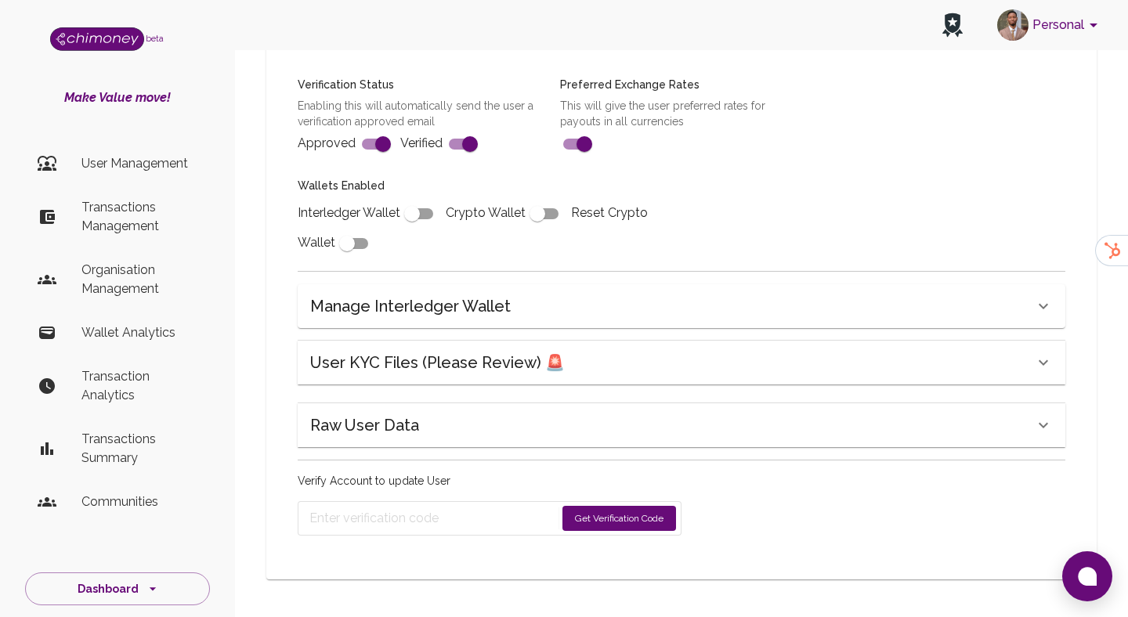
click at [555, 351] on h6 "User KYC Files (Please Review) 🚨" at bounding box center [437, 362] width 255 height 25
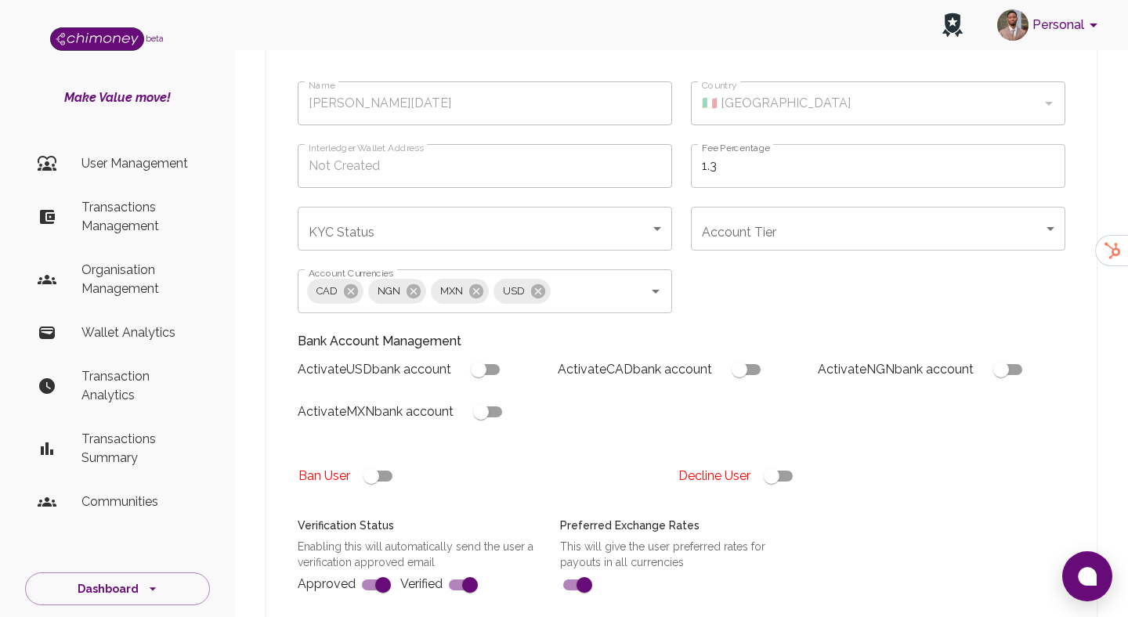
scroll to position [168, 0]
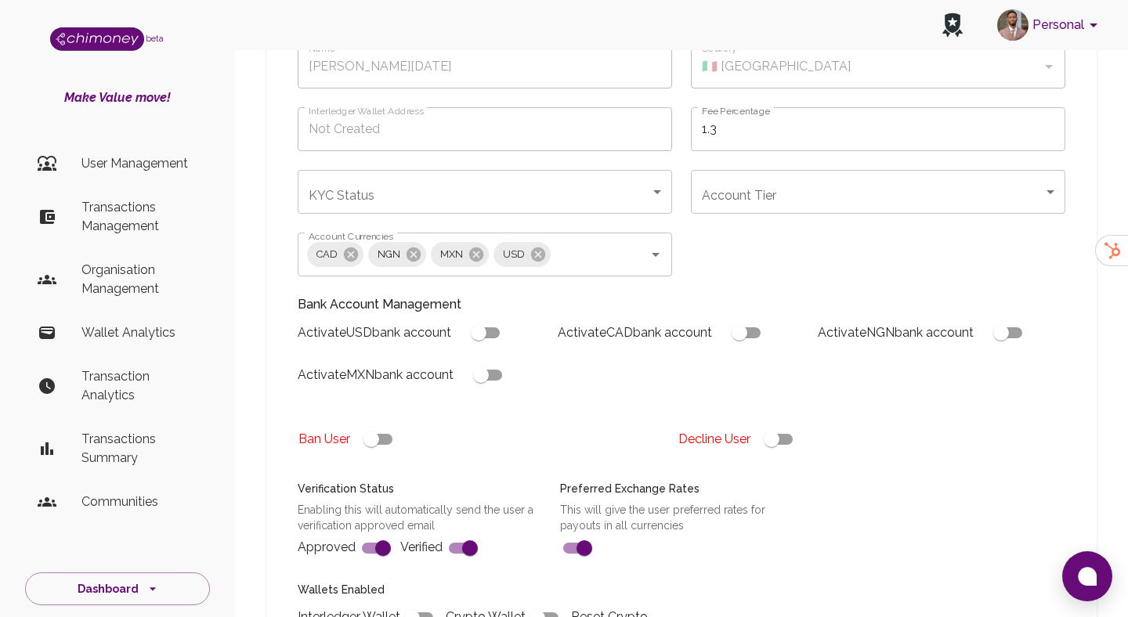
click at [504, 198] on body "Personal beta Make Value move! User Management Transactions Management Organisa…" at bounding box center [564, 510] width 1128 height 1357
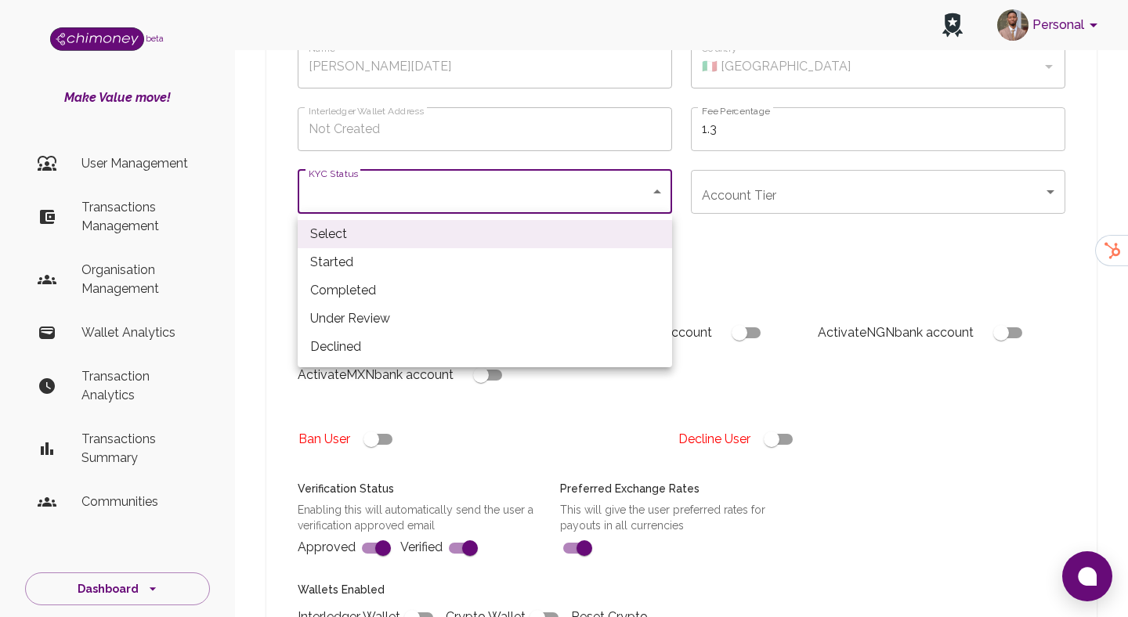
click at [748, 311] on div at bounding box center [564, 308] width 1128 height 617
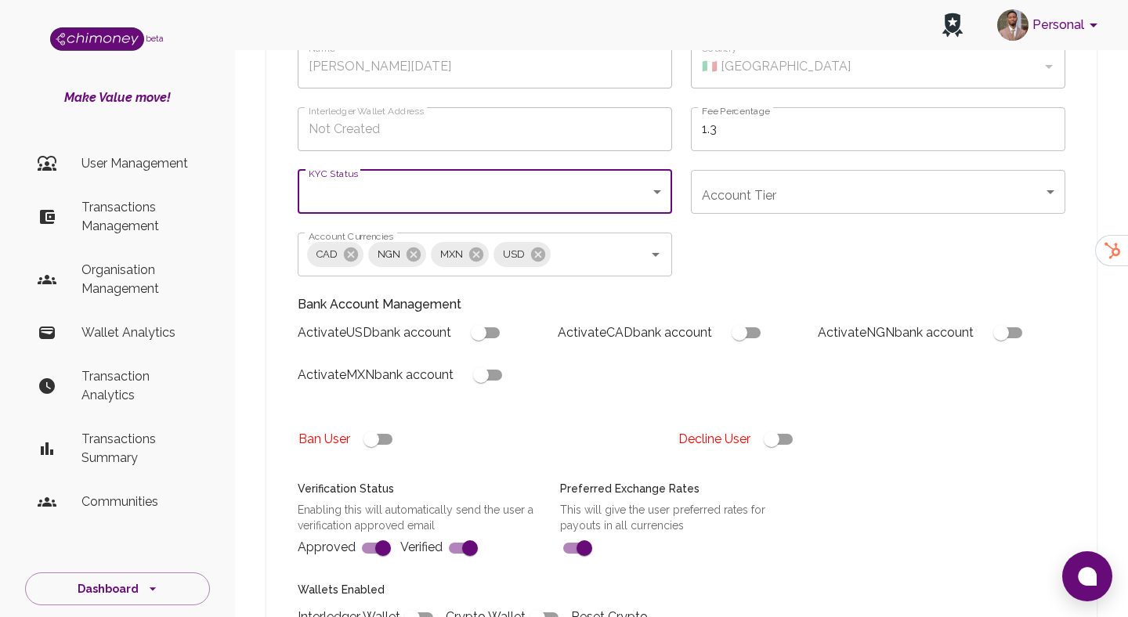
click at [781, 438] on input "checkbox" at bounding box center [771, 440] width 89 height 30
checkbox input "false"
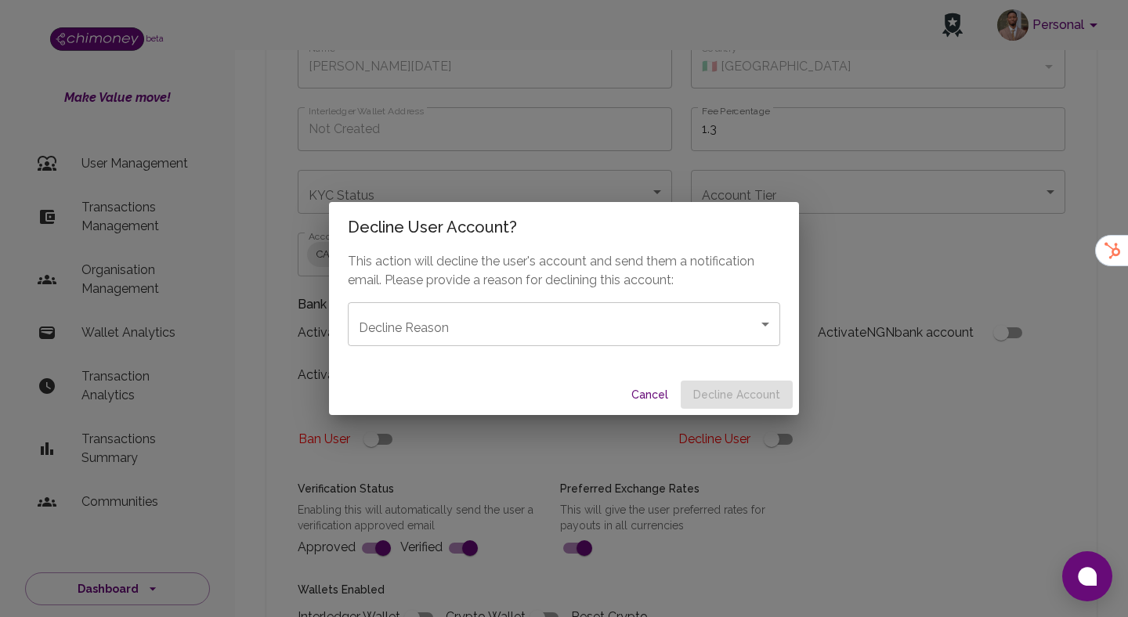
click at [642, 339] on body "Personal beta Make Value move! User Management Transactions Management Organisa…" at bounding box center [564, 510] width 1128 height 1357
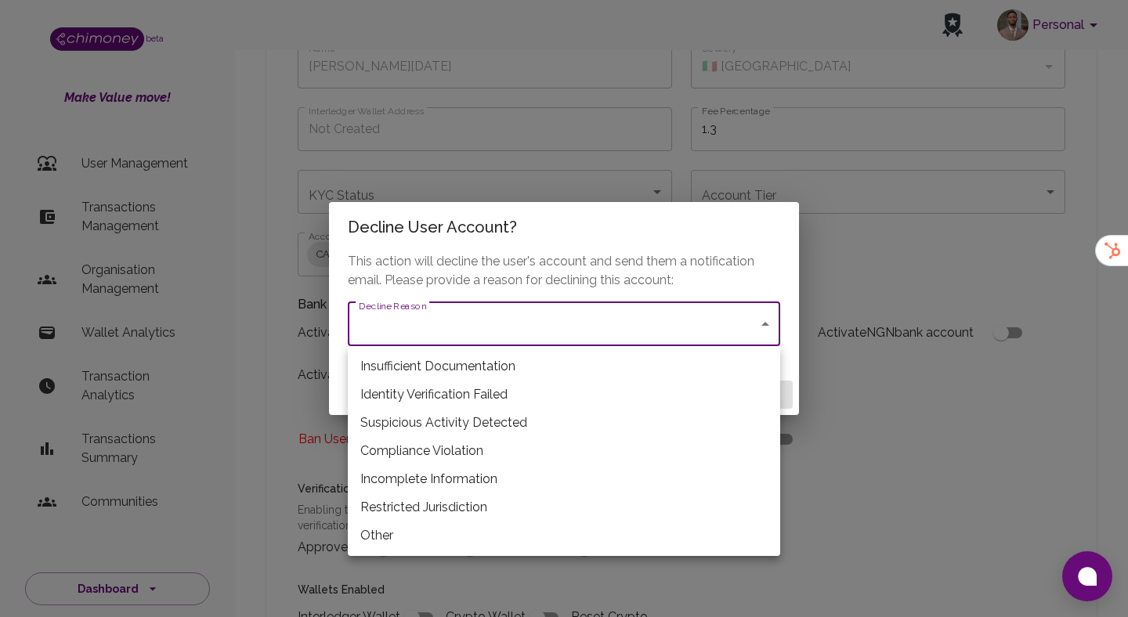
click at [433, 481] on li "Incomplete Information" at bounding box center [564, 479] width 432 height 28
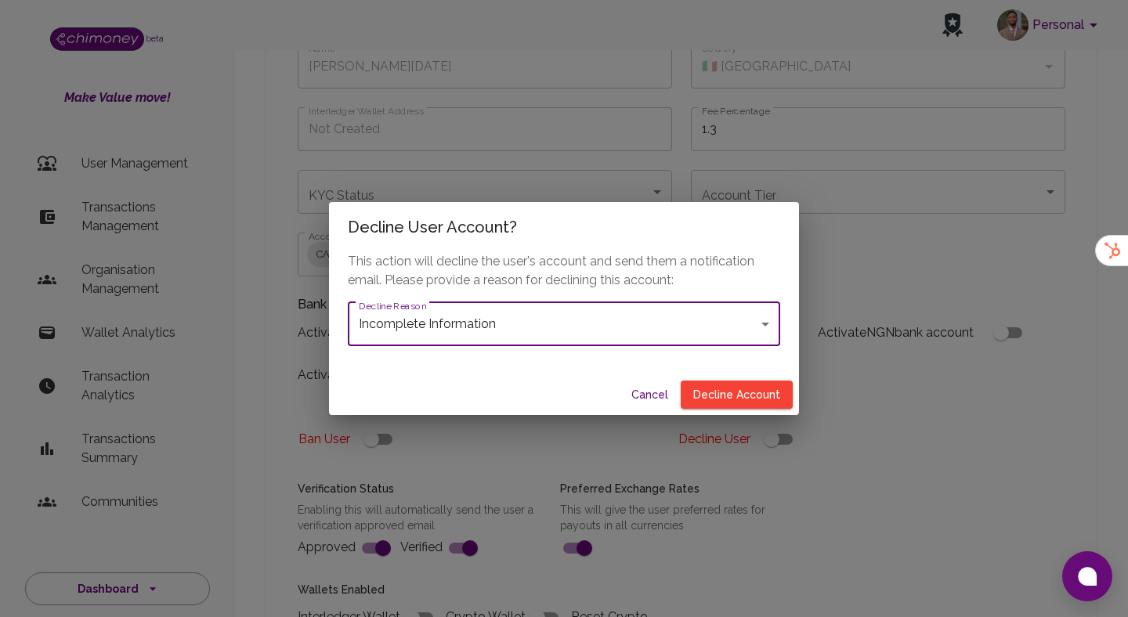
click at [498, 332] on body "Personal beta Make Value move! User Management Transactions Management Organisa…" at bounding box center [564, 510] width 1128 height 1357
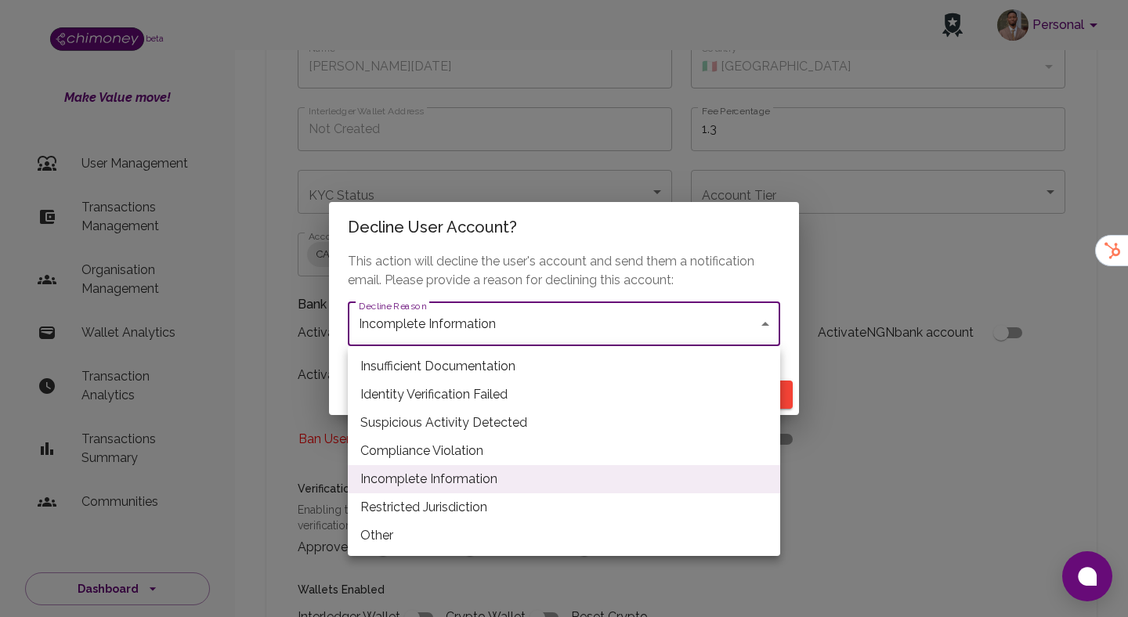
click at [428, 355] on li "Insufficient Documentation" at bounding box center [564, 366] width 432 height 28
type input "insufficient_documentation"
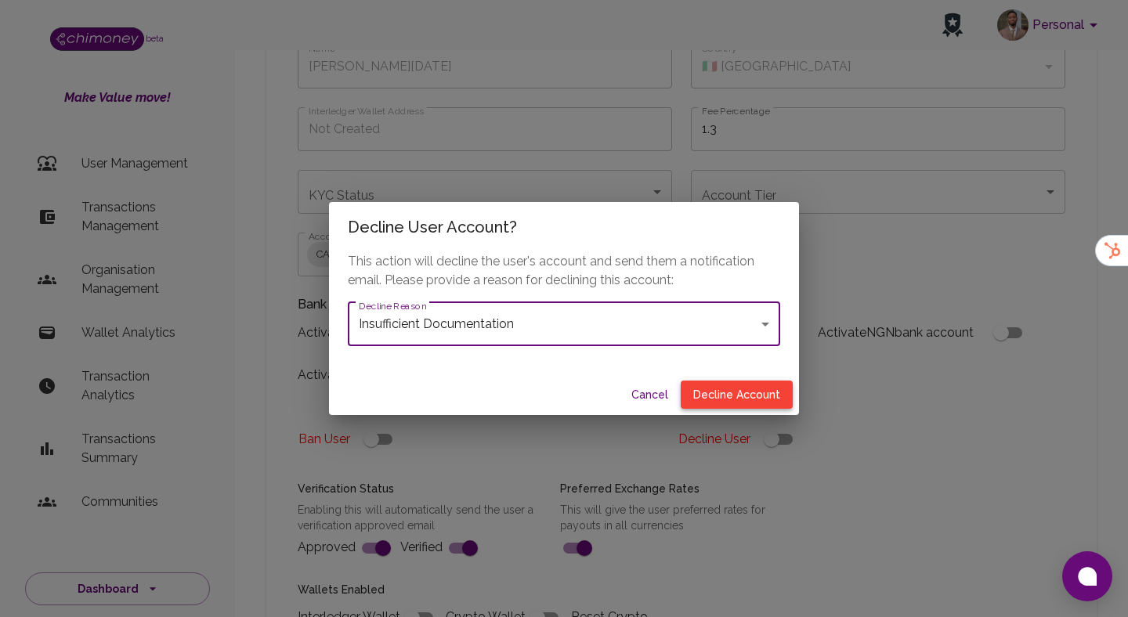
click at [721, 389] on button "Decline Account" at bounding box center [737, 395] width 112 height 29
type input "declined"
checkbox input "true"
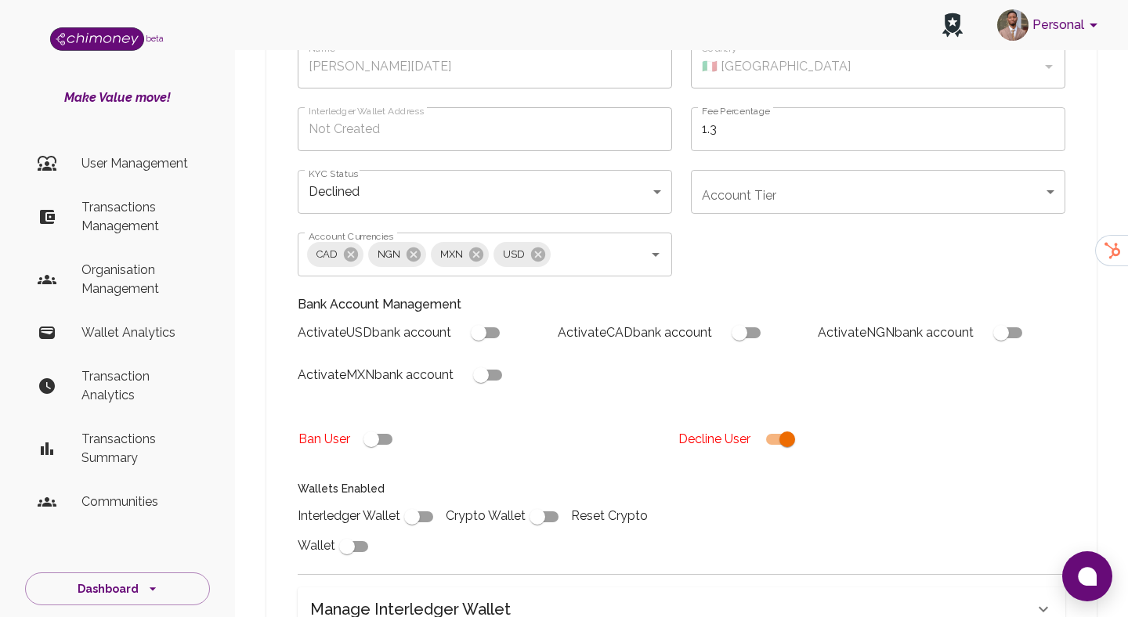
scroll to position [639, 0]
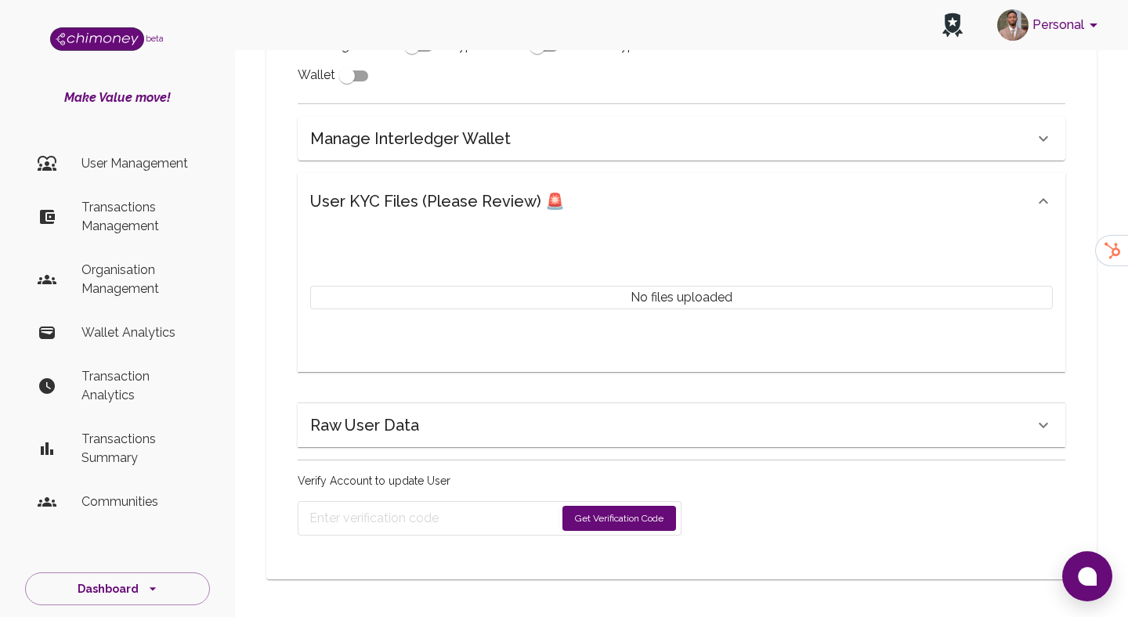
click at [642, 527] on button "Get Verification Code" at bounding box center [619, 518] width 114 height 25
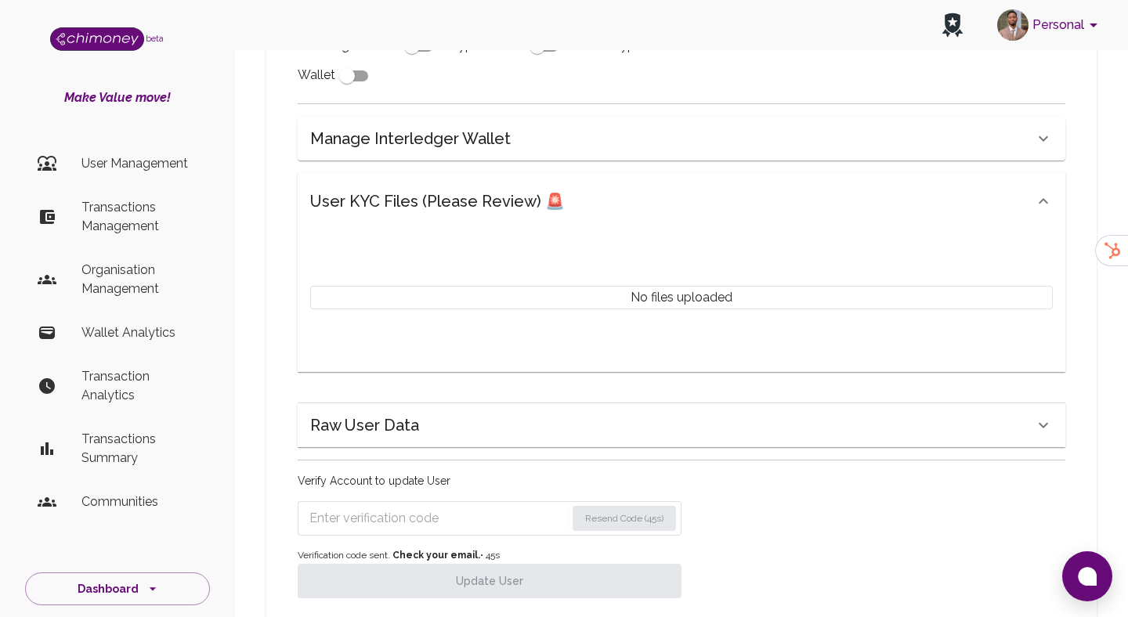
click at [370, 522] on input "Enter verification code" at bounding box center [437, 518] width 256 height 25
paste input "1481"
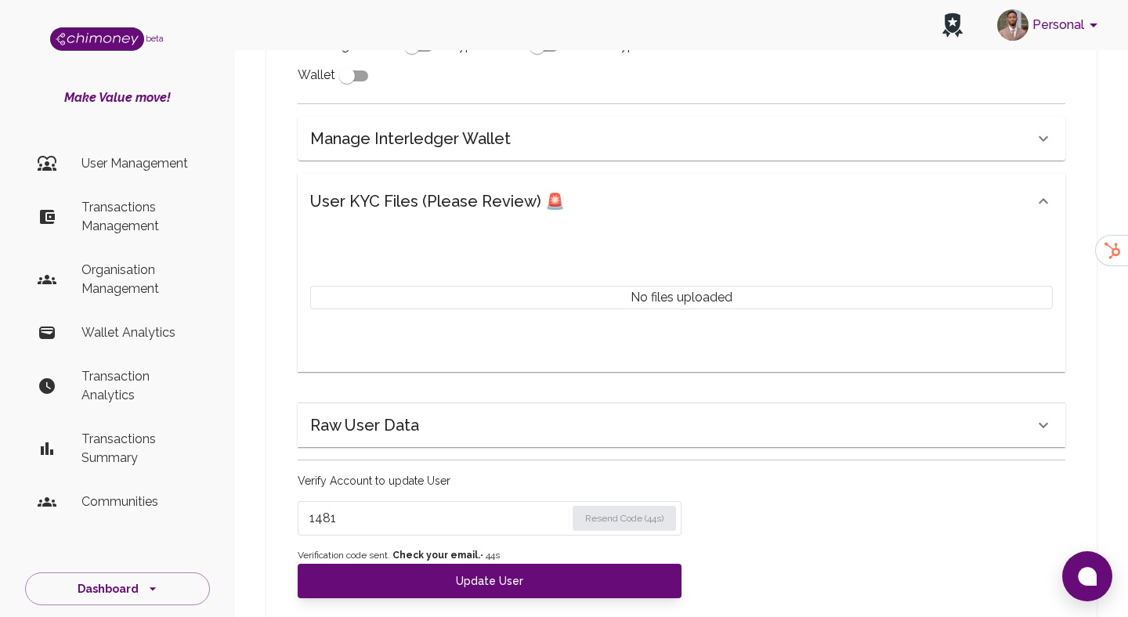
type input "1481"
click at [370, 563] on span "Verification code sent. Check your email. • 44 s" at bounding box center [490, 556] width 384 height 16
click at [370, 563] on span "Verification code sent. Check your email. • 43 s" at bounding box center [490, 556] width 384 height 16
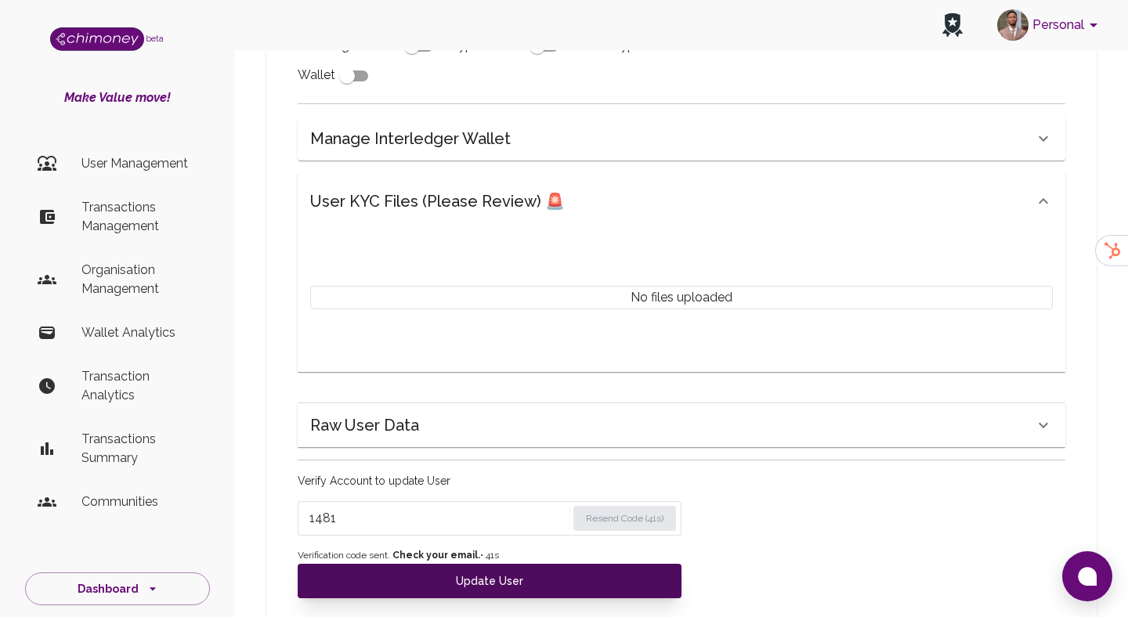
click at [381, 587] on button "Update User" at bounding box center [490, 581] width 384 height 34
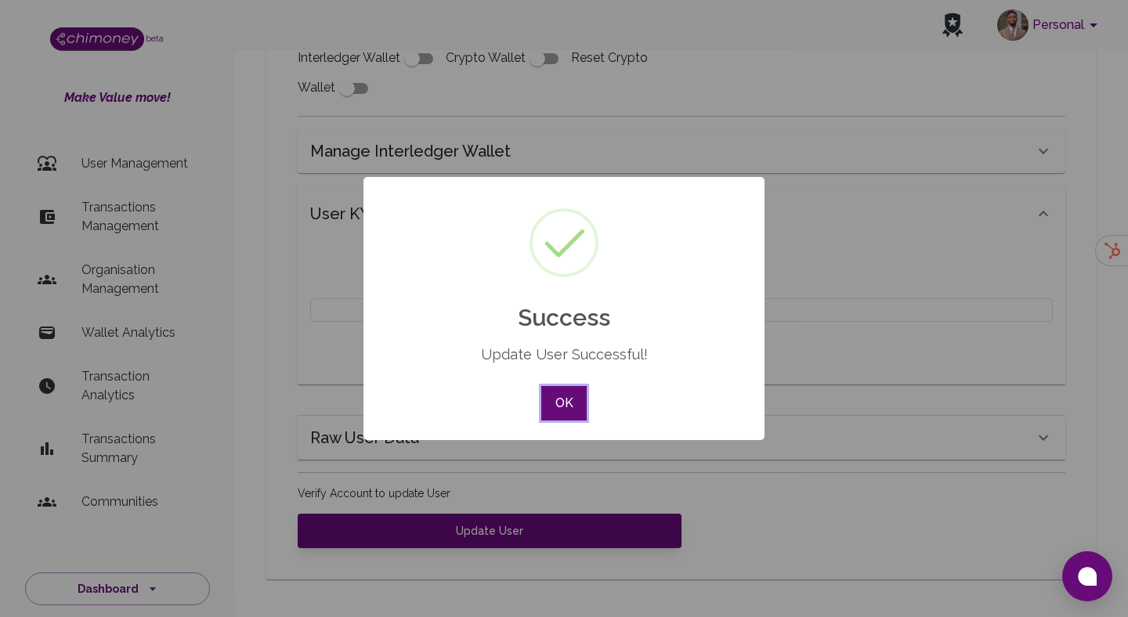
scroll to position [627, 0]
click at [548, 416] on button "OK" at bounding box center [563, 403] width 45 height 34
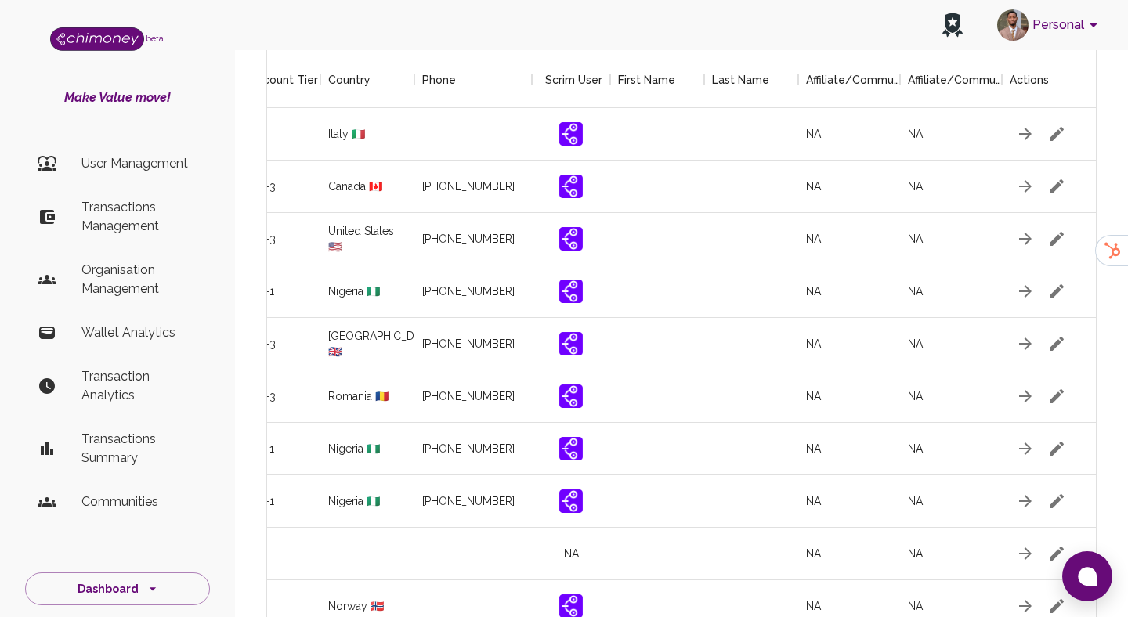
scroll to position [259, 0]
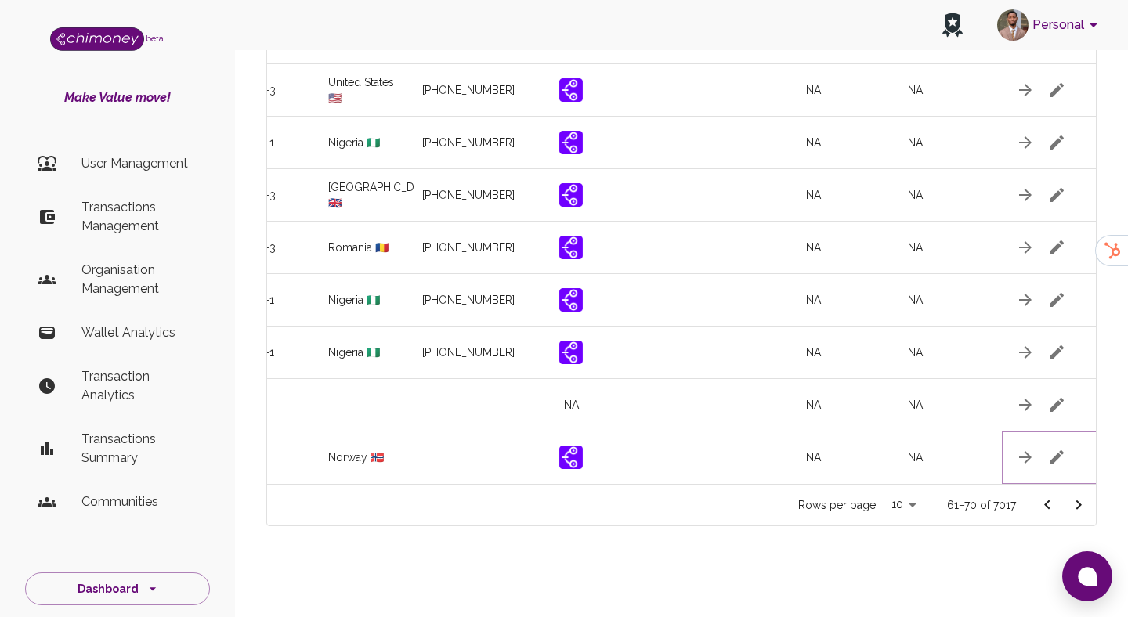
click at [1047, 461] on icon "button" at bounding box center [1056, 457] width 19 height 19
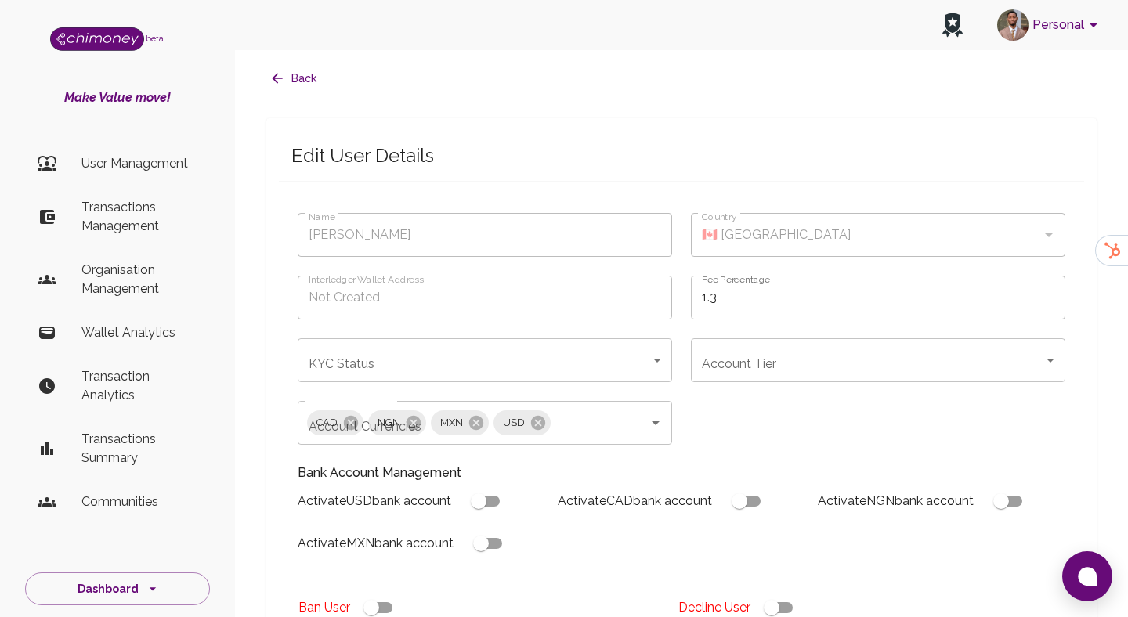
type input "Alsaied Raghad"
type input "🇳🇴 Norway"
checkbox input "true"
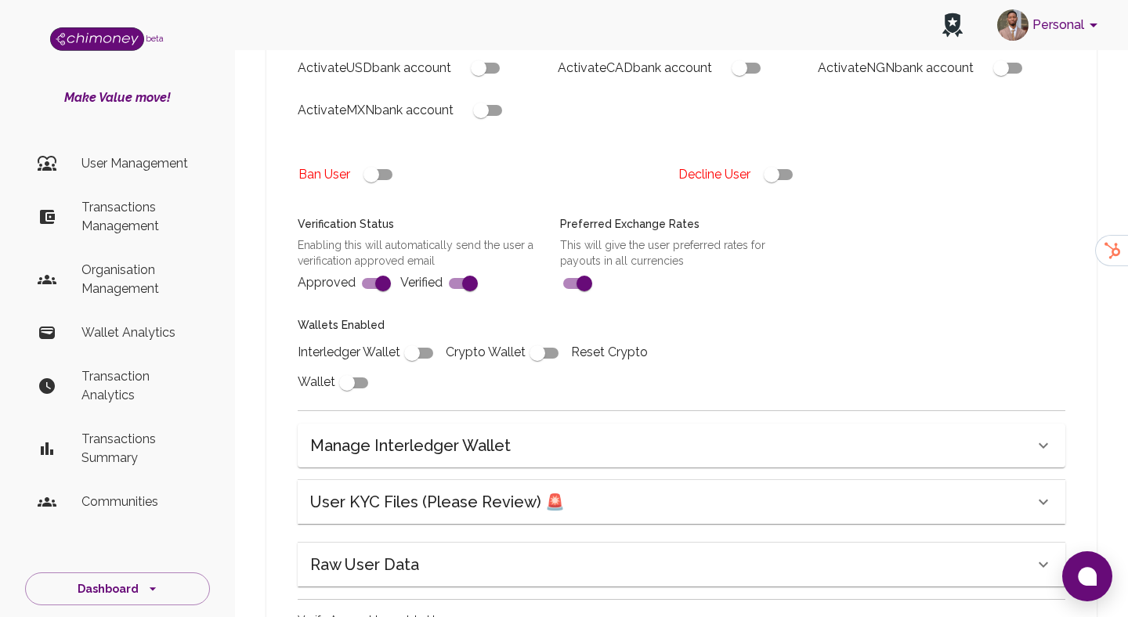
scroll to position [490, 0]
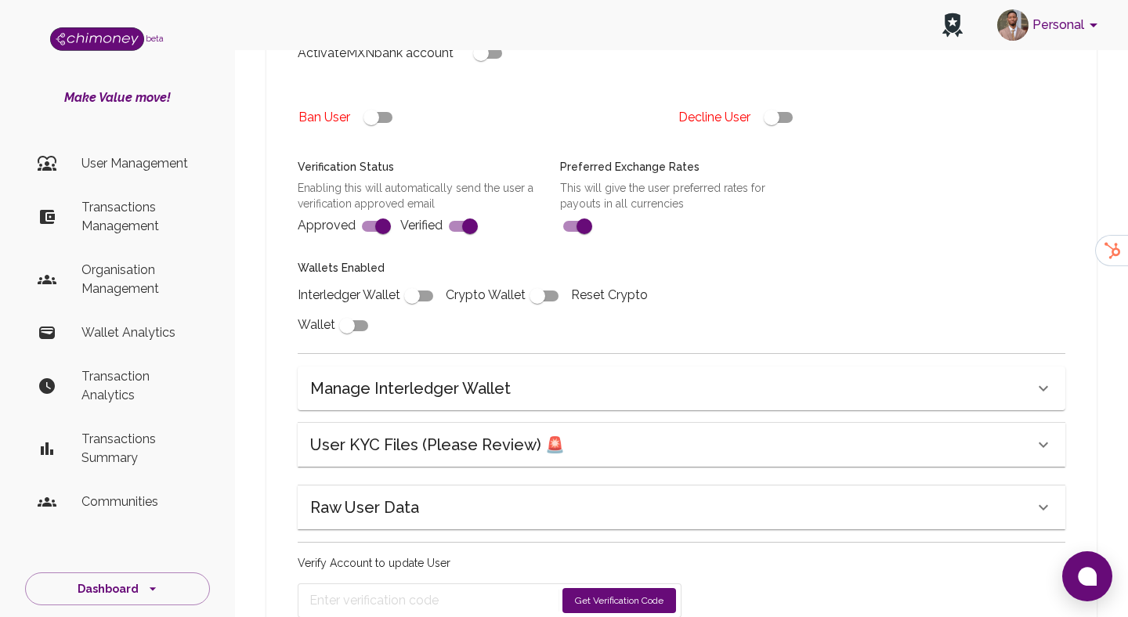
click at [474, 465] on div "User KYC Files (Please Review) 🚨" at bounding box center [682, 445] width 768 height 44
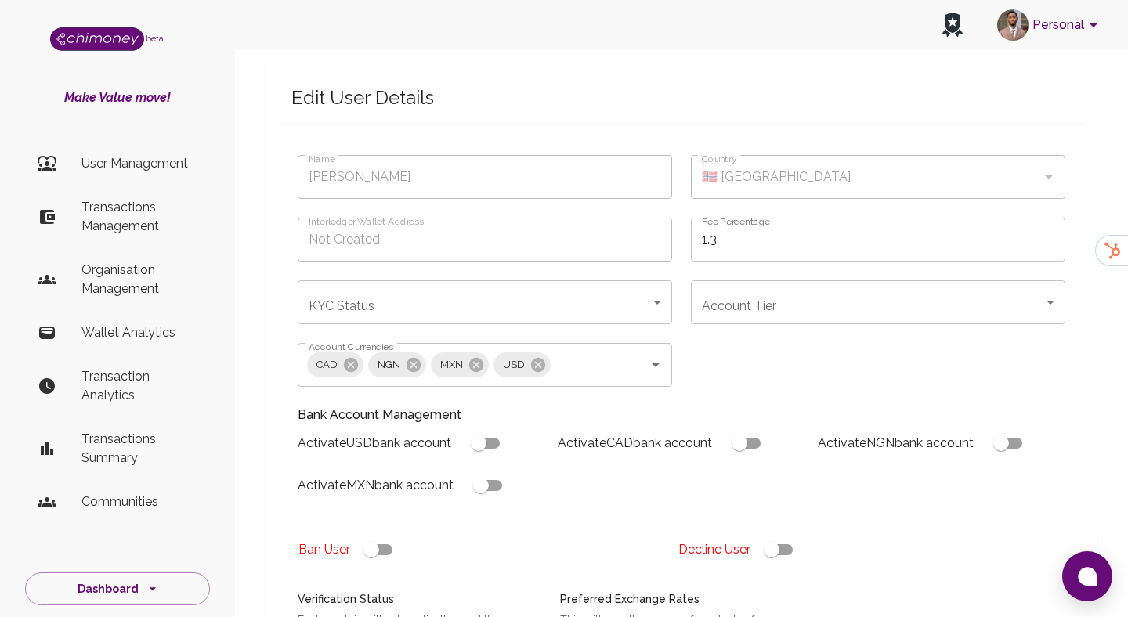
scroll to position [89, 0]
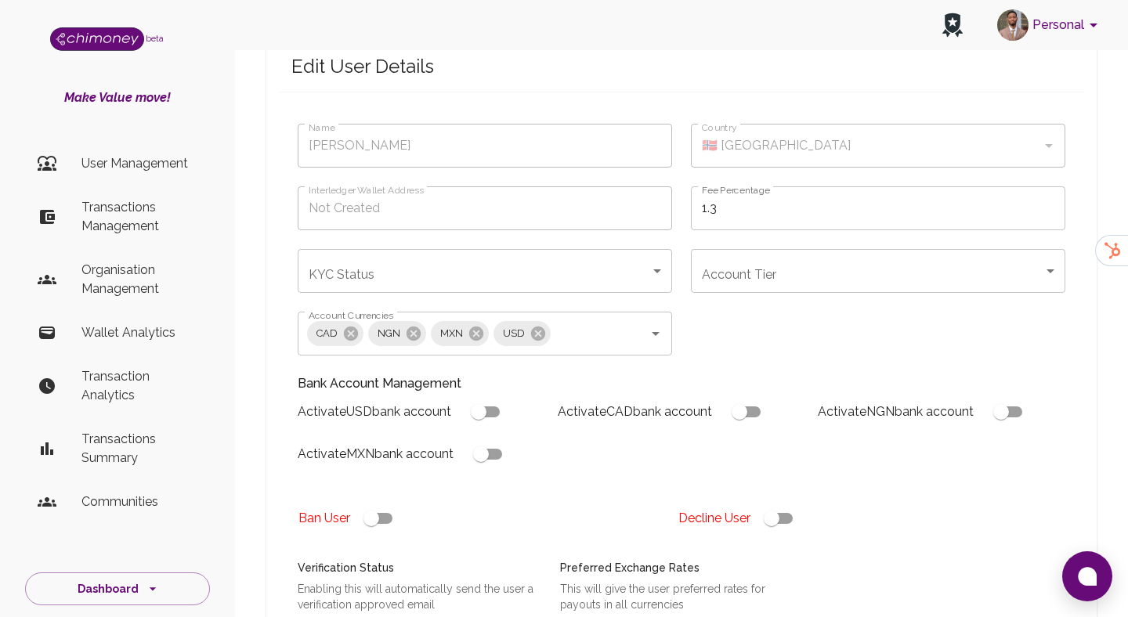
click at [779, 514] on input "checkbox" at bounding box center [771, 519] width 89 height 30
checkbox input "false"
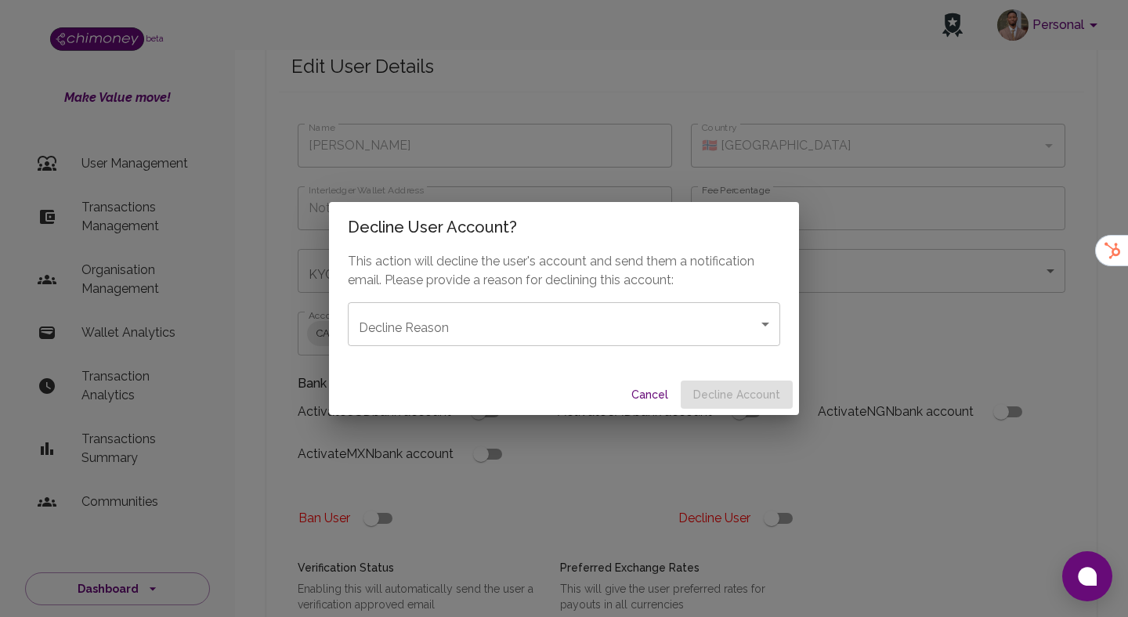
click at [645, 360] on div "This action will decline the user's account and send them a notification email.…" at bounding box center [564, 313] width 470 height 122
click at [645, 341] on body "Personal beta Make Value move! User Management Transactions Management Organisa…" at bounding box center [564, 589] width 1128 height 1357
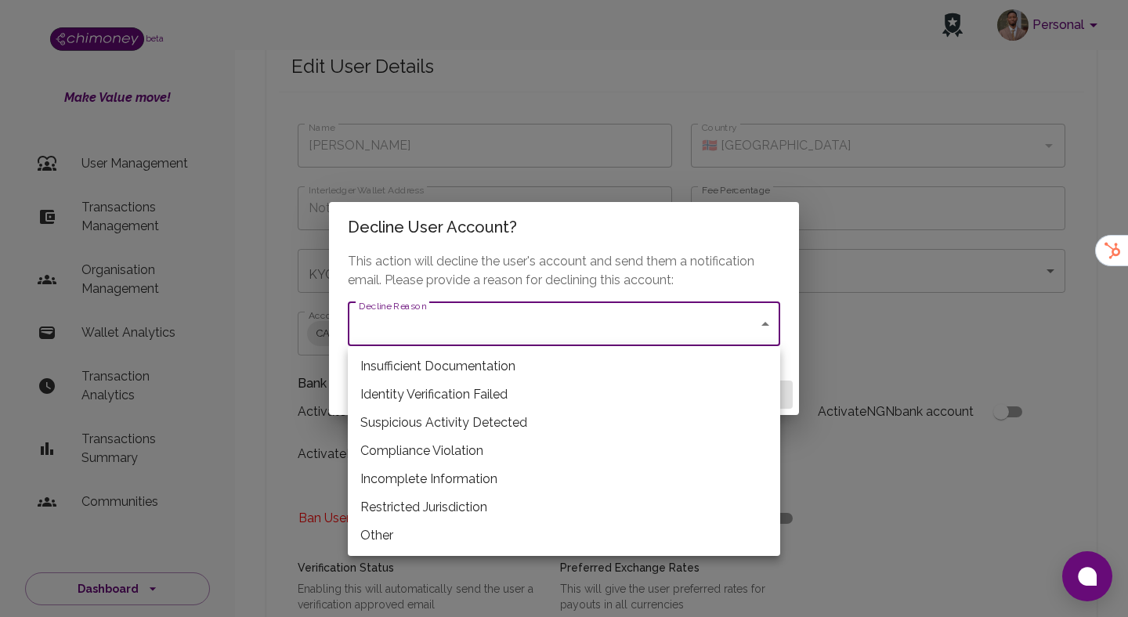
click at [434, 374] on li "Insufficient Documentation" at bounding box center [564, 366] width 432 height 28
type input "insufficient_documentation"
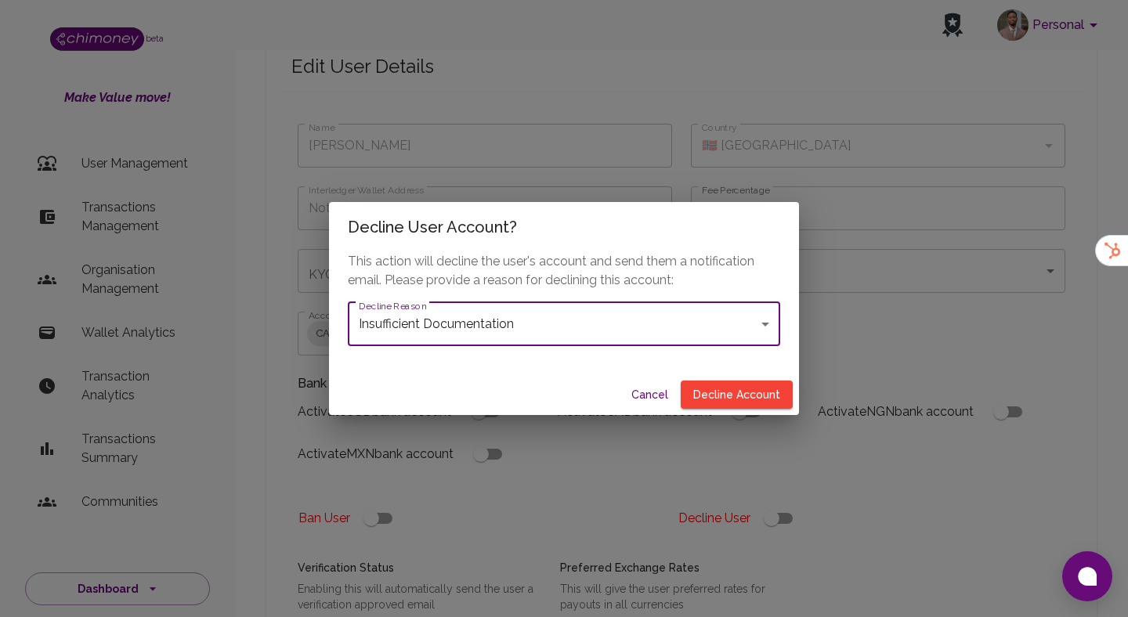
click at [751, 373] on div "This action will decline the user's account and send them a notification email.…" at bounding box center [564, 313] width 470 height 122
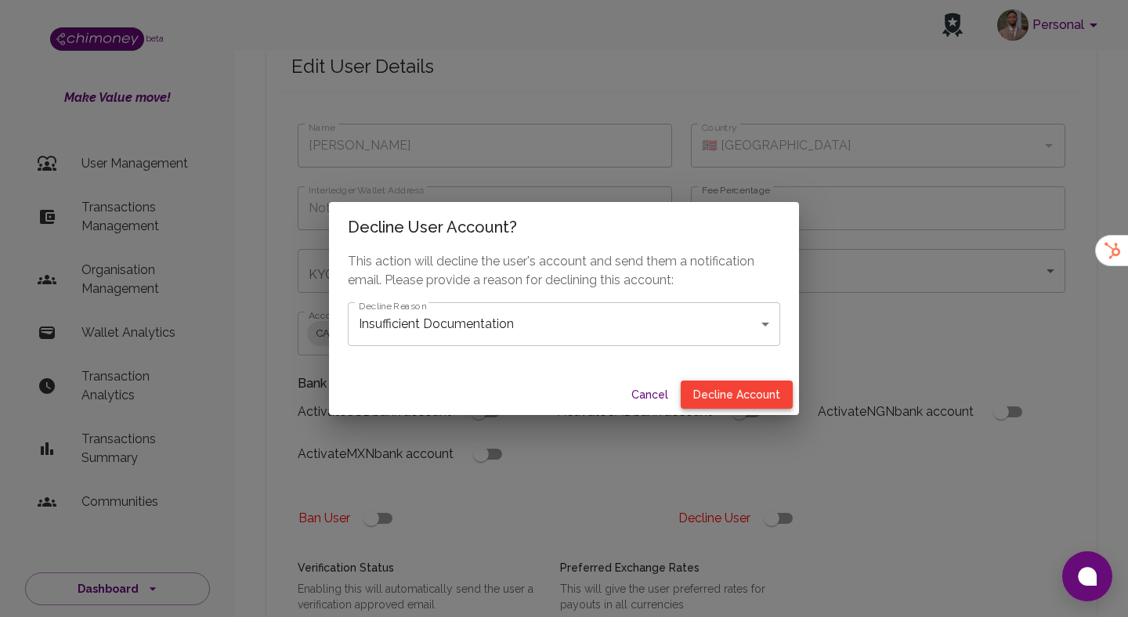
click at [749, 392] on button "Decline Account" at bounding box center [737, 395] width 112 height 29
type input "declined"
checkbox input "true"
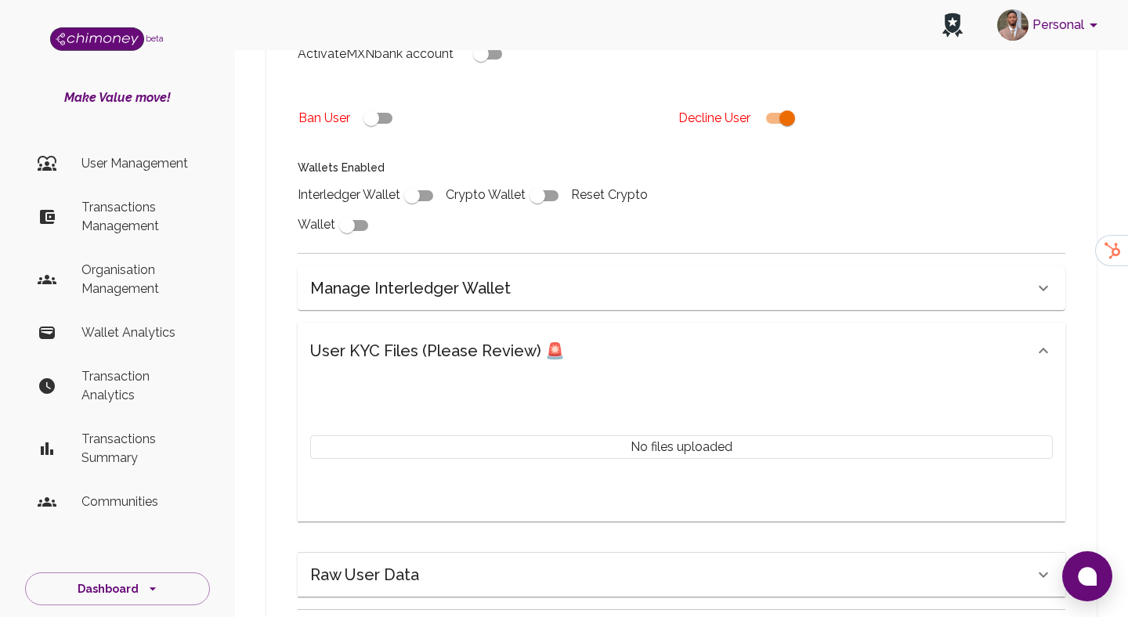
scroll to position [639, 0]
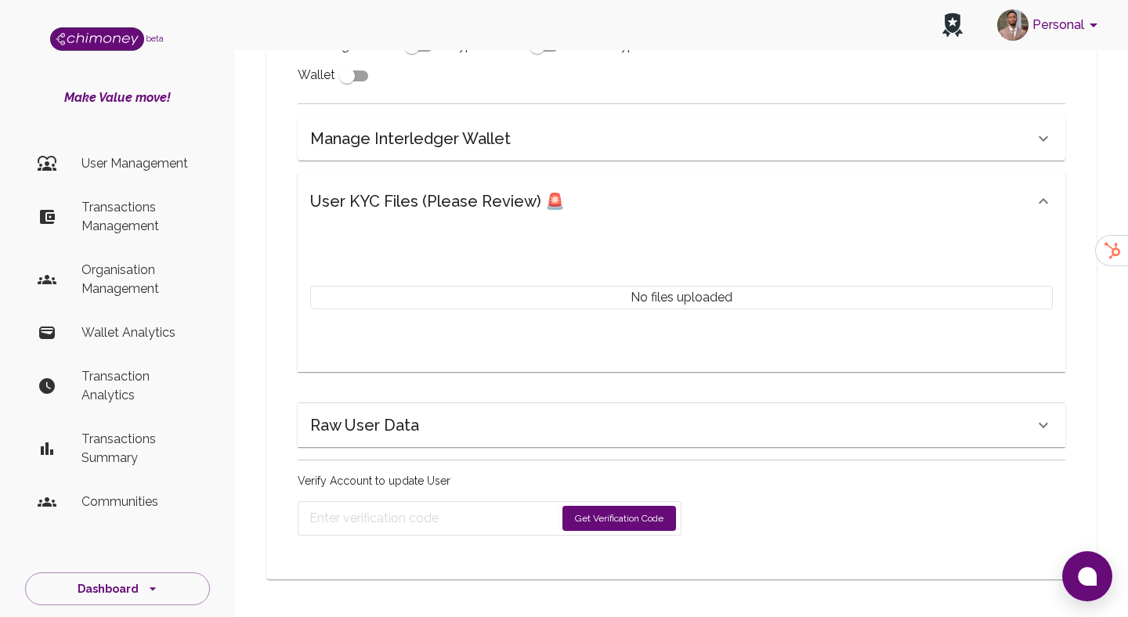
click at [615, 521] on button "Get Verification Code" at bounding box center [619, 518] width 114 height 25
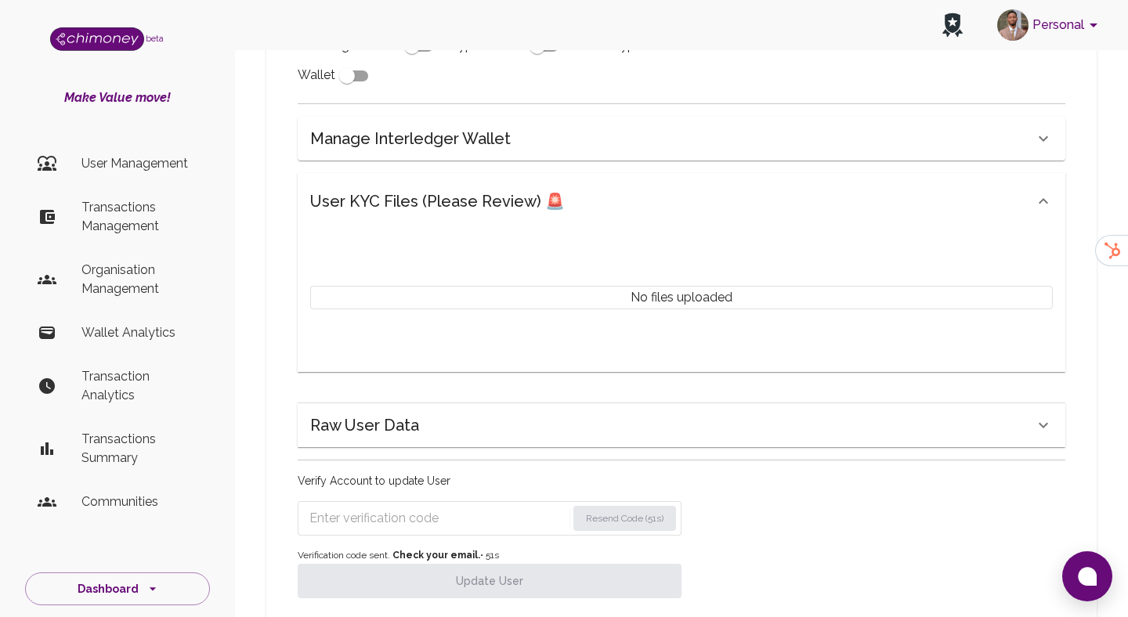
click at [436, 527] on input "Enter verification code" at bounding box center [437, 518] width 257 height 25
paste input "6432"
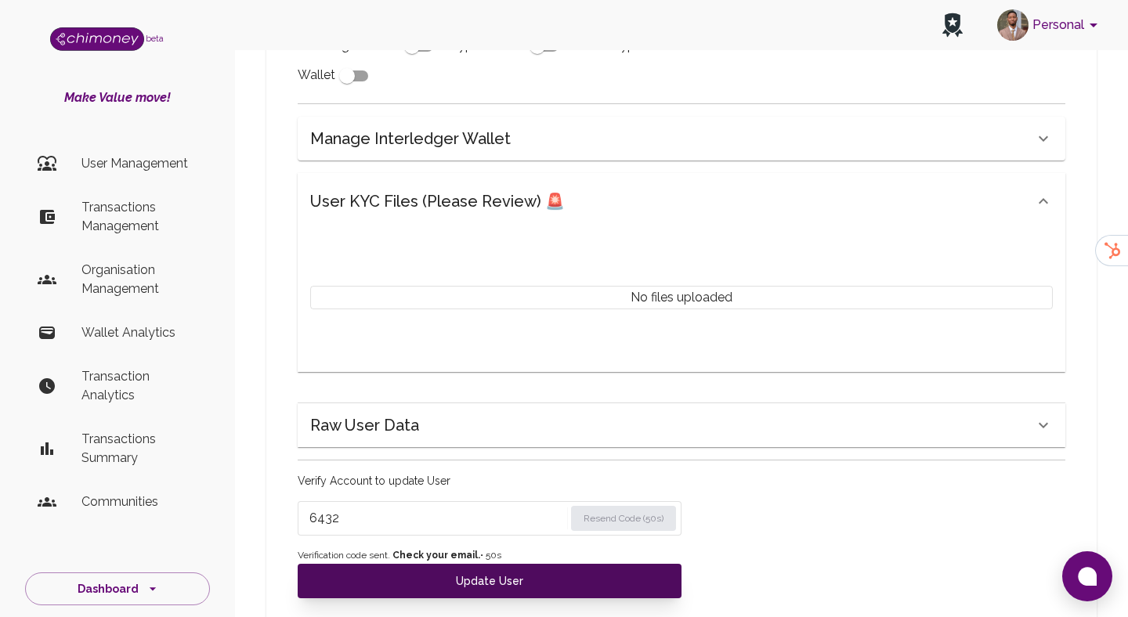
type input "6432"
click at [407, 577] on button "Update User" at bounding box center [490, 581] width 384 height 34
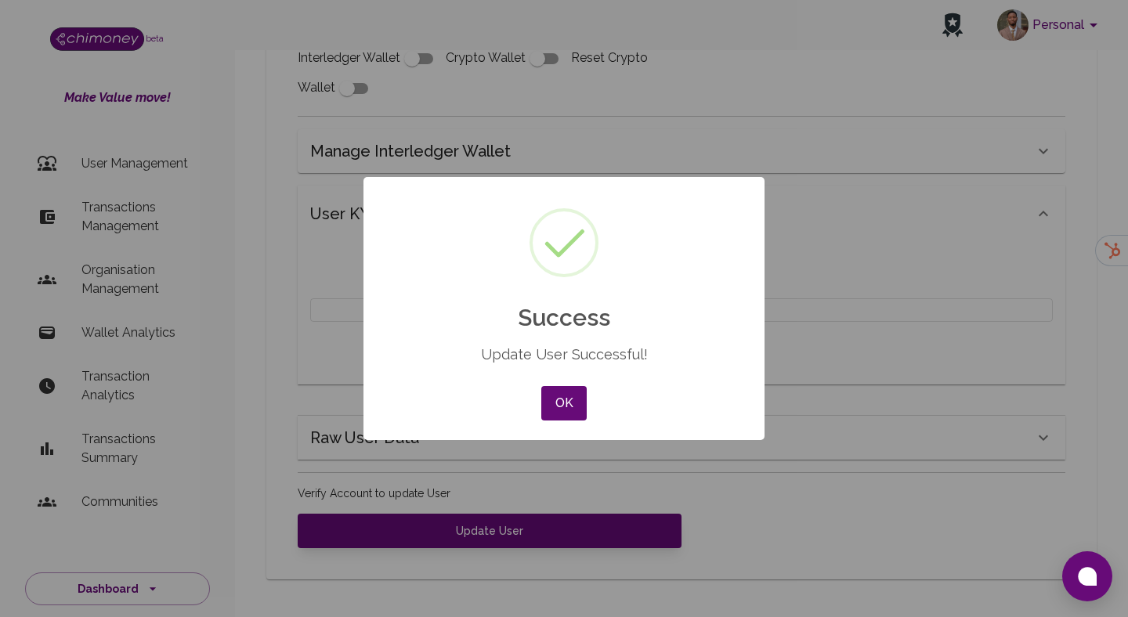
scroll to position [627, 0]
click at [557, 380] on div "× Success Update User Successful! OK No Cancel" at bounding box center [563, 308] width 401 height 263
click at [549, 390] on button "OK" at bounding box center [563, 403] width 45 height 34
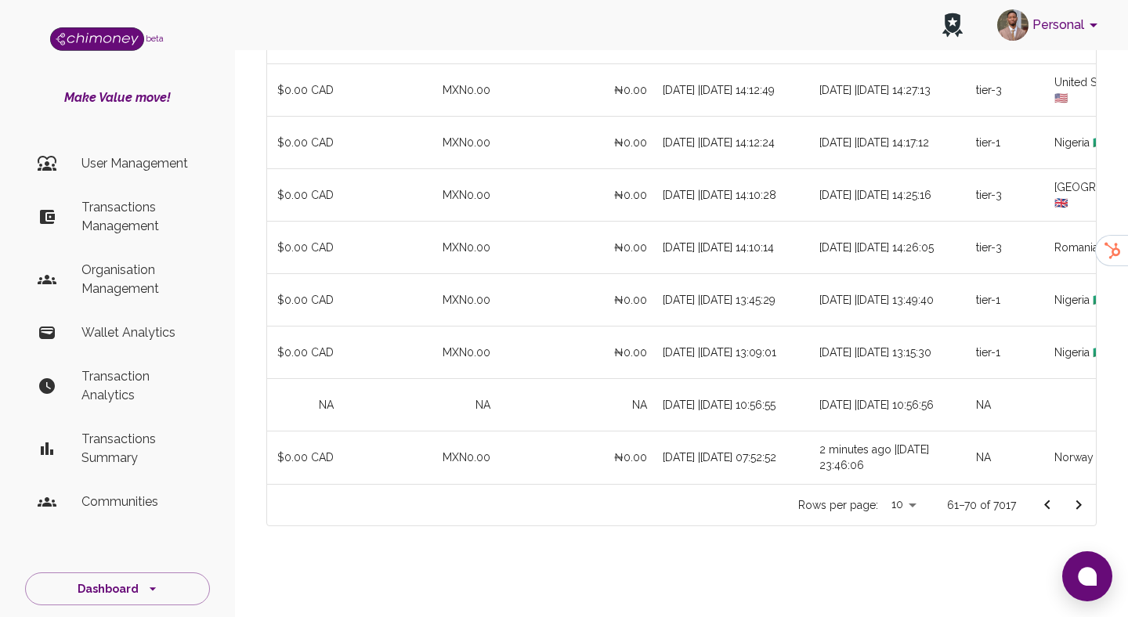
scroll to position [0, 1117]
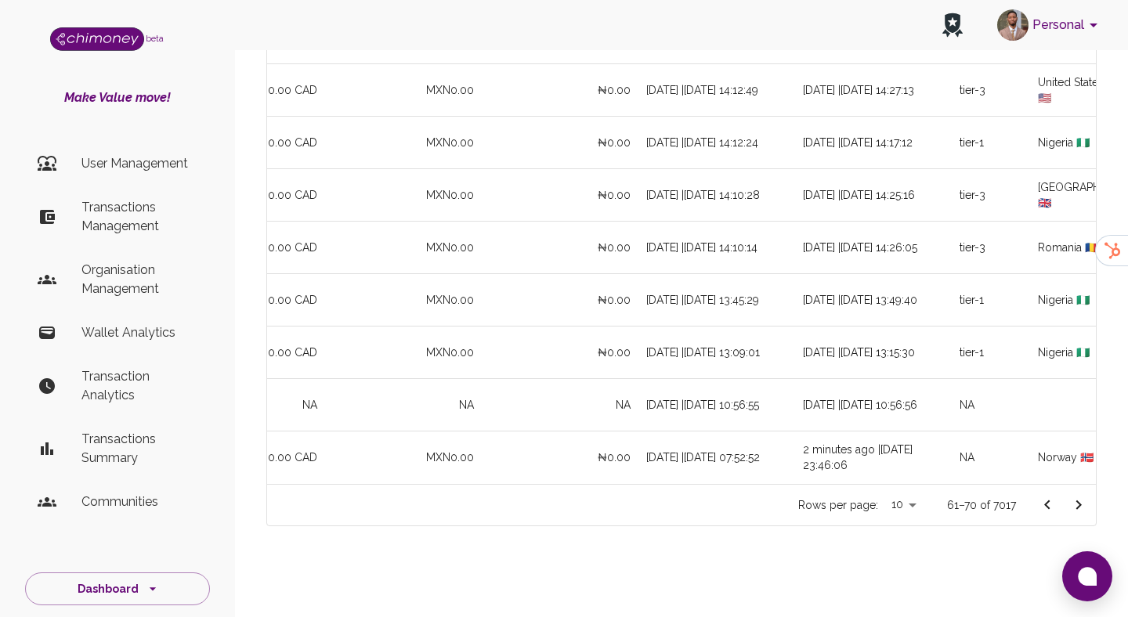
click at [1079, 505] on icon "Go to next page" at bounding box center [1078, 505] width 5 height 9
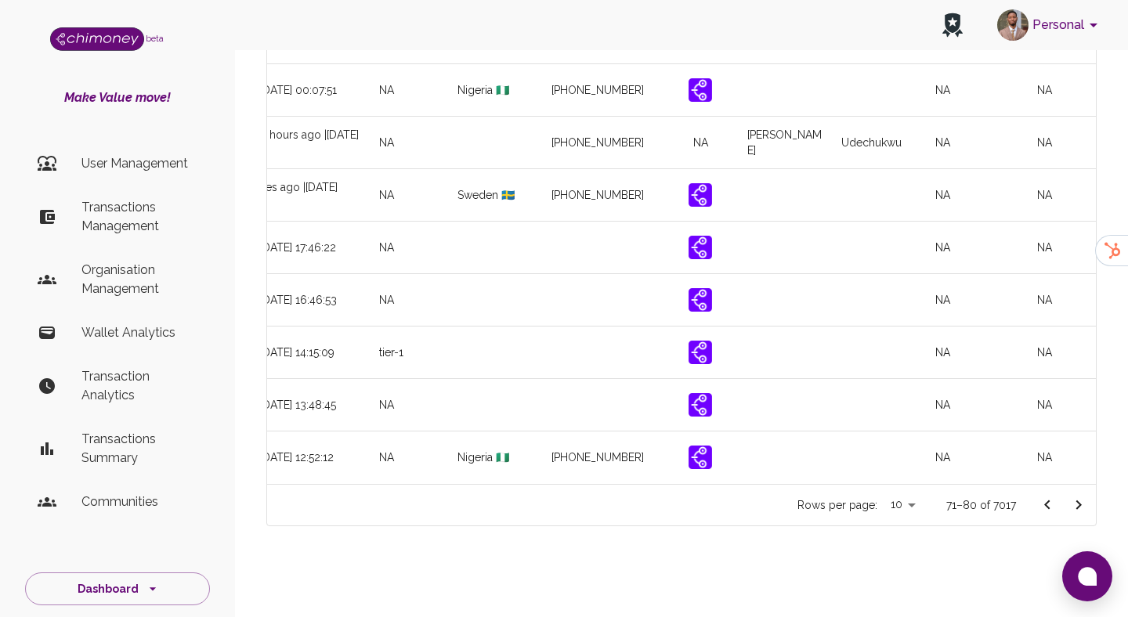
scroll to position [0, 1745]
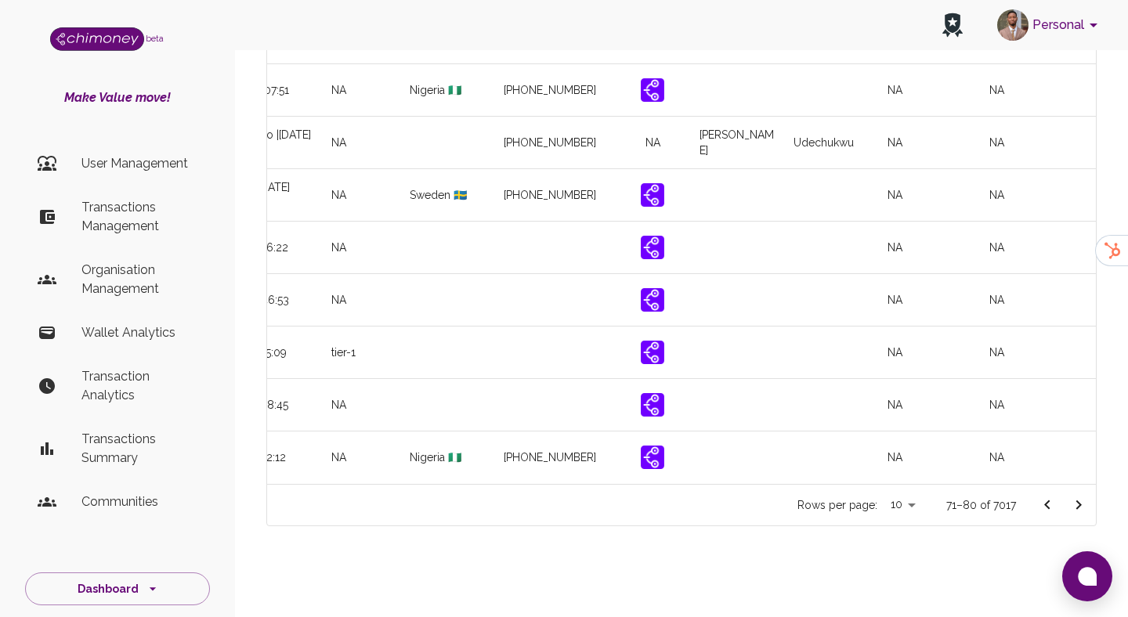
click at [1085, 508] on icon "Go to next page" at bounding box center [1078, 505] width 19 height 19
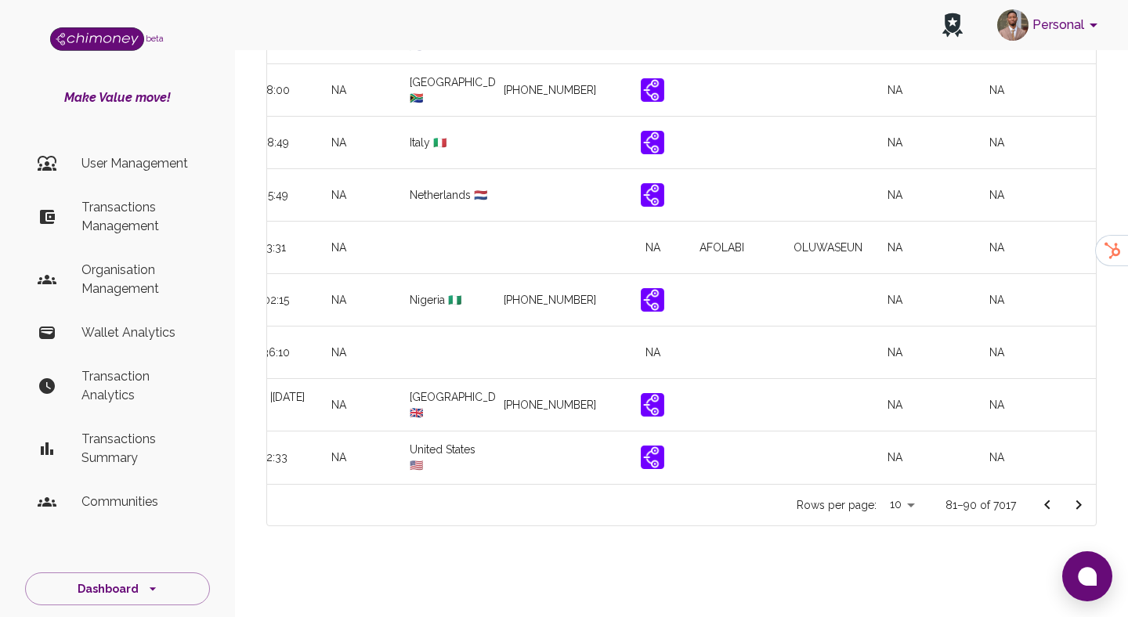
click at [1078, 498] on icon "Go to next page" at bounding box center [1078, 505] width 19 height 19
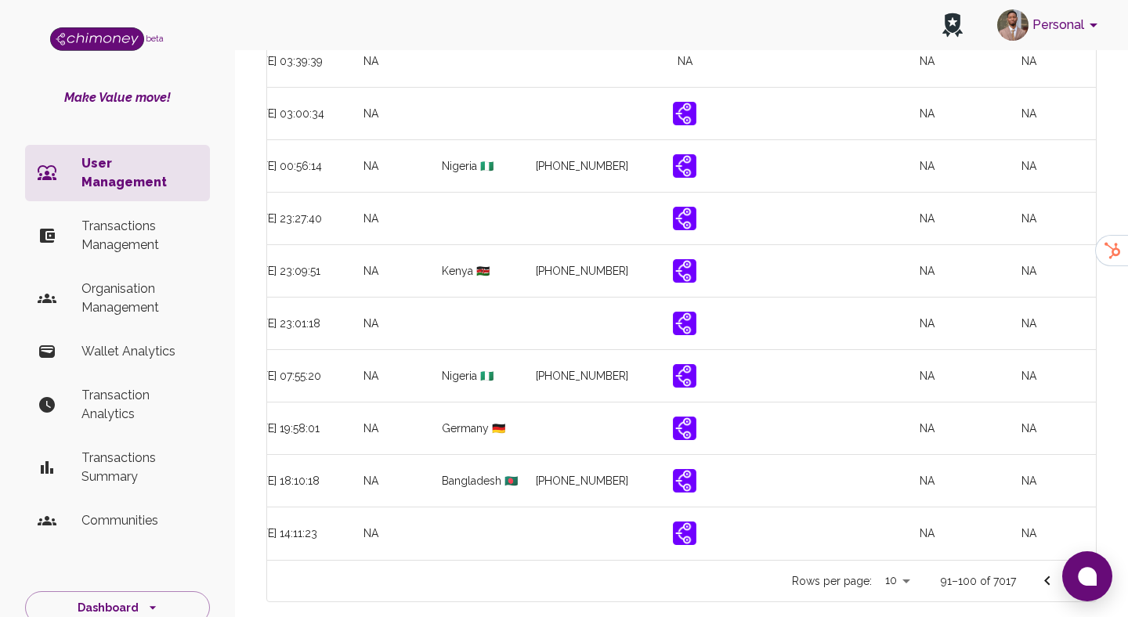
scroll to position [0, 1850]
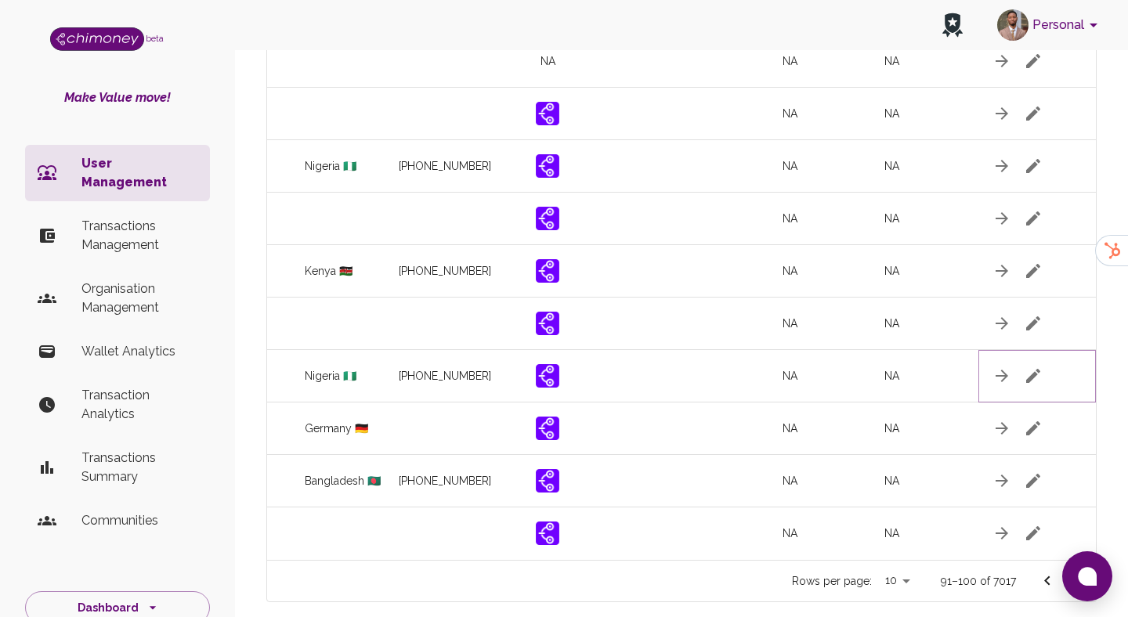
click at [1028, 371] on icon "button" at bounding box center [1033, 376] width 19 height 19
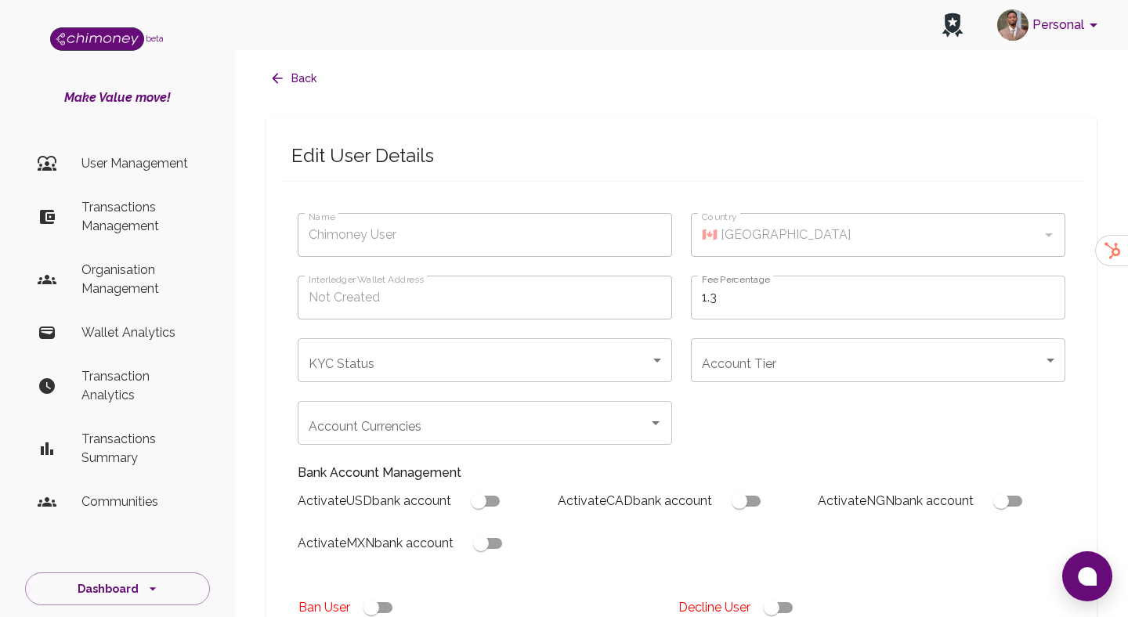
type input "Idiege James"
type input "🇳🇬 Nigeria"
type input "under_review"
checkbox input "true"
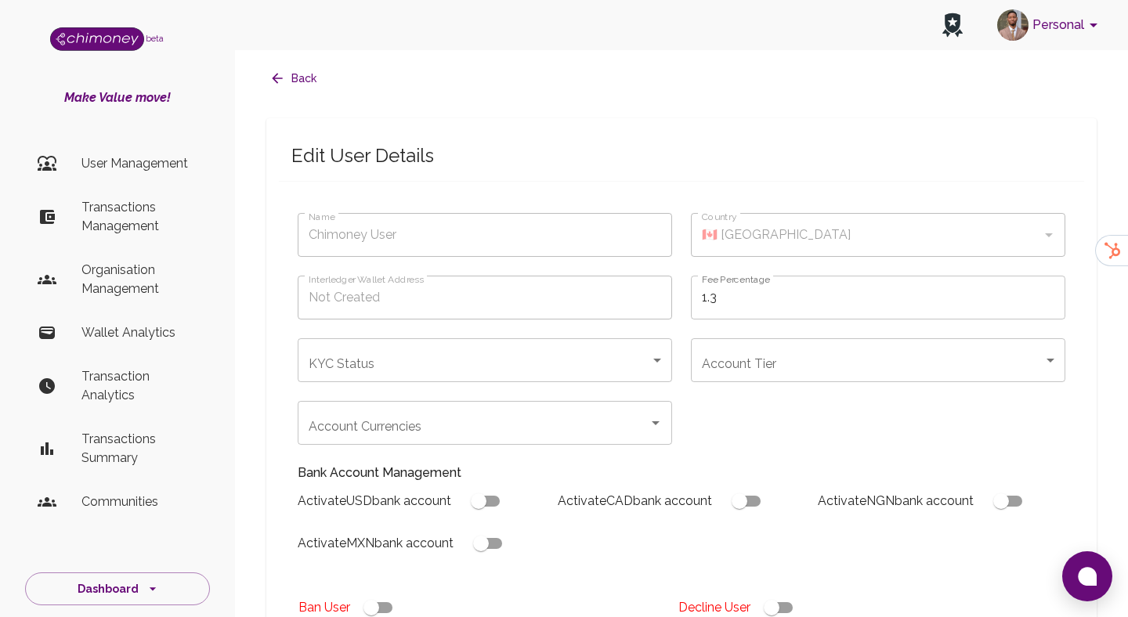
checkbox input "true"
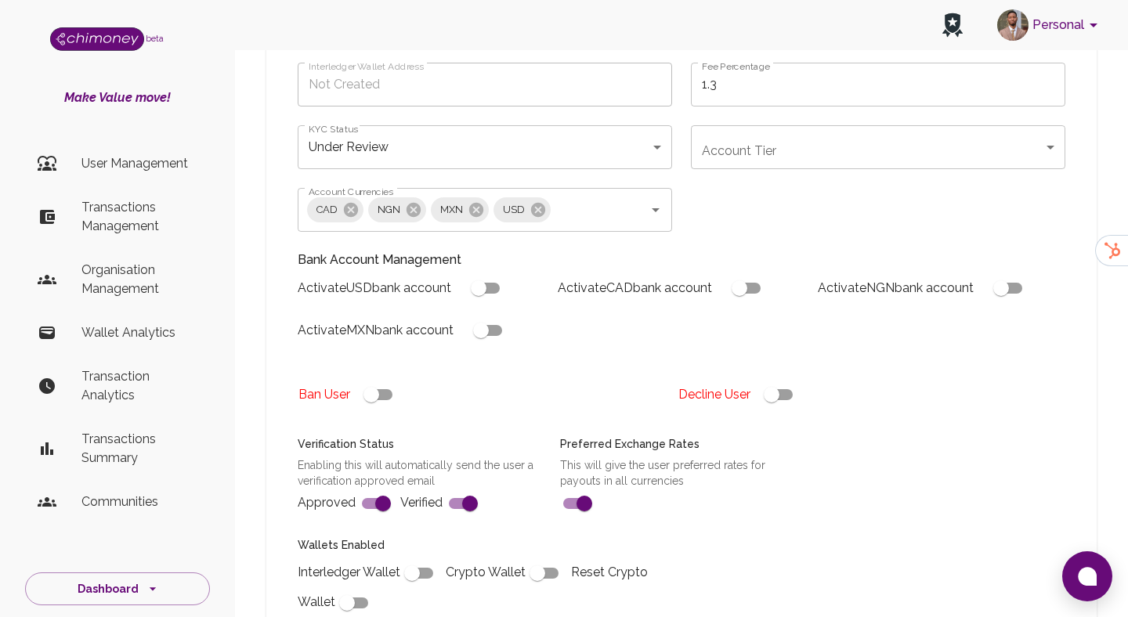
scroll to position [573, 0]
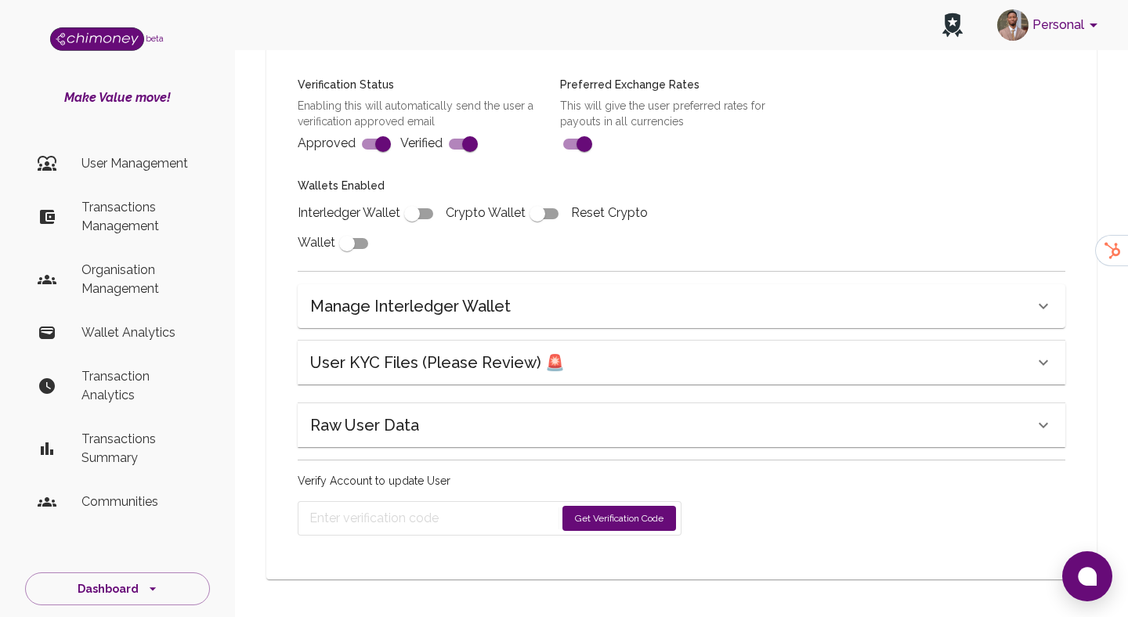
click at [505, 378] on div "User KYC Files (Please Review) 🚨" at bounding box center [682, 363] width 768 height 44
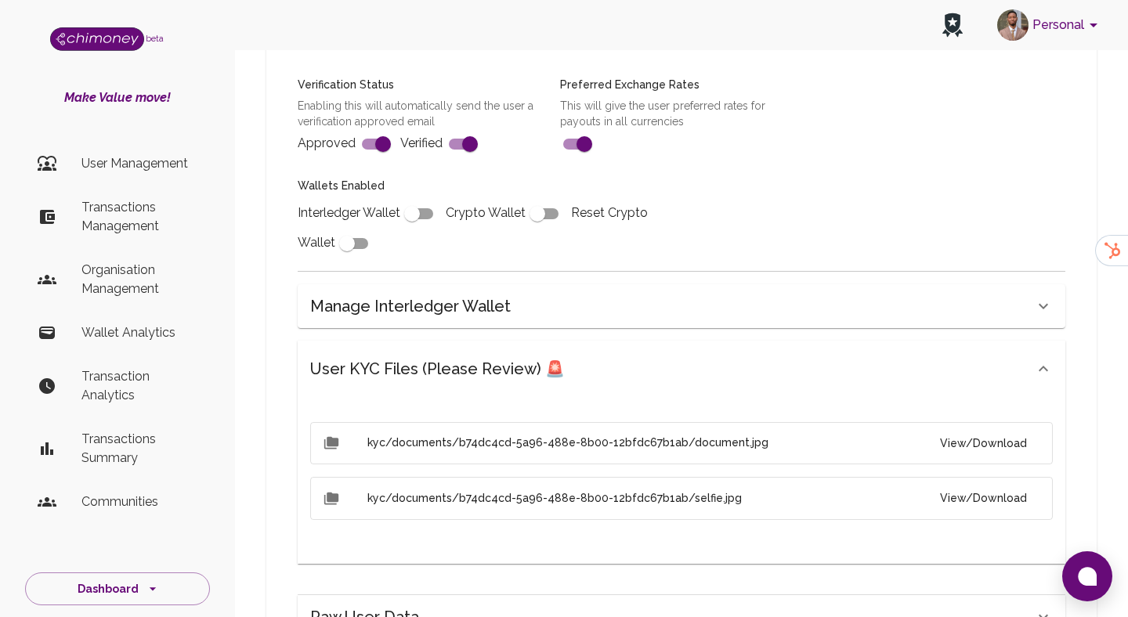
click at [994, 444] on button "View/Download" at bounding box center [983, 443] width 112 height 29
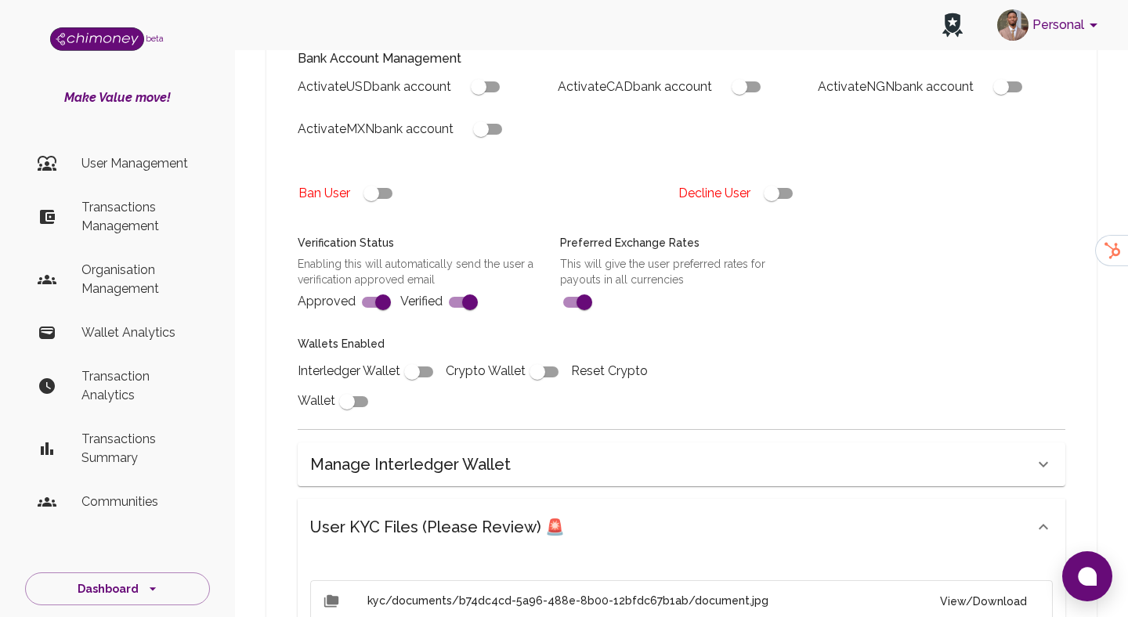
scroll to position [379, 0]
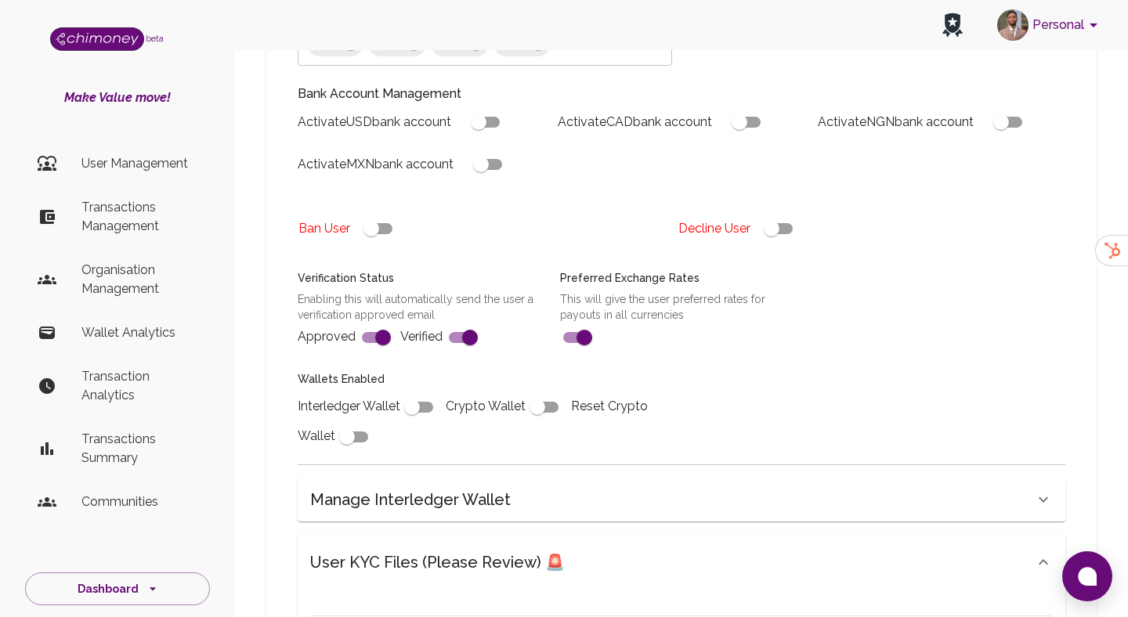
click at [777, 232] on input "checkbox" at bounding box center [771, 229] width 89 height 30
checkbox input "false"
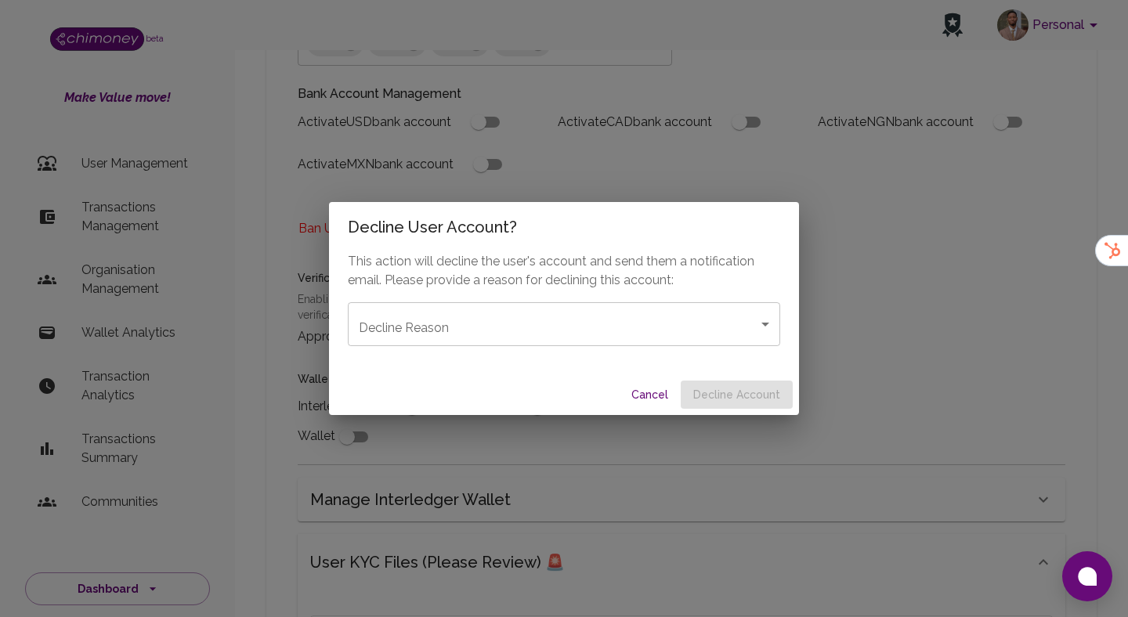
click at [697, 316] on body "Personal beta Make Value move! User Management Transactions Management Organisa…" at bounding box center [564, 455] width 1128 height 1668
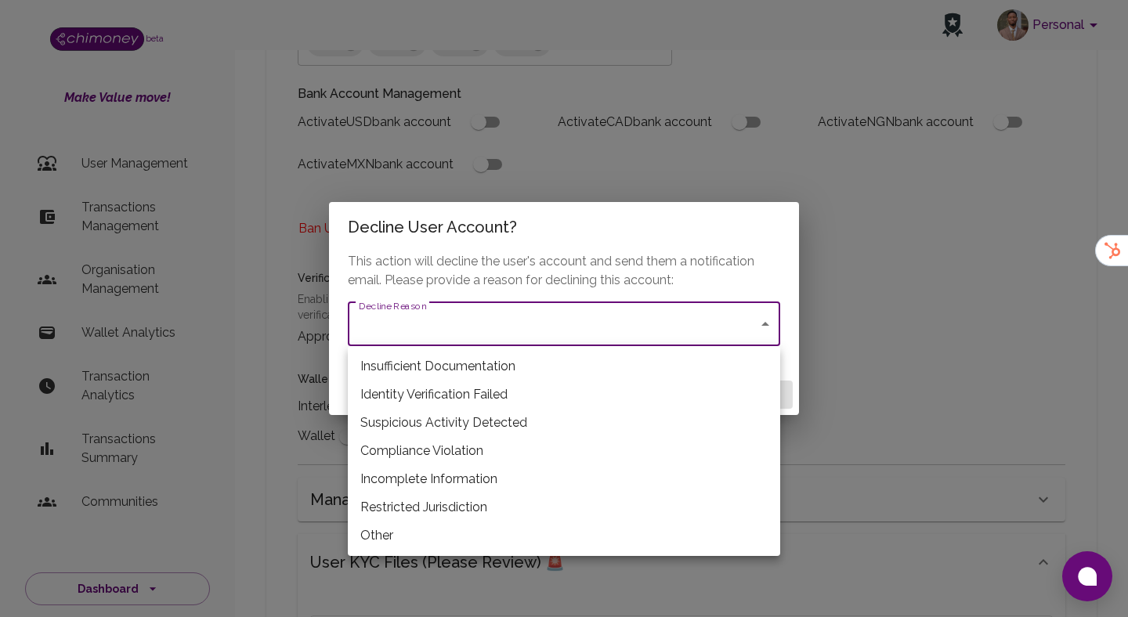
click at [475, 504] on li "Restricted Jurisdiction" at bounding box center [564, 507] width 432 height 28
type input "restricted_jurisdiction"
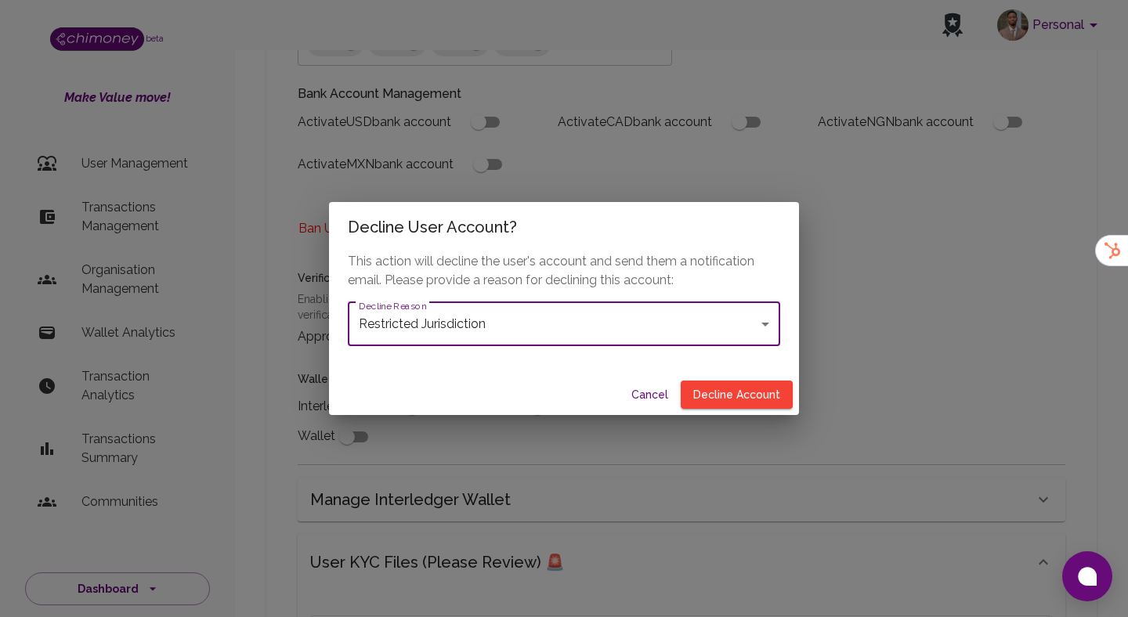
click at [736, 380] on div "Cancel Decline Account" at bounding box center [564, 395] width 470 height 42
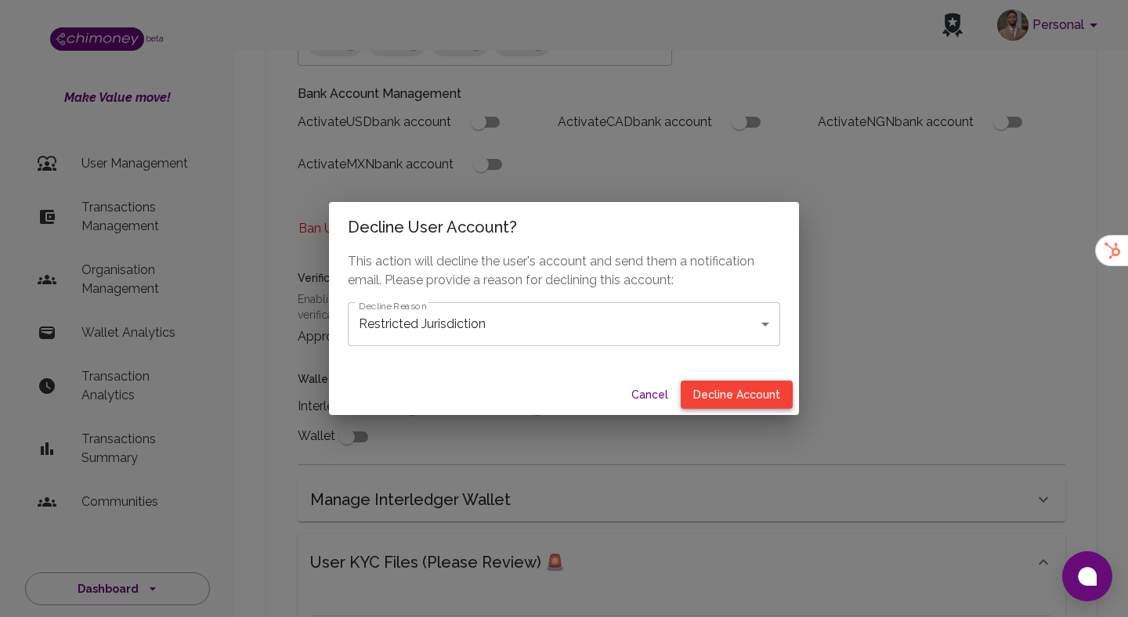
click at [736, 392] on button "Decline Account" at bounding box center [737, 395] width 112 height 29
type input "declined"
checkbox input "true"
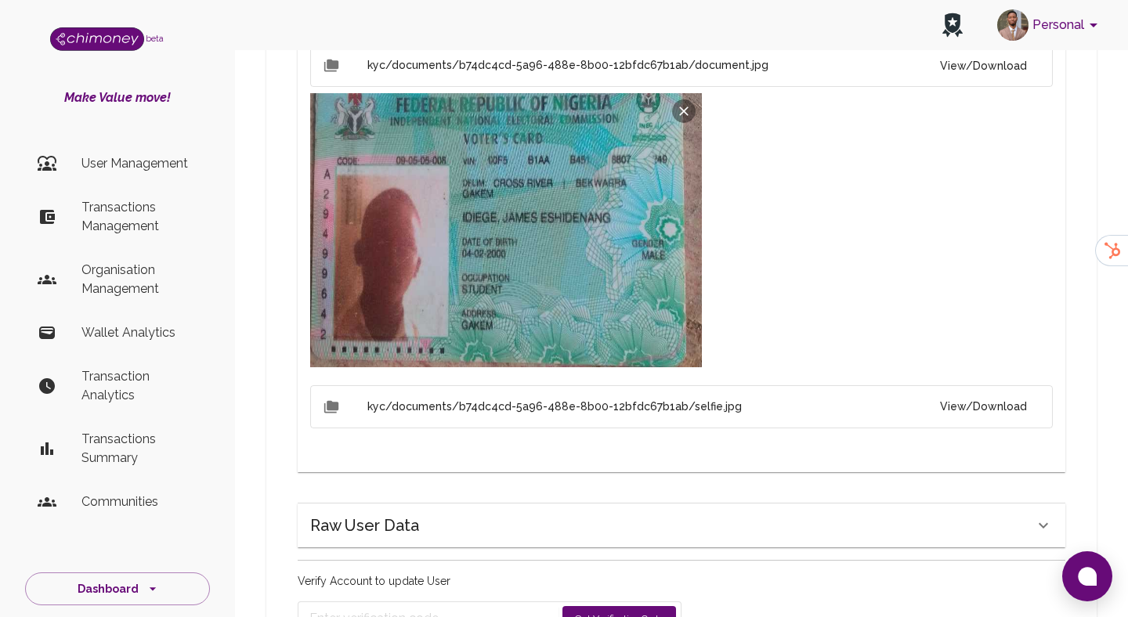
scroll to position [949, 0]
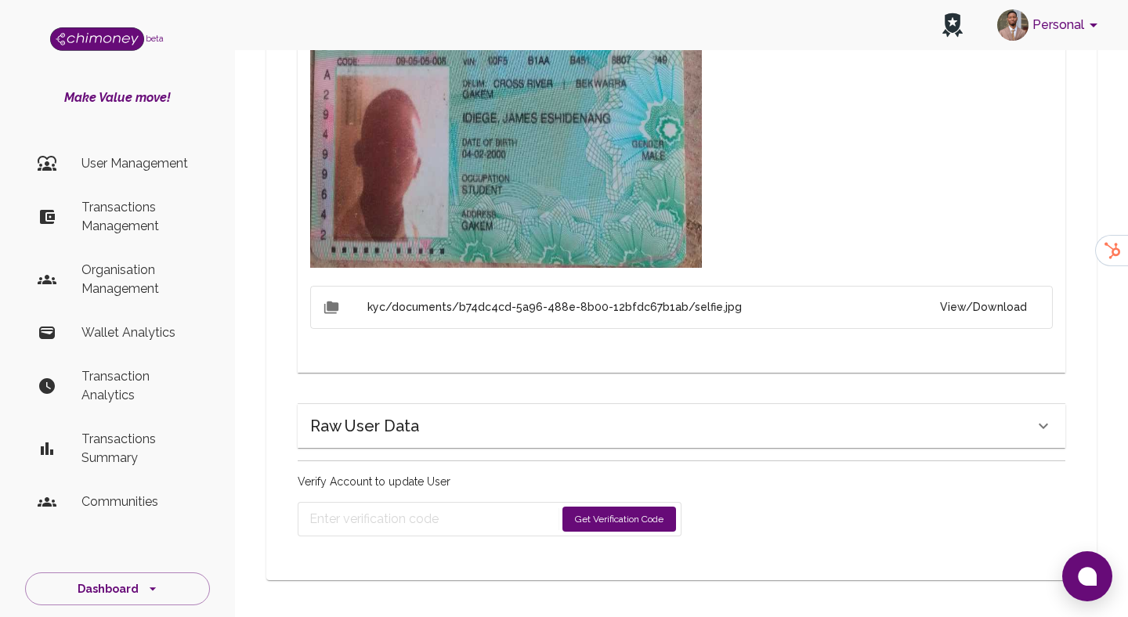
click at [596, 517] on button "Get Verification Code" at bounding box center [619, 519] width 114 height 25
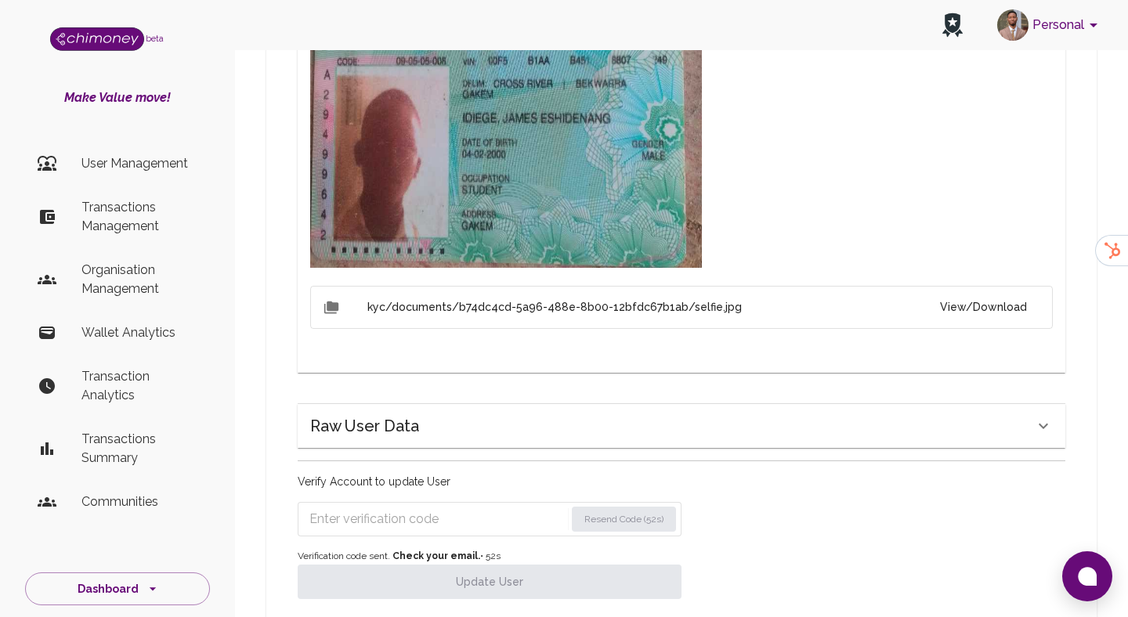
click at [414, 533] on form "Resend Code (52s)" at bounding box center [490, 519] width 384 height 34
click at [417, 522] on input "Enter verification code" at bounding box center [437, 519] width 257 height 25
paste input "7539"
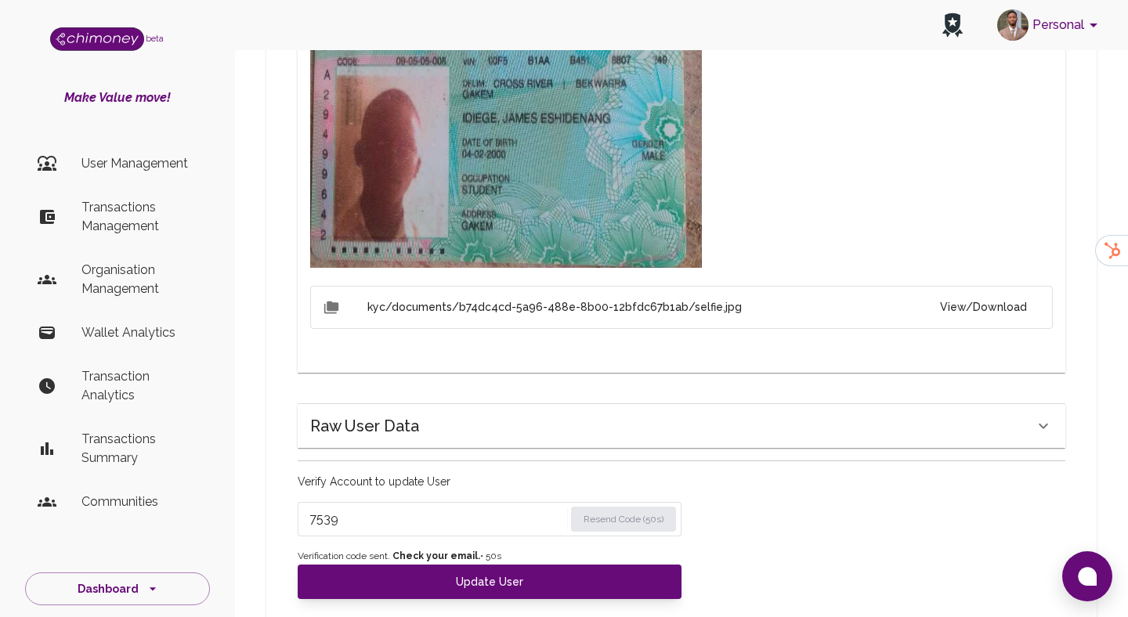
type input "7539"
click at [426, 560] on strong "Check your email." at bounding box center [436, 556] width 88 height 11
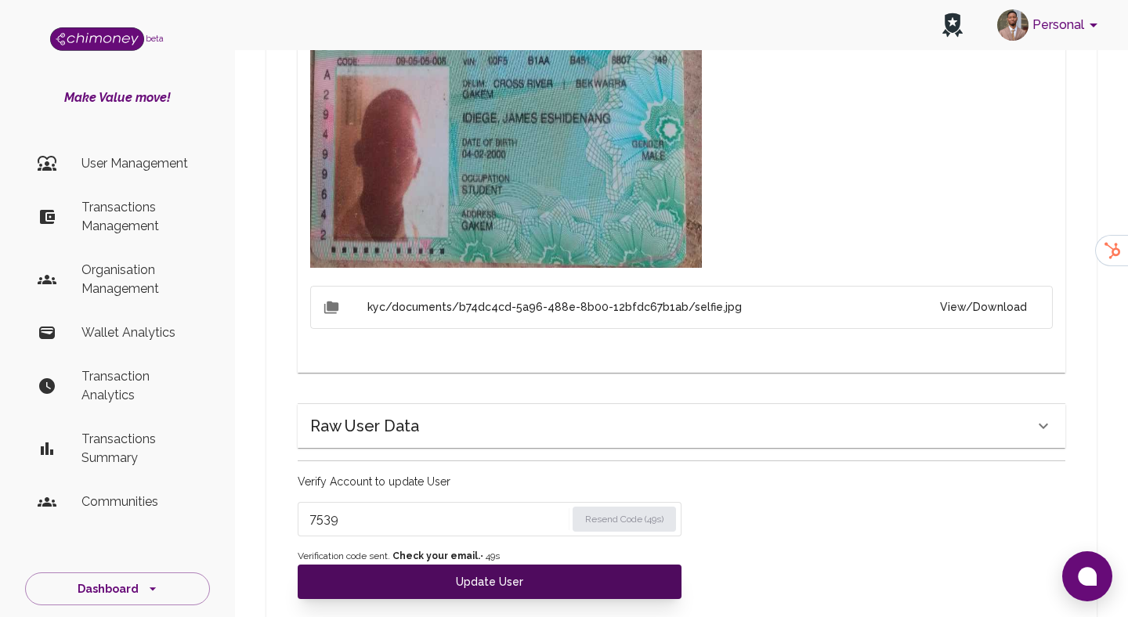
click at [425, 576] on button "Update User" at bounding box center [490, 582] width 384 height 34
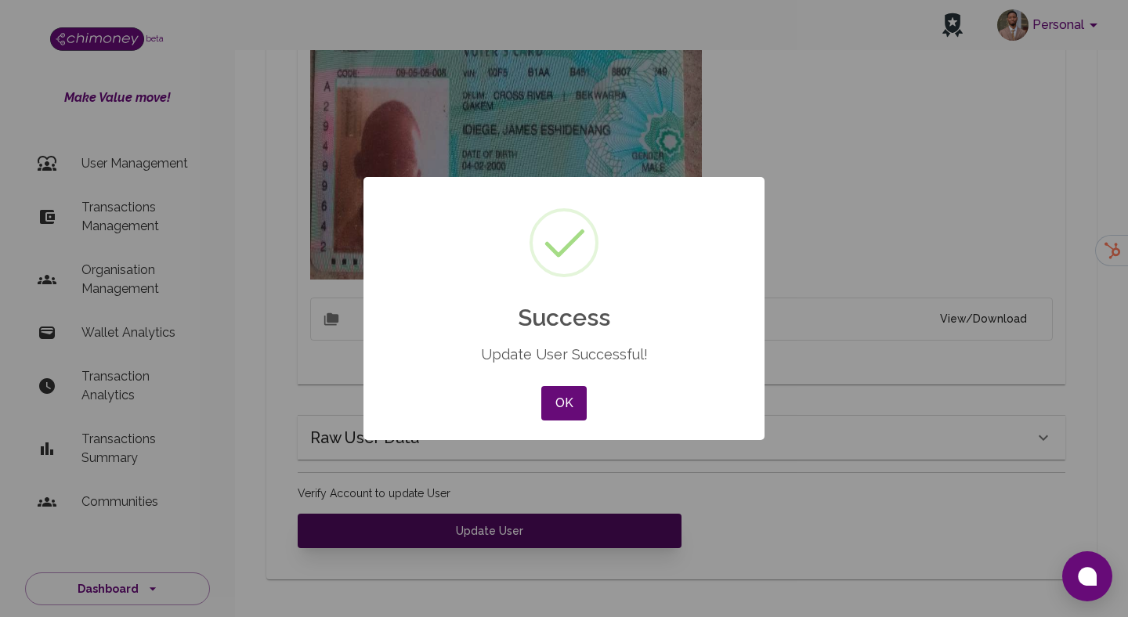
scroll to position [936, 0]
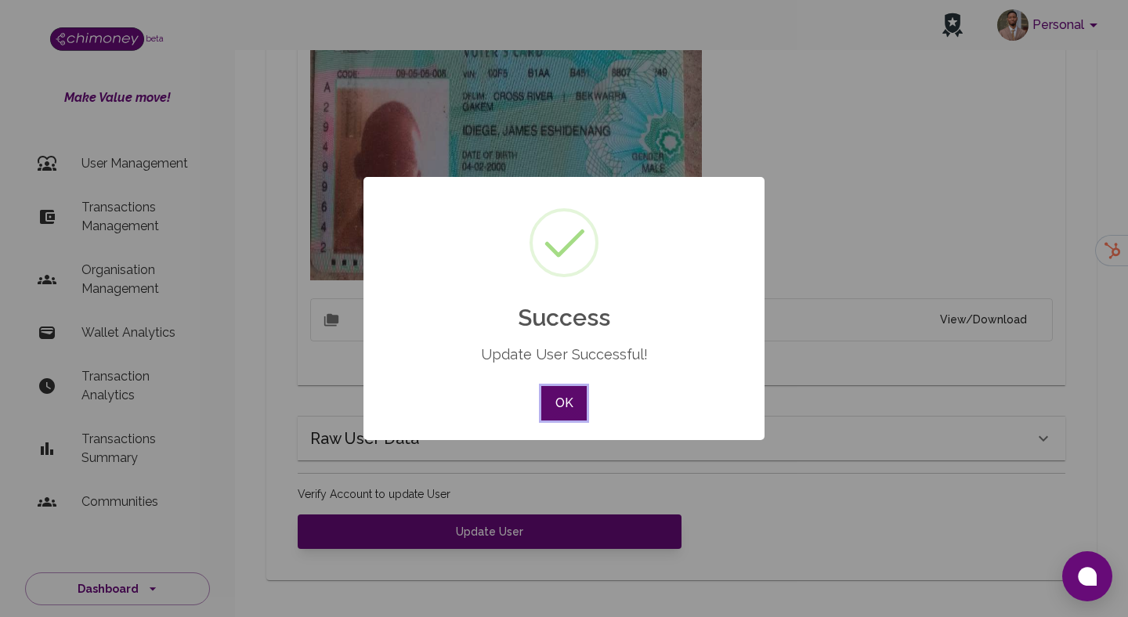
click at [562, 408] on button "OK" at bounding box center [563, 403] width 45 height 34
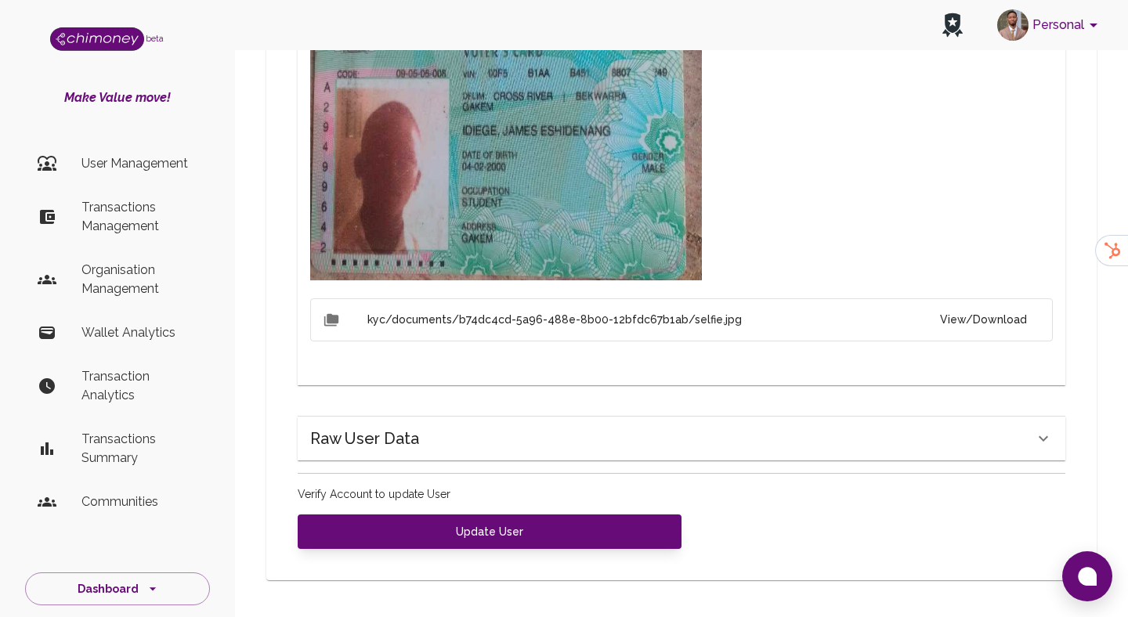
click at [98, 151] on li "User Management" at bounding box center [117, 164] width 185 height 38
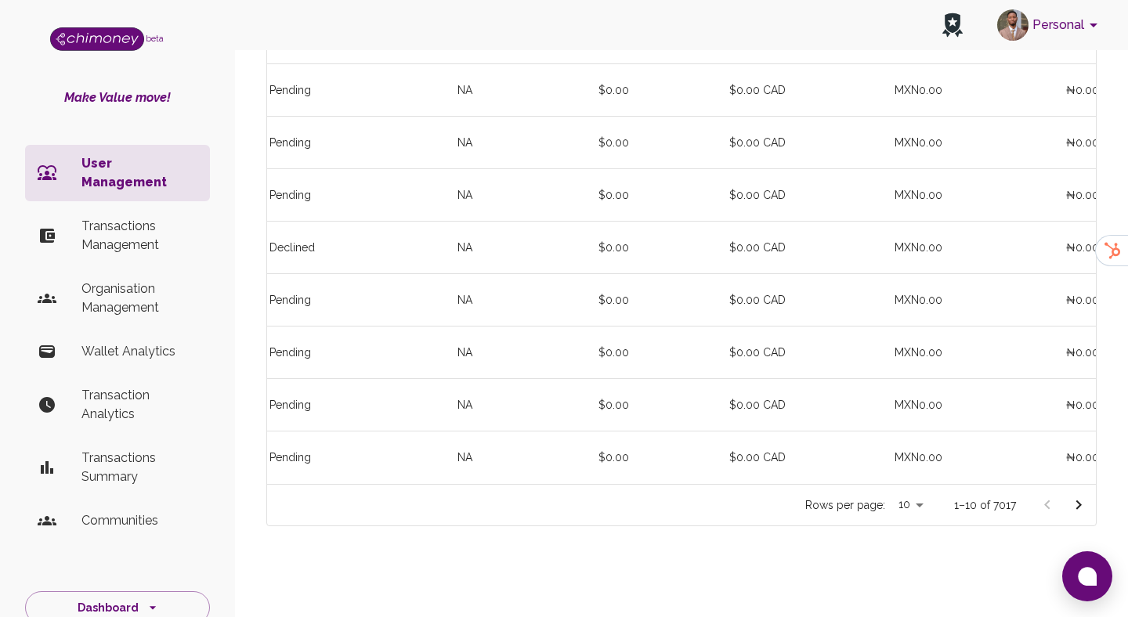
scroll to position [0, 676]
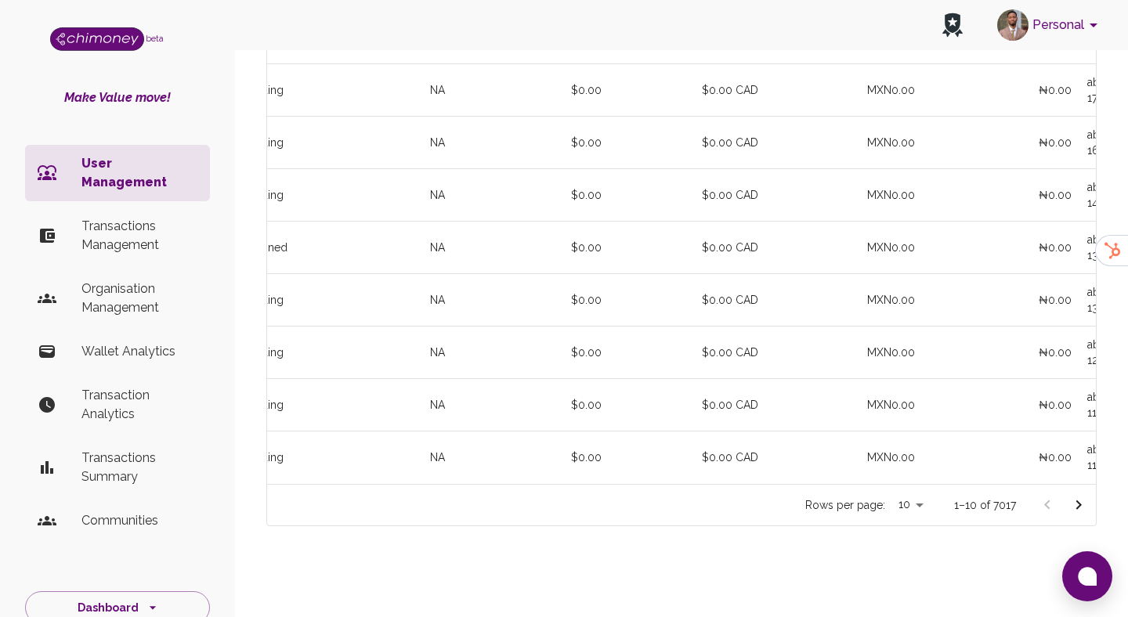
click at [1068, 494] on button "Go to next page" at bounding box center [1078, 505] width 31 height 31
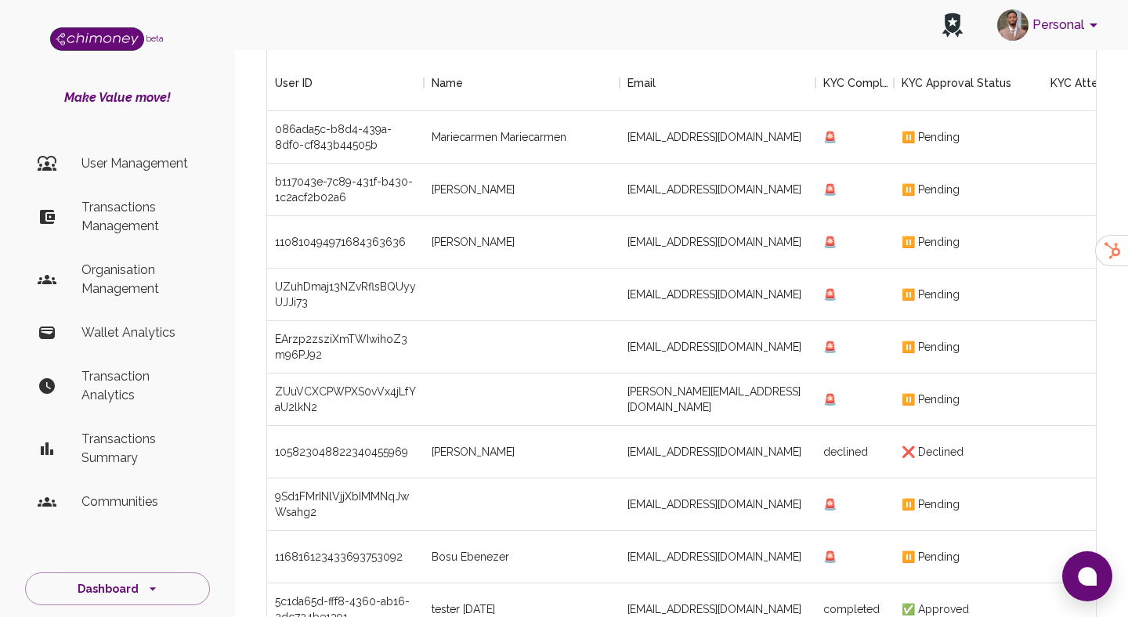
scroll to position [259, 0]
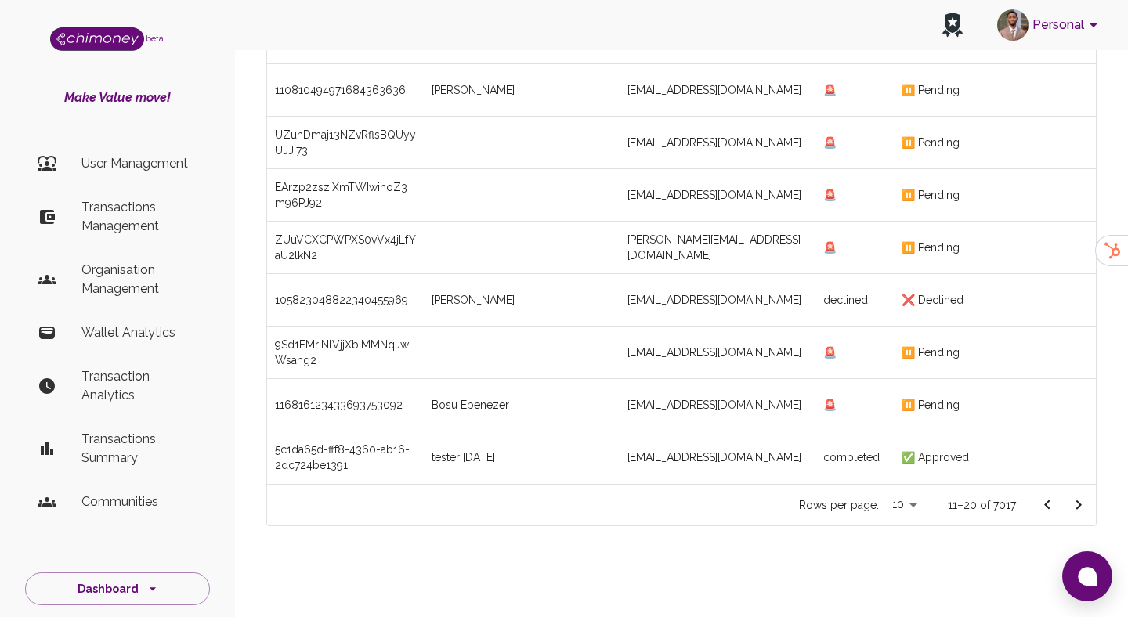
click at [1087, 504] on icon "Go to next page" at bounding box center [1078, 505] width 19 height 19
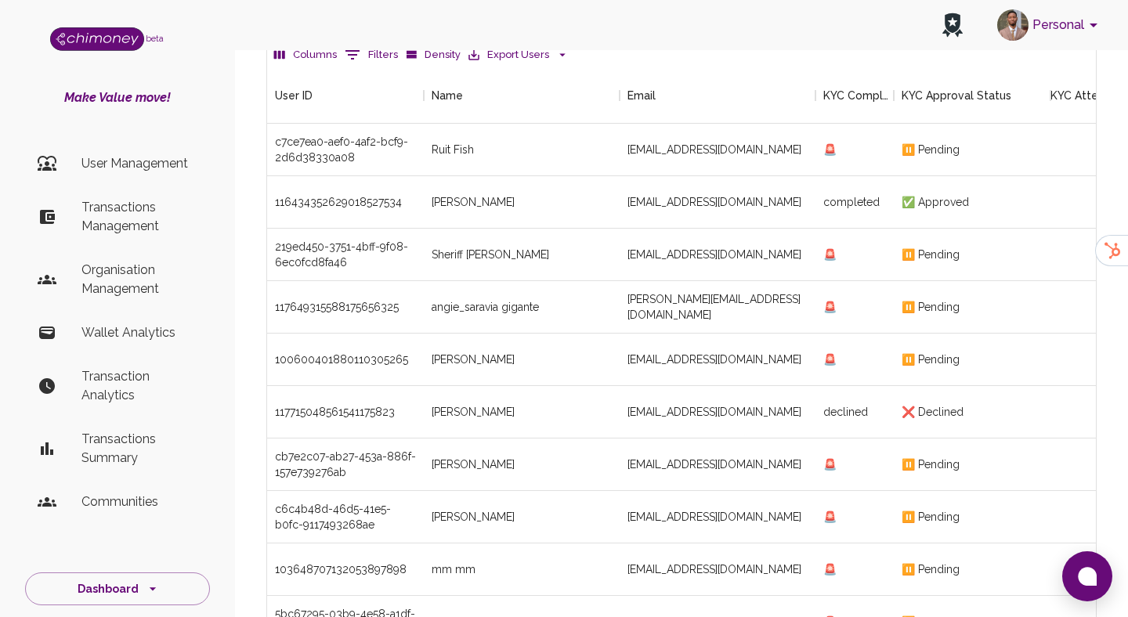
scroll to position [259, 0]
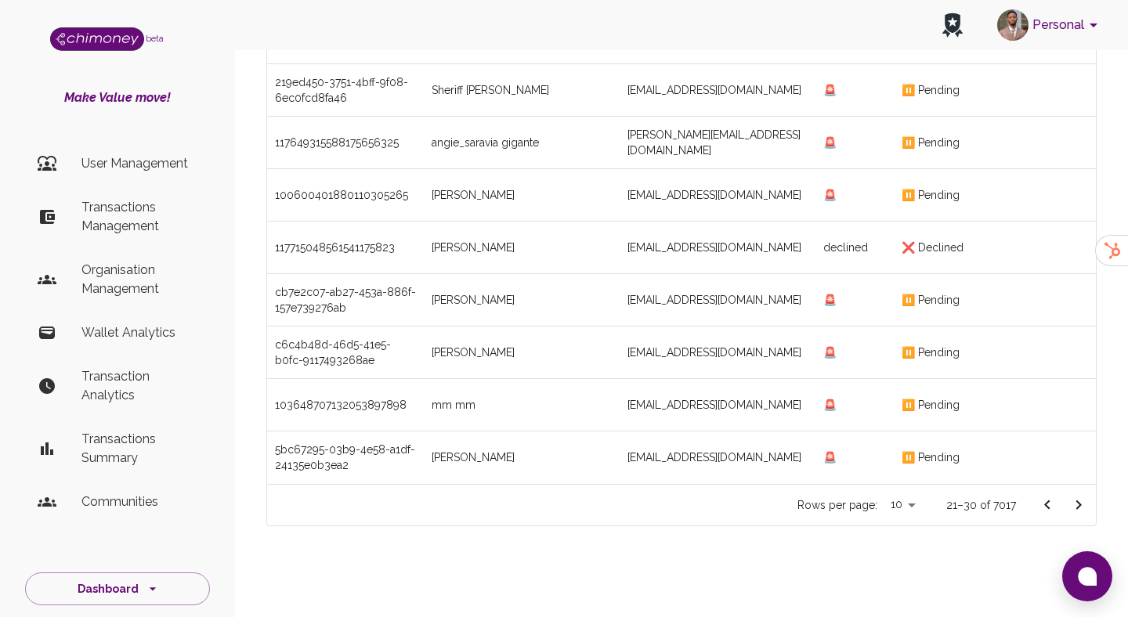
click at [1082, 511] on icon "Go to next page" at bounding box center [1078, 505] width 19 height 19
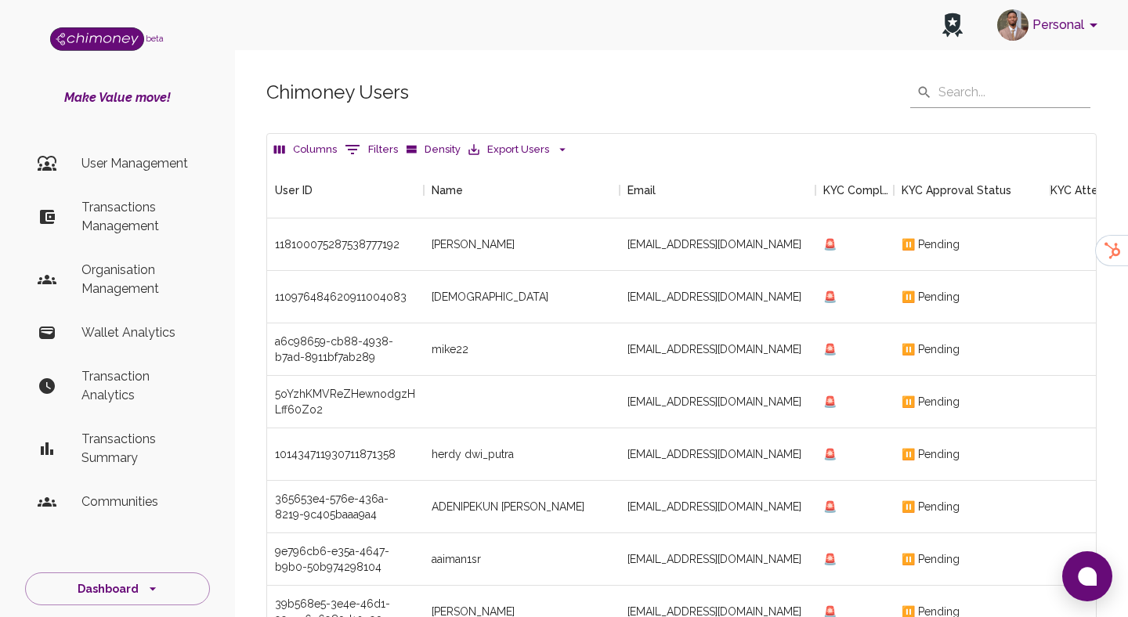
scroll to position [259, 0]
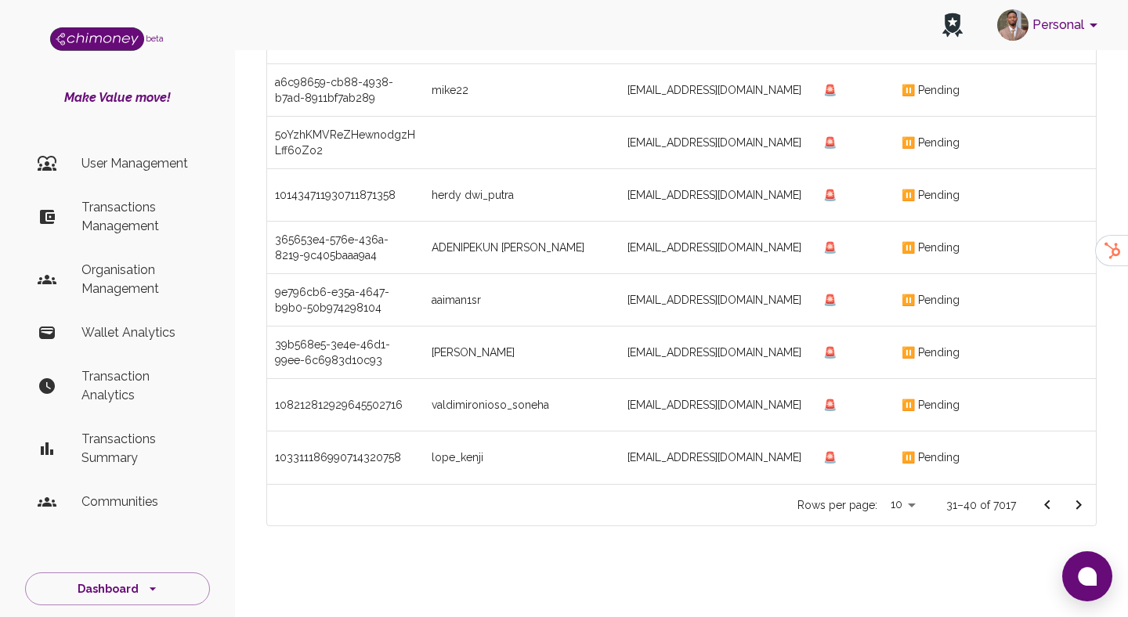
click at [1079, 504] on icon "Go to next page" at bounding box center [1078, 505] width 5 height 9
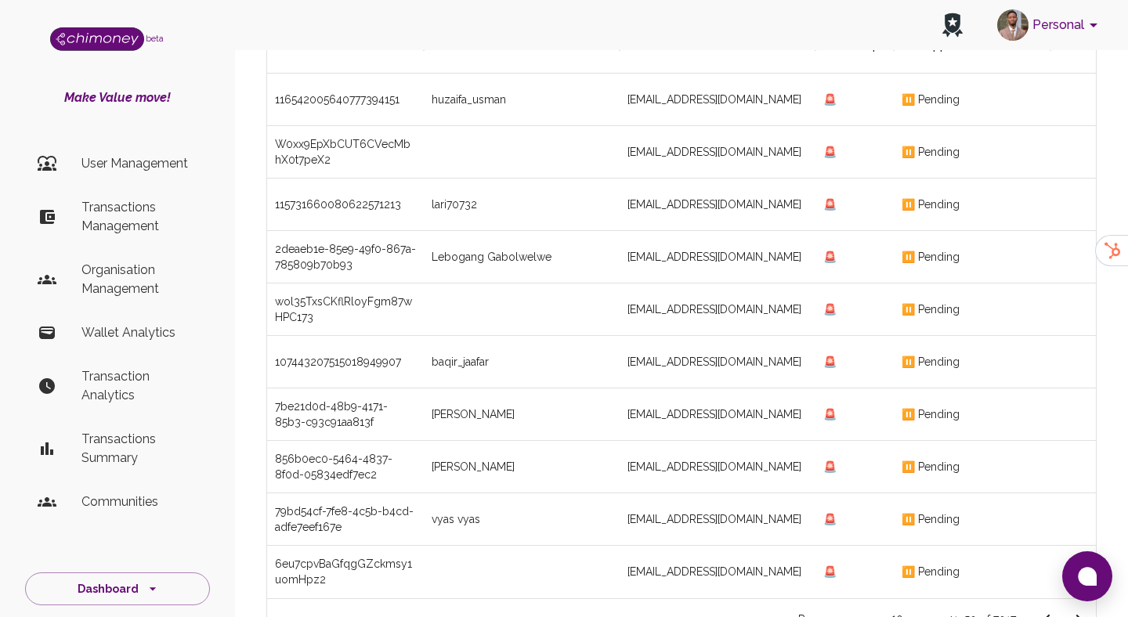
scroll to position [259, 0]
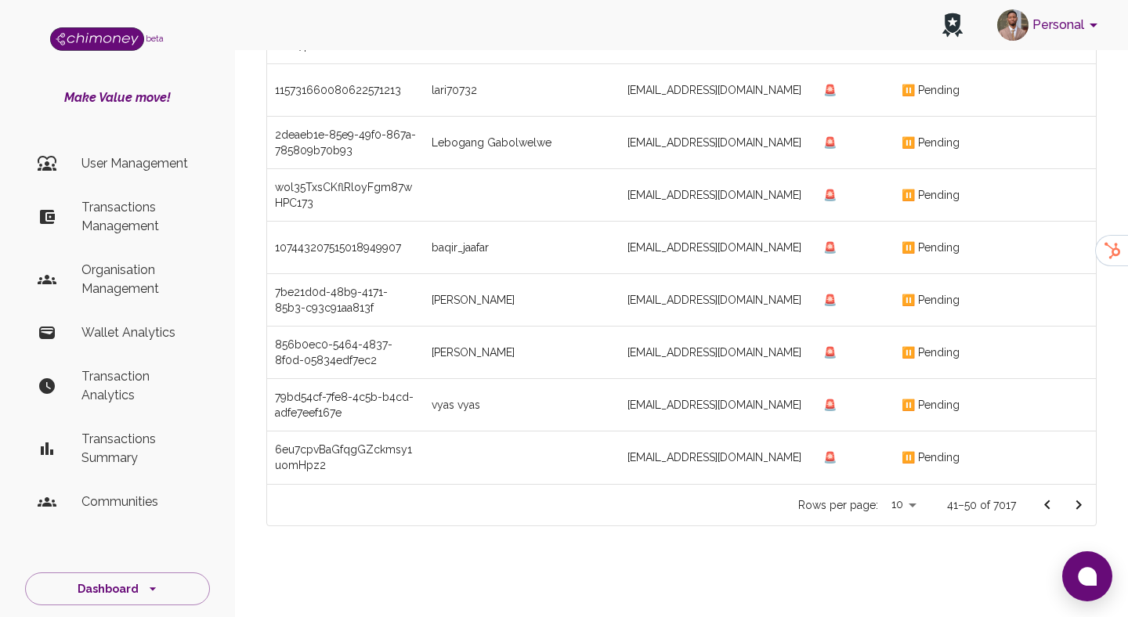
click at [1076, 508] on icon "Go to next page" at bounding box center [1078, 505] width 5 height 9
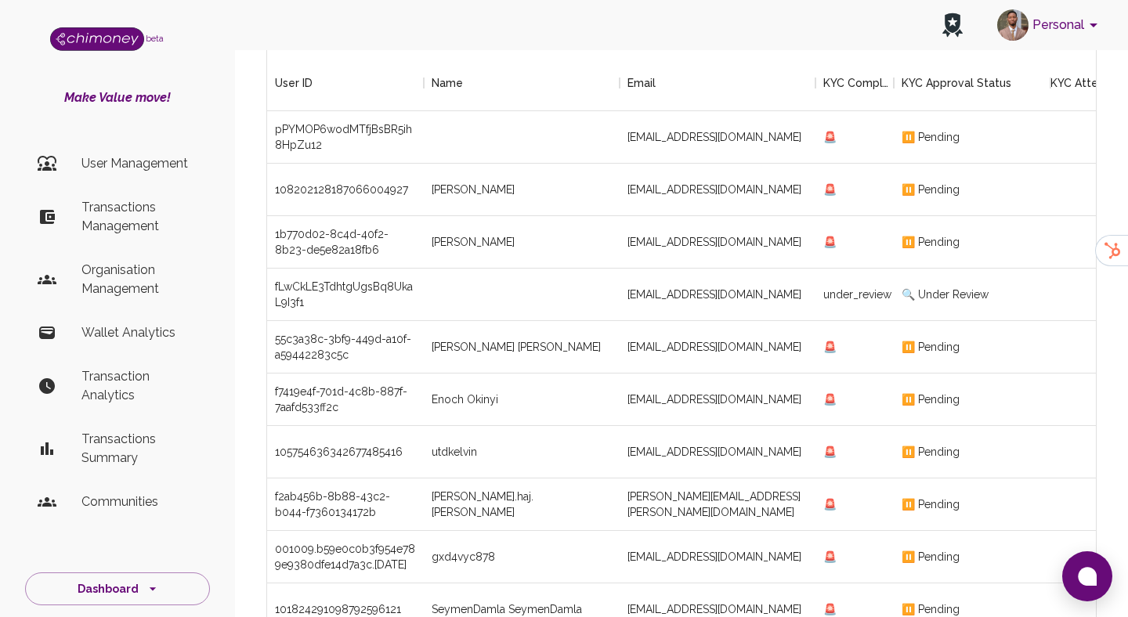
scroll to position [259, 0]
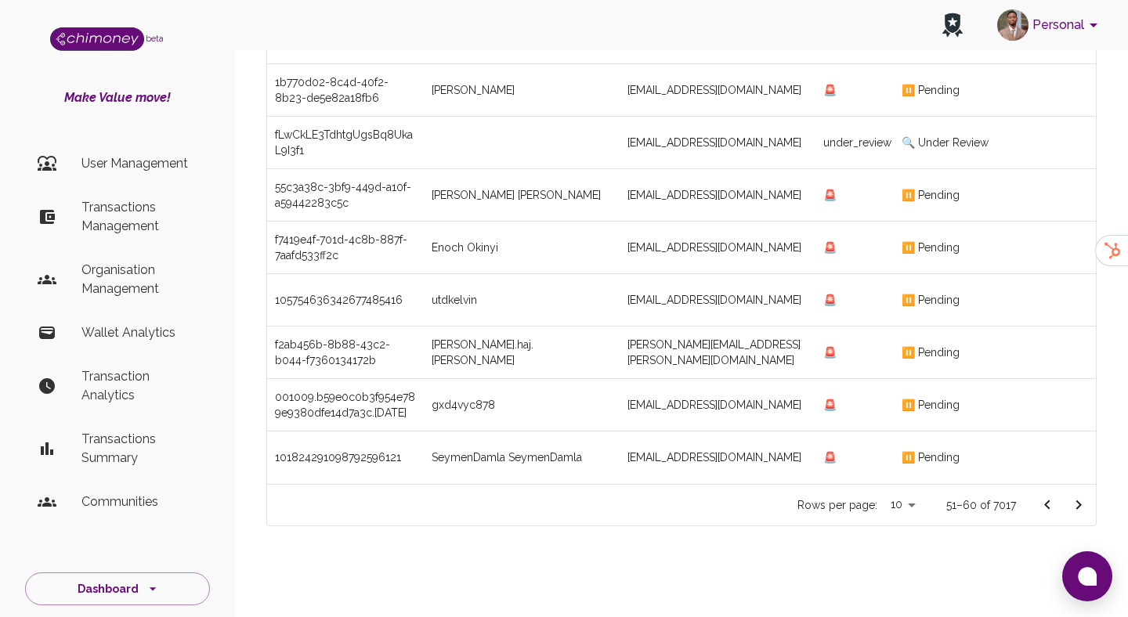
click at [1080, 507] on icon "Go to next page" at bounding box center [1078, 505] width 19 height 19
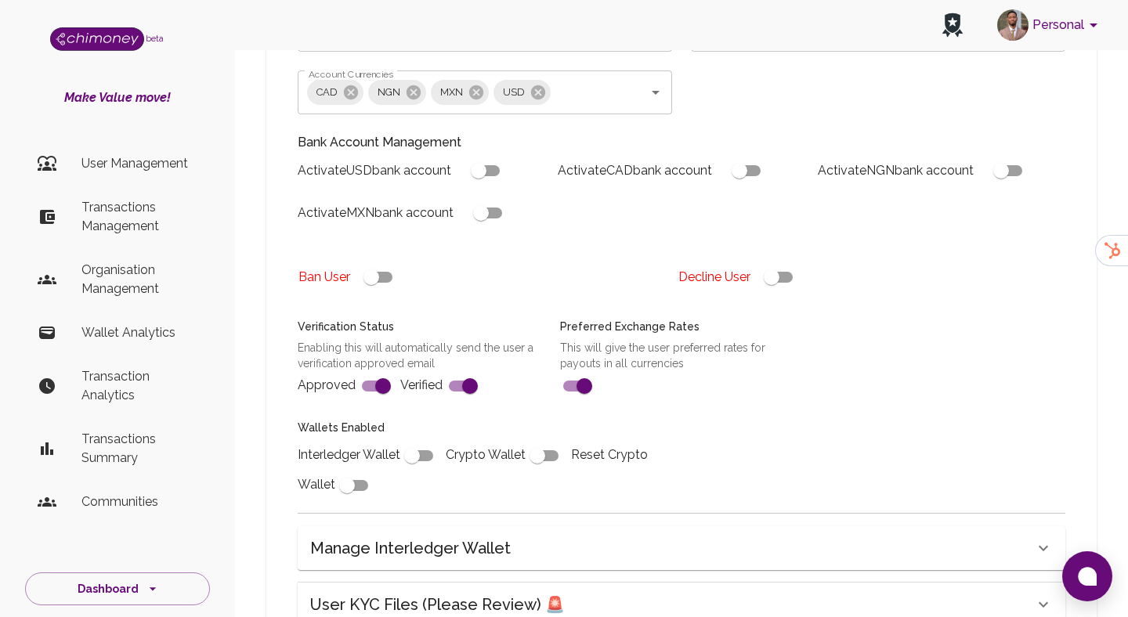
scroll to position [573, 0]
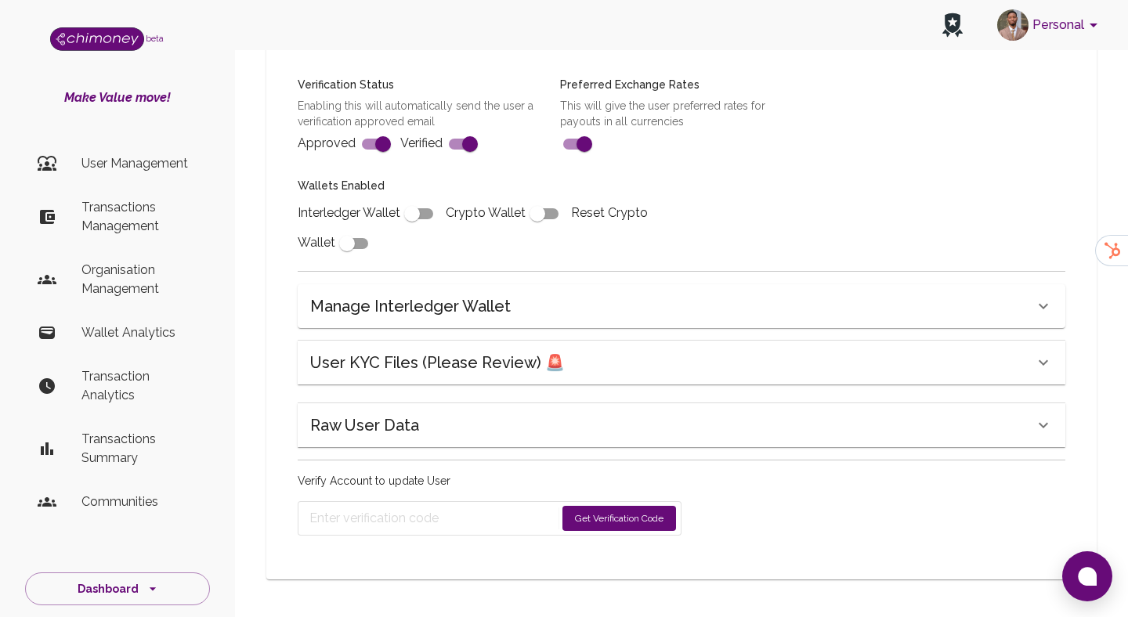
click at [584, 366] on div "User KYC Files (Please Review) 🚨" at bounding box center [672, 362] width 724 height 25
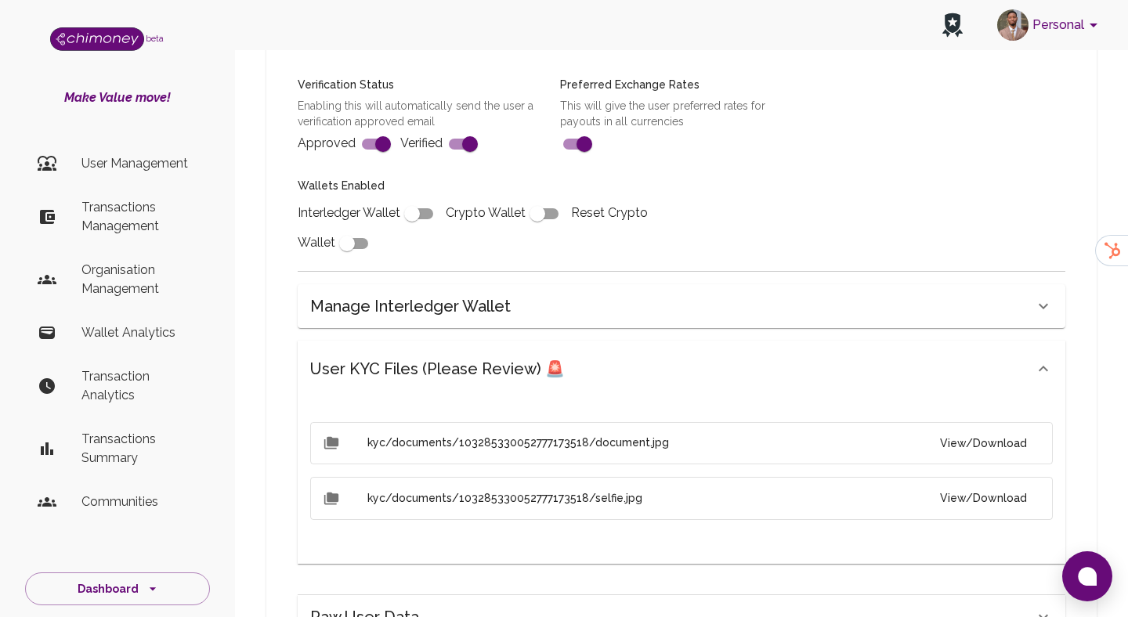
click at [1003, 450] on button "View/Download" at bounding box center [983, 443] width 112 height 29
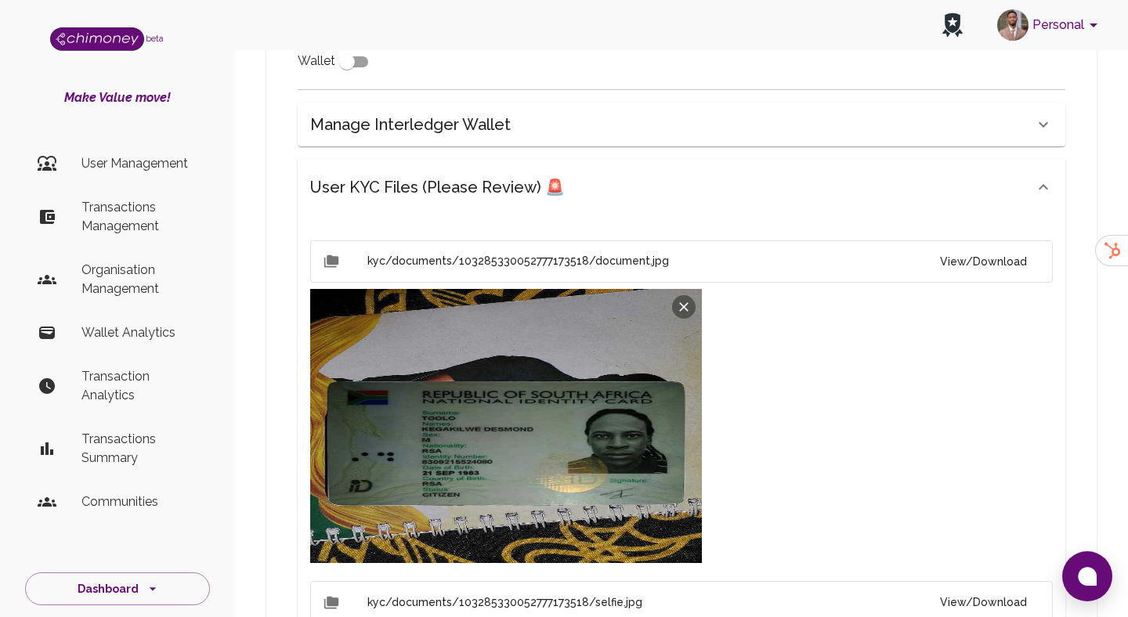
scroll to position [886, 0]
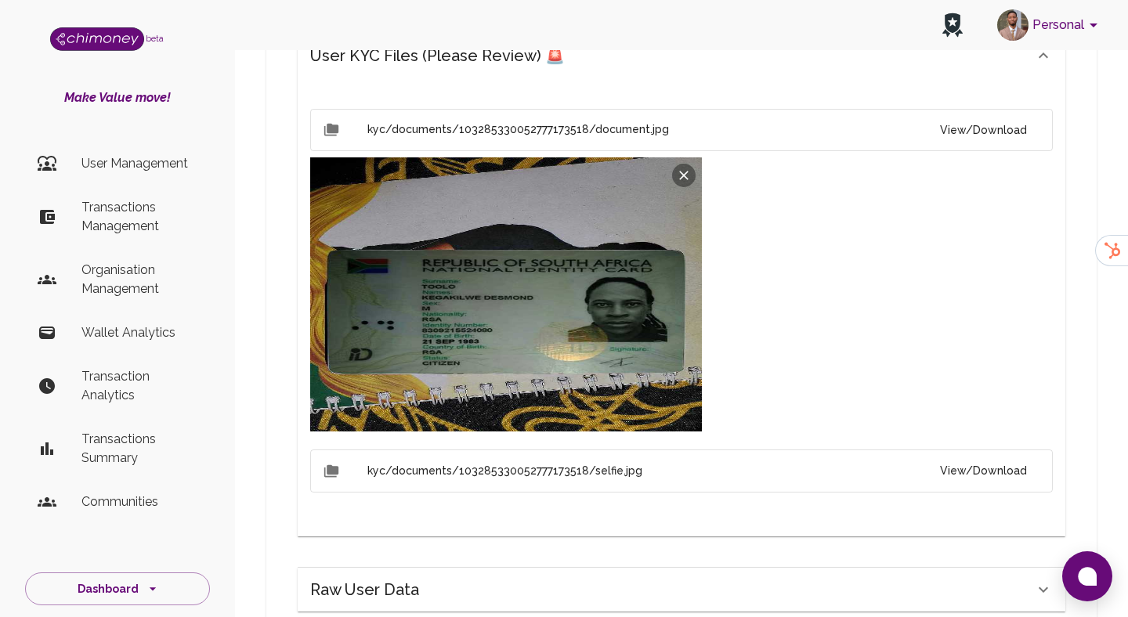
click at [945, 480] on button "View/Download" at bounding box center [983, 471] width 112 height 29
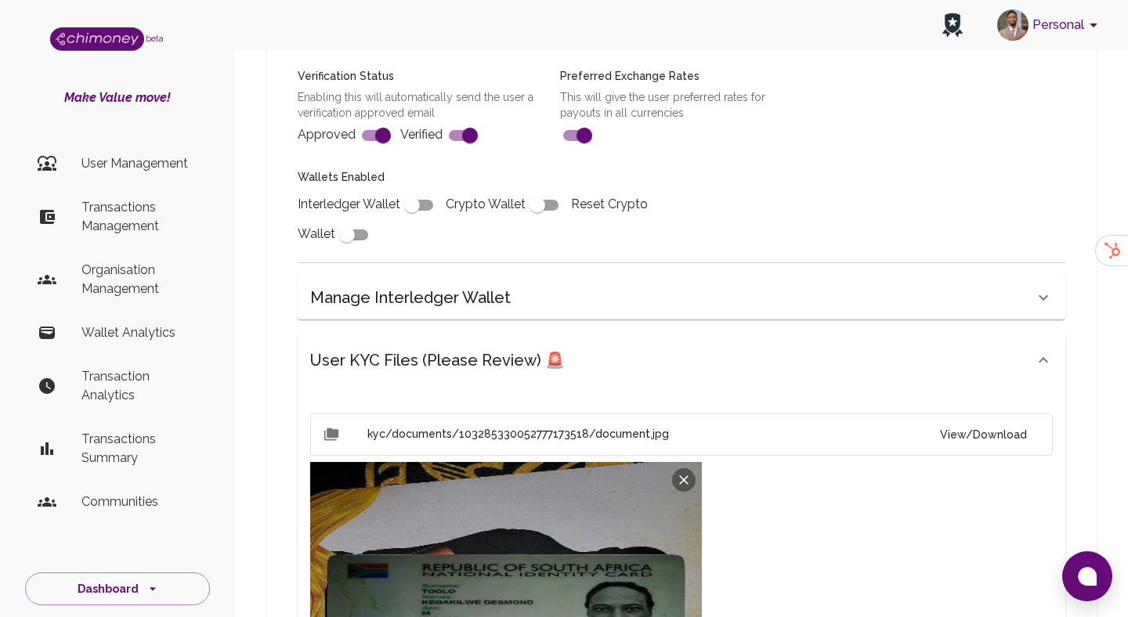
scroll to position [0, 0]
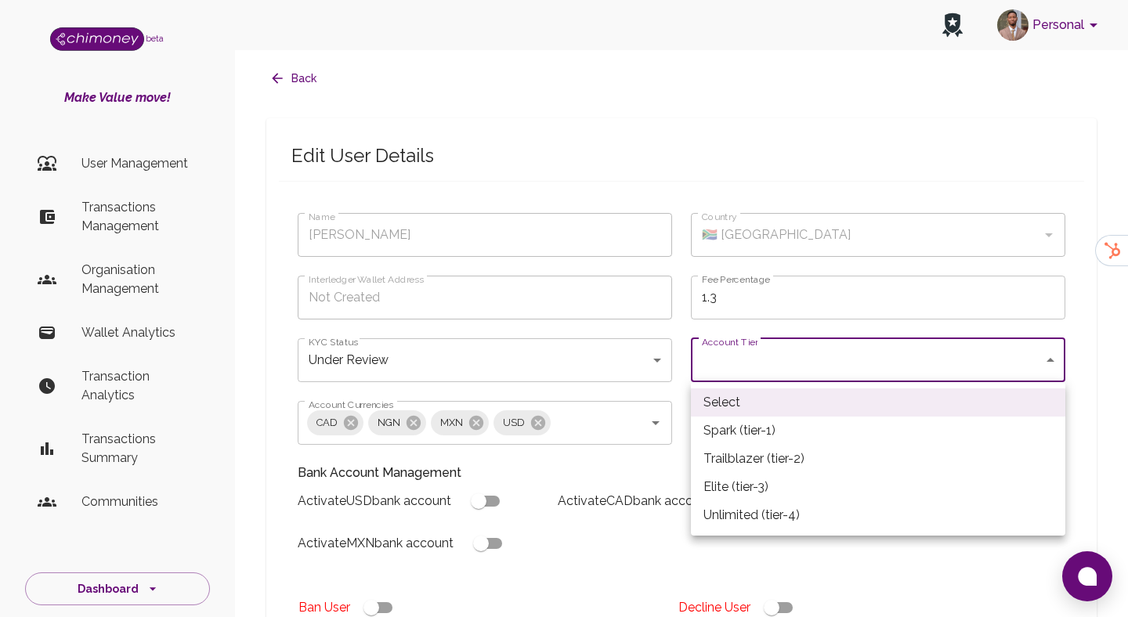
click at [605, 486] on div at bounding box center [564, 308] width 1128 height 617
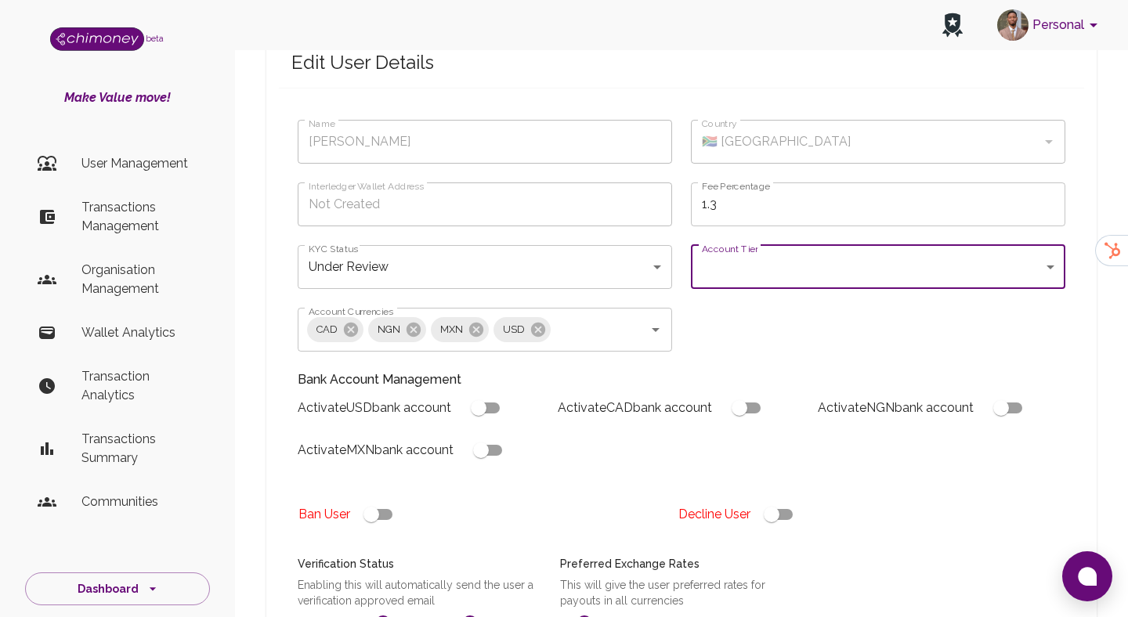
scroll to position [182, 0]
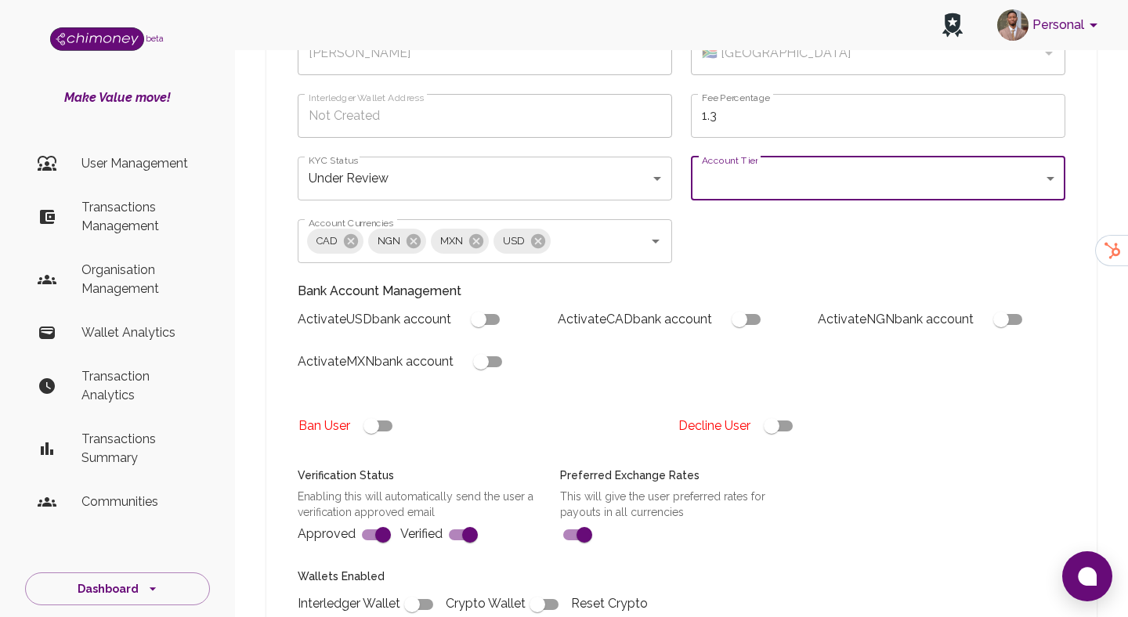
click at [792, 436] on input "checkbox" at bounding box center [771, 426] width 89 height 30
checkbox input "false"
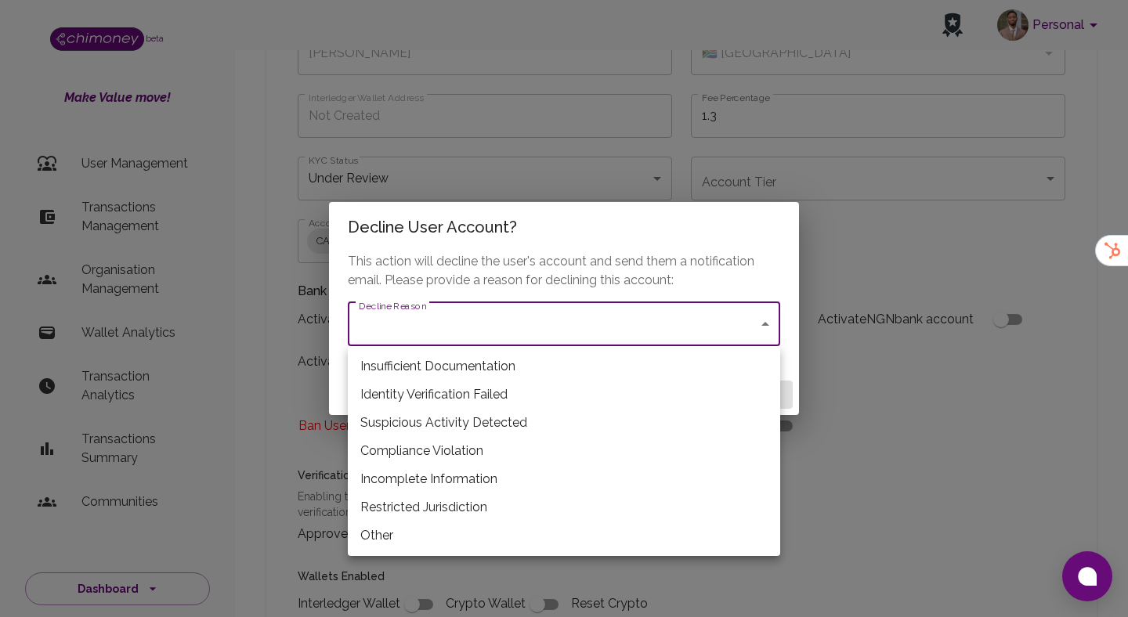
click at [439, 498] on li "Restricted Jurisdiction" at bounding box center [564, 507] width 432 height 28
type input "restricted_jurisdiction"
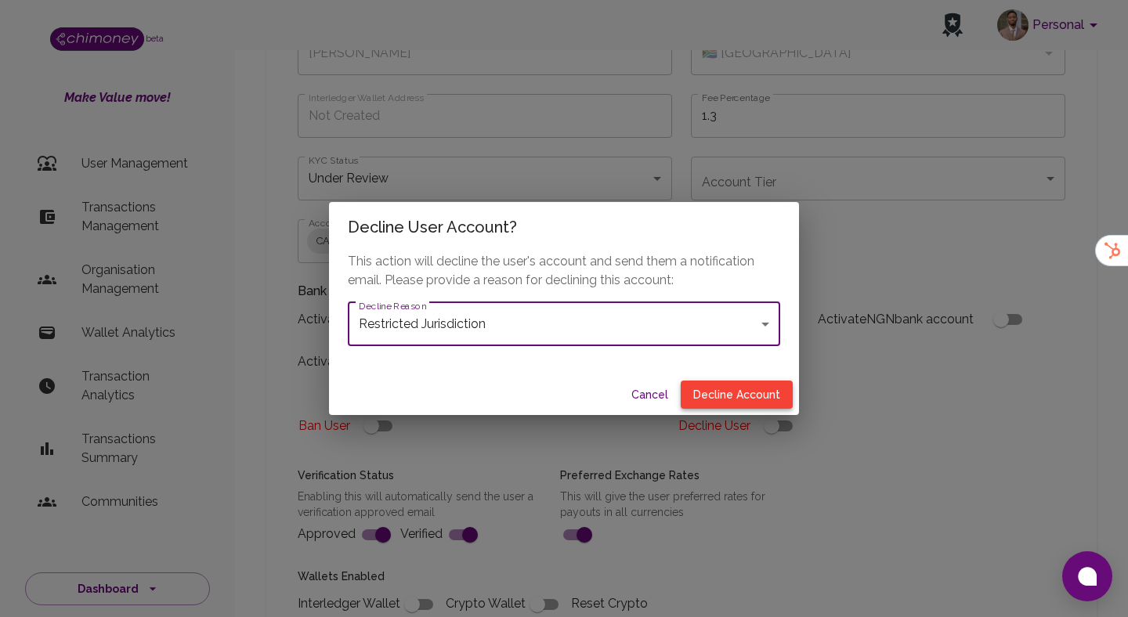
click at [739, 387] on button "Decline Account" at bounding box center [737, 395] width 112 height 29
type input "declined"
checkbox input "true"
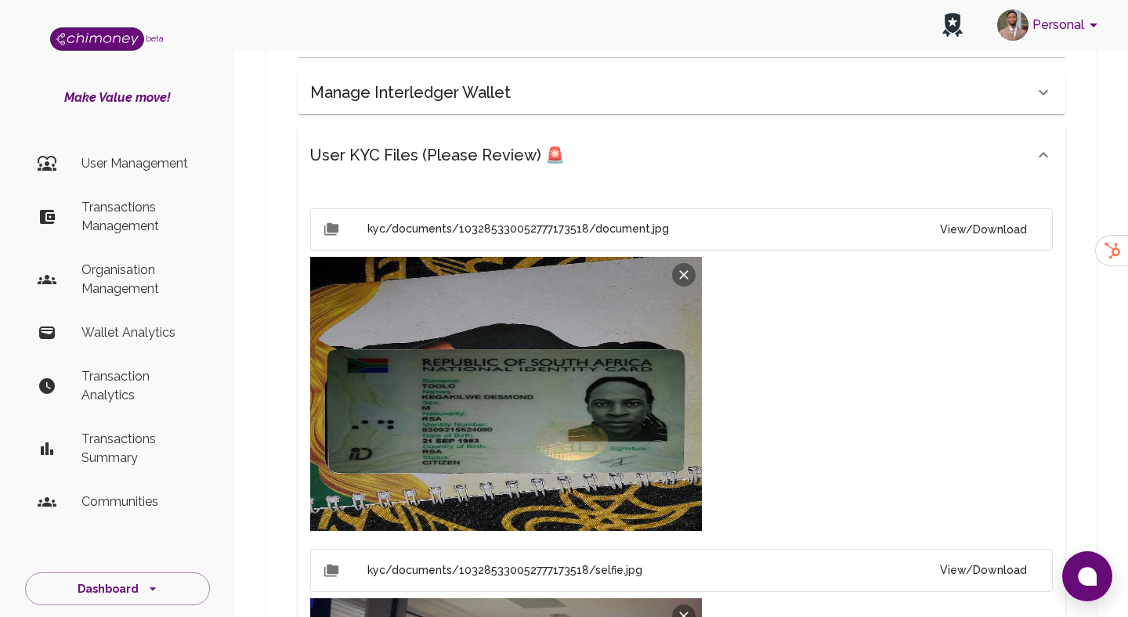
scroll to position [1234, 0]
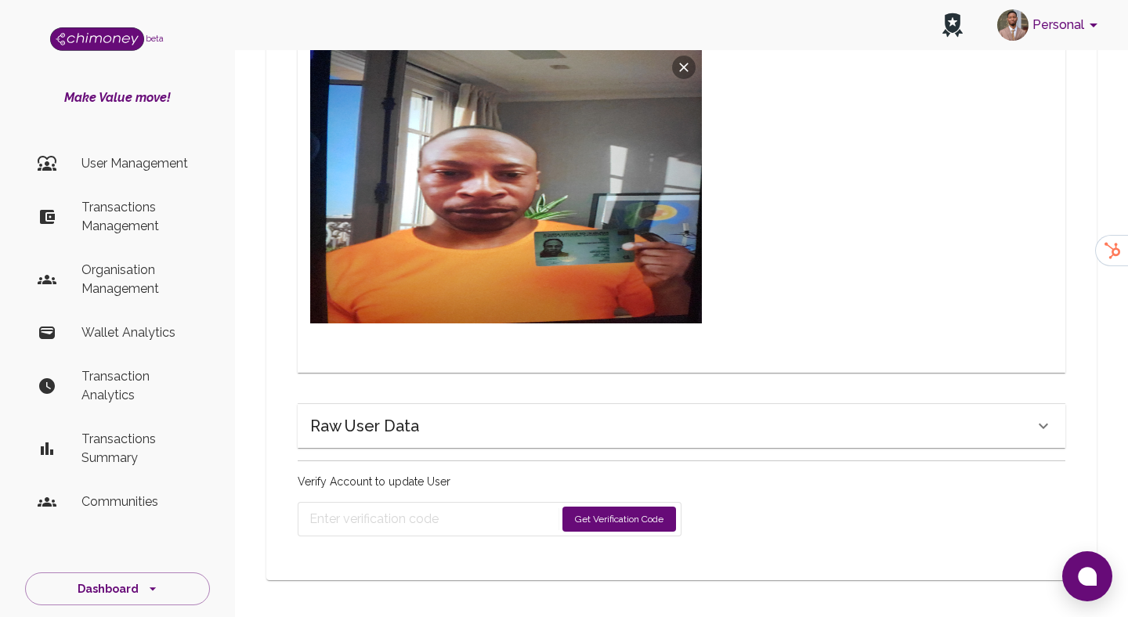
click at [622, 521] on button "Get Verification Code" at bounding box center [619, 519] width 114 height 25
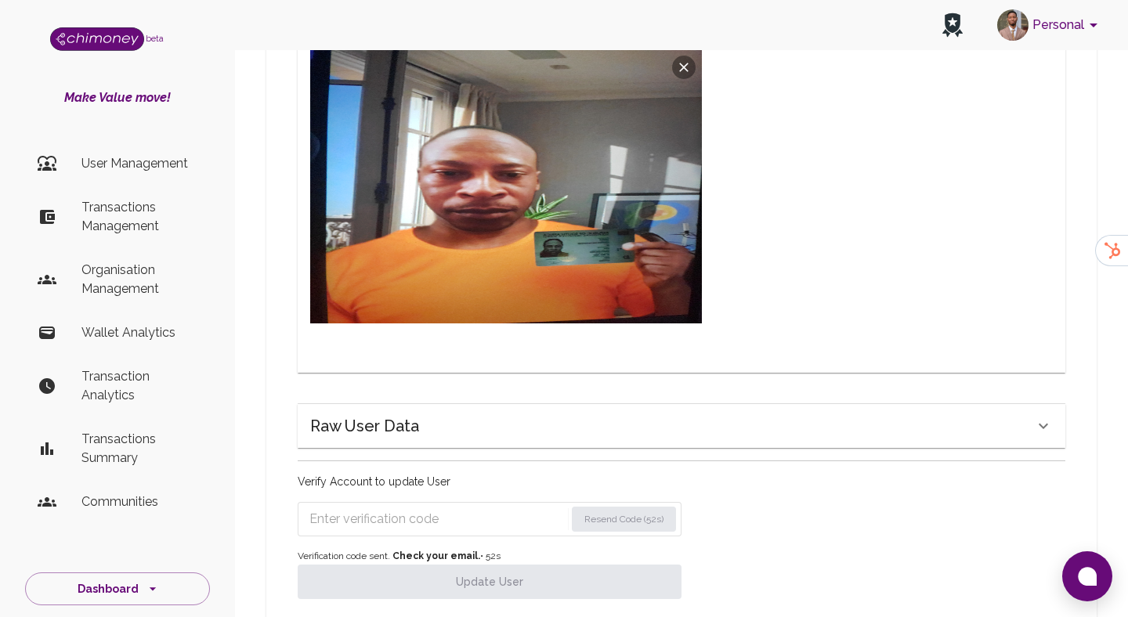
click at [406, 522] on input "Enter verification code" at bounding box center [436, 519] width 255 height 25
paste input "5147"
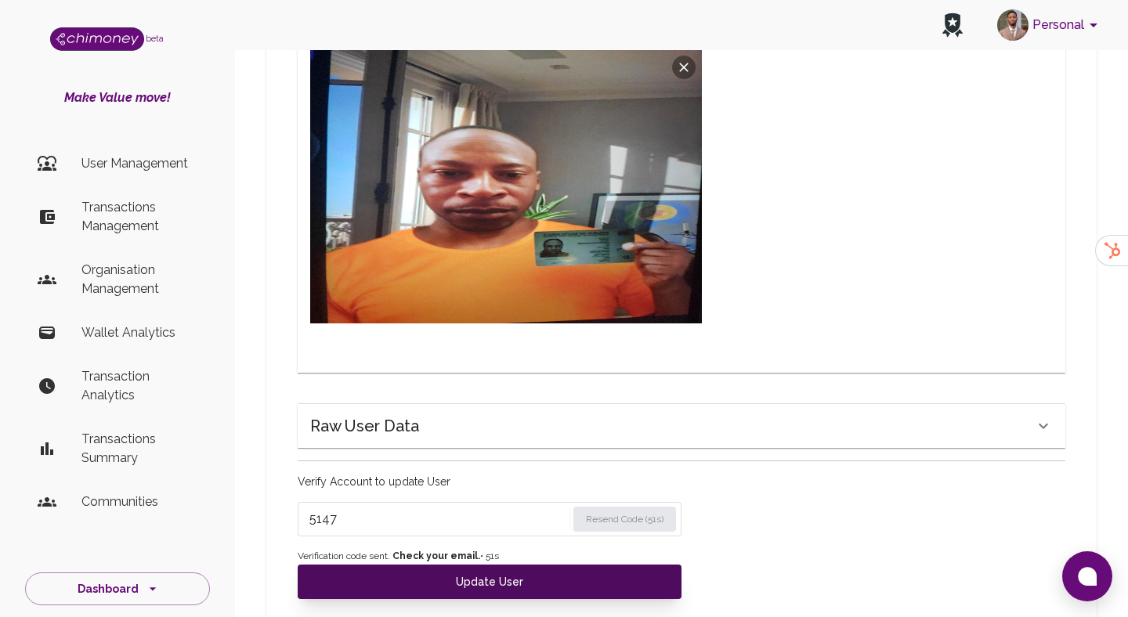
type input "5147"
click at [404, 595] on button "Update User" at bounding box center [490, 582] width 384 height 34
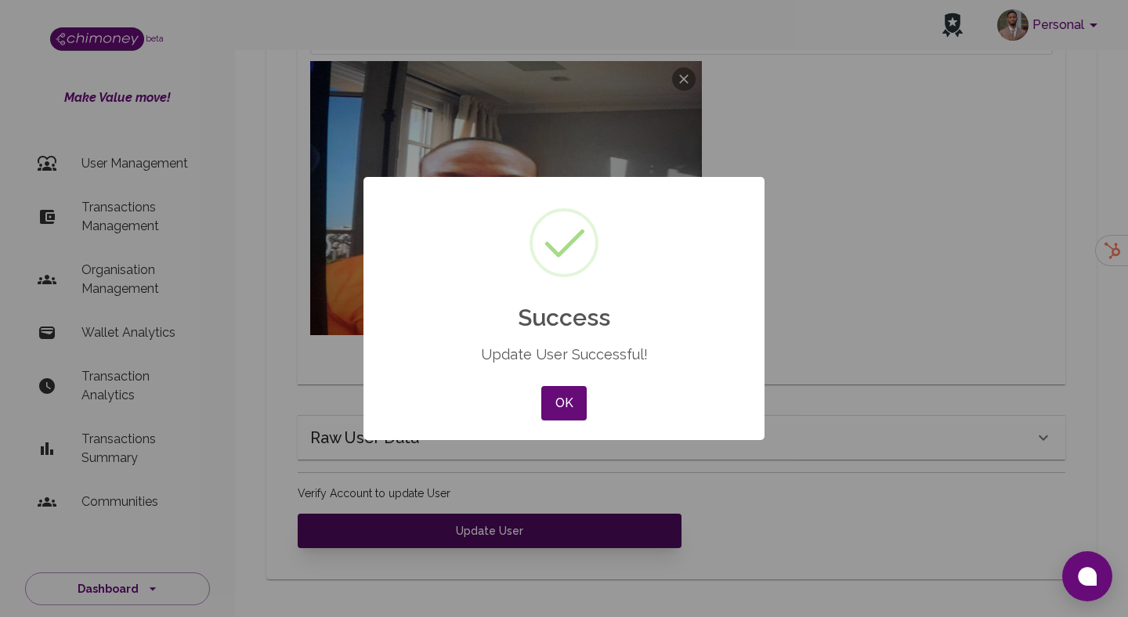
scroll to position [1222, 0]
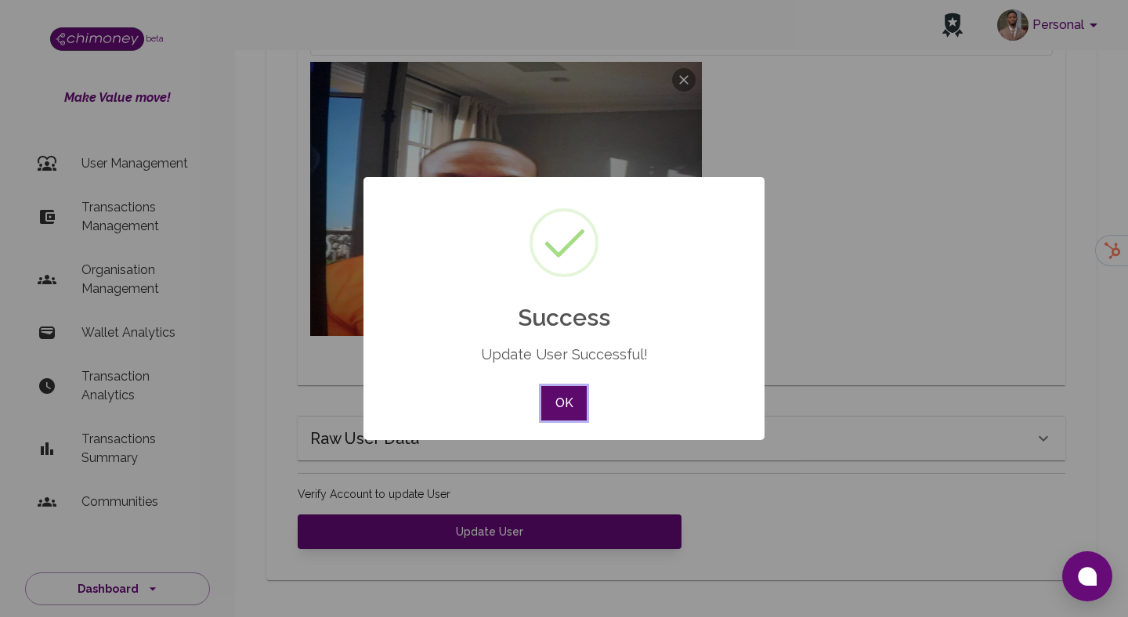
click at [560, 411] on button "OK" at bounding box center [563, 403] width 45 height 34
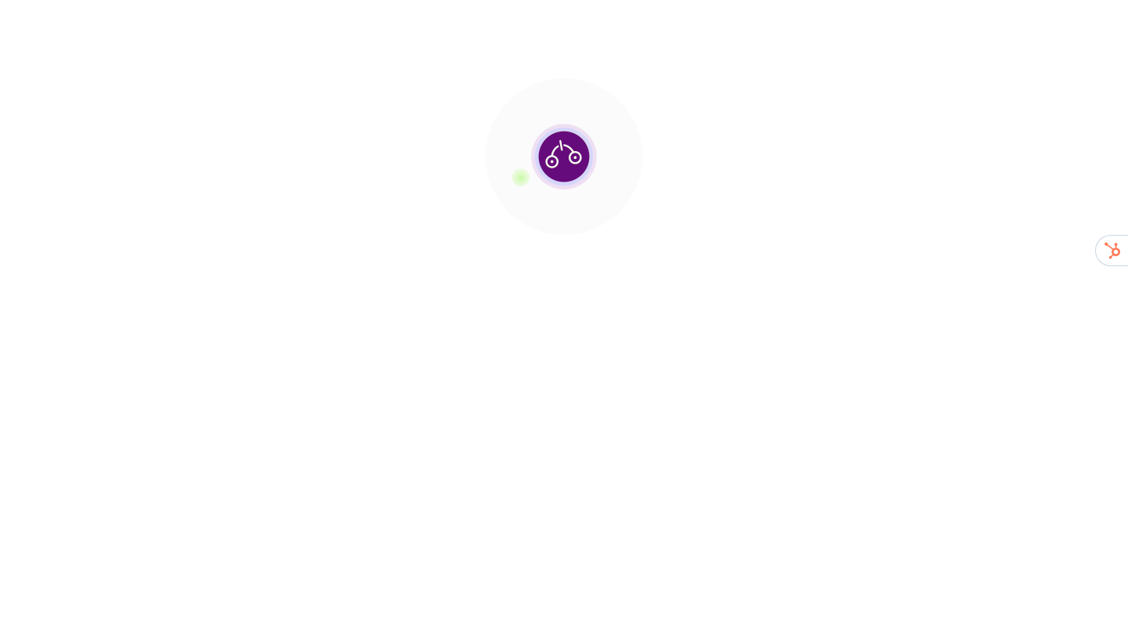
scroll to position [237, 0]
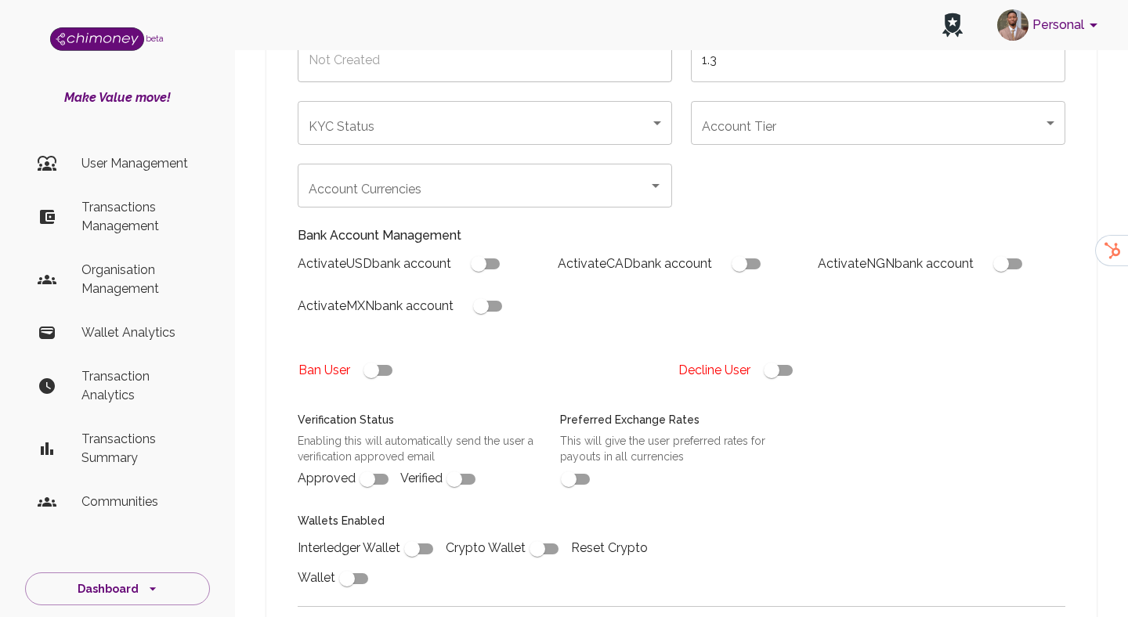
type input "[PERSON_NAME]"
type input "🇸🇪 [GEOGRAPHIC_DATA]"
type input "declined"
checkbox input "true"
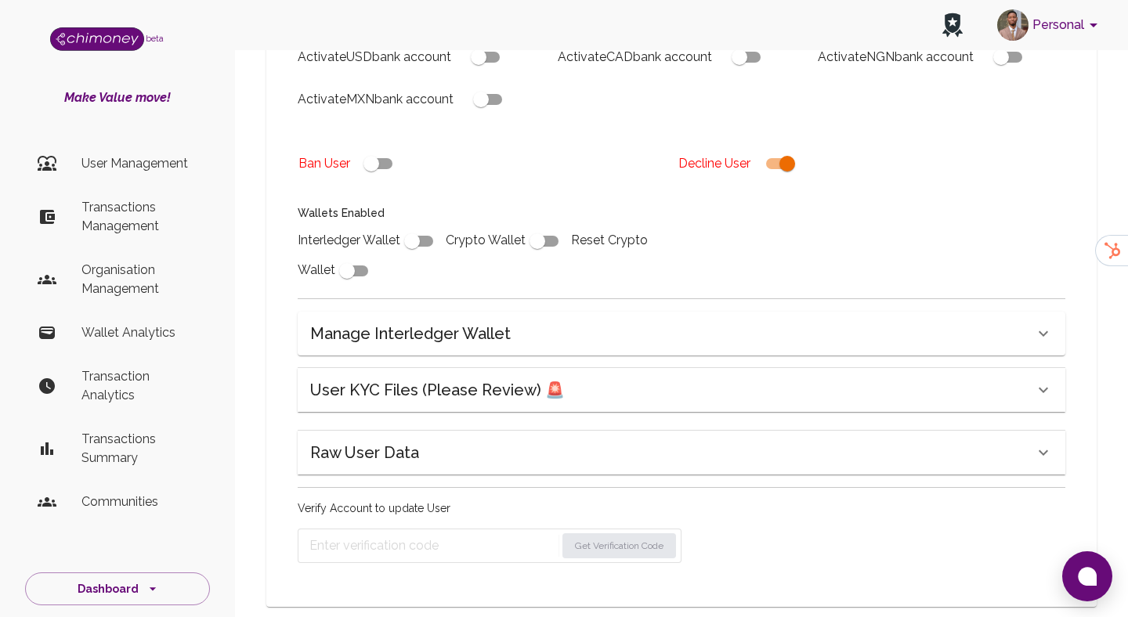
scroll to position [472, 0]
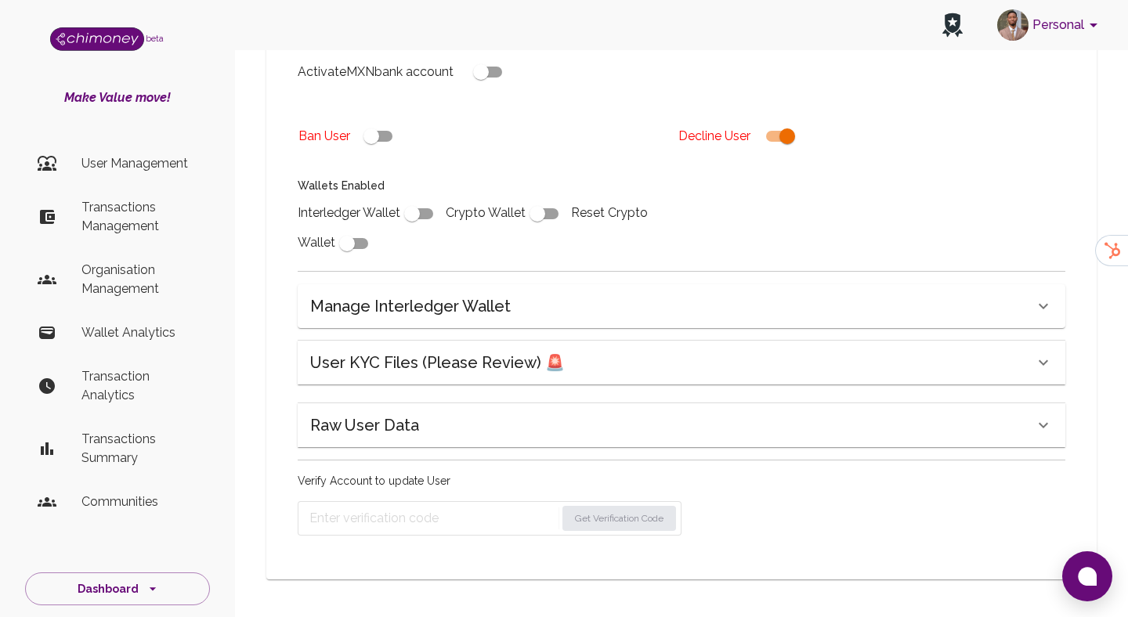
click at [425, 536] on div "Name [PERSON_NAME] Name Country 🇸🇪 [GEOGRAPHIC_DATA] Country Interledger Wallet…" at bounding box center [681, 144] width 805 height 819
click at [294, 522] on div "Name [PERSON_NAME] Name Country 🇸🇪 [GEOGRAPHIC_DATA] Country Interledger Wallet…" at bounding box center [681, 144] width 805 height 819
